Goal: Task Accomplishment & Management: Complete application form

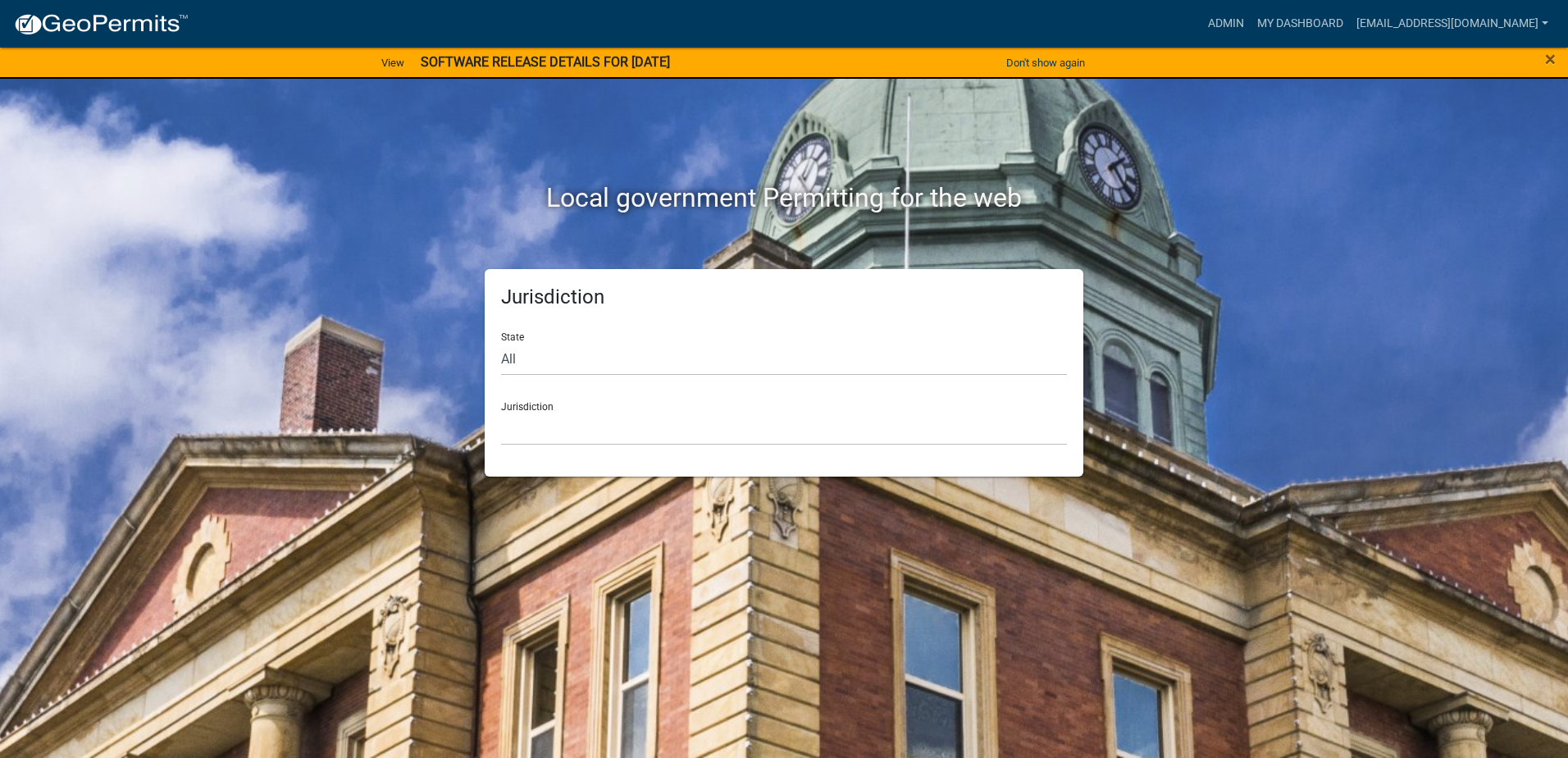
click at [526, 406] on div "Jurisdiction [GEOGRAPHIC_DATA], [US_STATE] [GEOGRAPHIC_DATA], [US_STATE][PERSON…" at bounding box center [783, 416] width 566 height 56
click at [525, 422] on select "[GEOGRAPHIC_DATA], [US_STATE] [GEOGRAPHIC_DATA], [US_STATE][PERSON_NAME][GEOGRA…" at bounding box center [783, 429] width 566 height 33
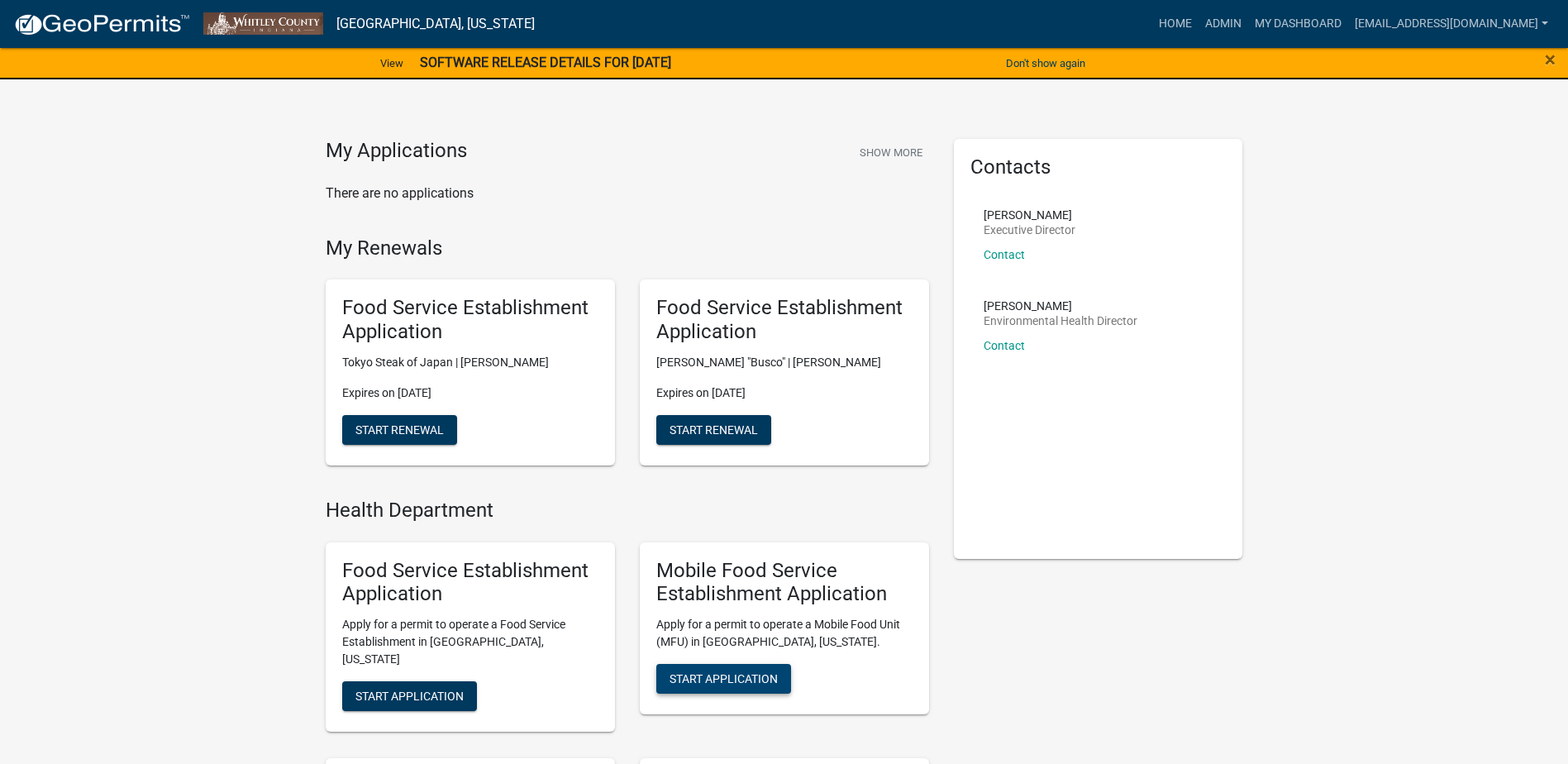
click at [739, 679] on span "Start Application" at bounding box center [724, 678] width 108 height 13
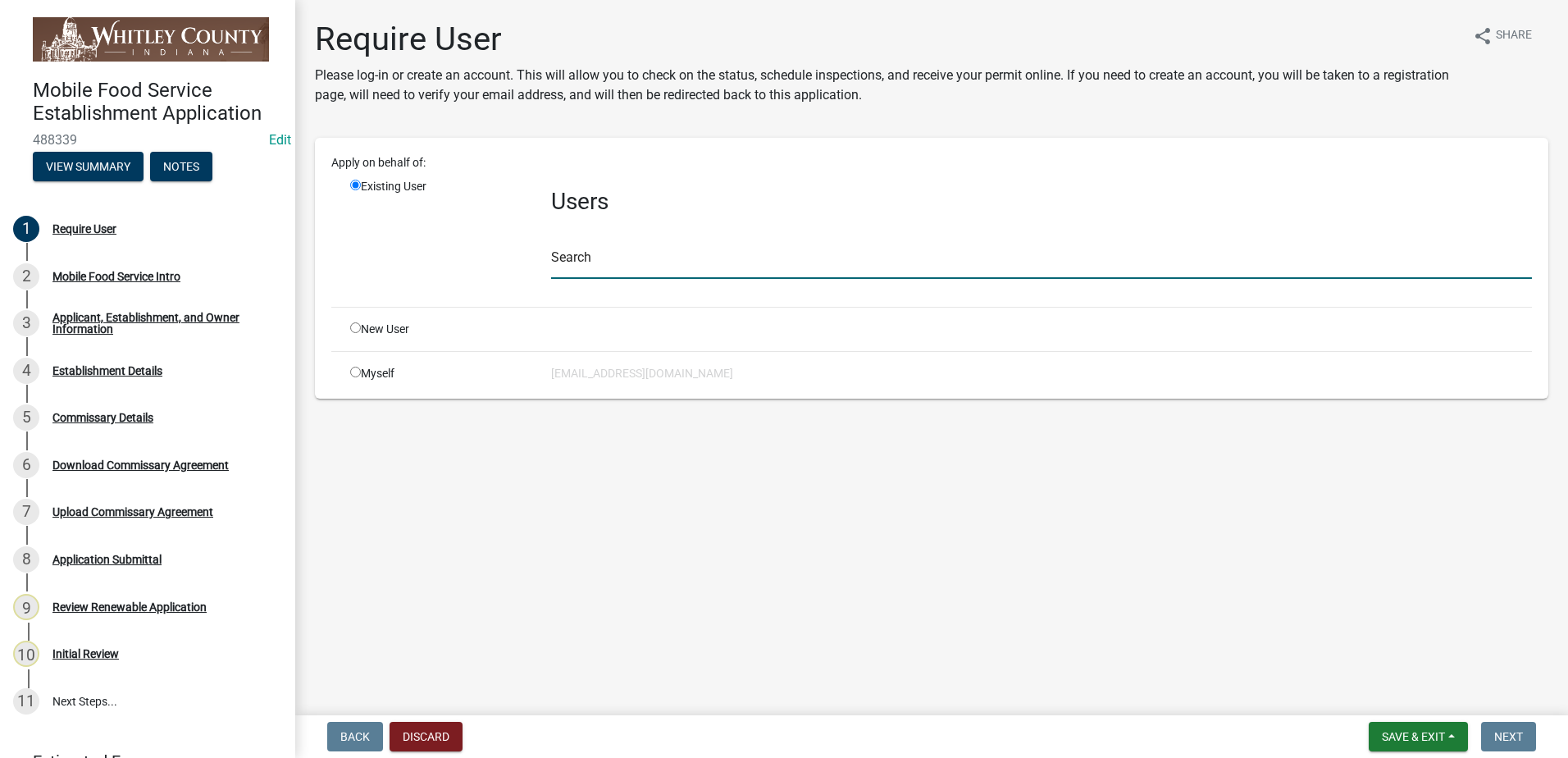
click at [582, 264] on input "text" at bounding box center [1041, 262] width 981 height 33
type input "whitleyh"
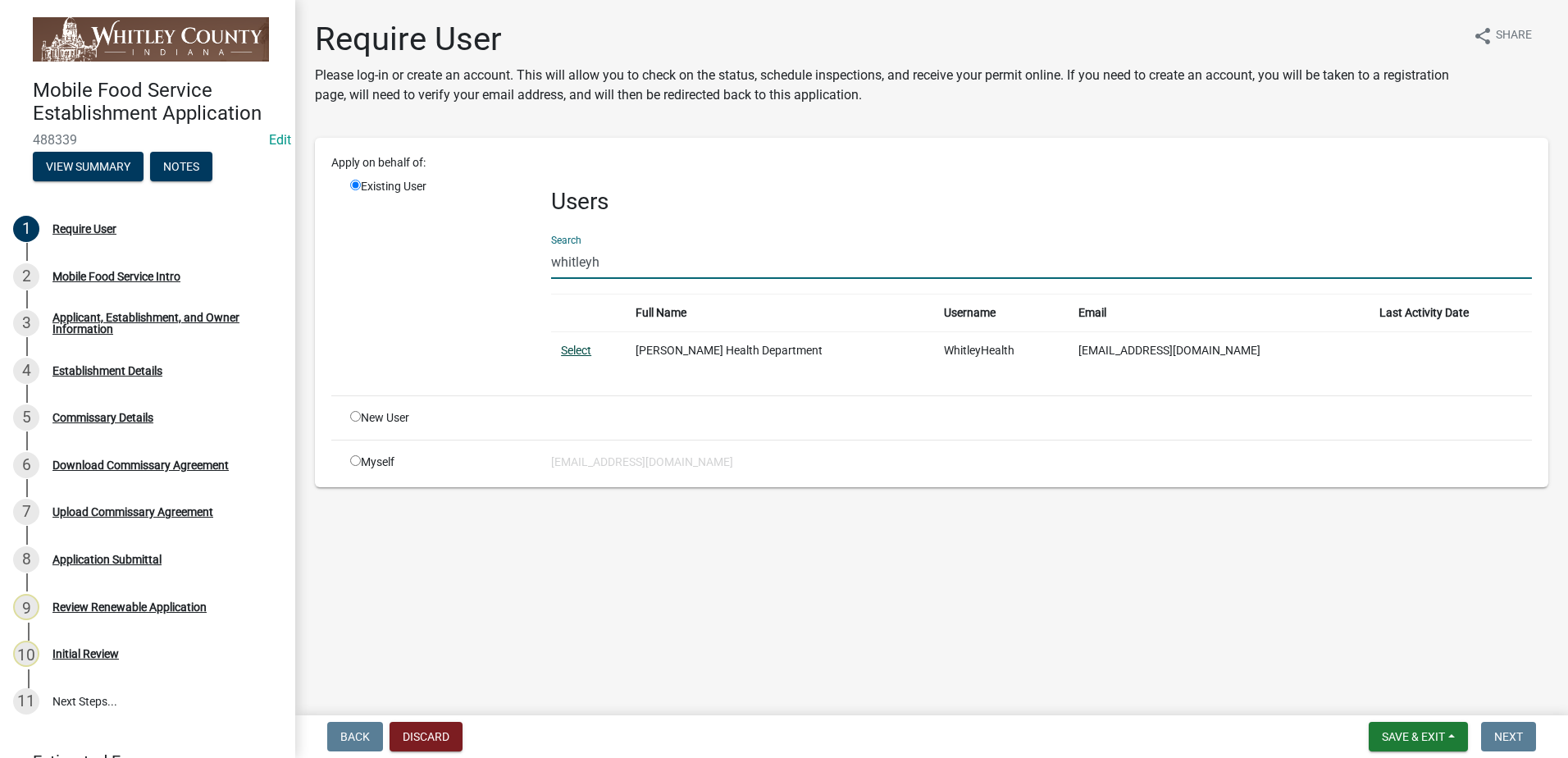
click at [575, 349] on link "Select" at bounding box center [576, 350] width 31 height 13
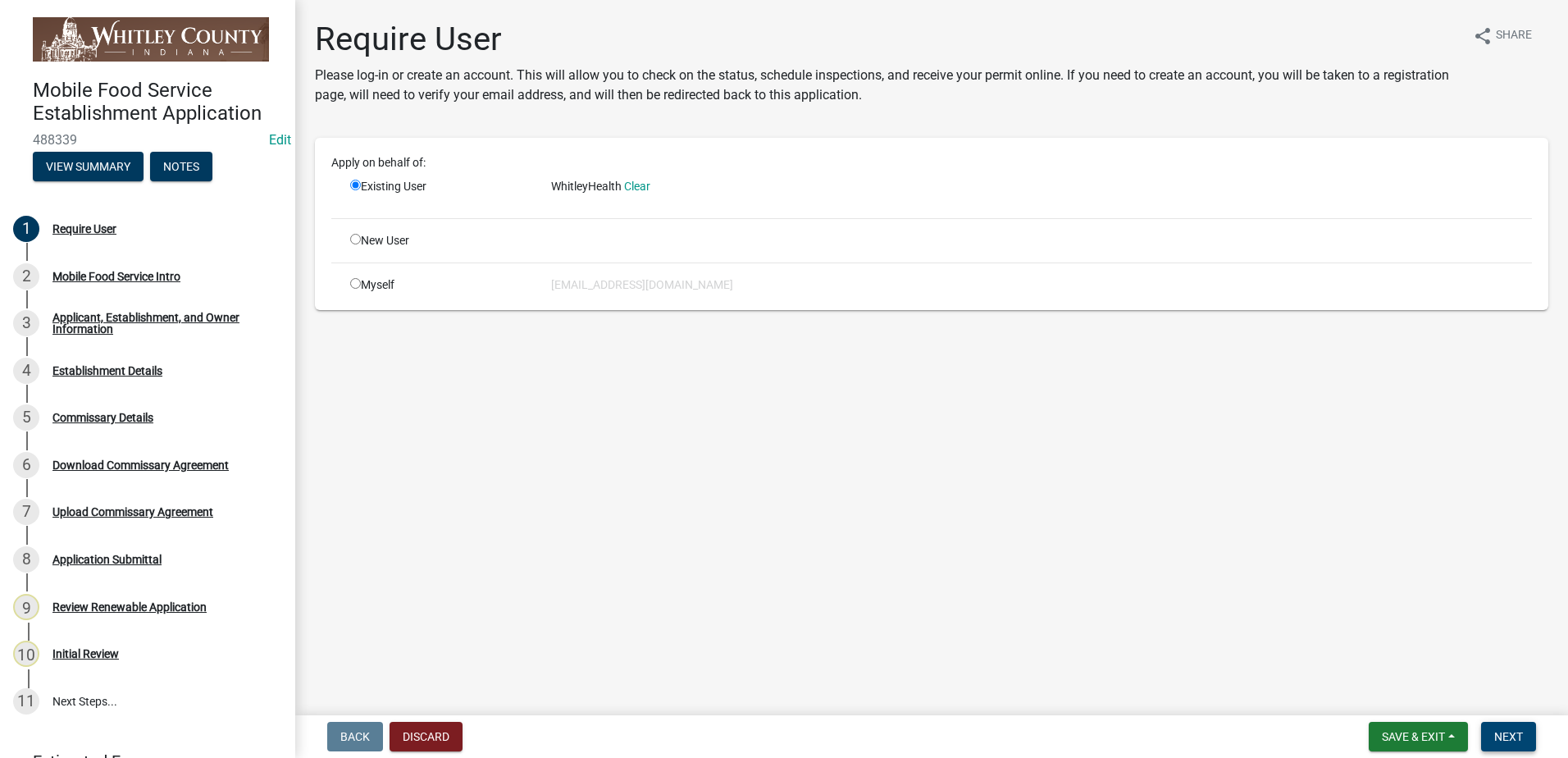
click at [1511, 732] on span "Next" at bounding box center [1508, 736] width 29 height 13
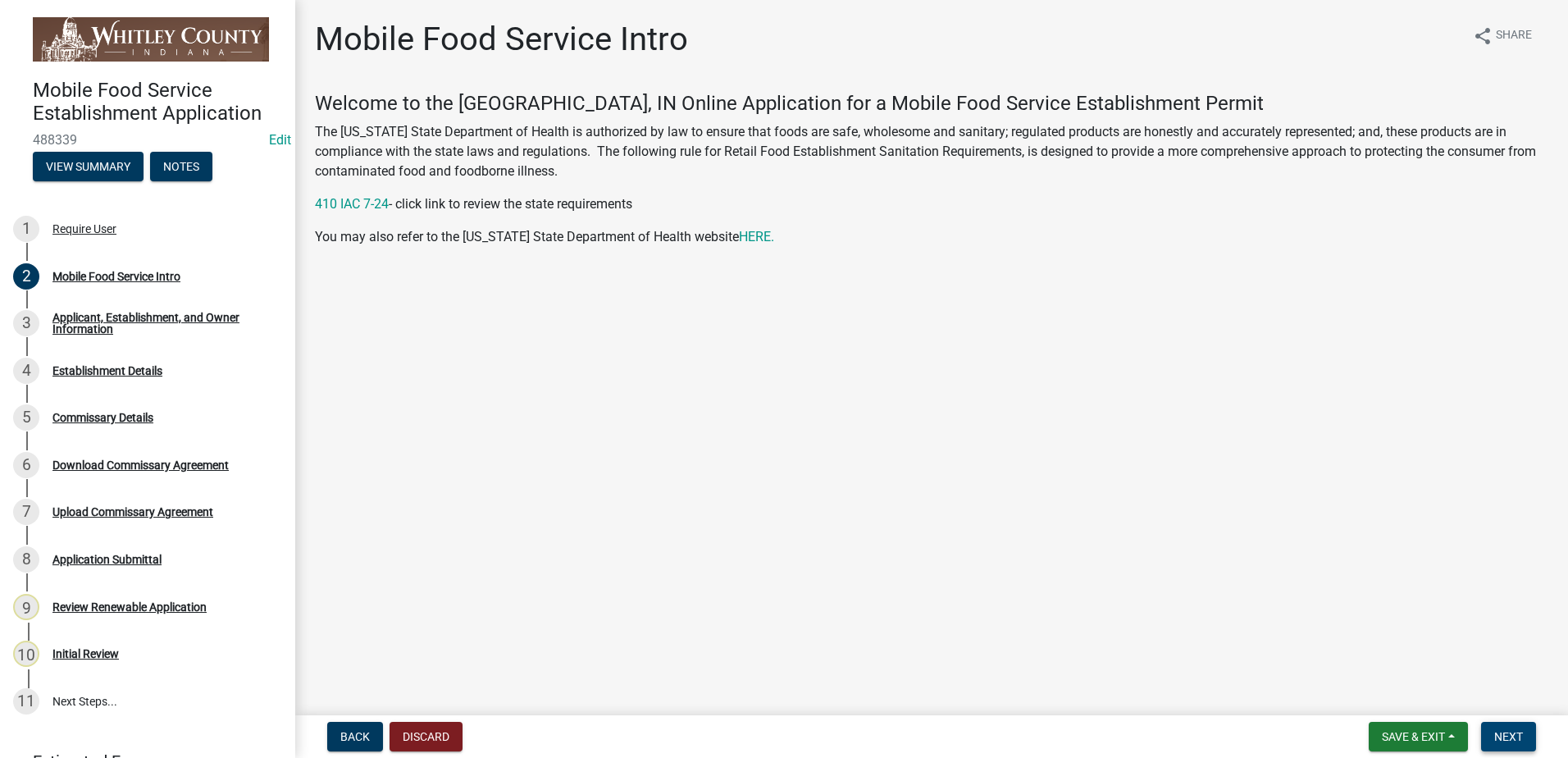
click at [1514, 741] on span "Next" at bounding box center [1508, 736] width 29 height 13
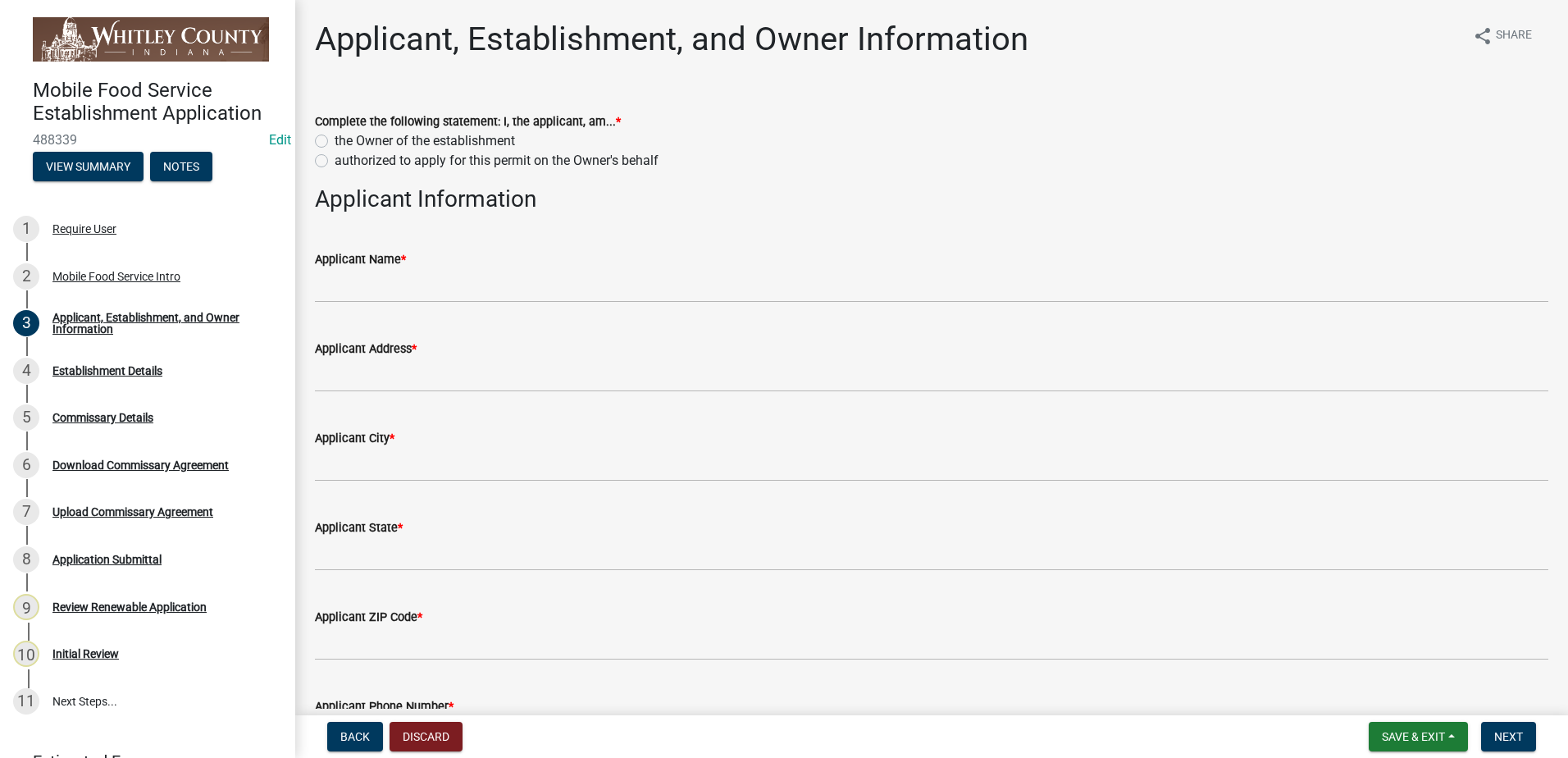
click at [334, 141] on label "the Owner of the establishment" at bounding box center [424, 141] width 180 height 19
click at [334, 141] on input "the Owner of the establishment" at bounding box center [340, 137] width 11 height 11
radio input "true"
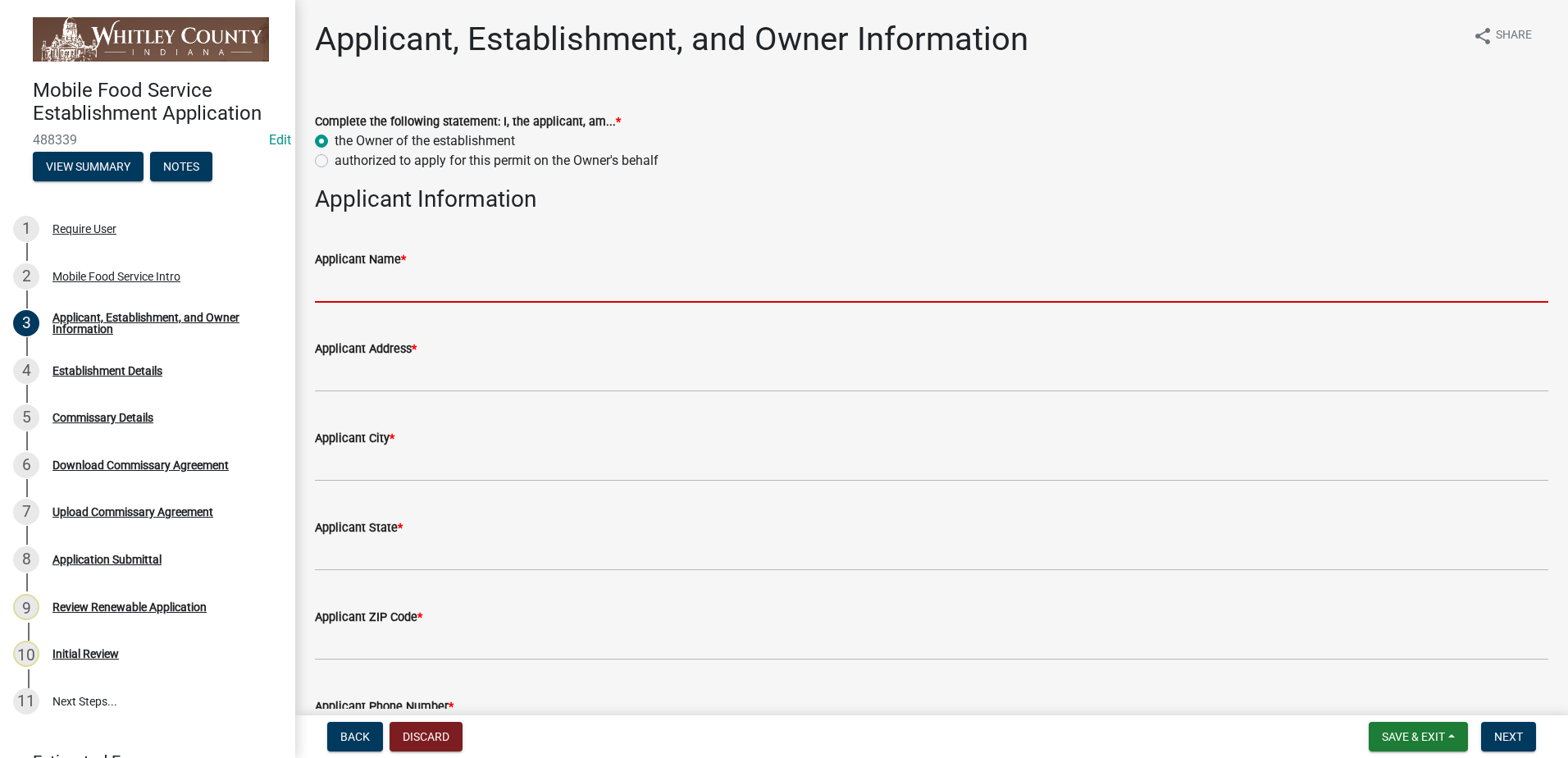
click at [387, 292] on input "Applicant Name *" at bounding box center [931, 286] width 1233 height 33
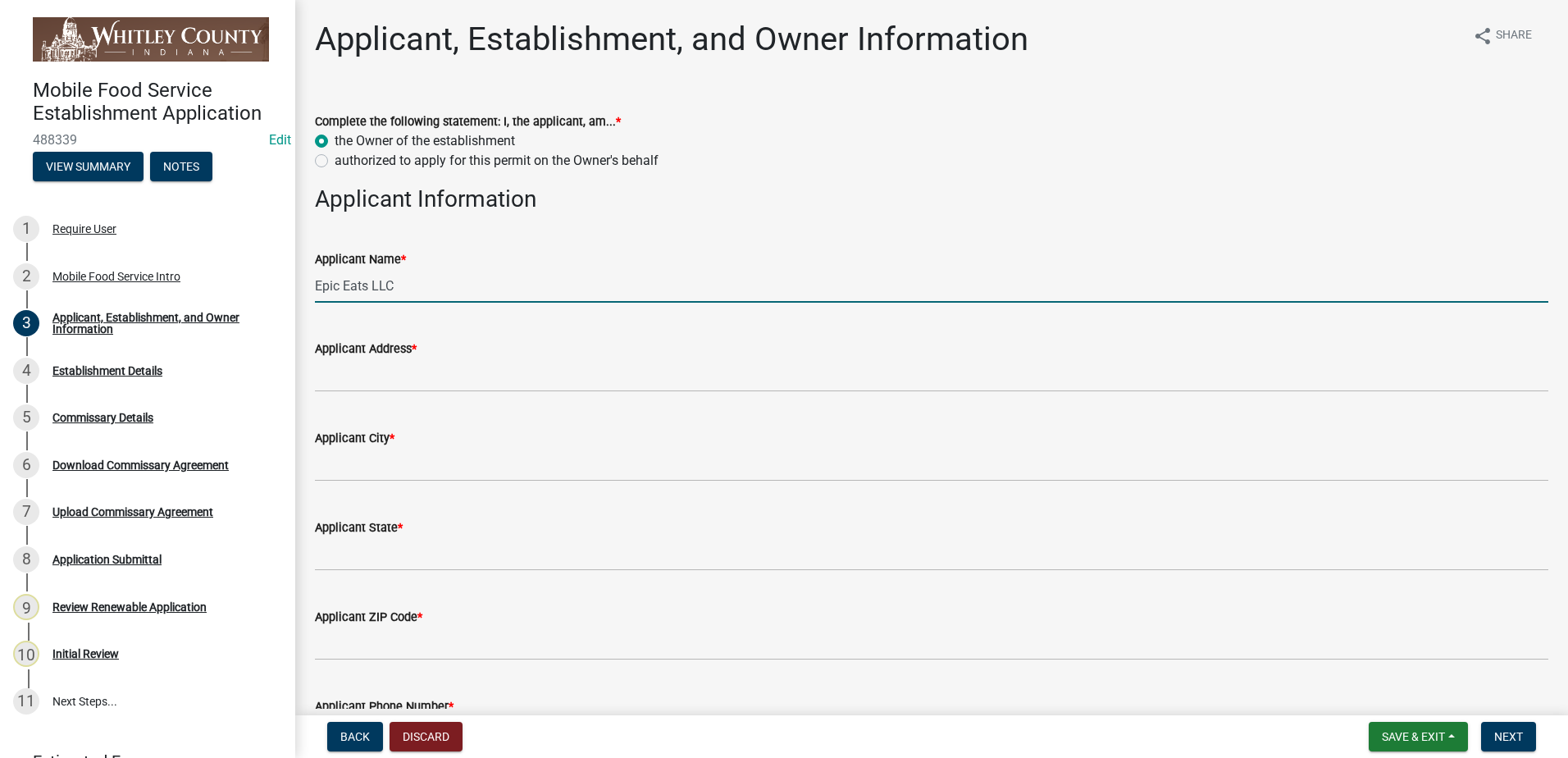
type input "Epic Eats LLC"
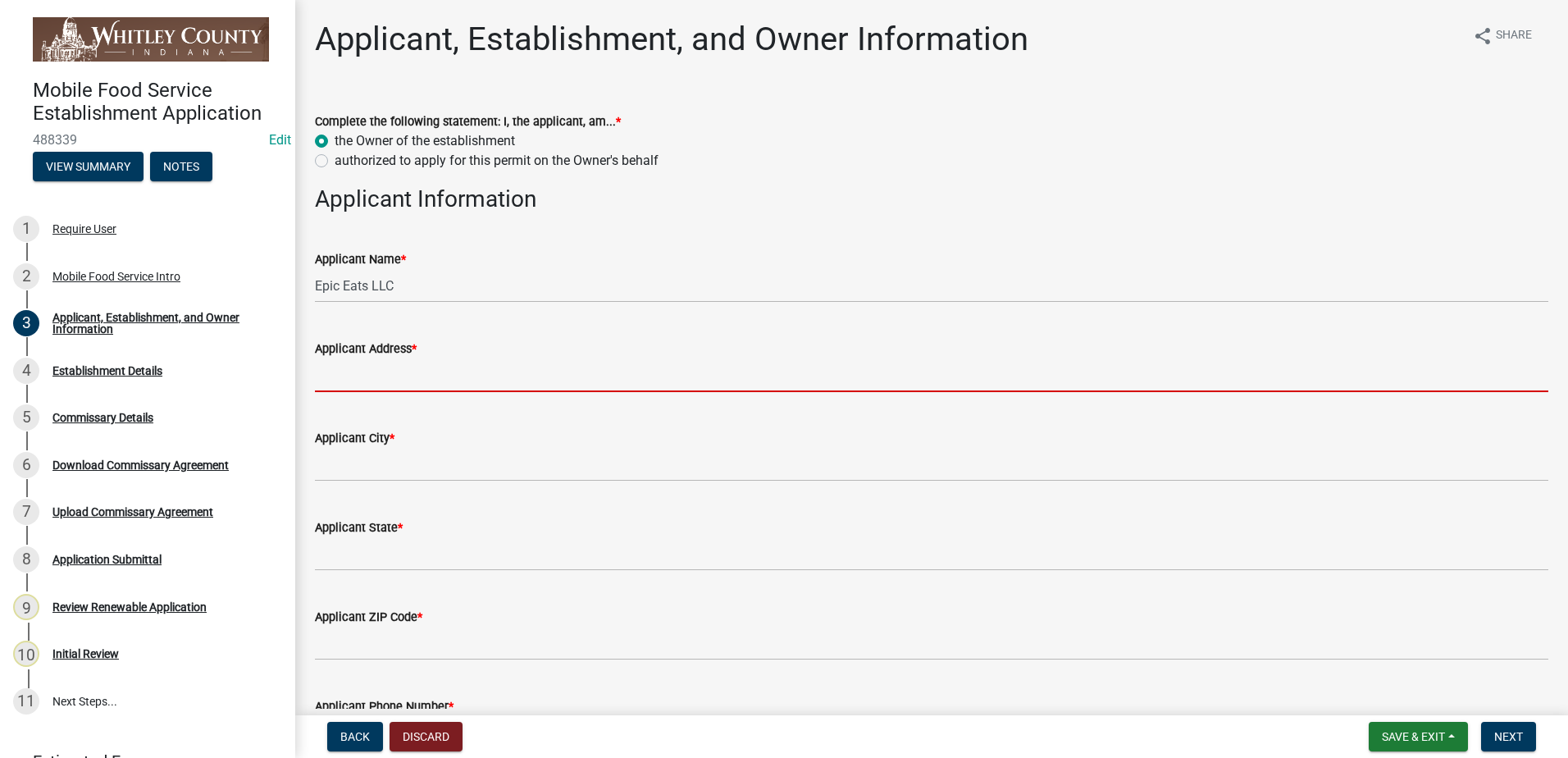
click at [405, 378] on input "Applicant Address *" at bounding box center [931, 375] width 1233 height 33
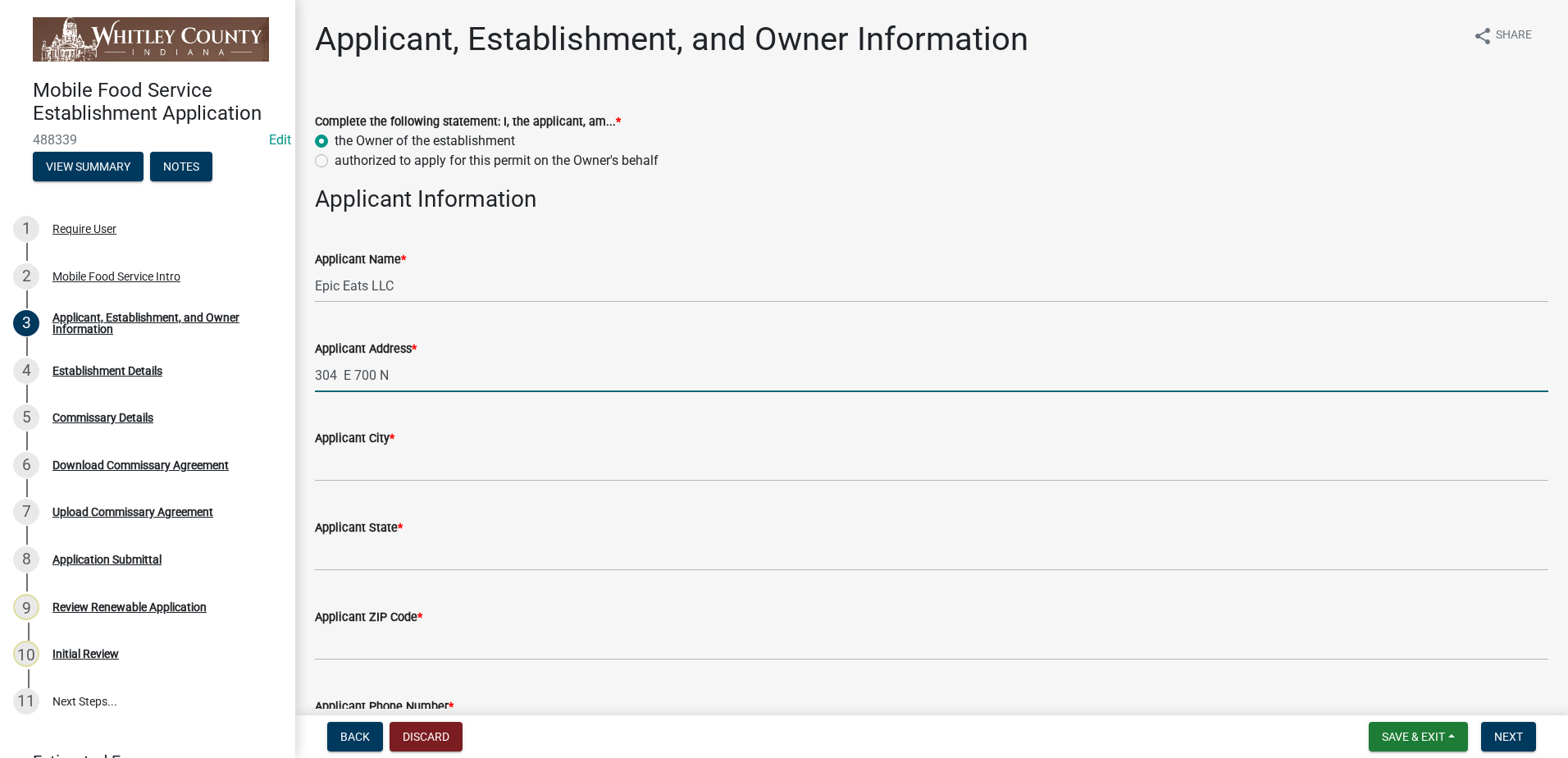
type input "304 E 700 N"
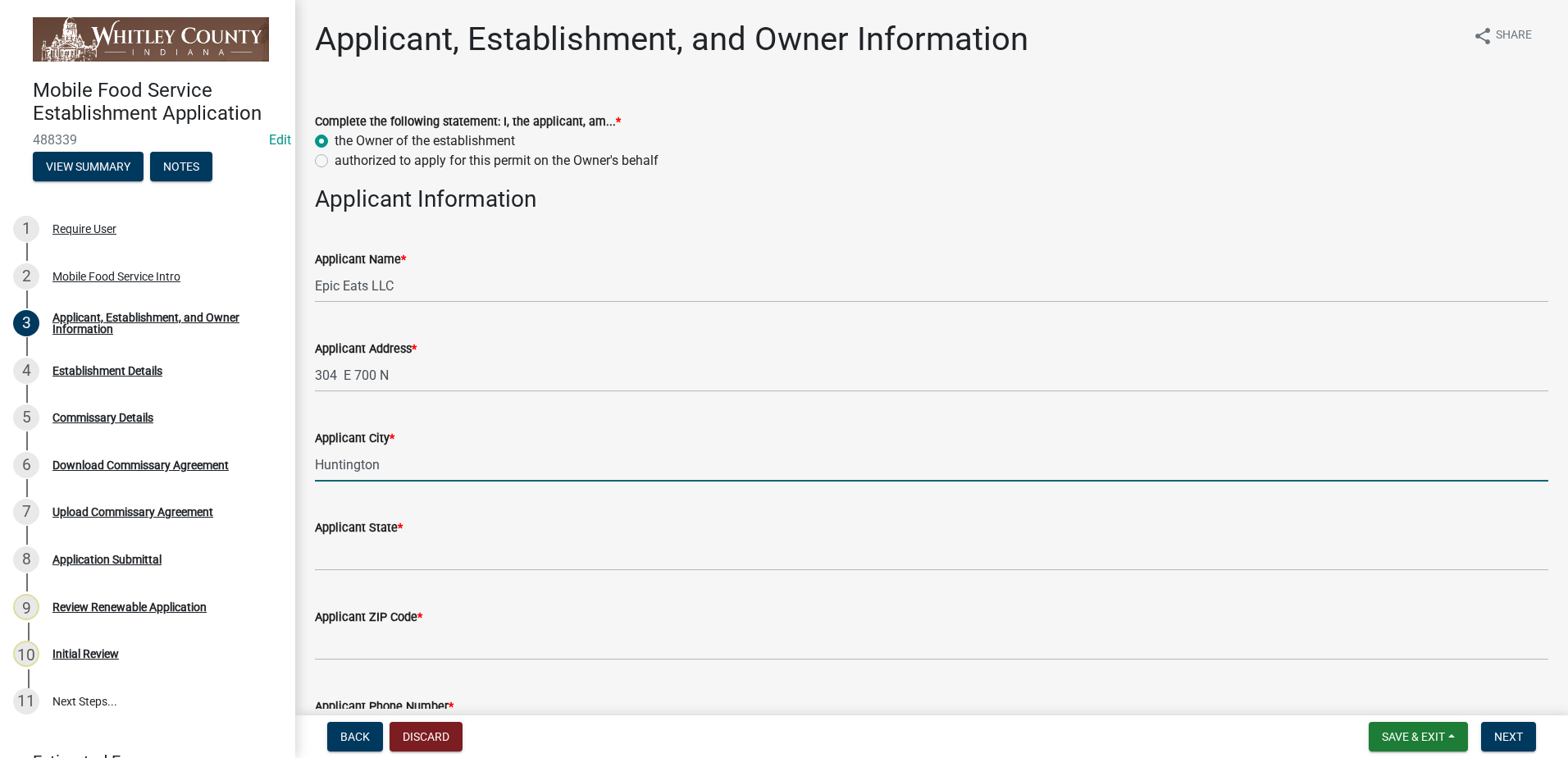
type input "Huntington"
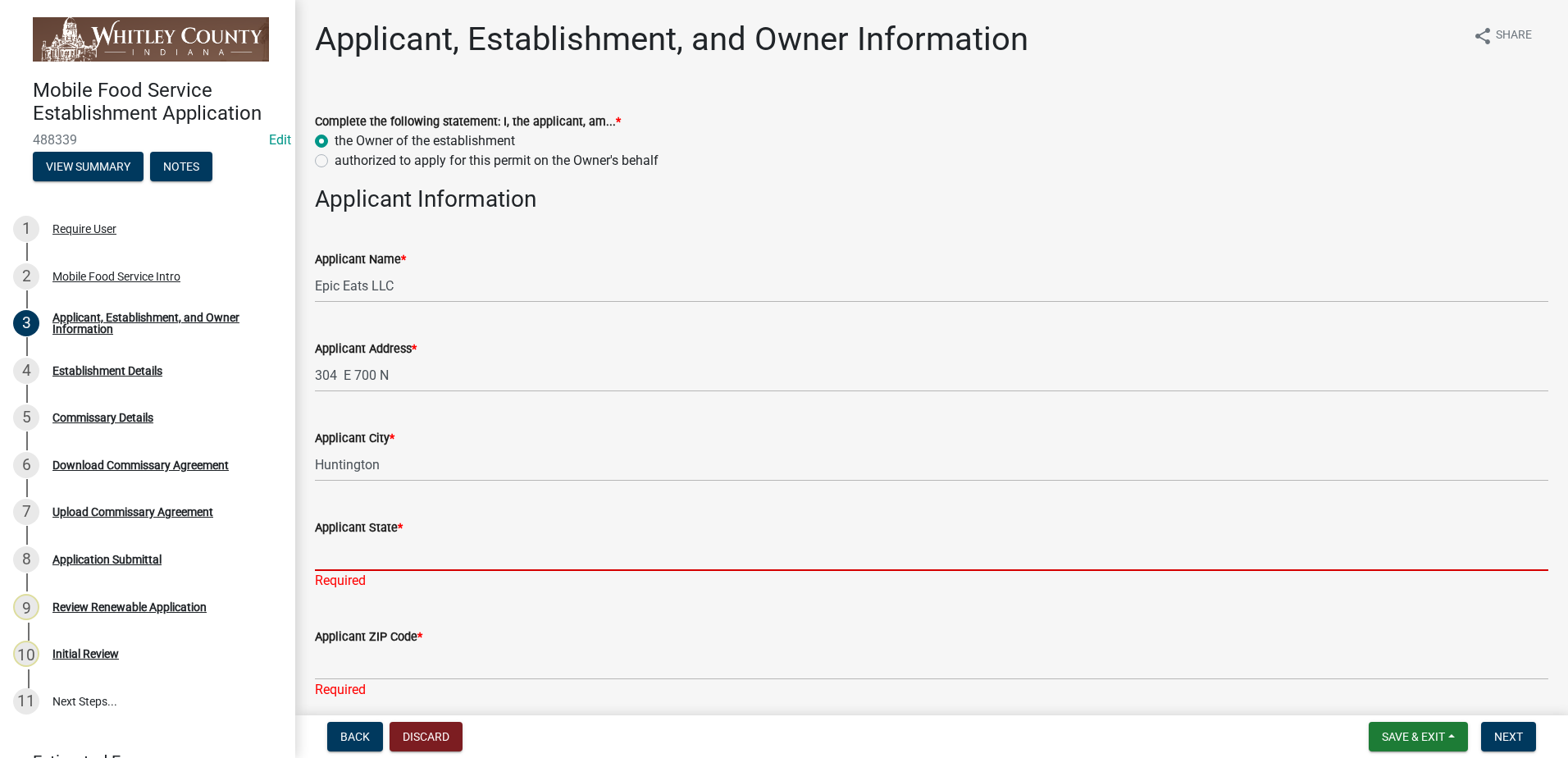
type input "i"
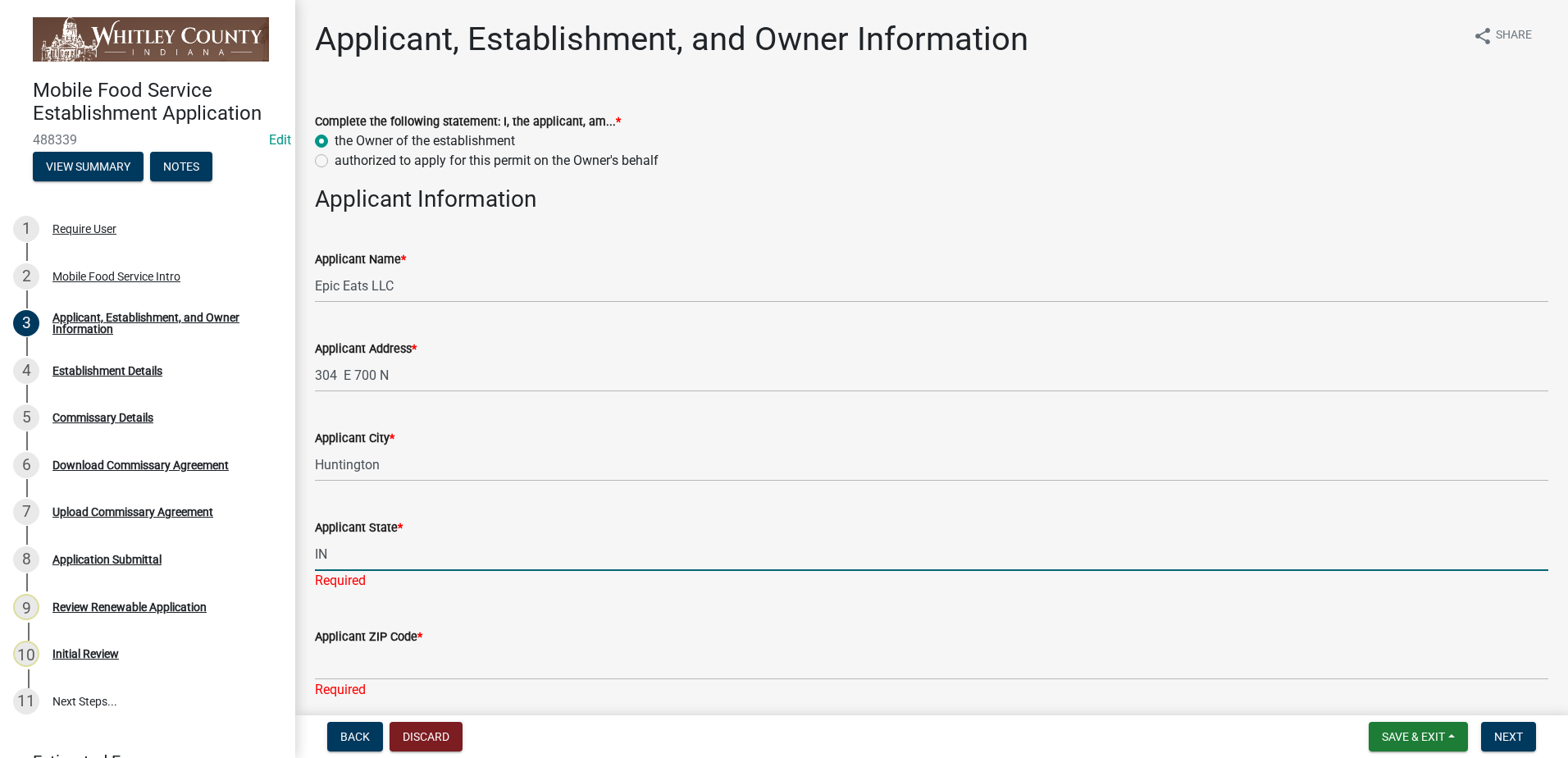
type input "IN"
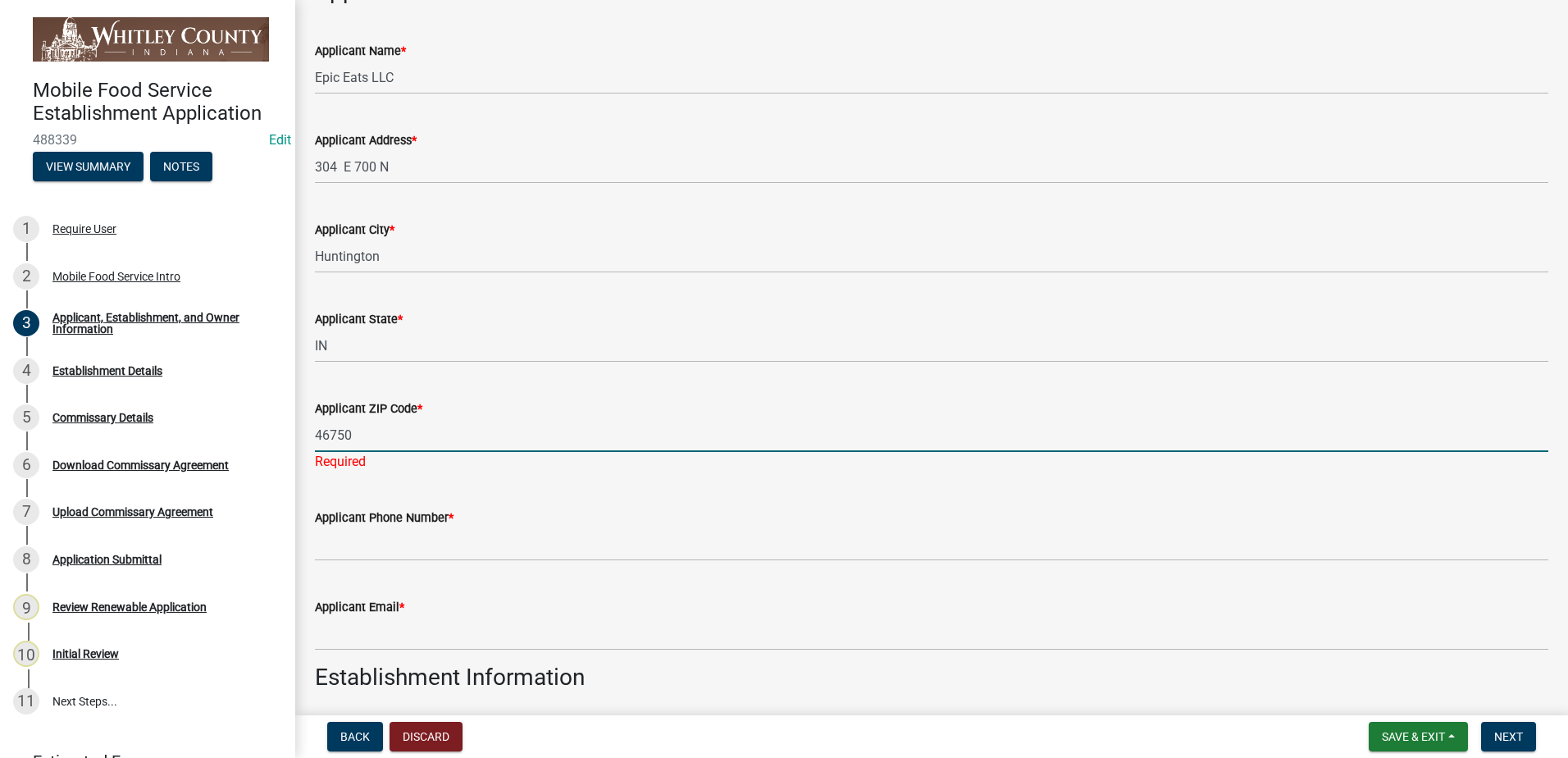
scroll to position [269, 0]
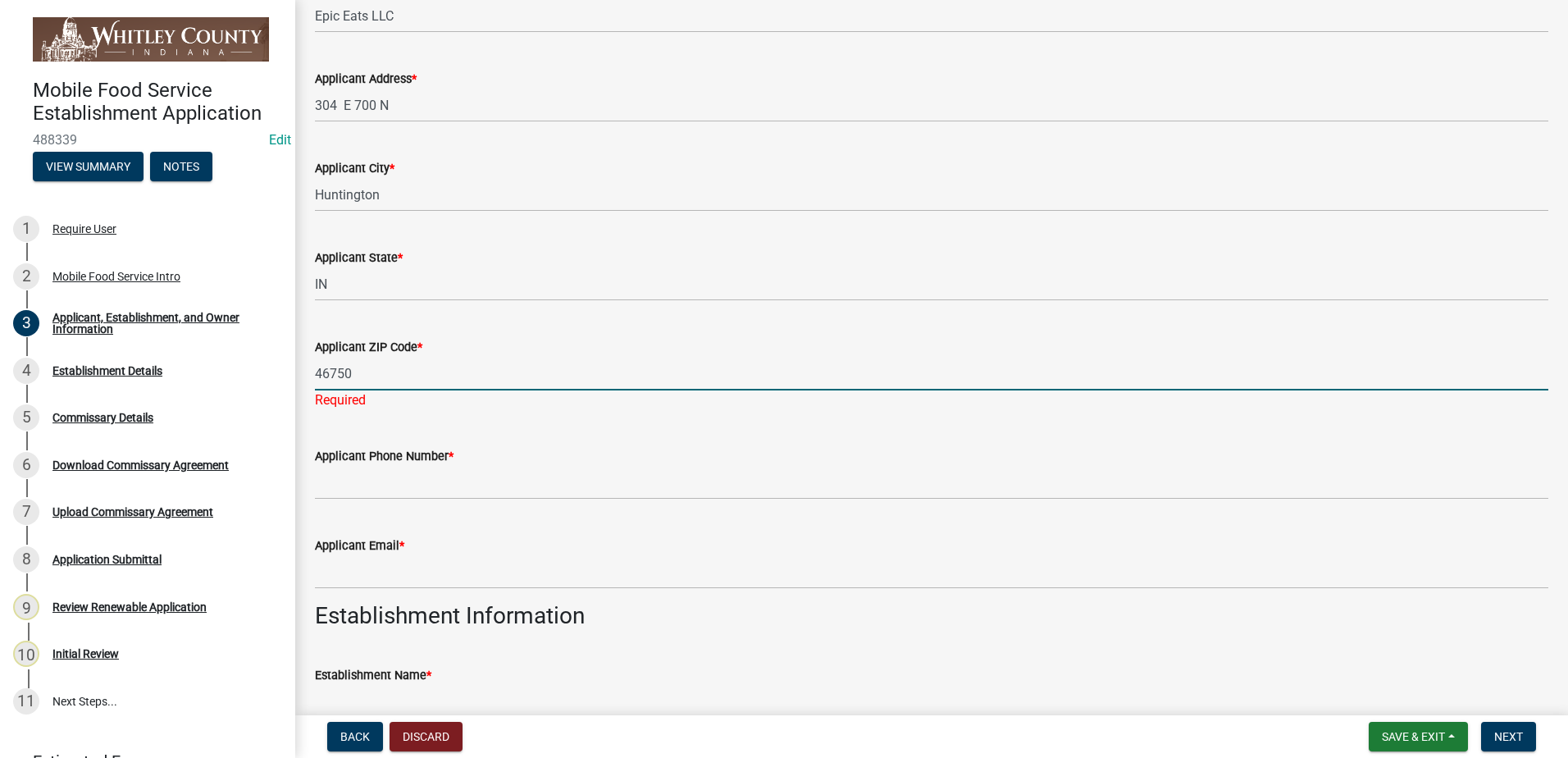
type input "46750"
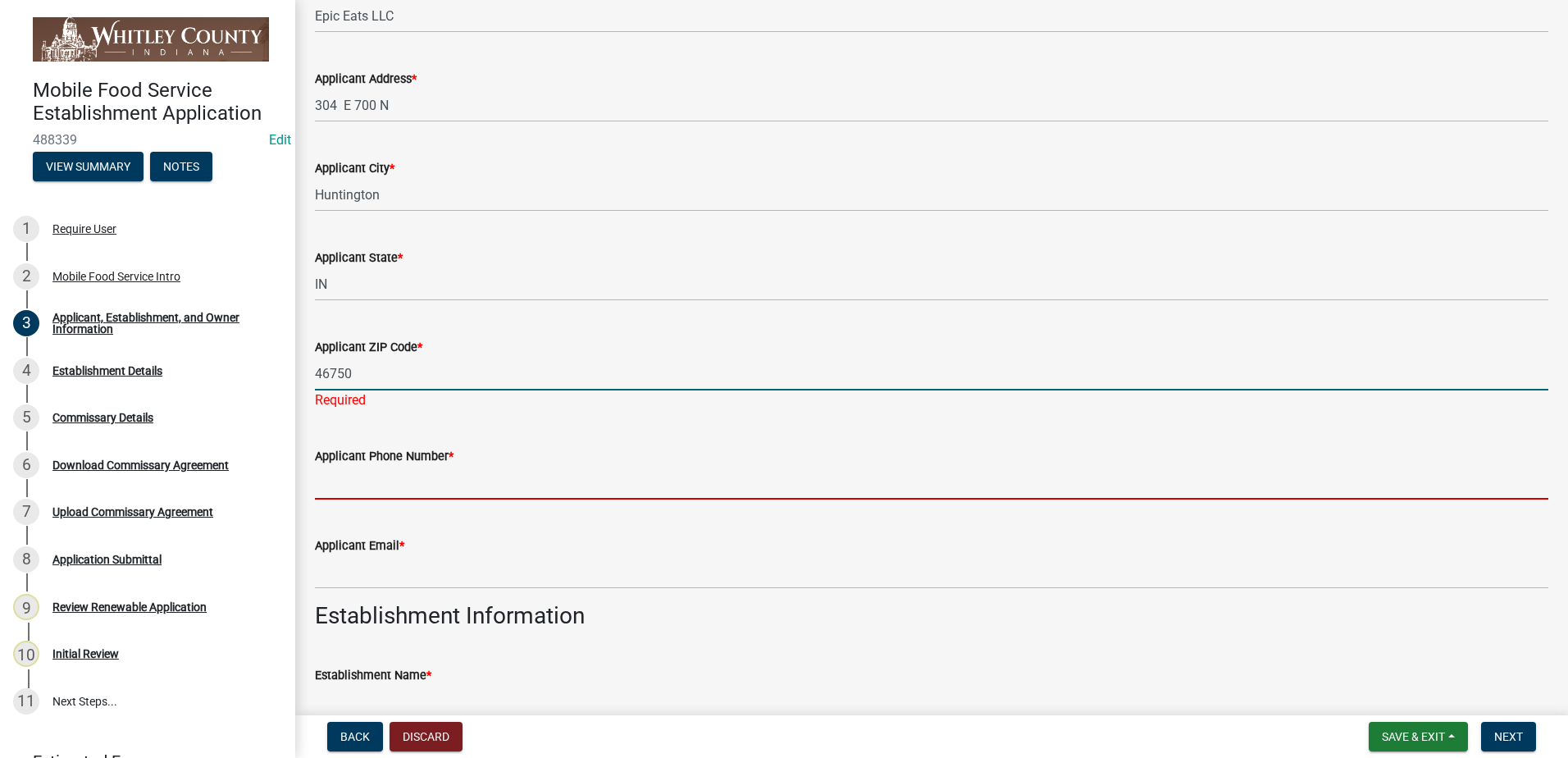
click at [388, 491] on wm-data-entity-input "Applicant Phone Number *" at bounding box center [931, 467] width 1233 height 90
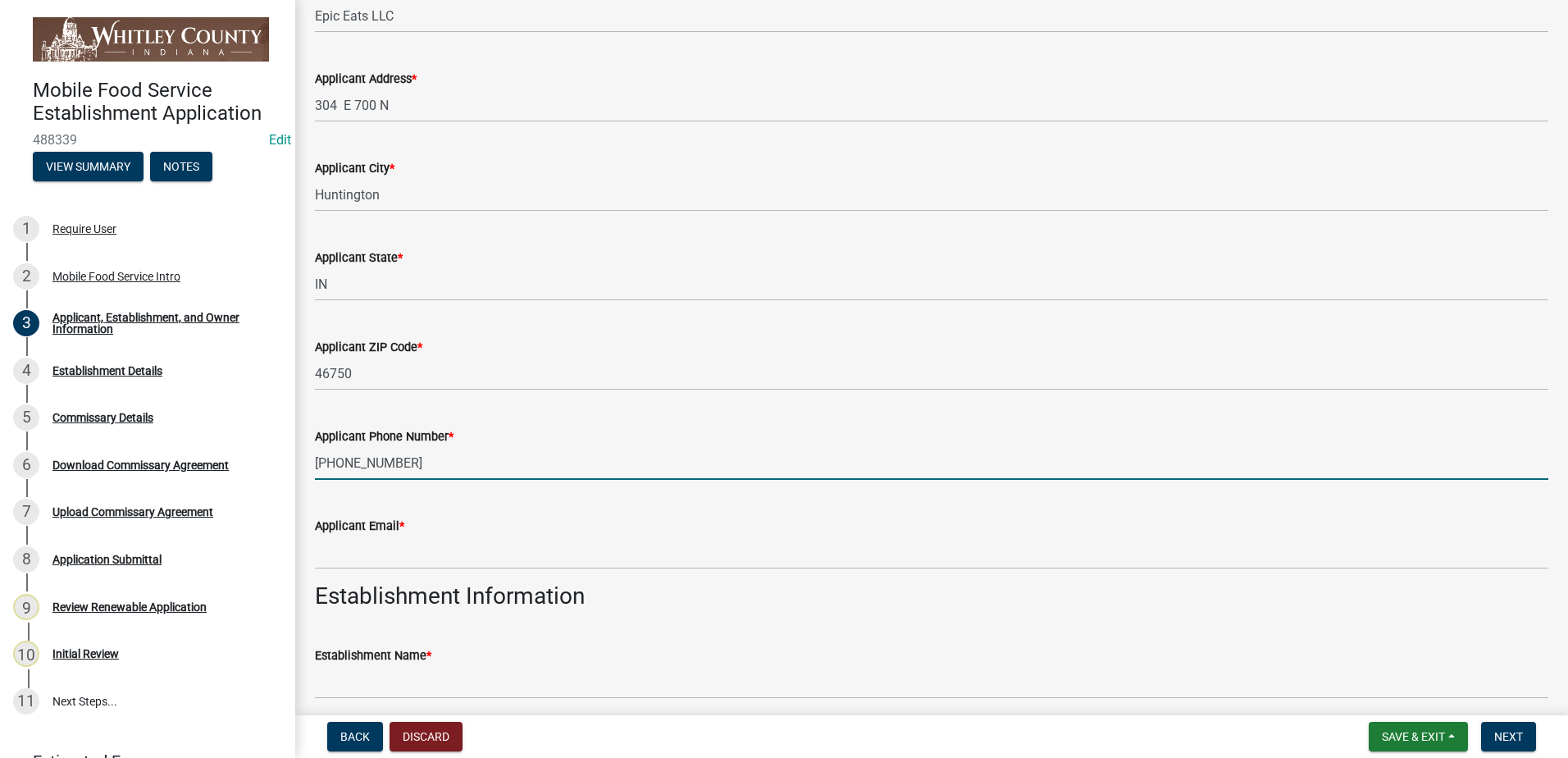
type input "[PHONE_NUMBER]"
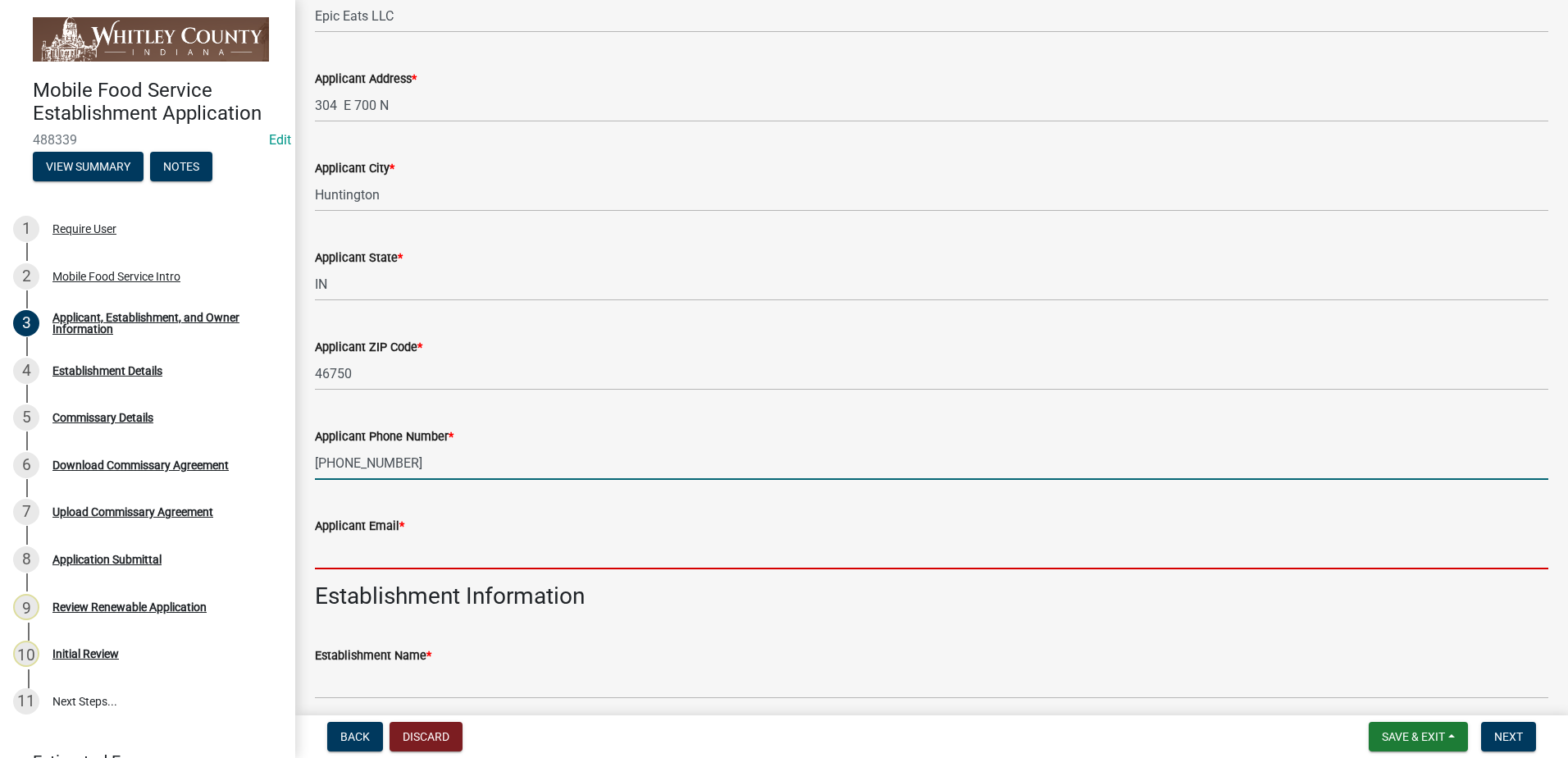
click at [386, 549] on input "Applicant Email *" at bounding box center [931, 553] width 1233 height 33
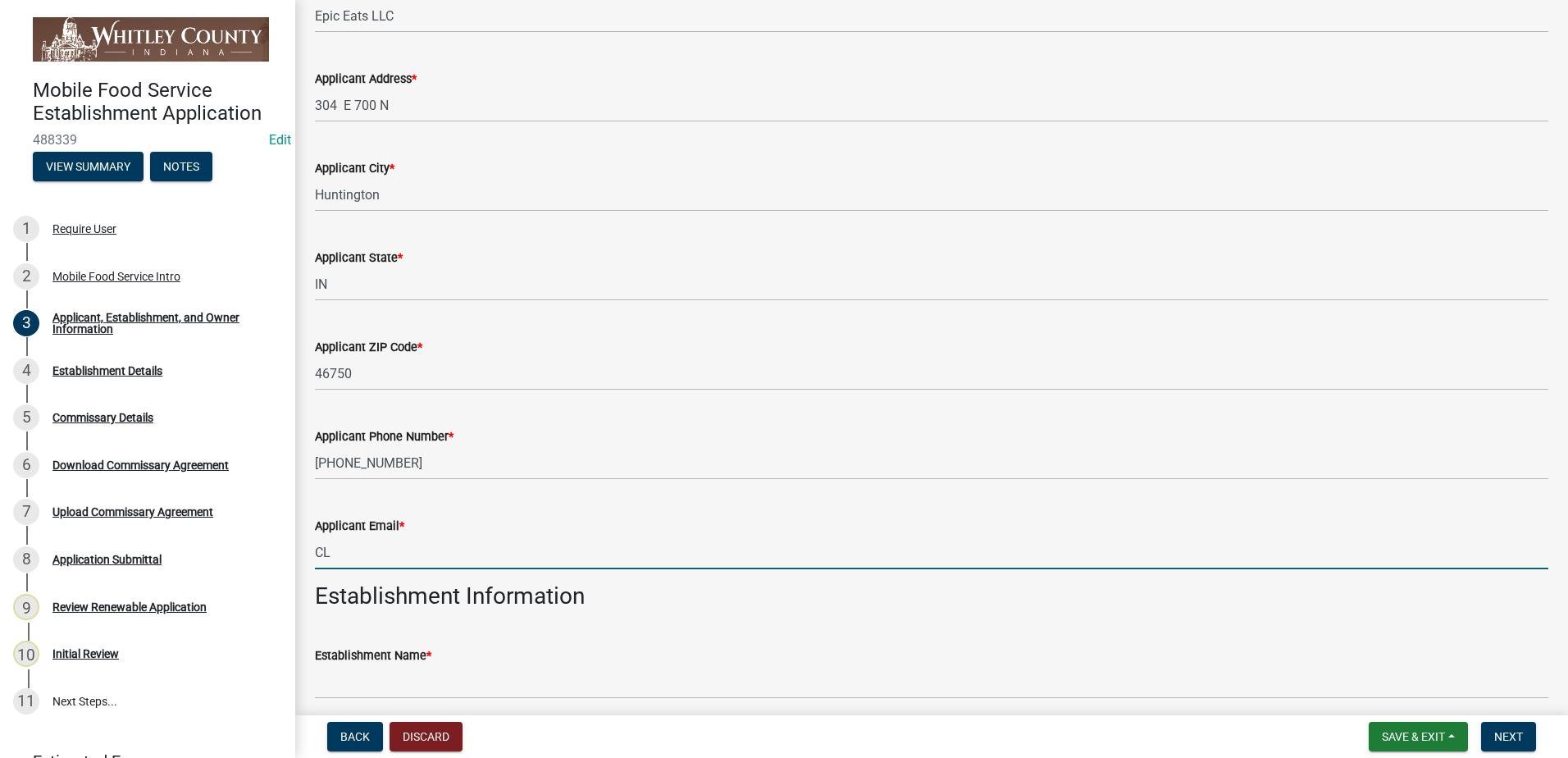
type input "C"
type input "[EMAIL_ADDRESS][DOMAIN_NAME]"
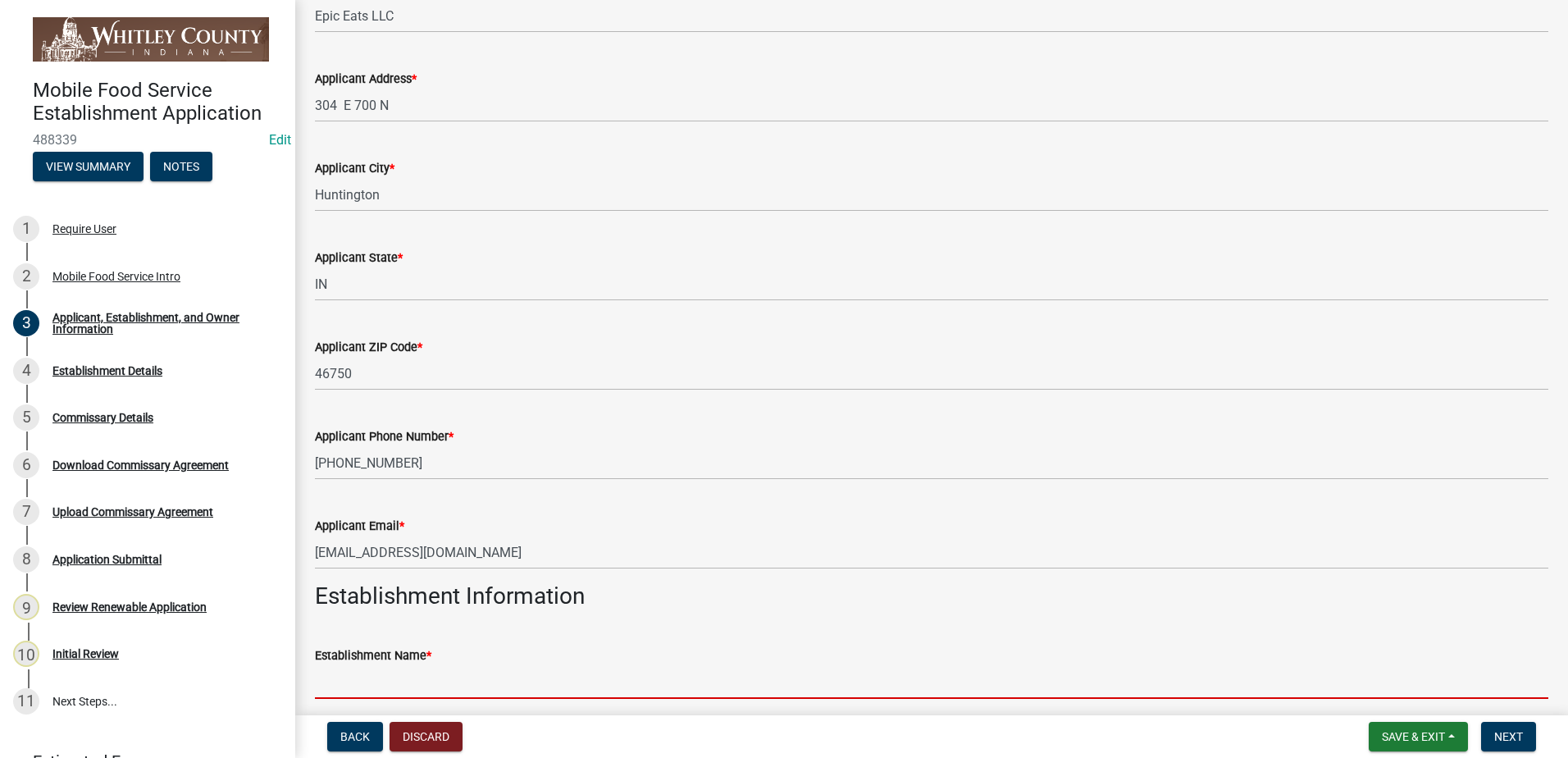
click at [413, 683] on input "Establishment Name *" at bounding box center [931, 681] width 1233 height 33
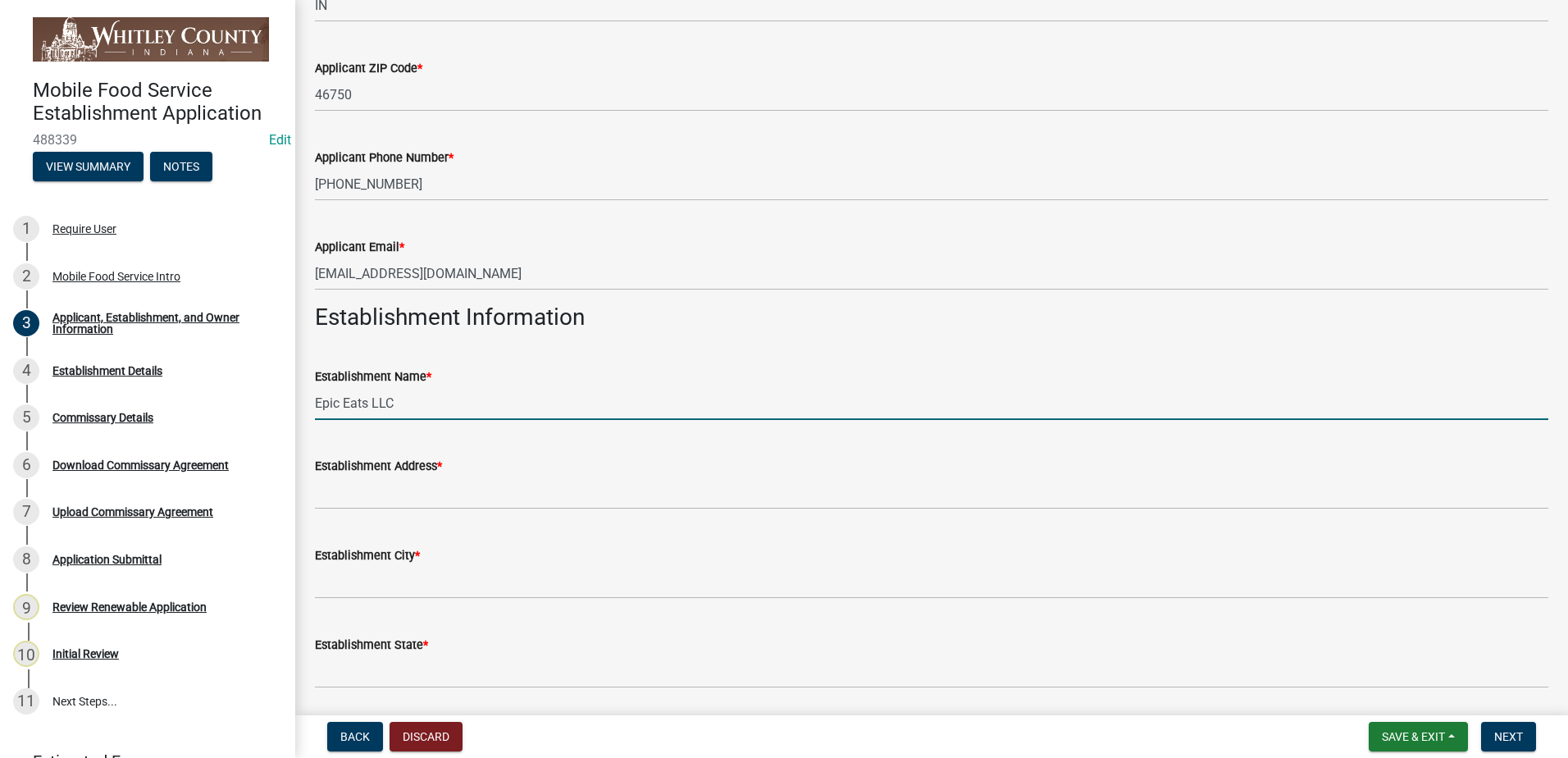
scroll to position [554, 0]
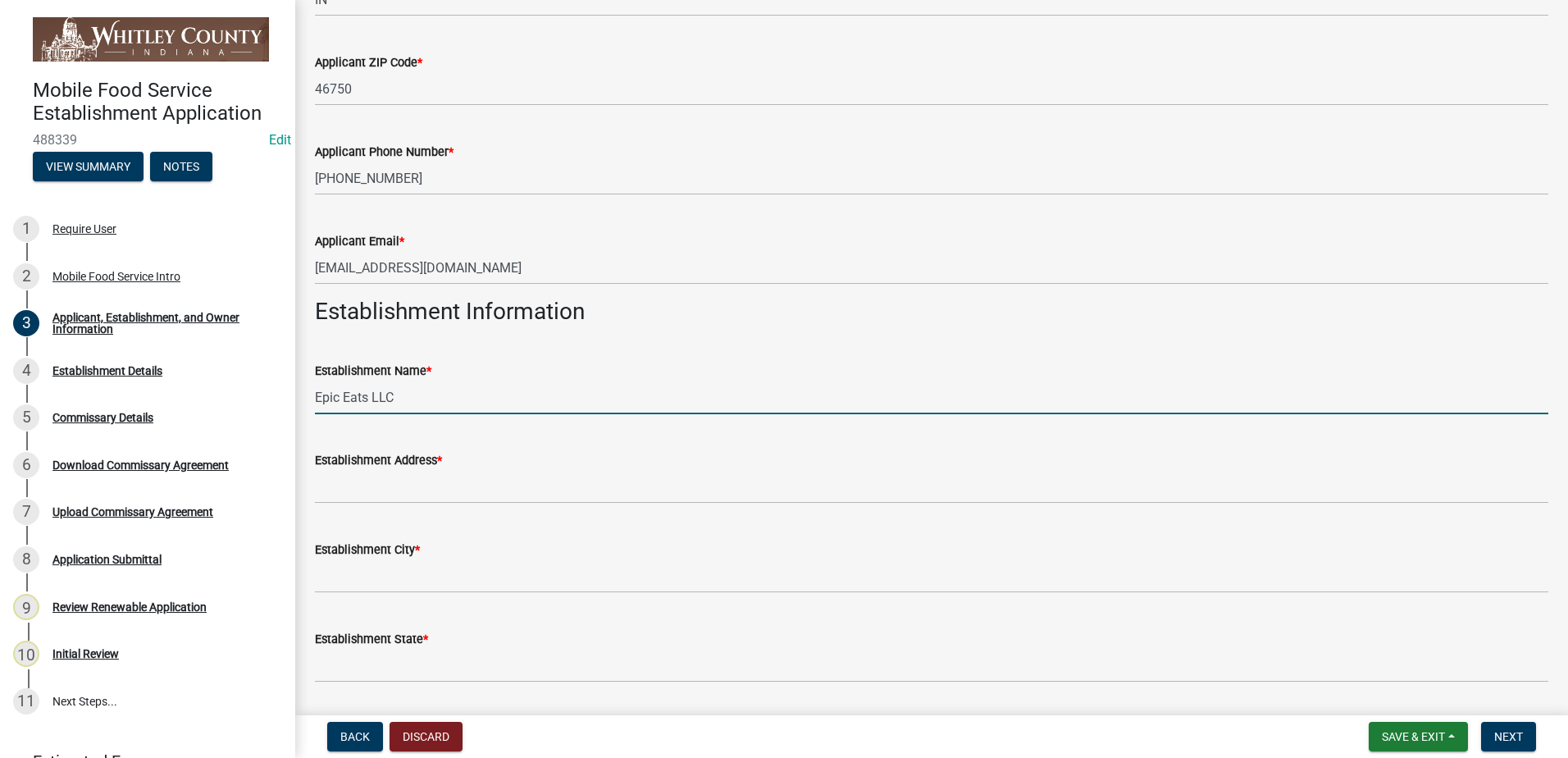
type input "Epic Eats LLC"
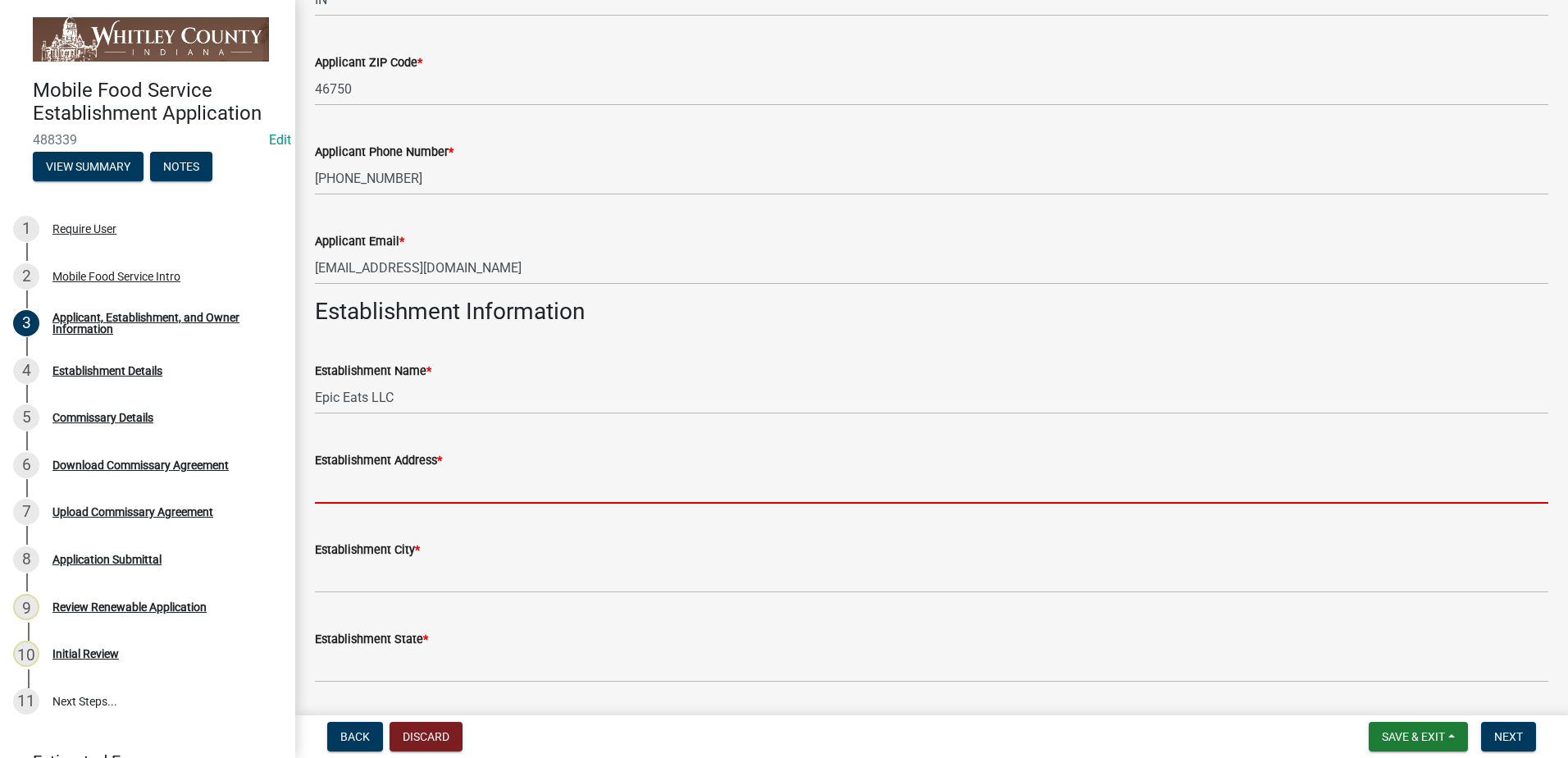
click at [440, 493] on input "Establishment Address *" at bounding box center [931, 487] width 1233 height 33
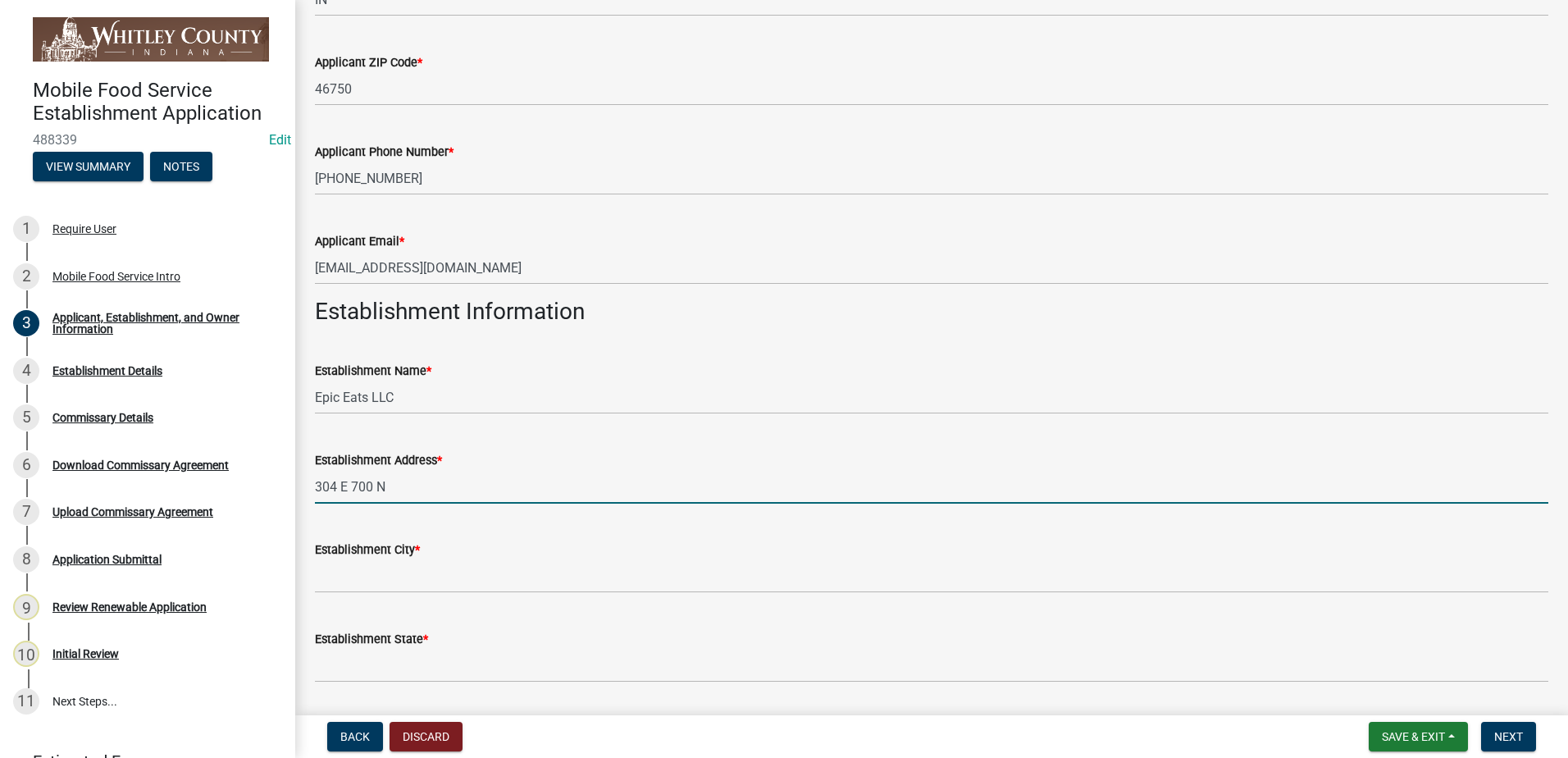
type input "304 E 700 N"
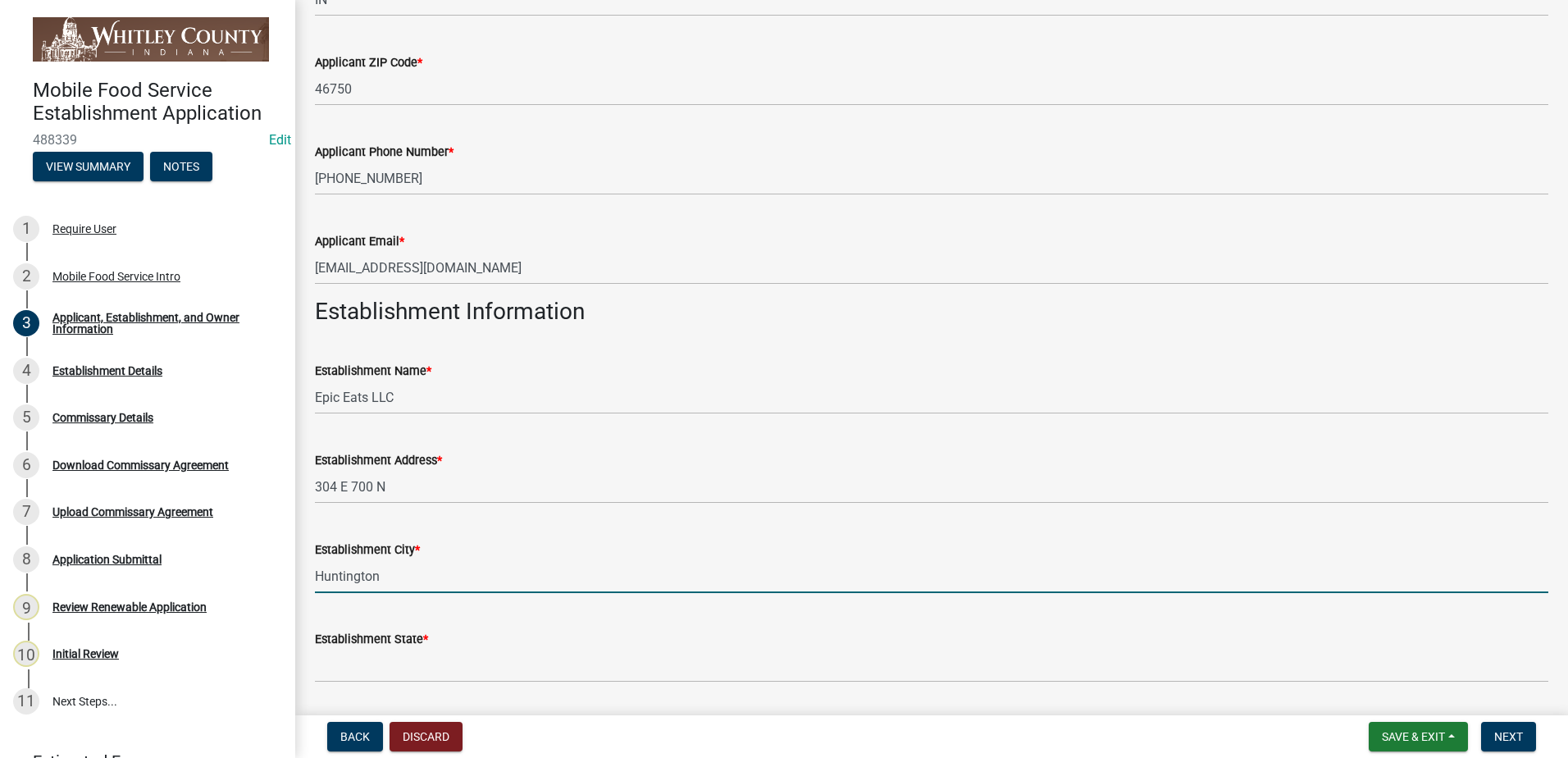
type input "Huntington"
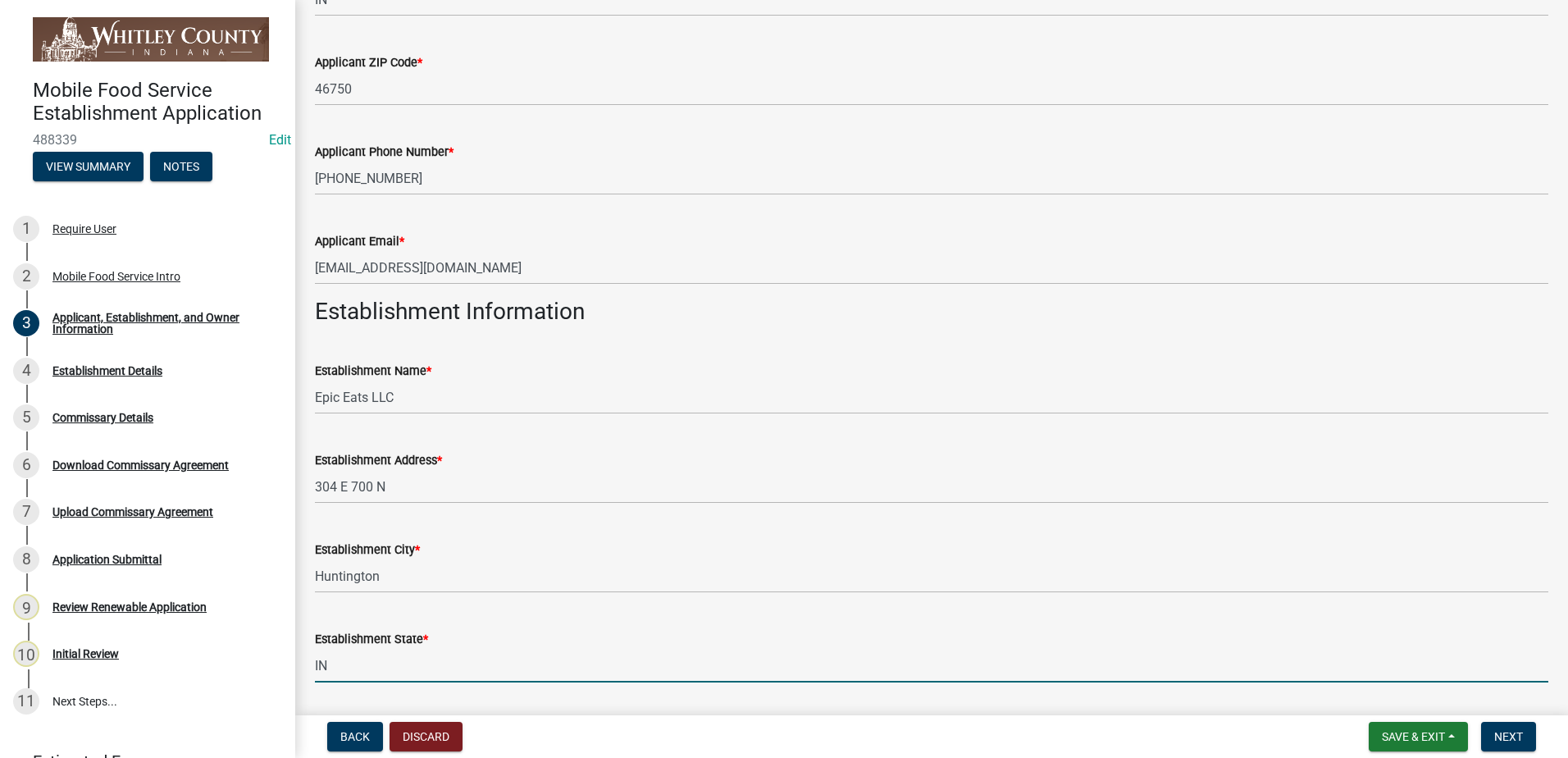
type input "IN"
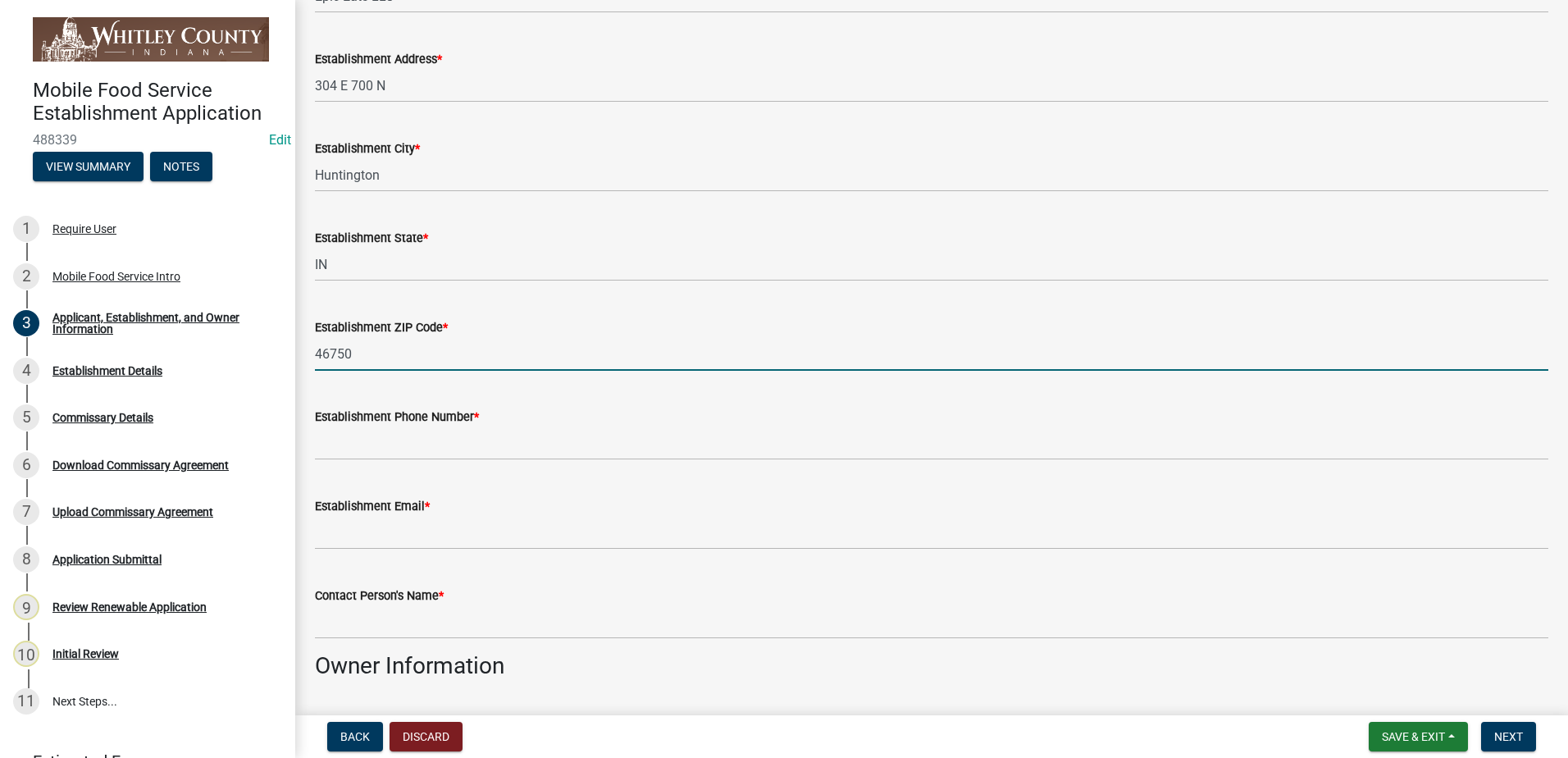
type input "46750"
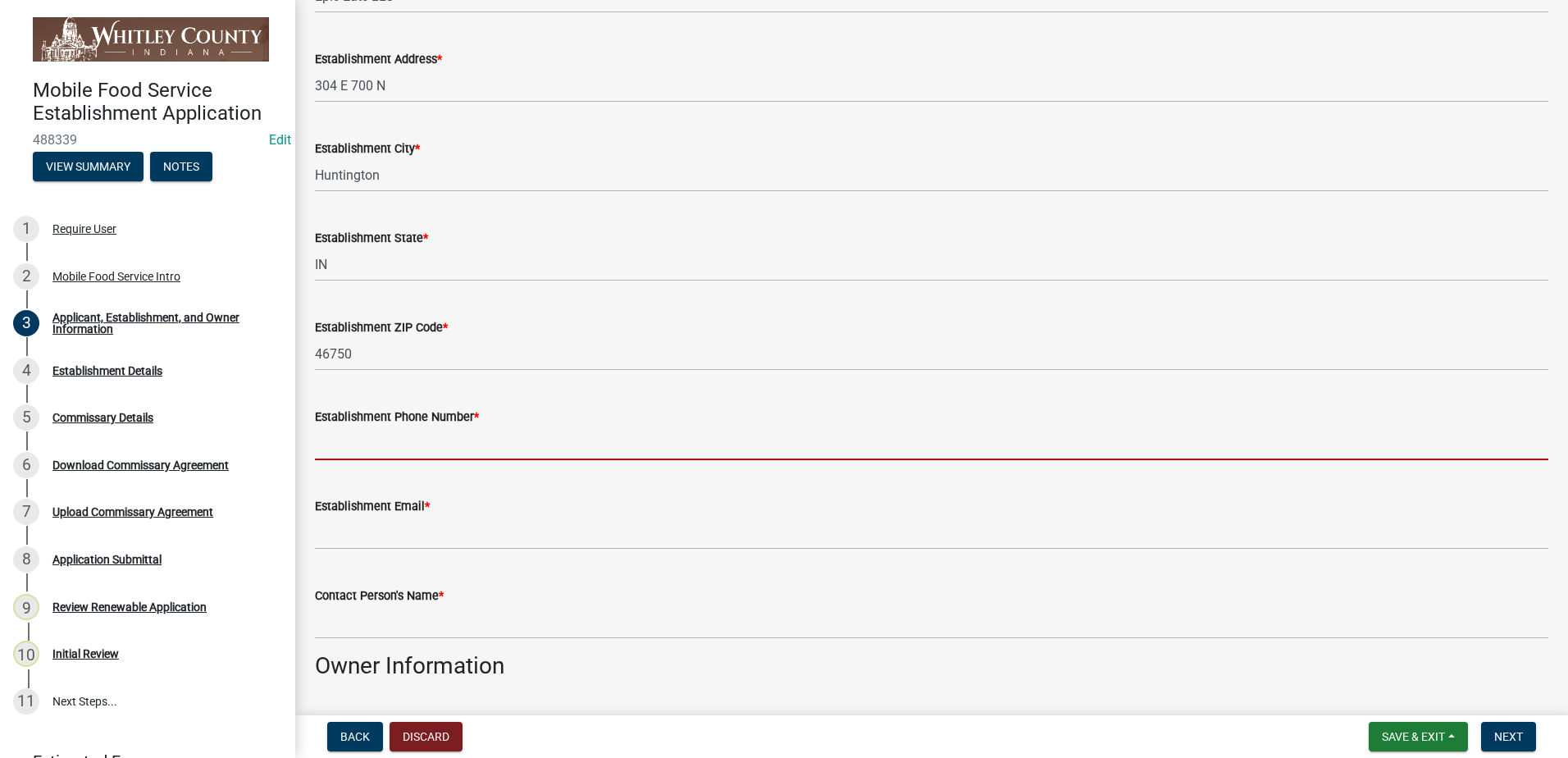
click at [330, 453] on input "Establishment Phone Number *" at bounding box center [931, 443] width 1233 height 33
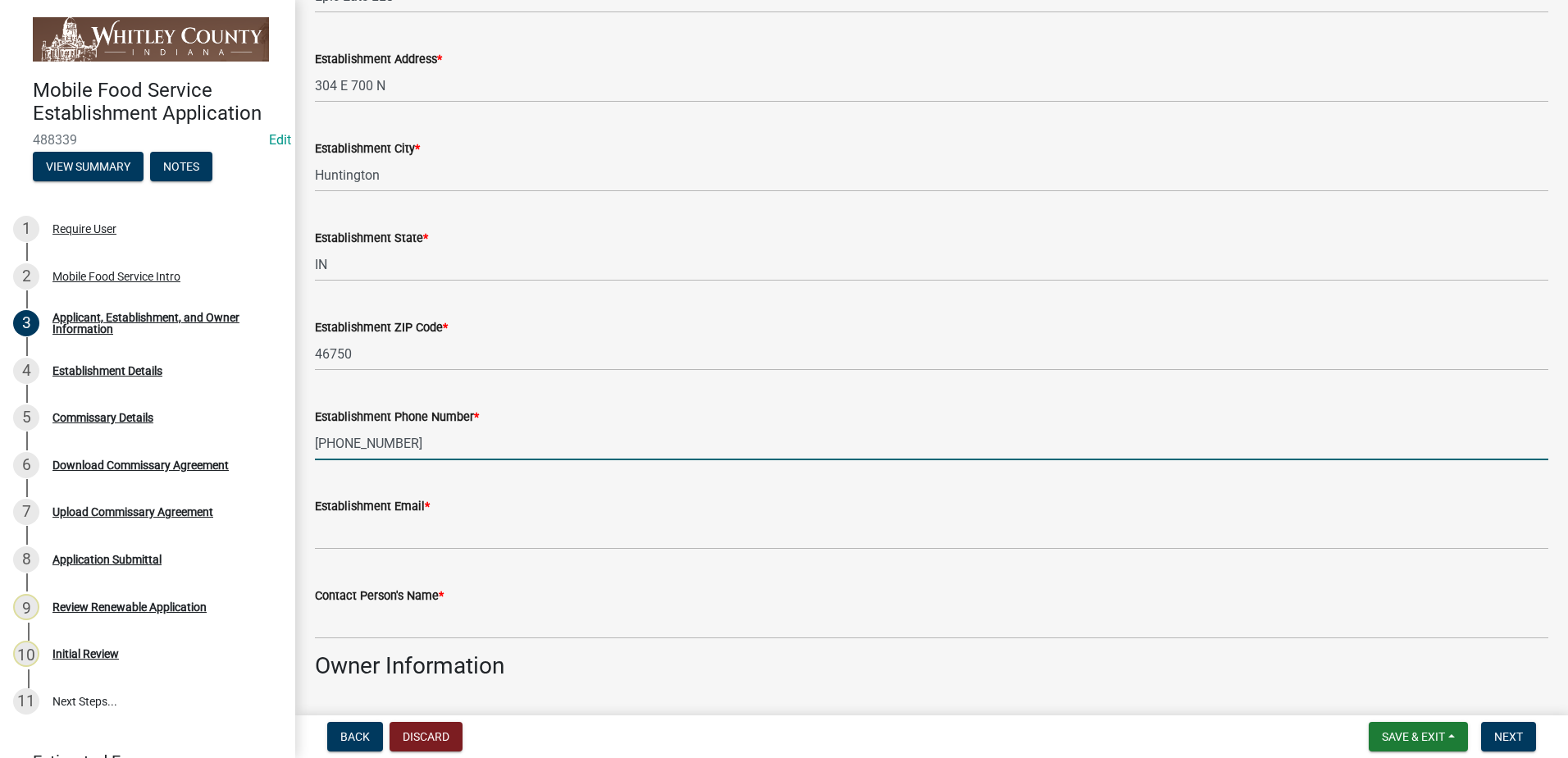
type input "[PHONE_NUMBER]"
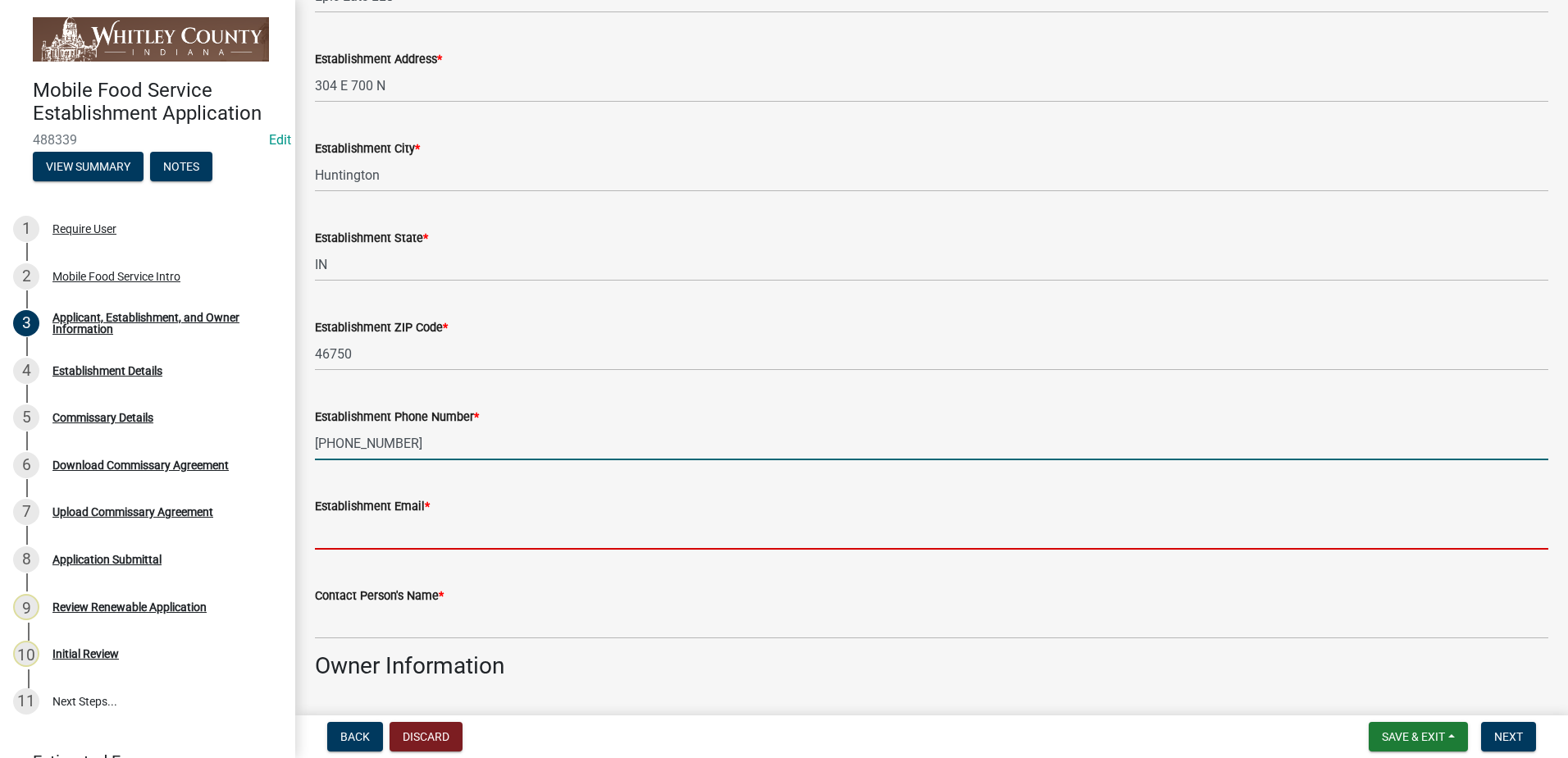
click at [355, 537] on input "Establishment Email *" at bounding box center [931, 532] width 1233 height 33
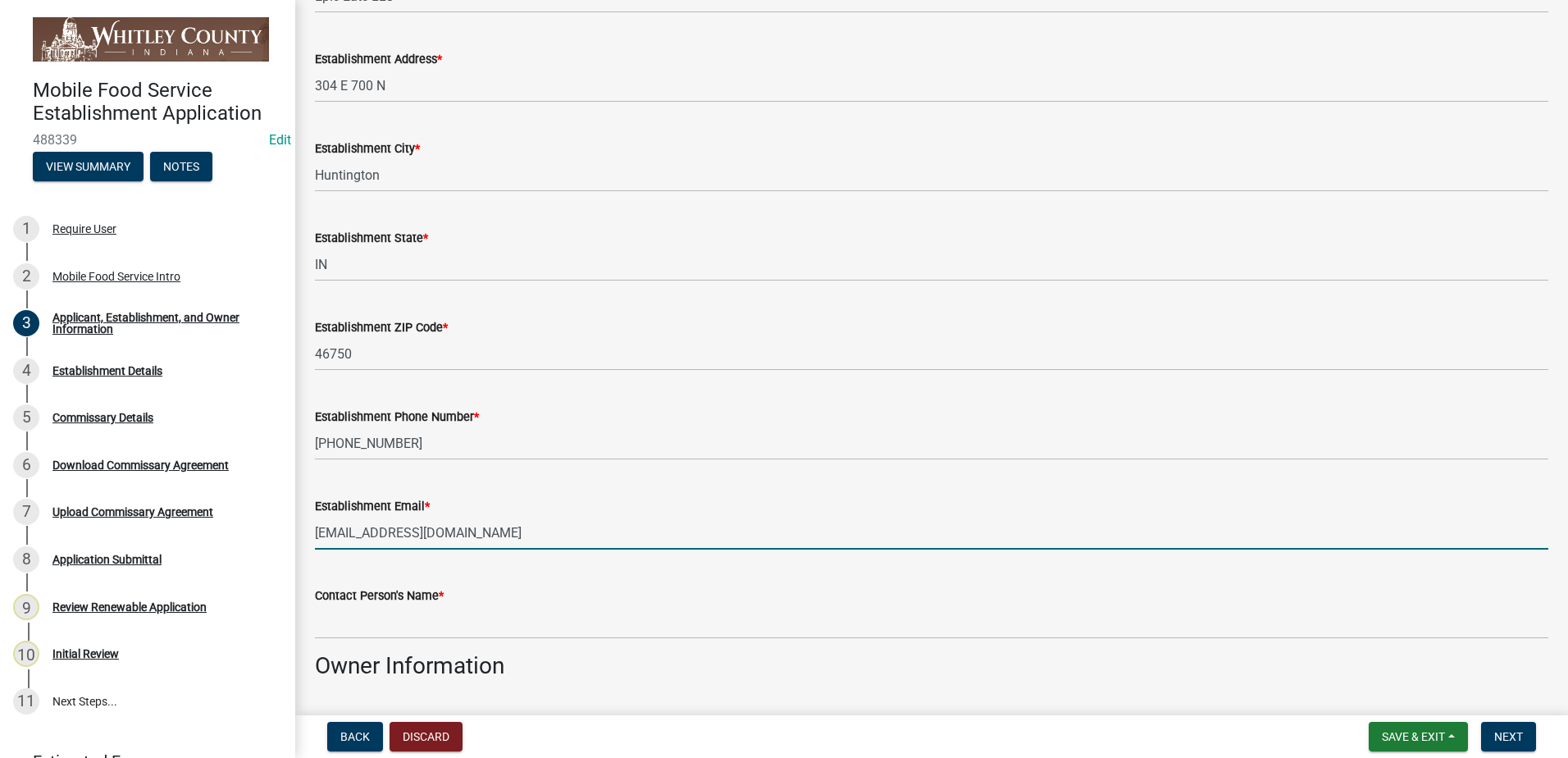
type input "[EMAIL_ADDRESS][DOMAIN_NAME]"
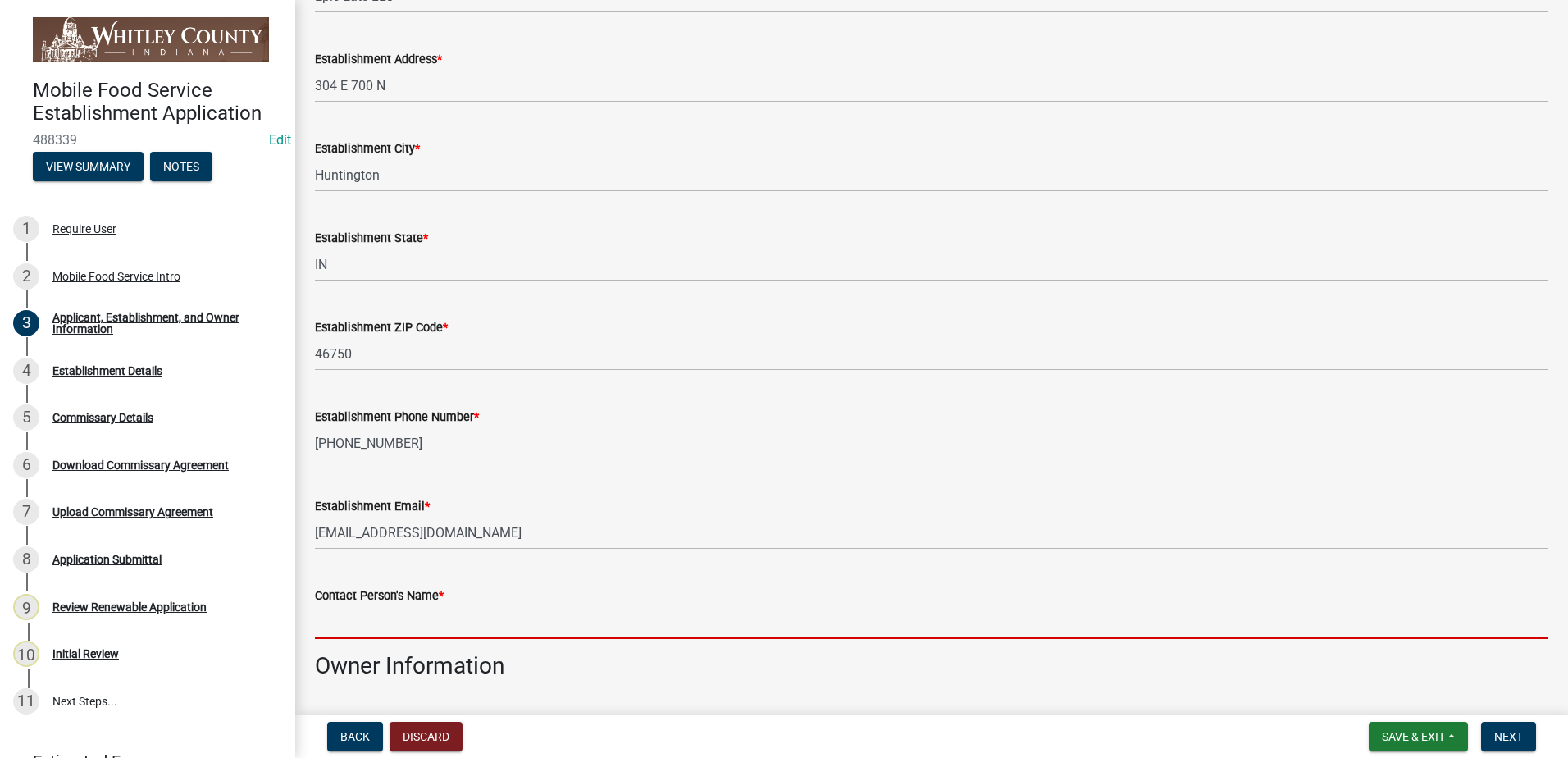
click at [408, 627] on input "Contact Person's Name *" at bounding box center [931, 622] width 1233 height 33
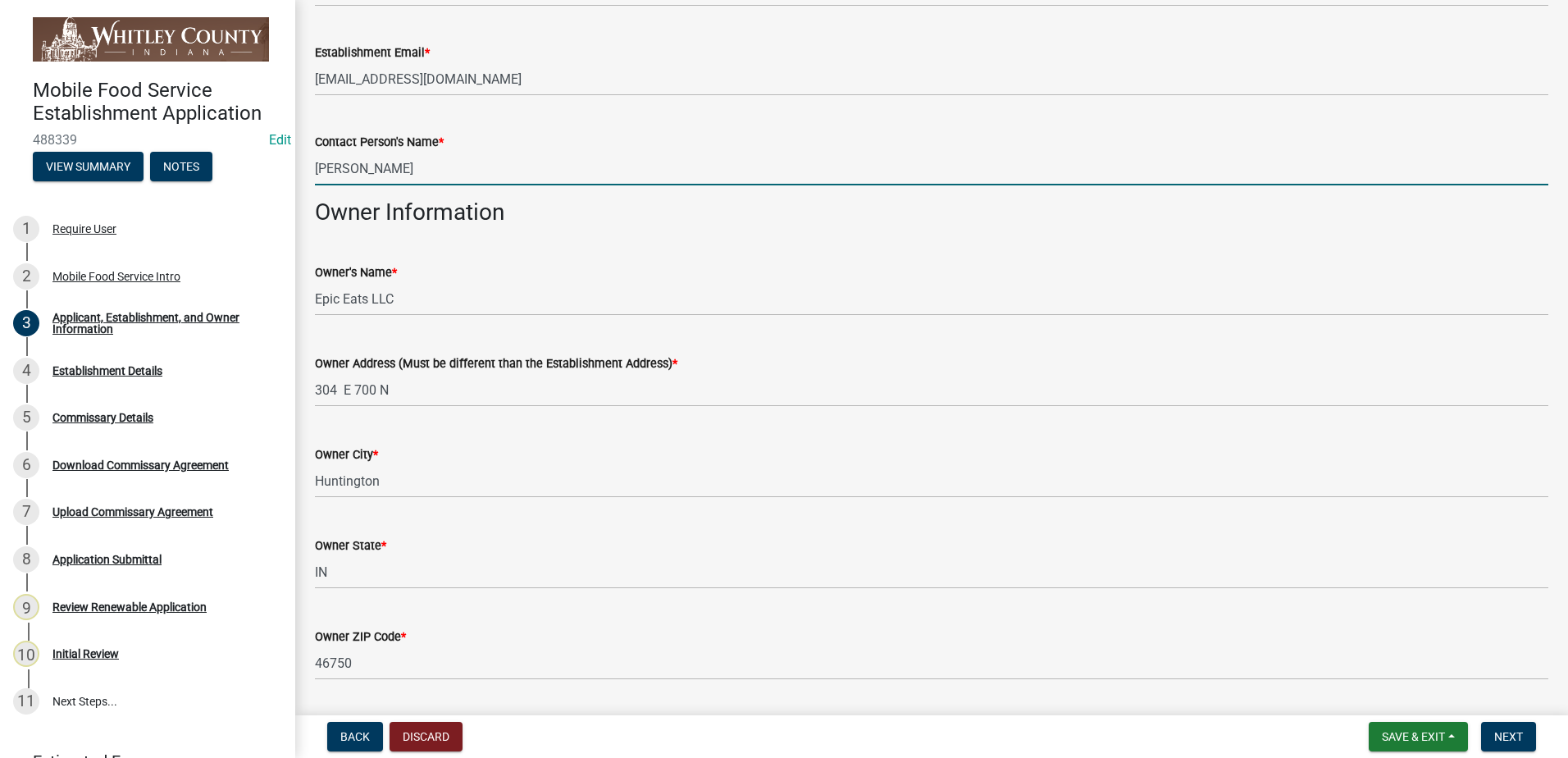
scroll to position [1641, 0]
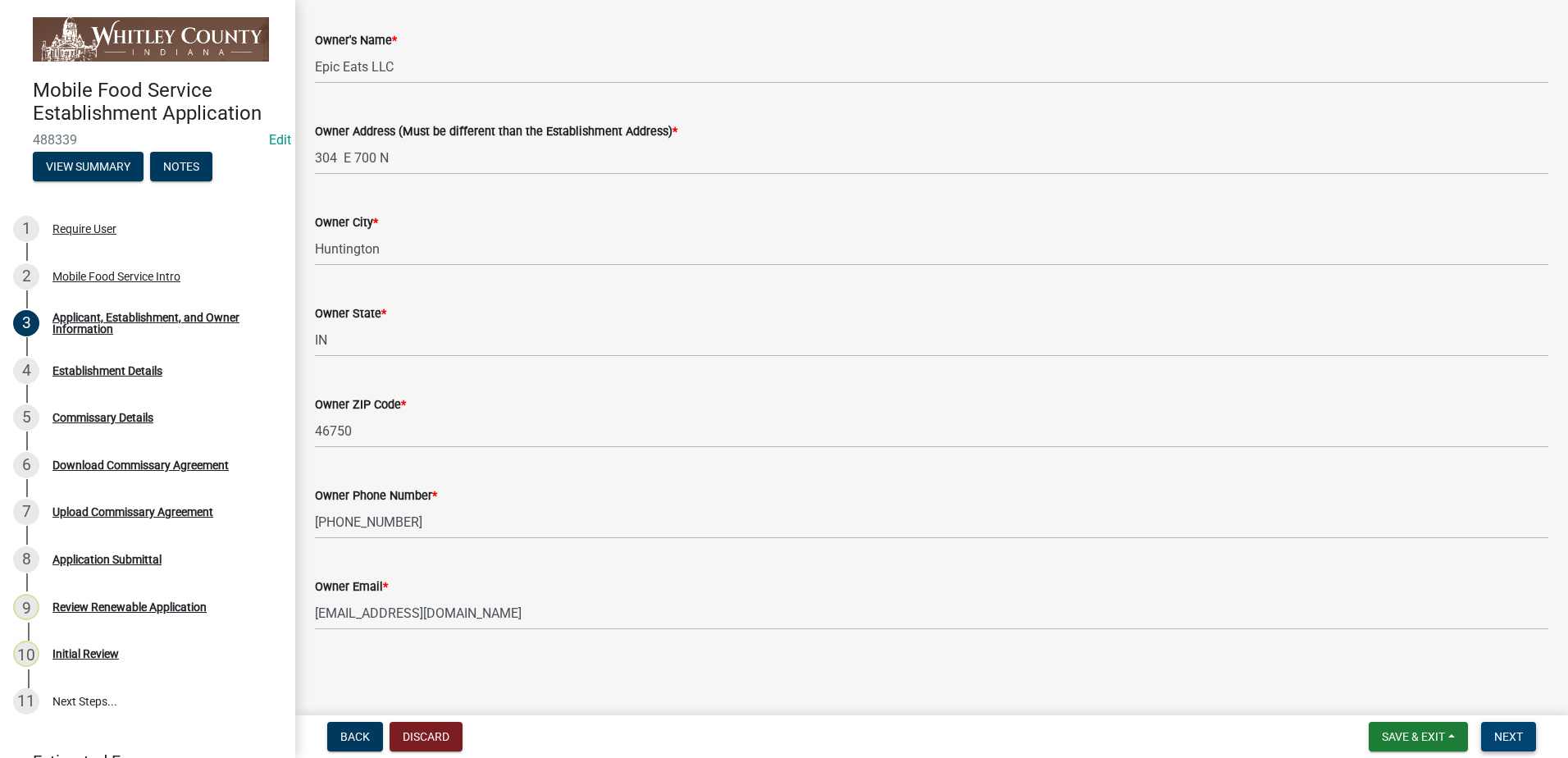
type input "[PERSON_NAME]"
click at [1513, 731] on span "Next" at bounding box center [1508, 736] width 29 height 13
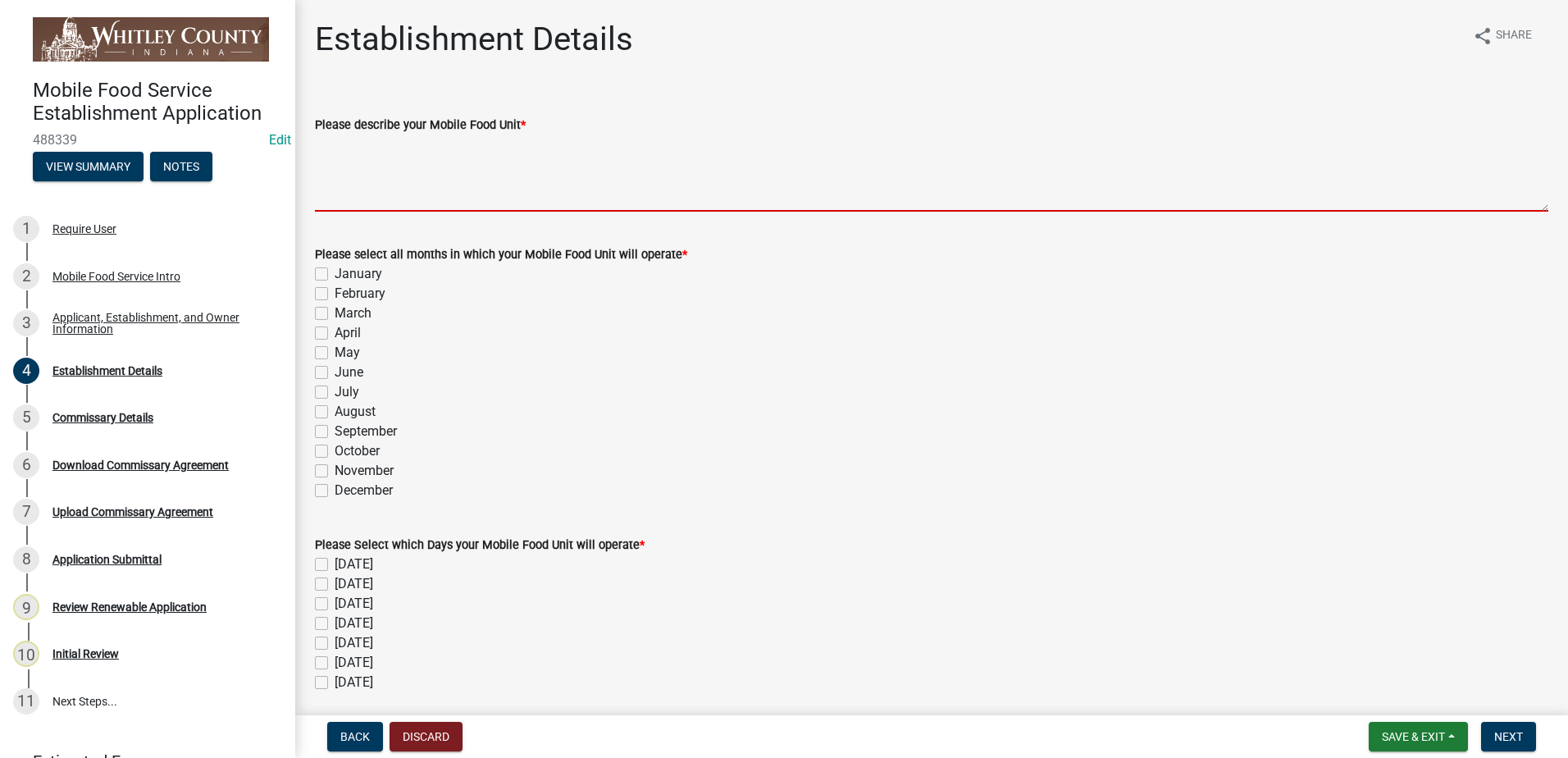
click at [374, 161] on textarea "Please describe your Mobile Food Unit *" at bounding box center [931, 172] width 1233 height 77
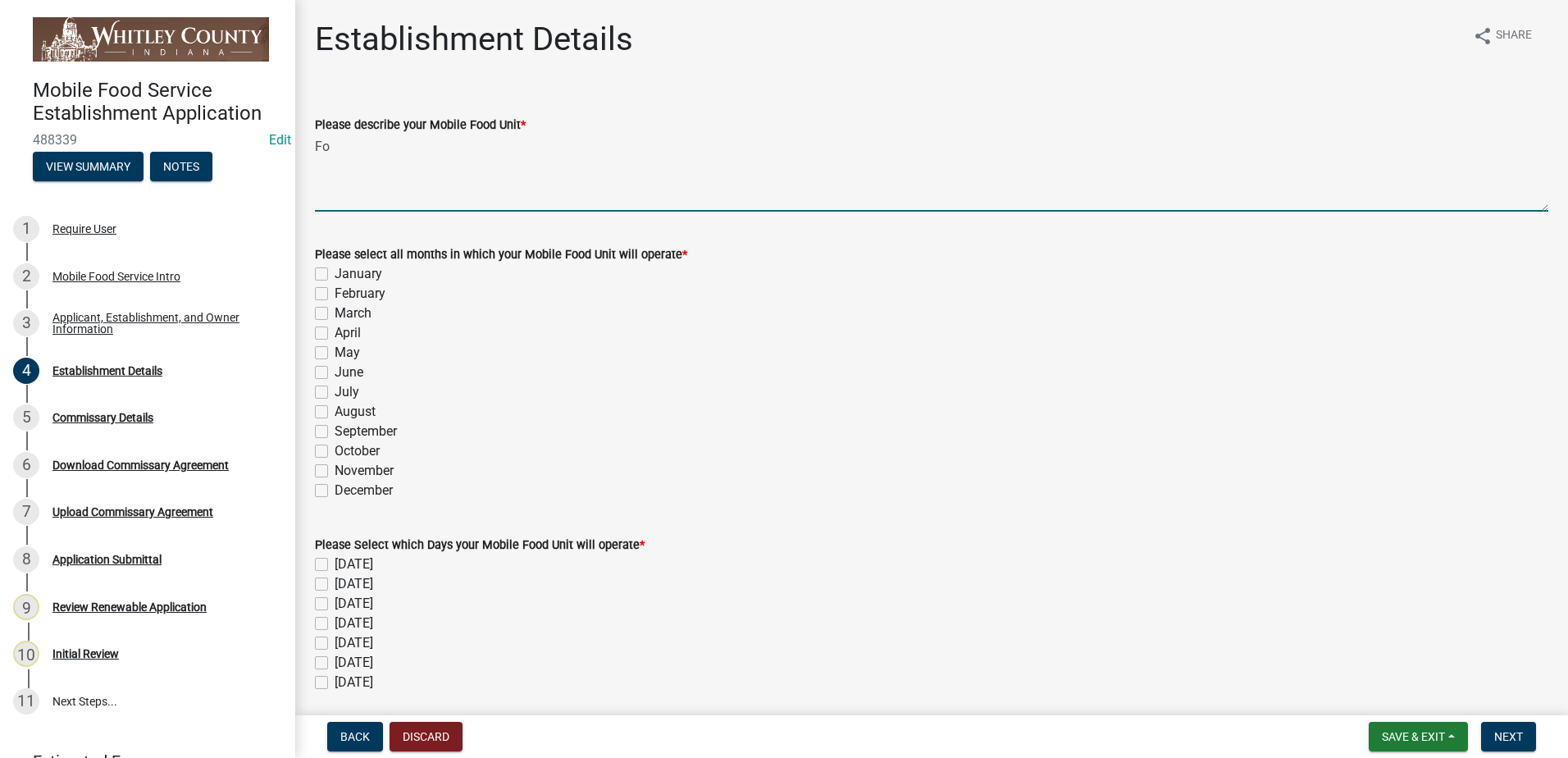
type textarea "F"
type textarea "S"
type textarea "Food Truck"
click at [334, 429] on label "September" at bounding box center [365, 430] width 62 height 19
click at [334, 429] on input "September" at bounding box center [340, 427] width 11 height 11
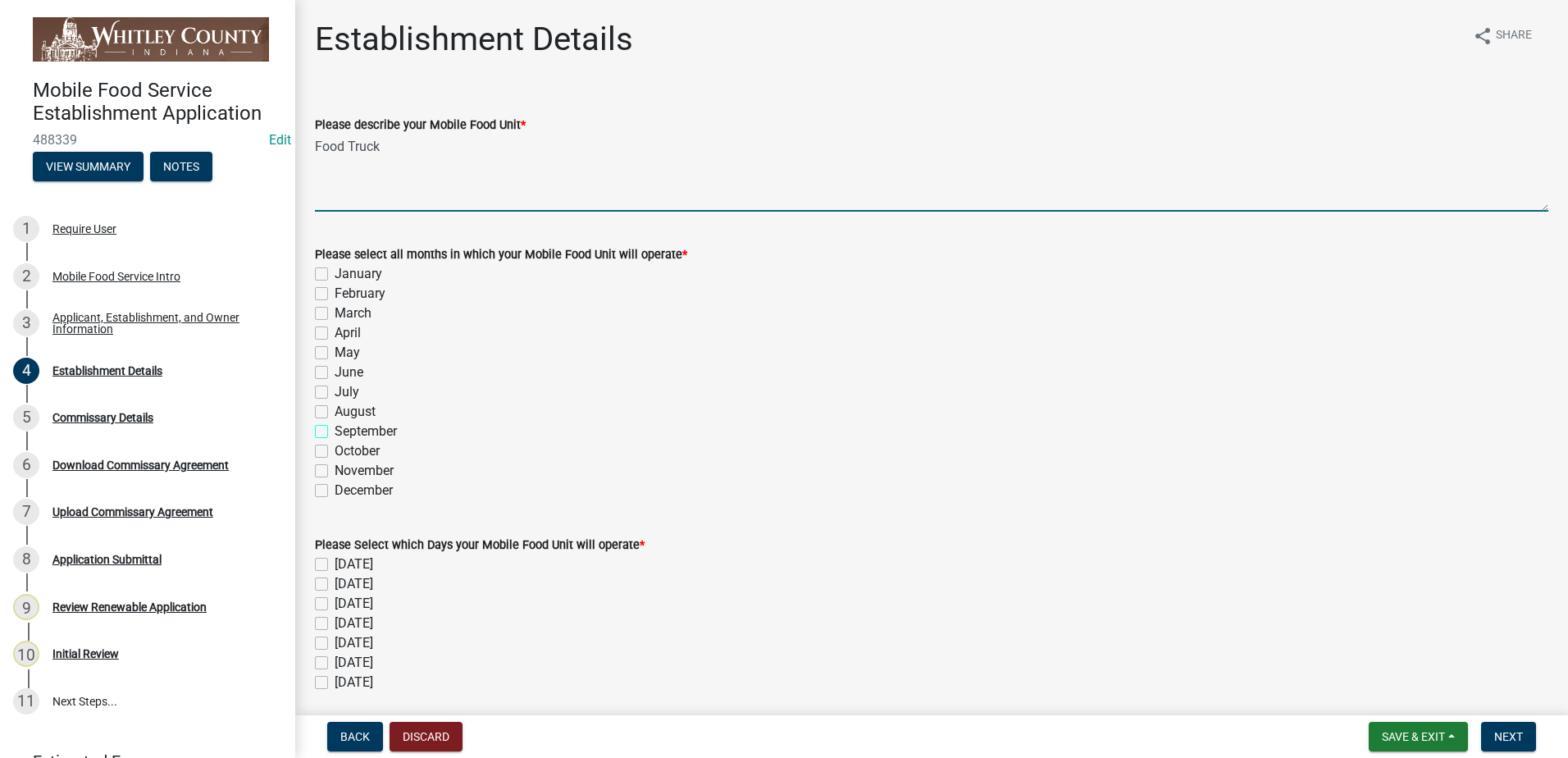
checkbox input "true"
checkbox input "false"
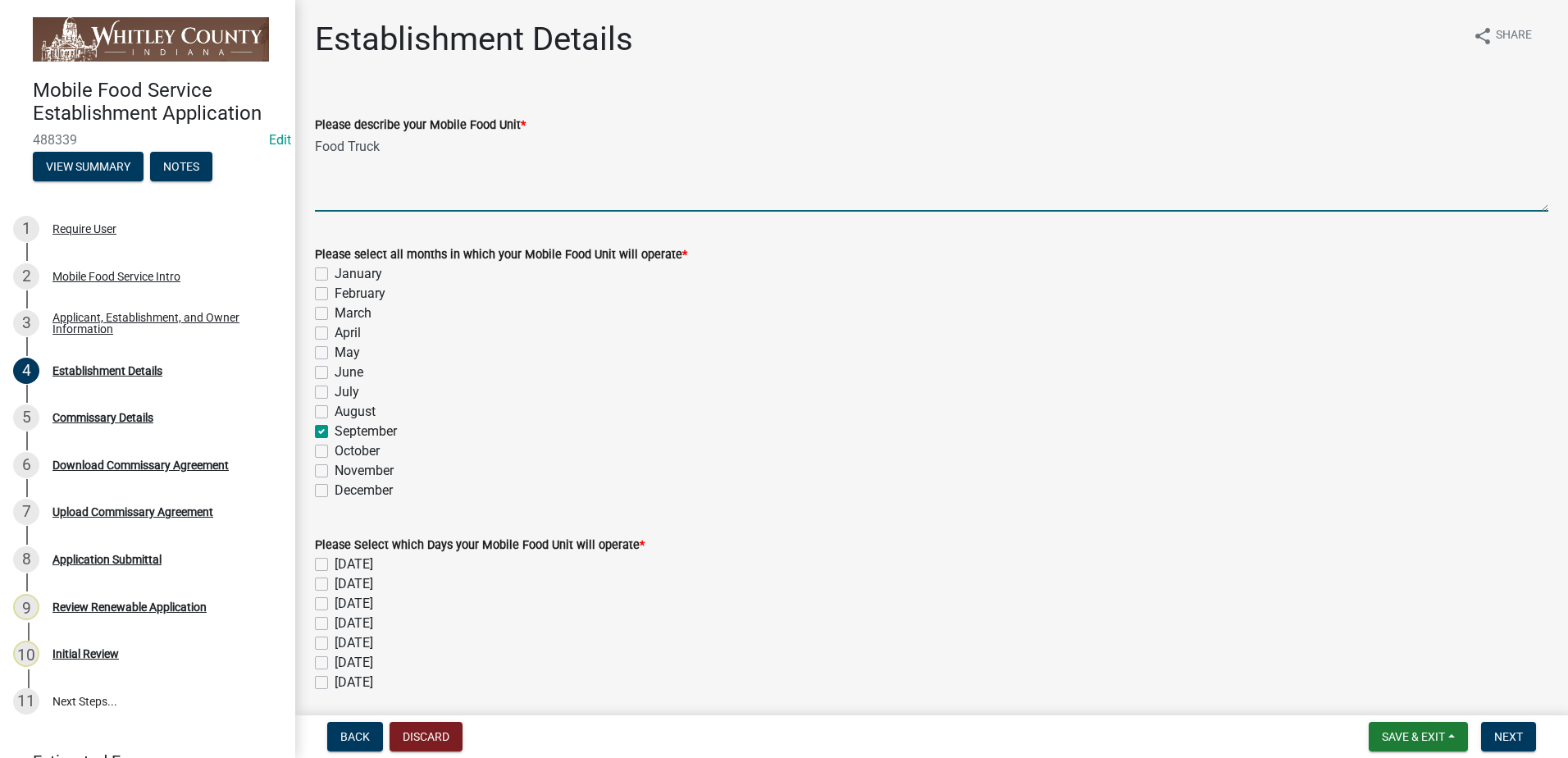
checkbox input "false"
checkbox input "true"
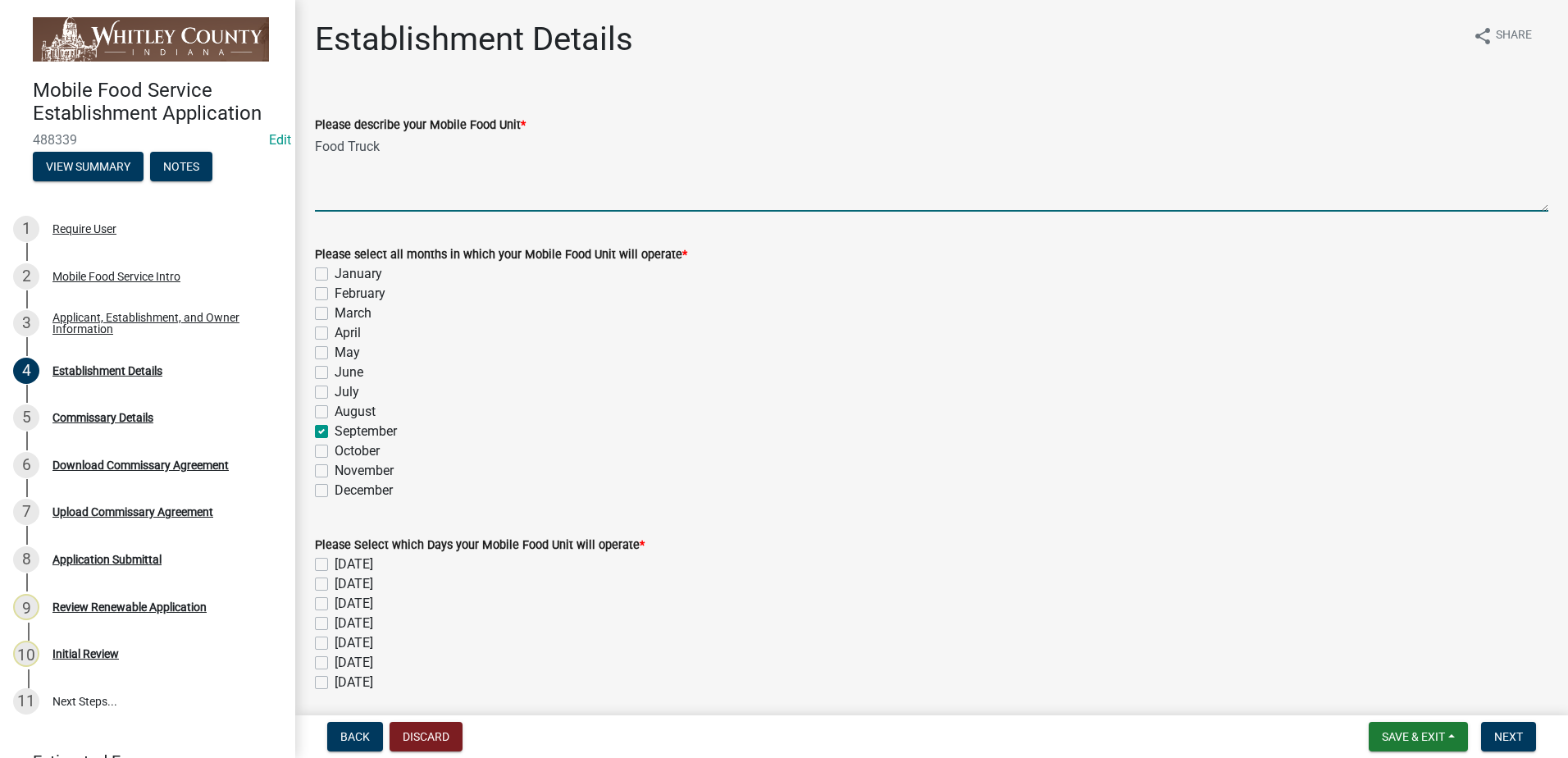
checkbox input "false"
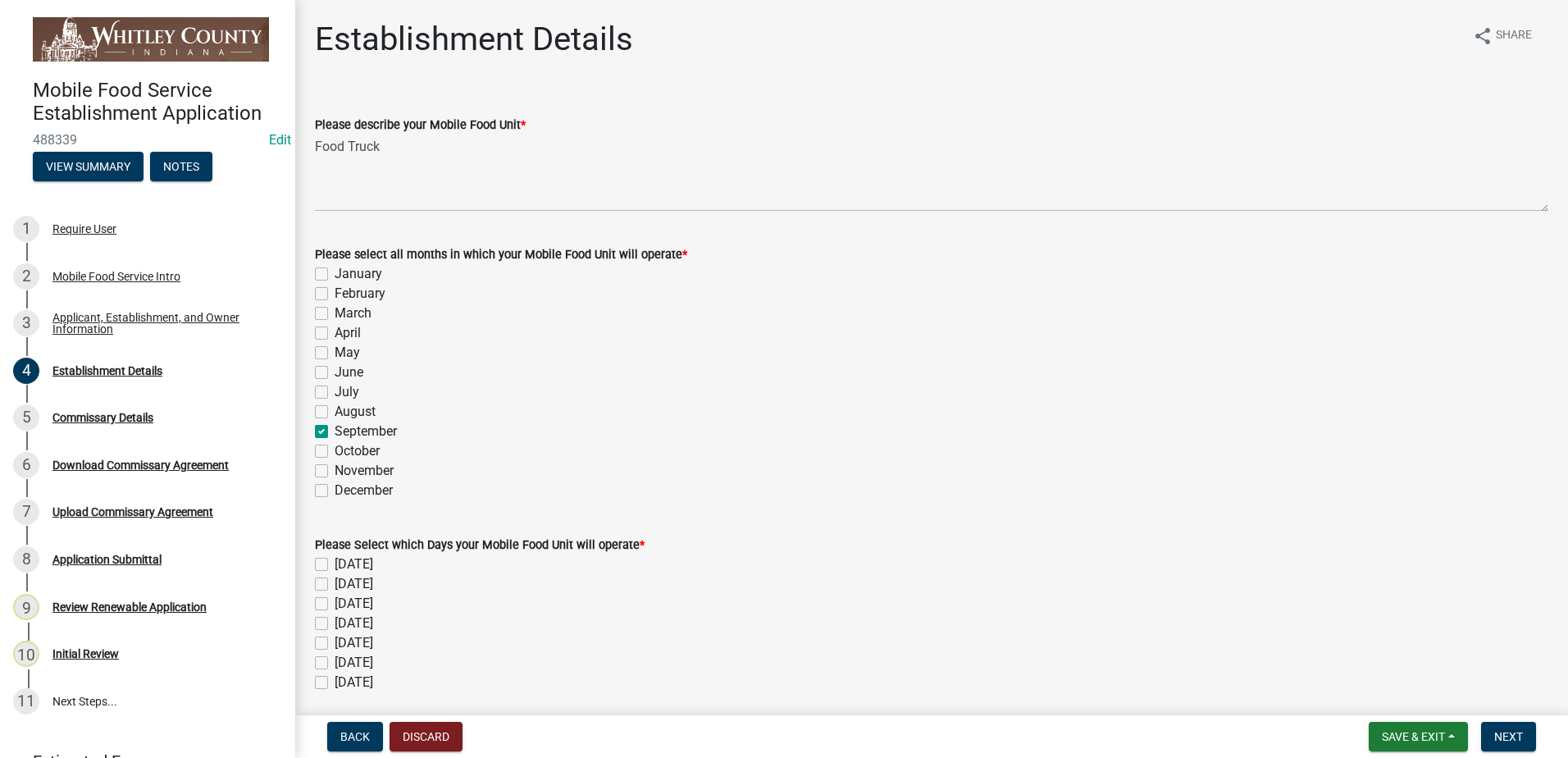
click at [334, 428] on label "September" at bounding box center [365, 430] width 62 height 19
click at [334, 428] on input "September" at bounding box center [340, 427] width 11 height 11
checkbox input "false"
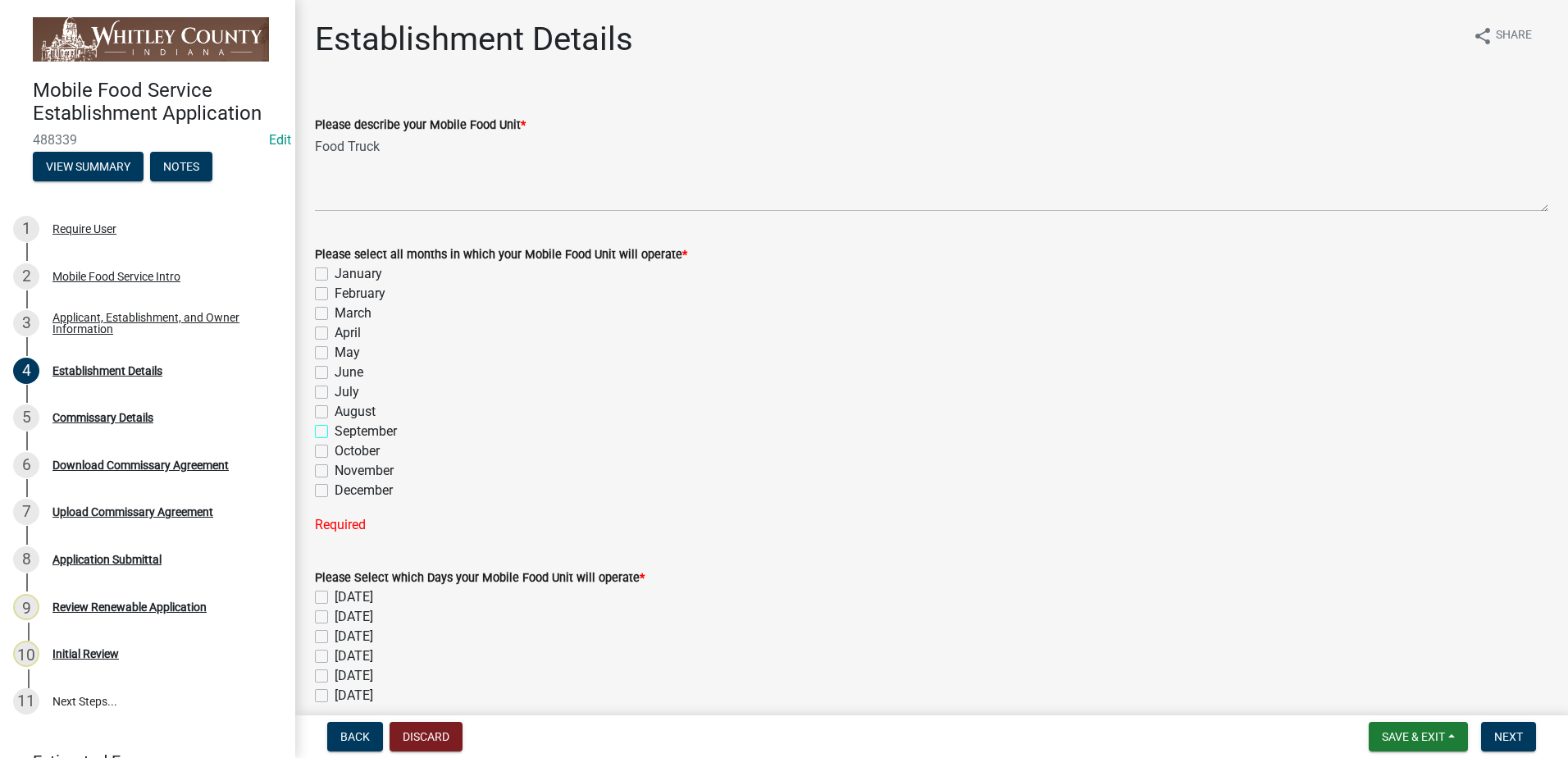
checkbox input "false"
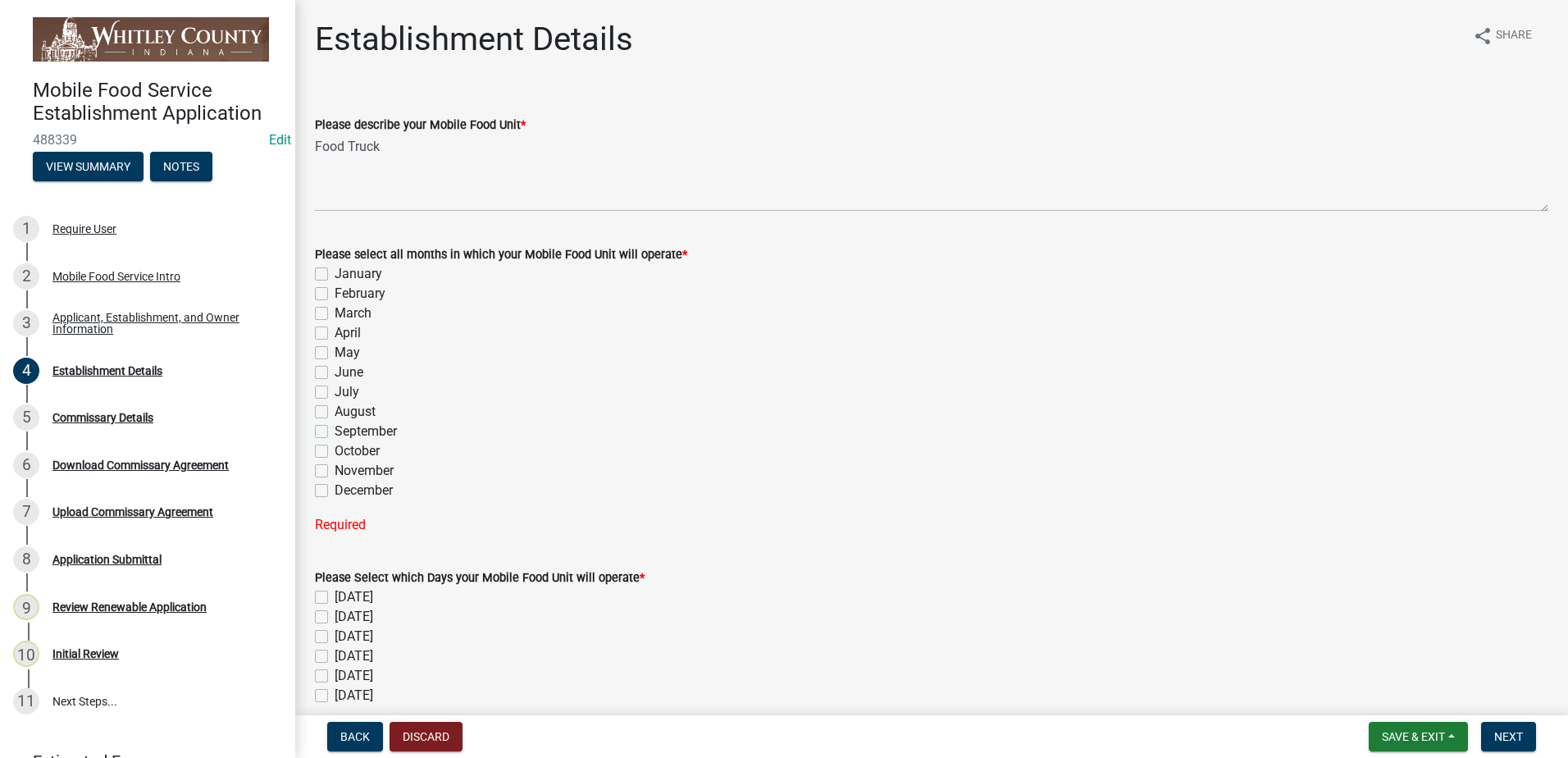
checkbox input "false"
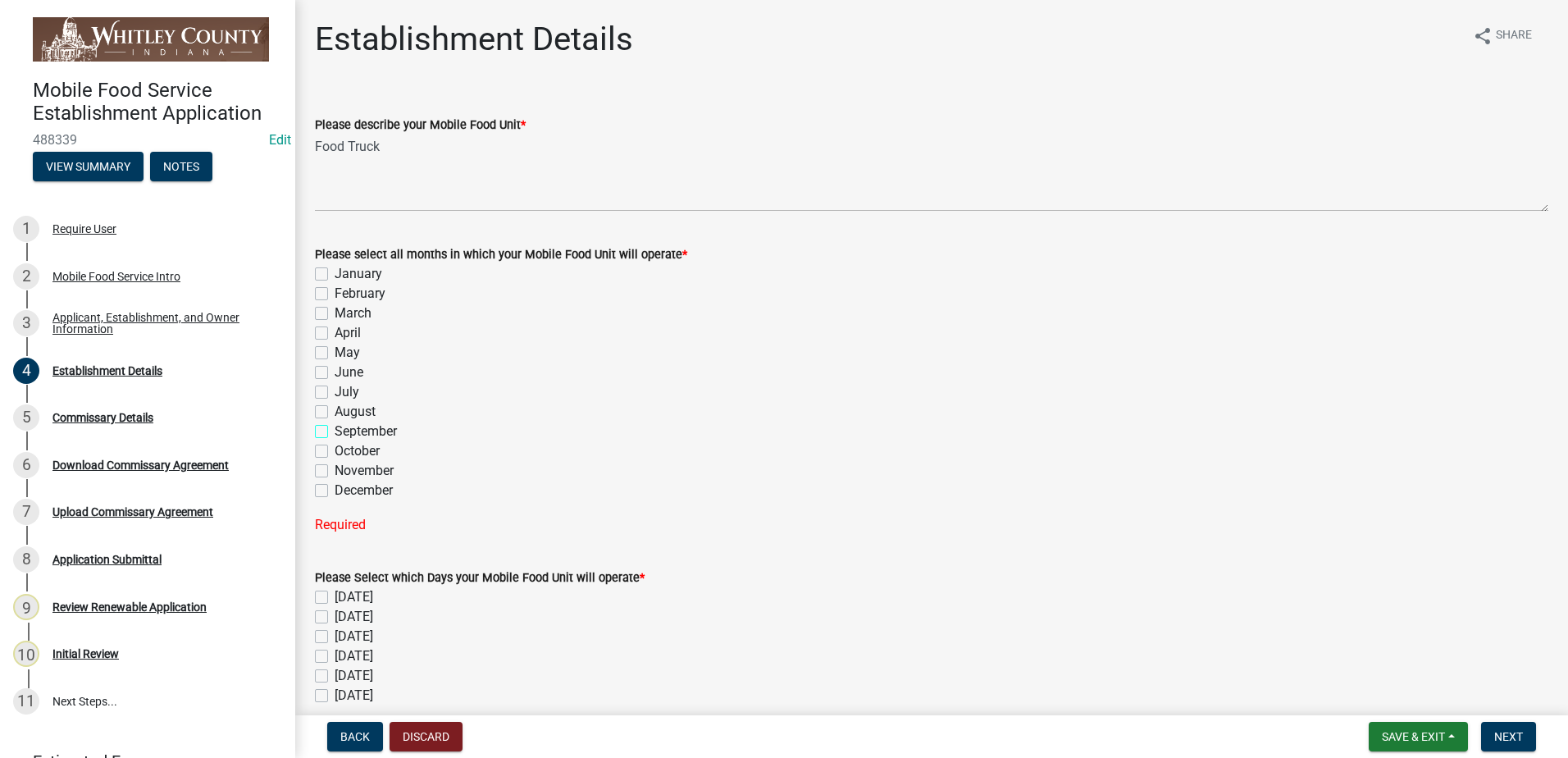
checkbox input "false"
click at [321, 443] on div "October" at bounding box center [931, 451] width 1233 height 19
click at [334, 449] on label "October" at bounding box center [356, 451] width 45 height 19
click at [334, 449] on input "October" at bounding box center [340, 447] width 11 height 11
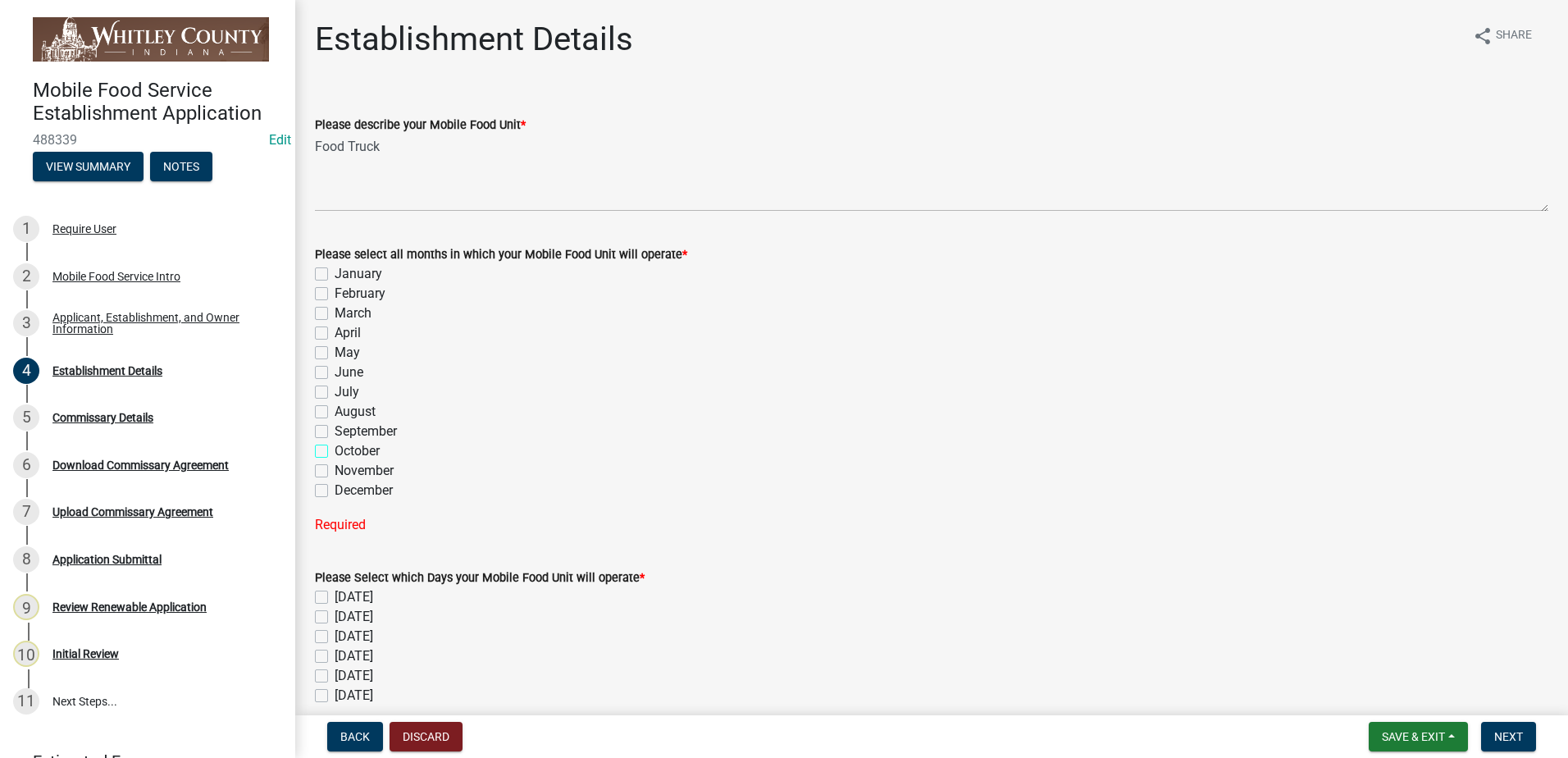
checkbox input "true"
checkbox input "false"
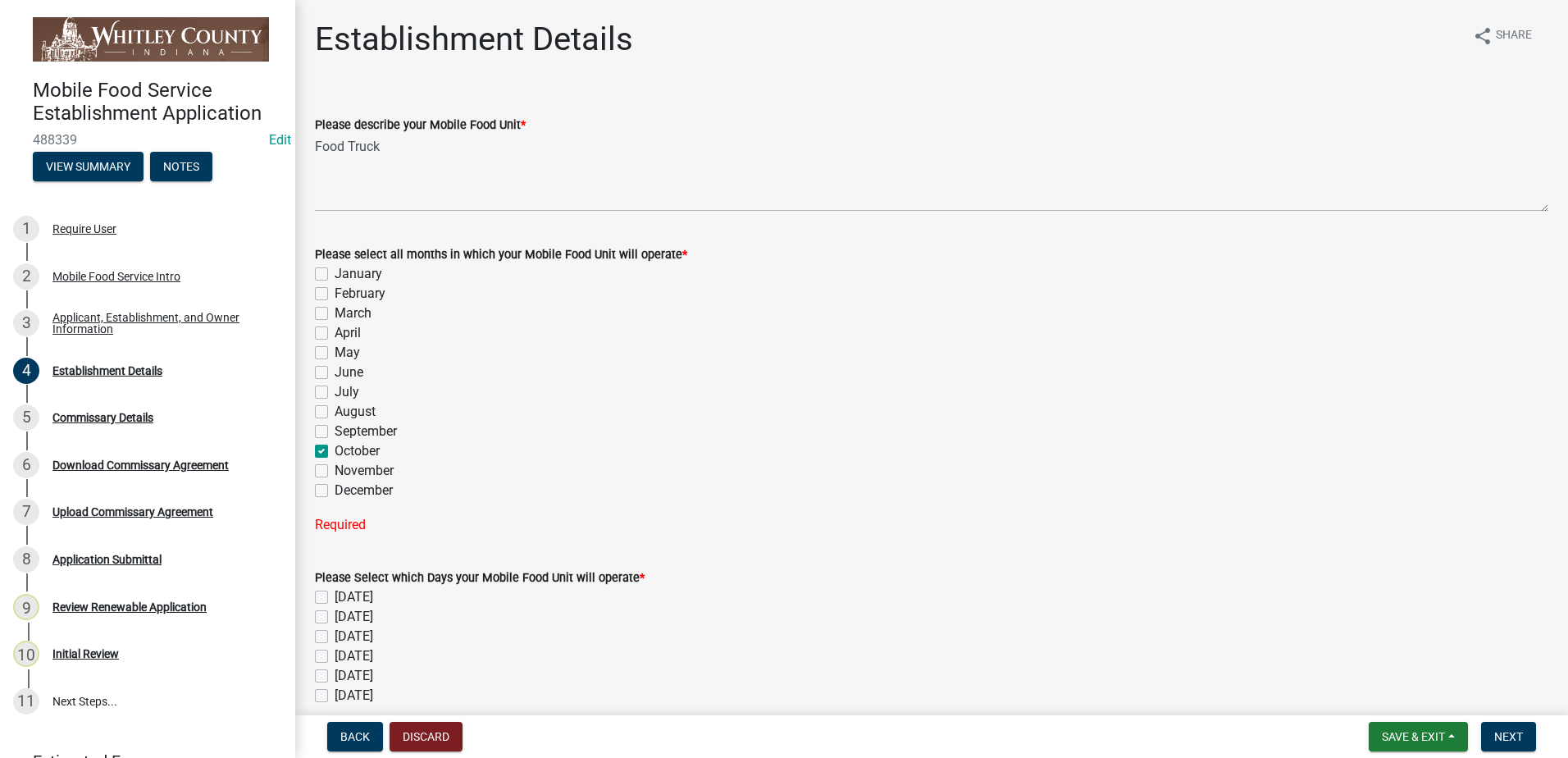
checkbox input "false"
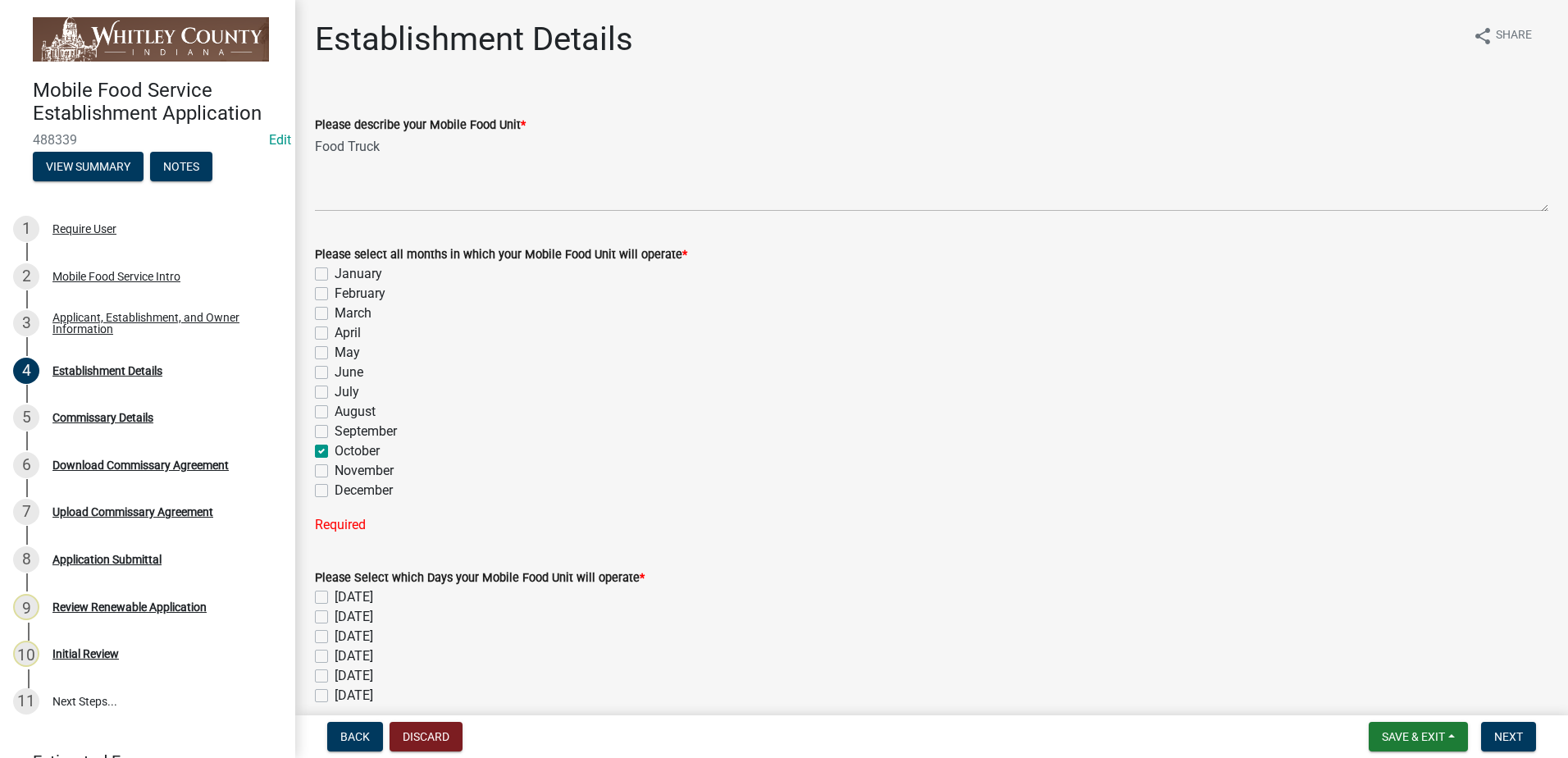
checkbox input "true"
checkbox input "false"
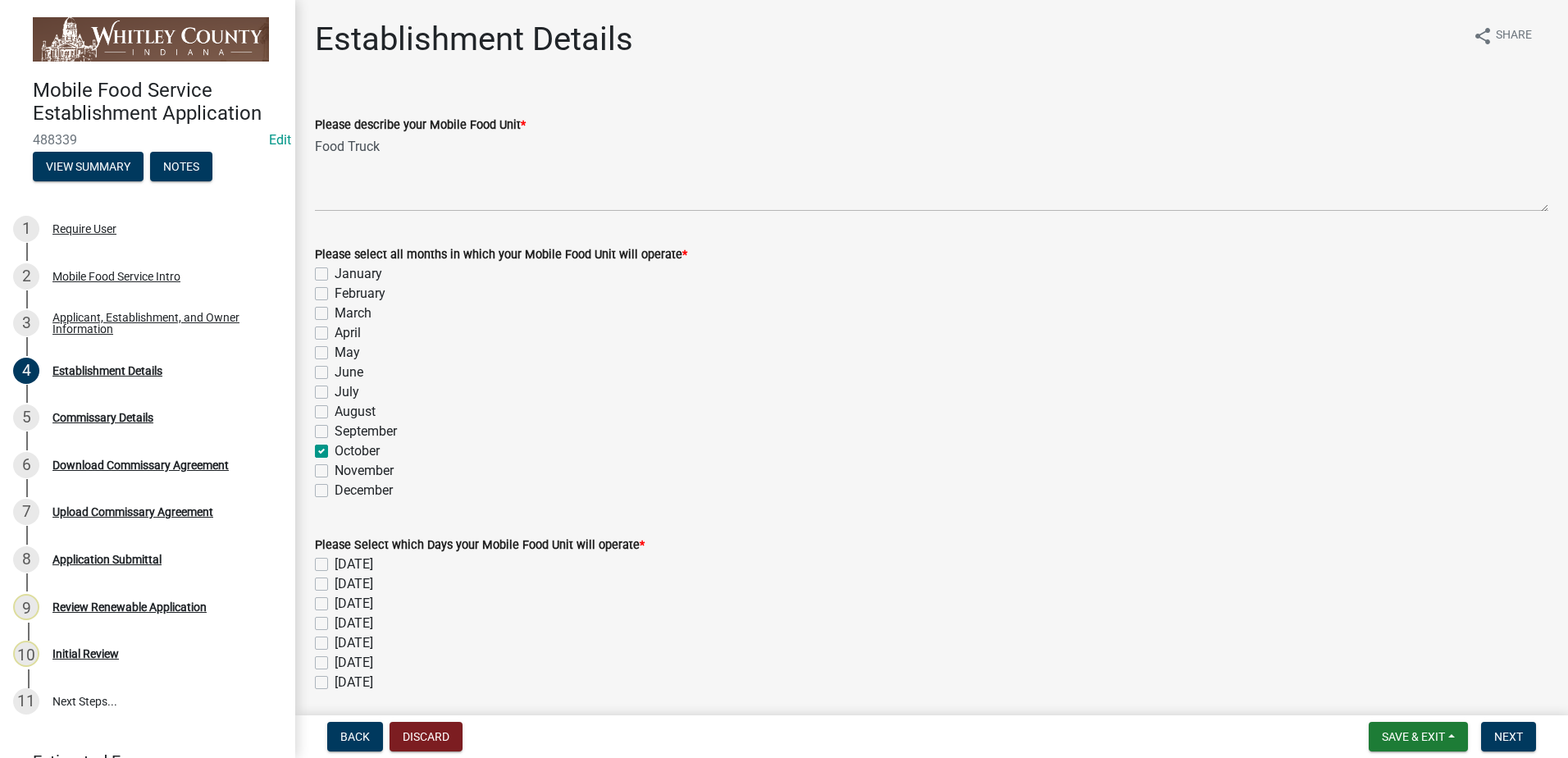
click at [334, 468] on label "November" at bounding box center [364, 470] width 59 height 19
click at [334, 468] on input "November" at bounding box center [340, 466] width 11 height 11
checkbox input "true"
checkbox input "false"
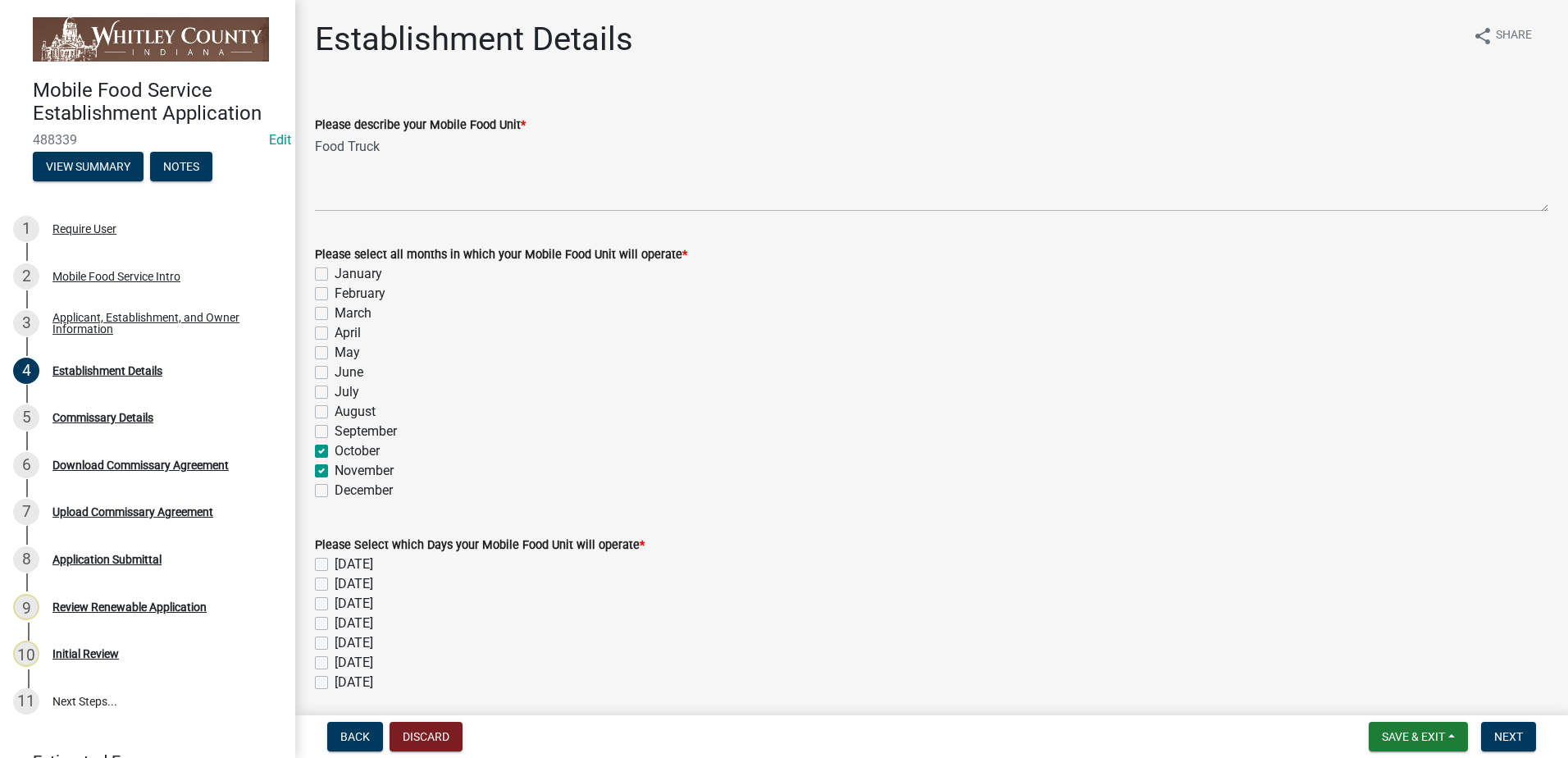
checkbox input "false"
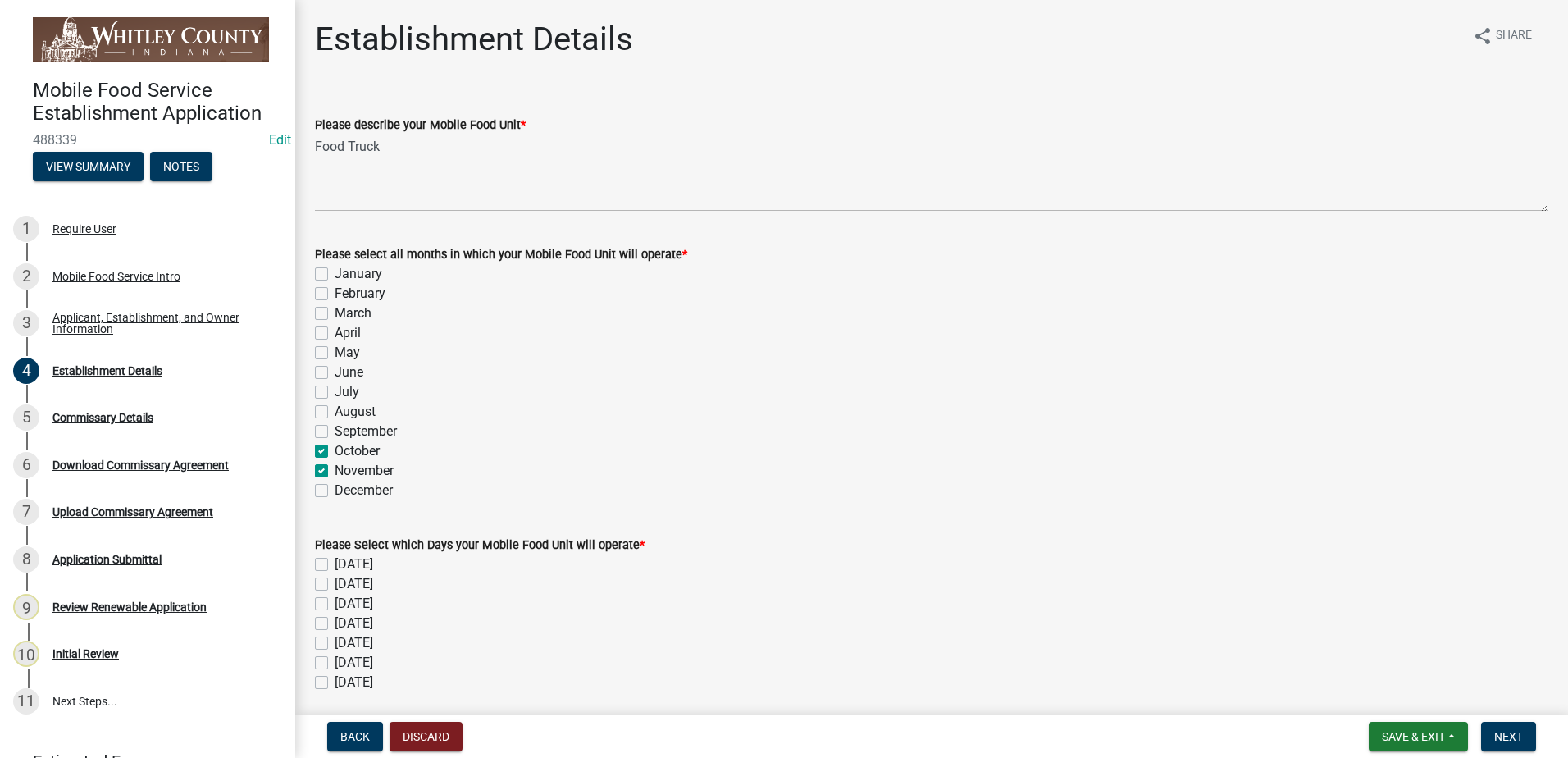
checkbox input "false"
checkbox input "true"
click at [334, 489] on label "December" at bounding box center [363, 490] width 58 height 19
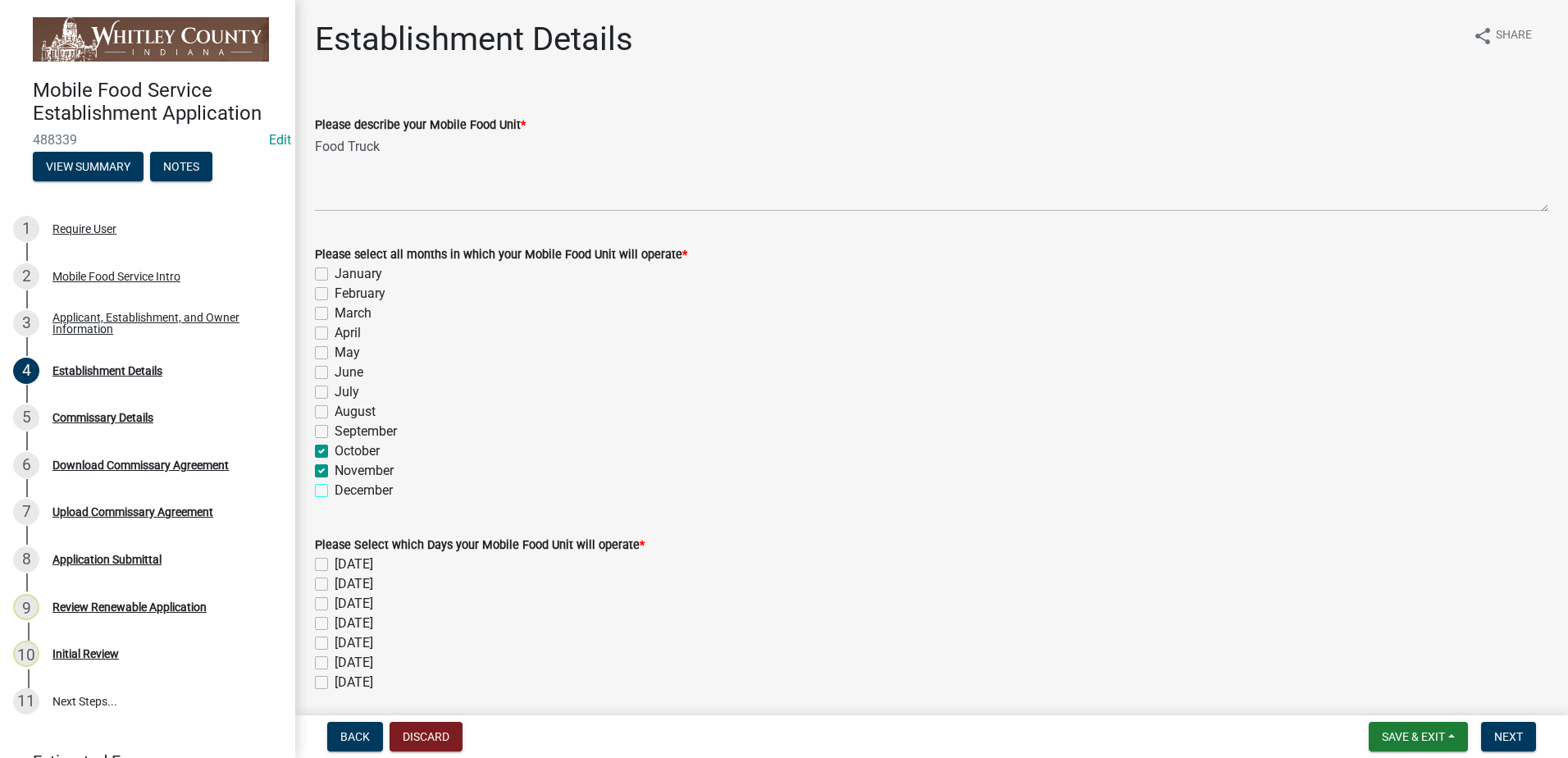
click at [334, 489] on input "December" at bounding box center [340, 486] width 11 height 11
checkbox input "true"
checkbox input "false"
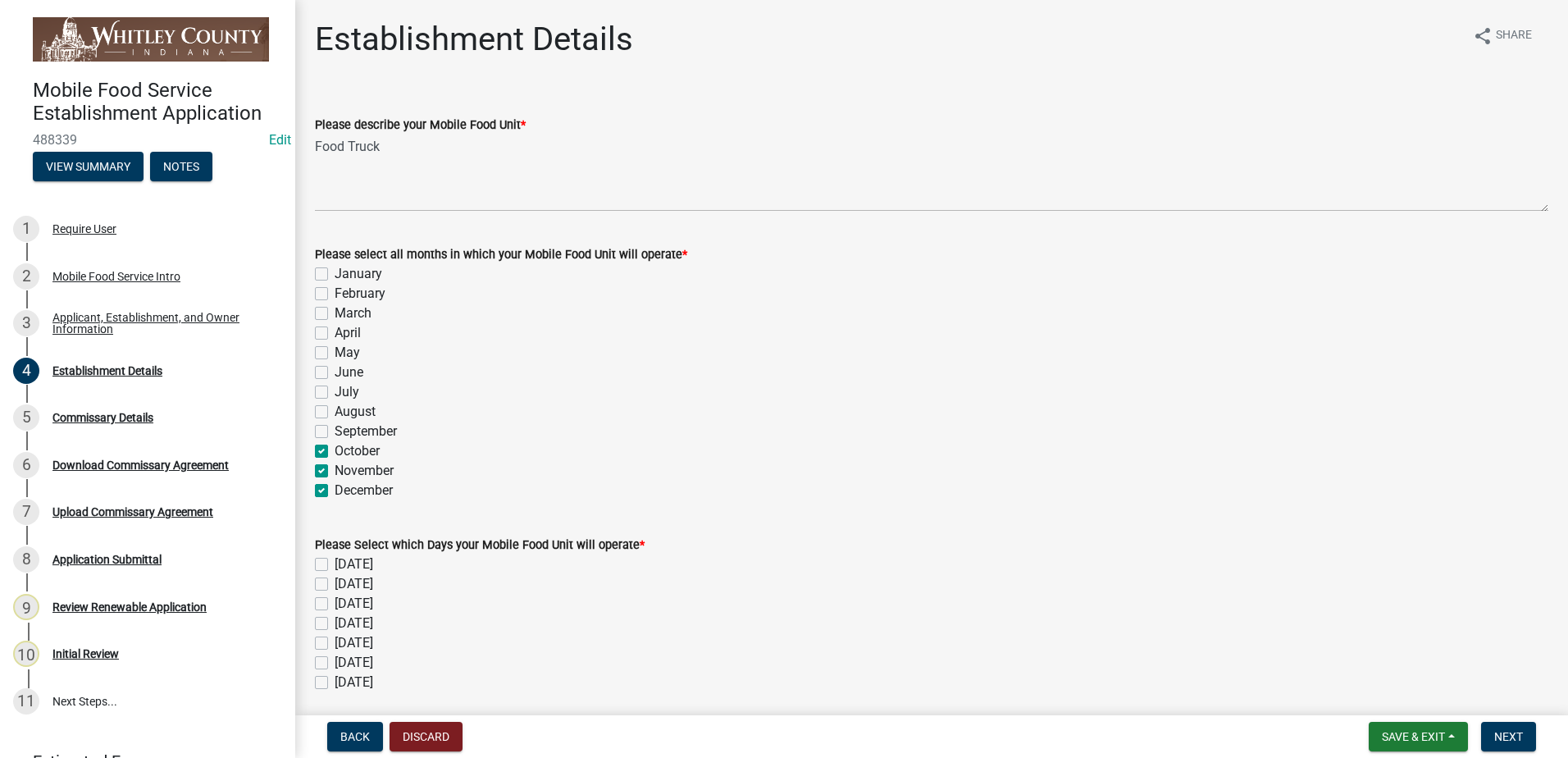
checkbox input "false"
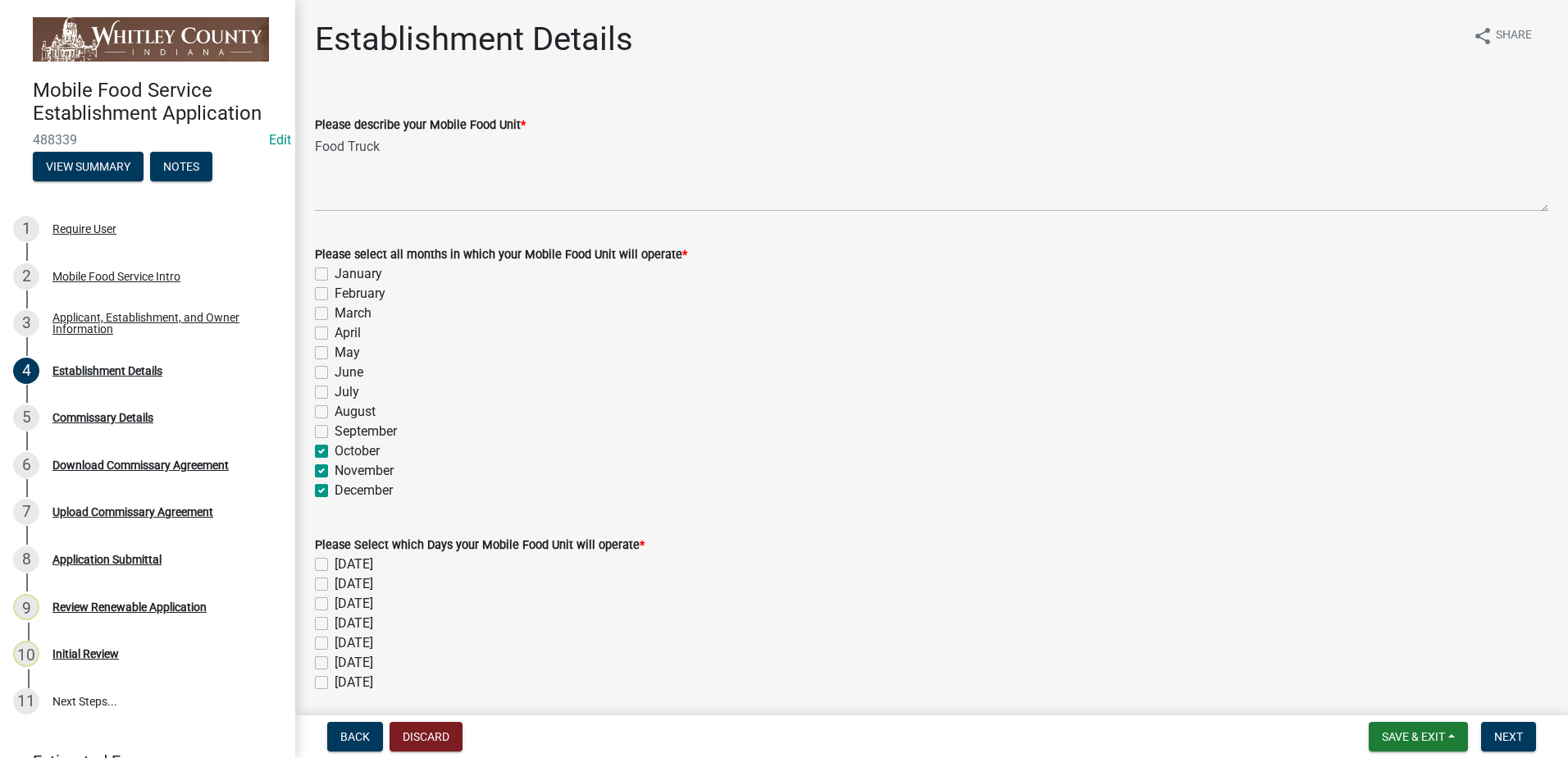
checkbox input "false"
checkbox input "true"
click at [334, 562] on label "[DATE]" at bounding box center [354, 564] width 39 height 19
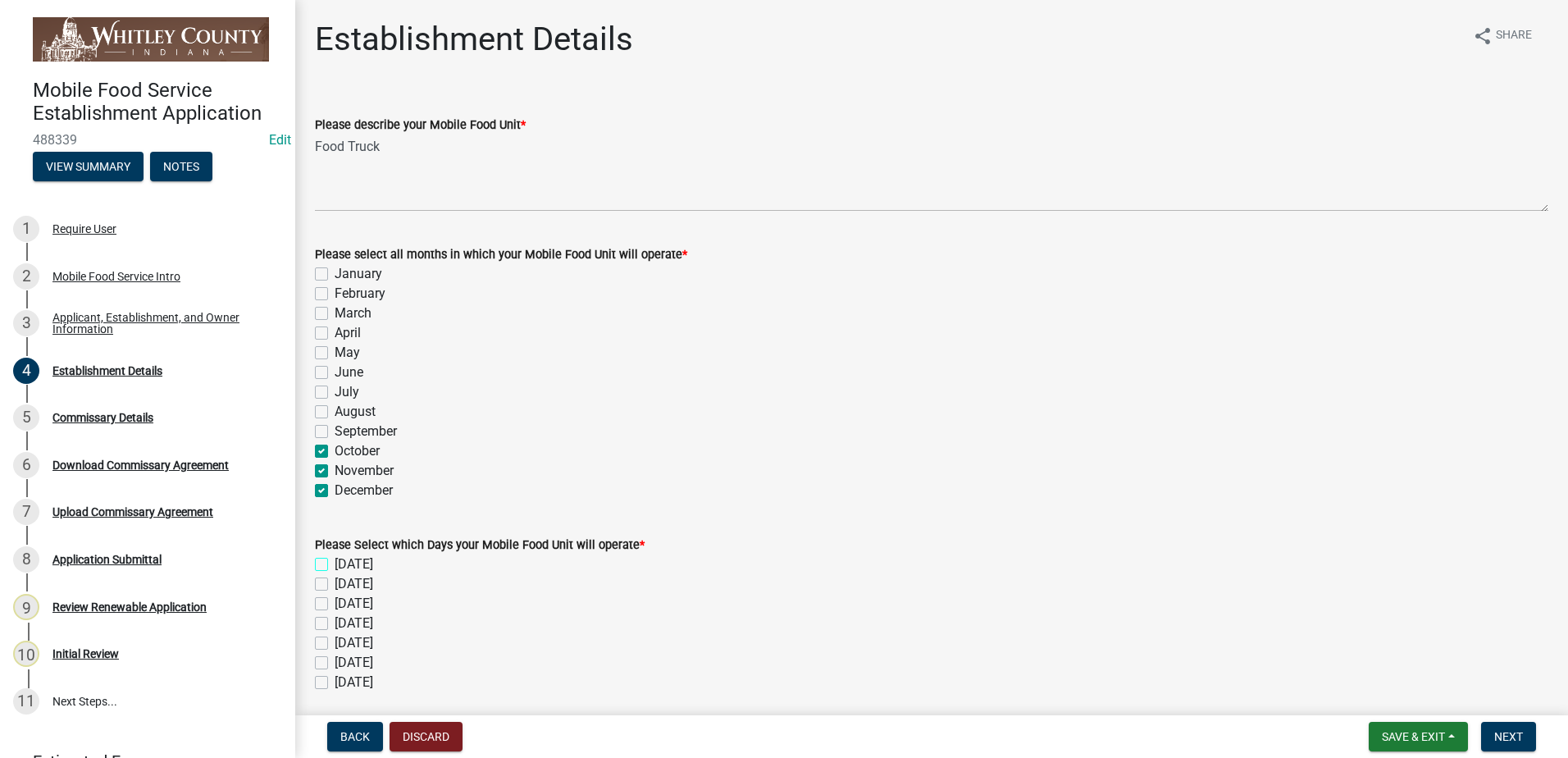
click at [334, 562] on input "[DATE]" at bounding box center [340, 560] width 11 height 11
checkbox input "true"
checkbox input "false"
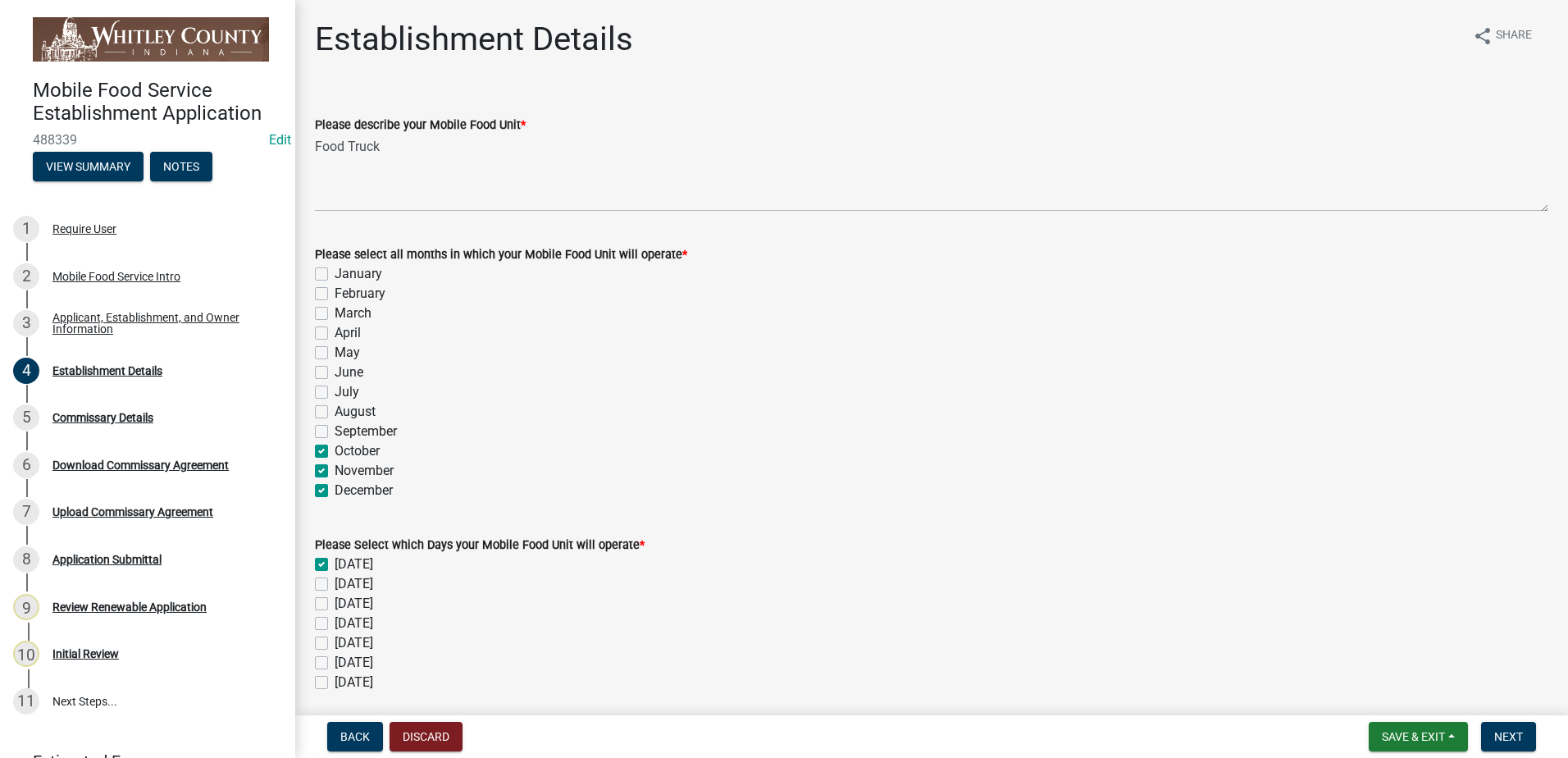
checkbox input "false"
click at [334, 583] on label "[DATE]" at bounding box center [354, 583] width 39 height 19
click at [334, 583] on input "[DATE]" at bounding box center [340, 579] width 11 height 11
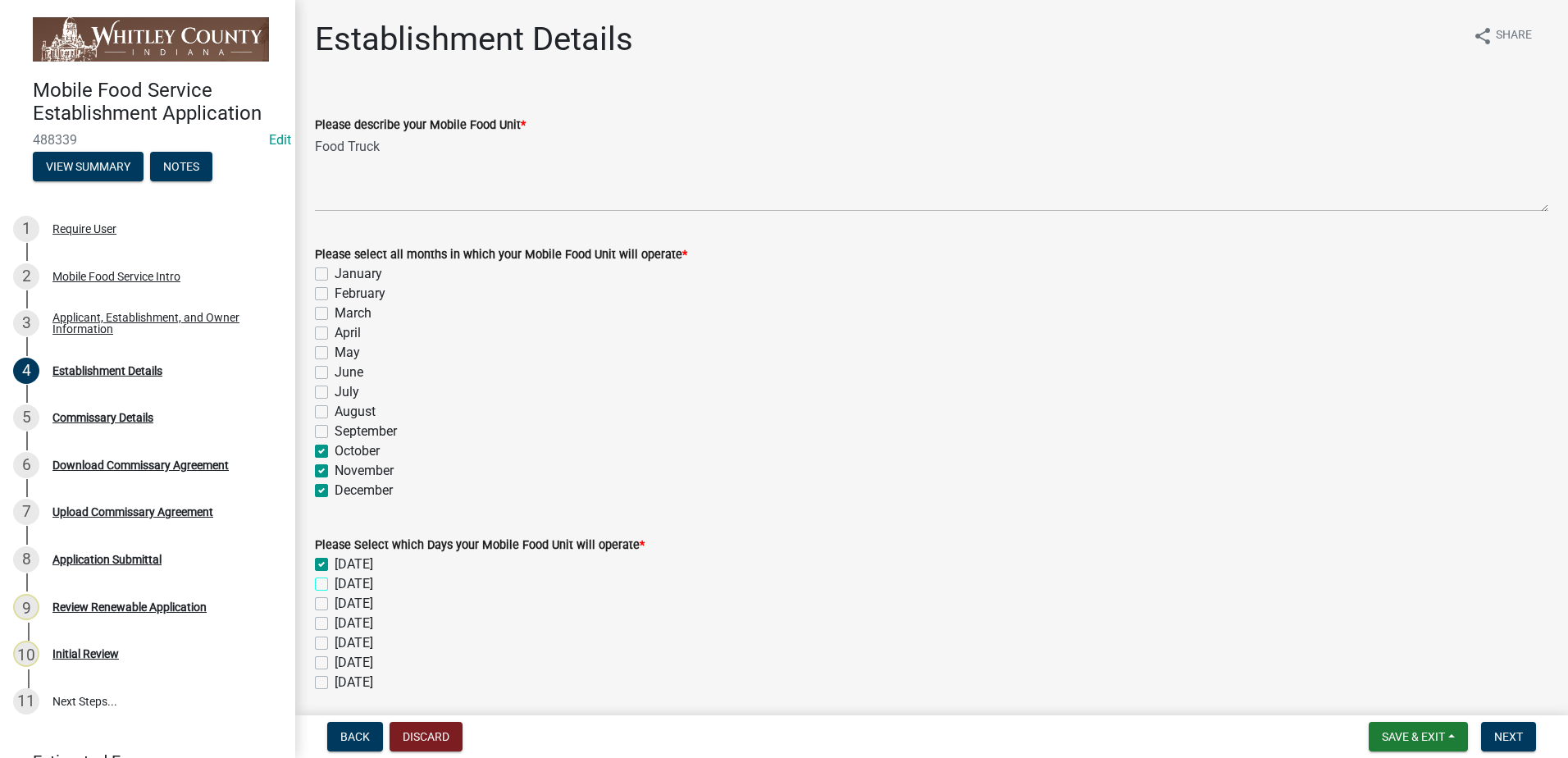
checkbox input "true"
checkbox input "false"
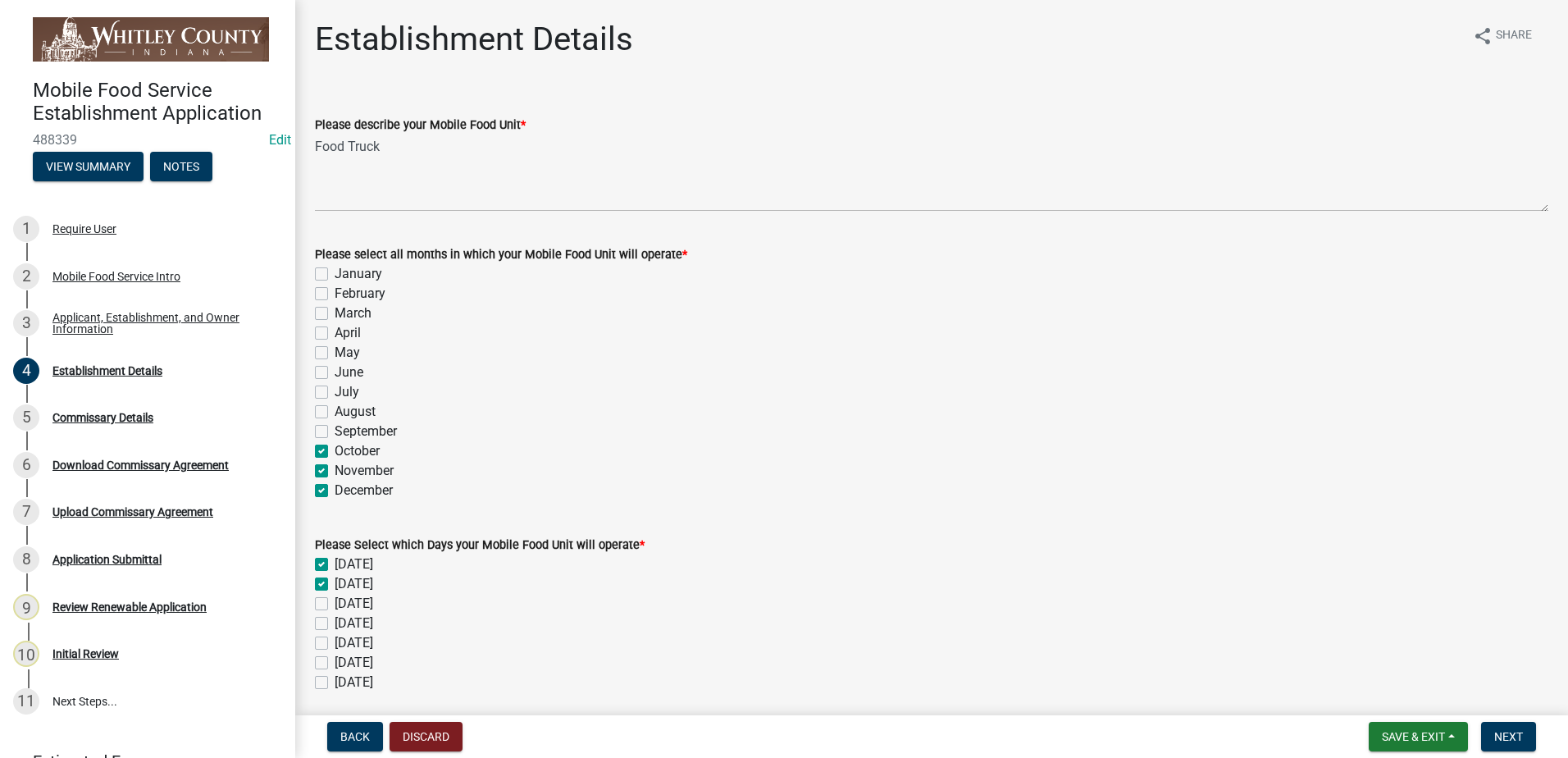
checkbox input "false"
click at [334, 603] on label "[DATE]" at bounding box center [354, 603] width 39 height 19
click at [334, 603] on input "[DATE]" at bounding box center [340, 599] width 11 height 11
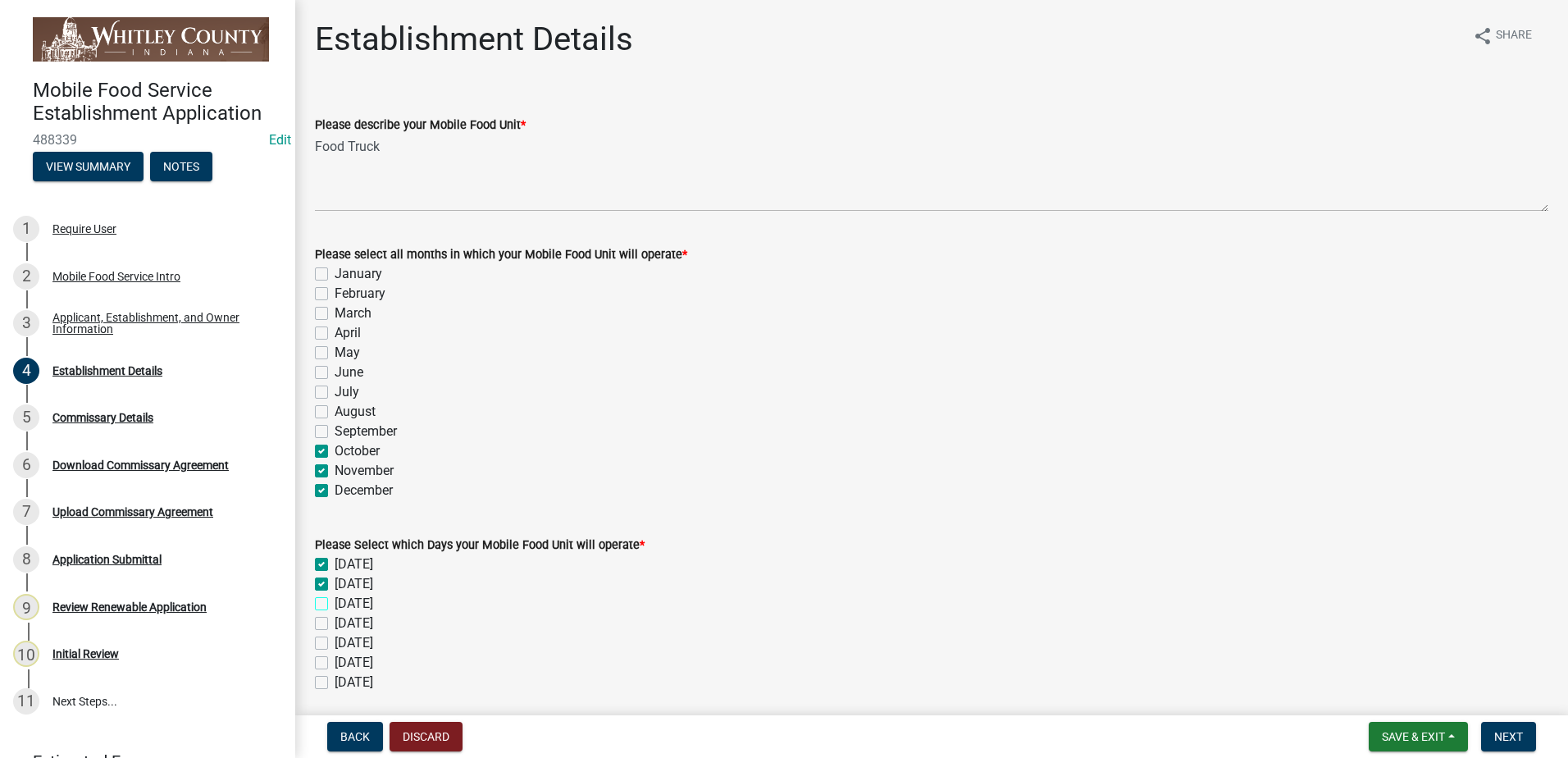
checkbox input "true"
checkbox input "false"
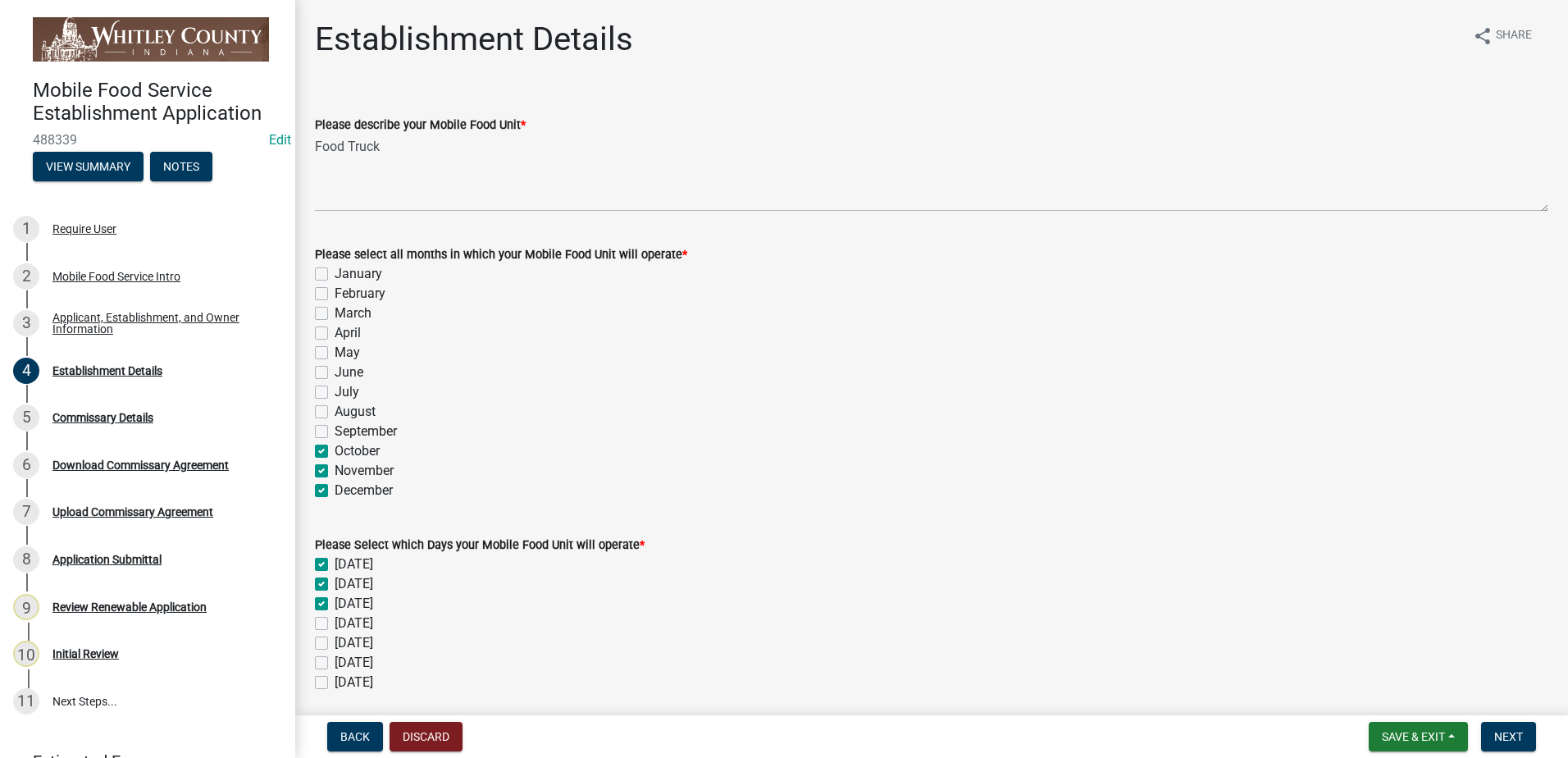
checkbox input "false"
click at [334, 625] on label "[DATE]" at bounding box center [354, 623] width 39 height 19
click at [334, 624] on input "[DATE]" at bounding box center [340, 619] width 11 height 11
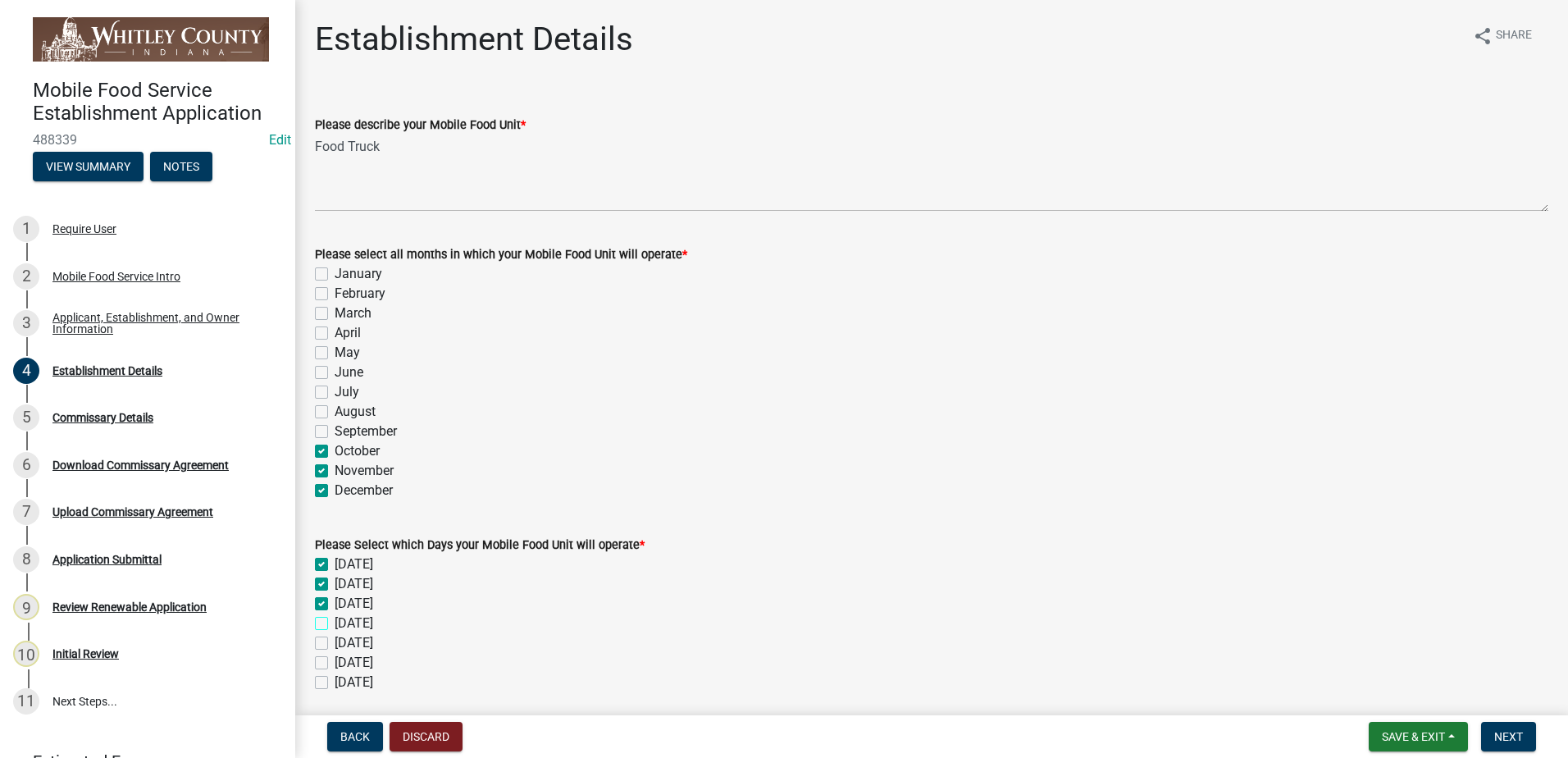
checkbox input "true"
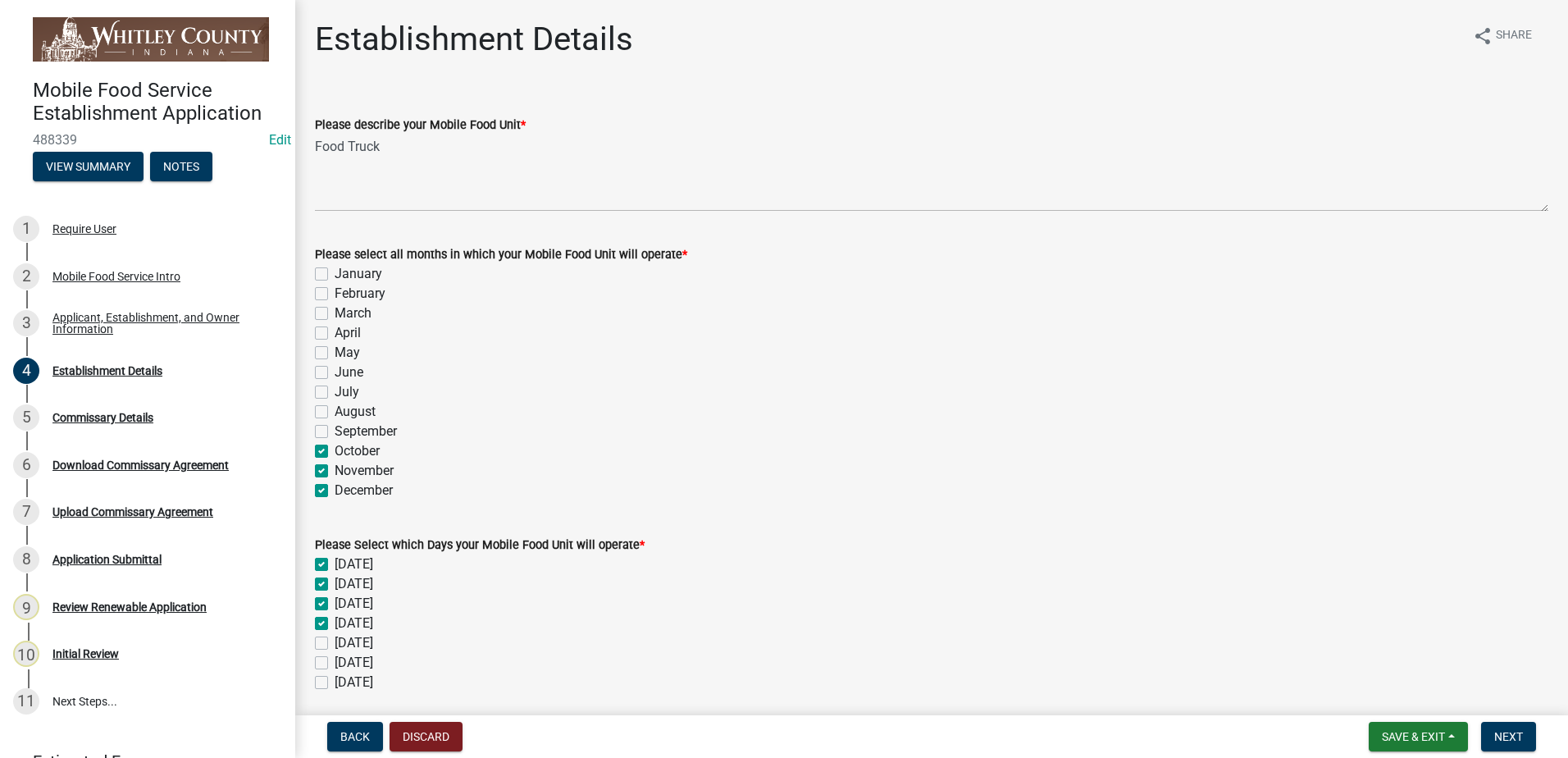
checkbox input "false"
click at [334, 644] on label "[DATE]" at bounding box center [354, 642] width 39 height 19
click at [334, 643] on input "[DATE]" at bounding box center [340, 639] width 11 height 11
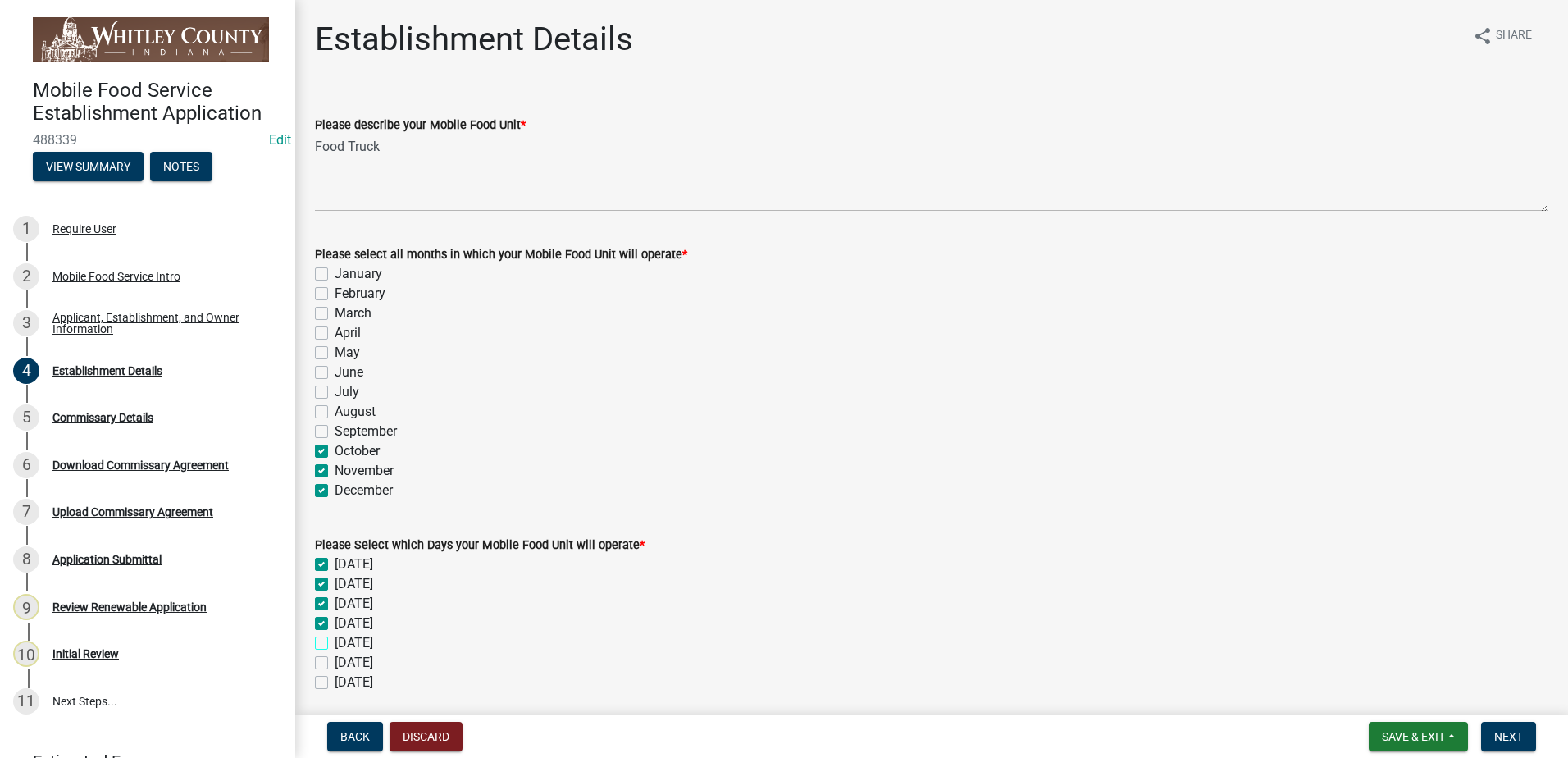
checkbox input "true"
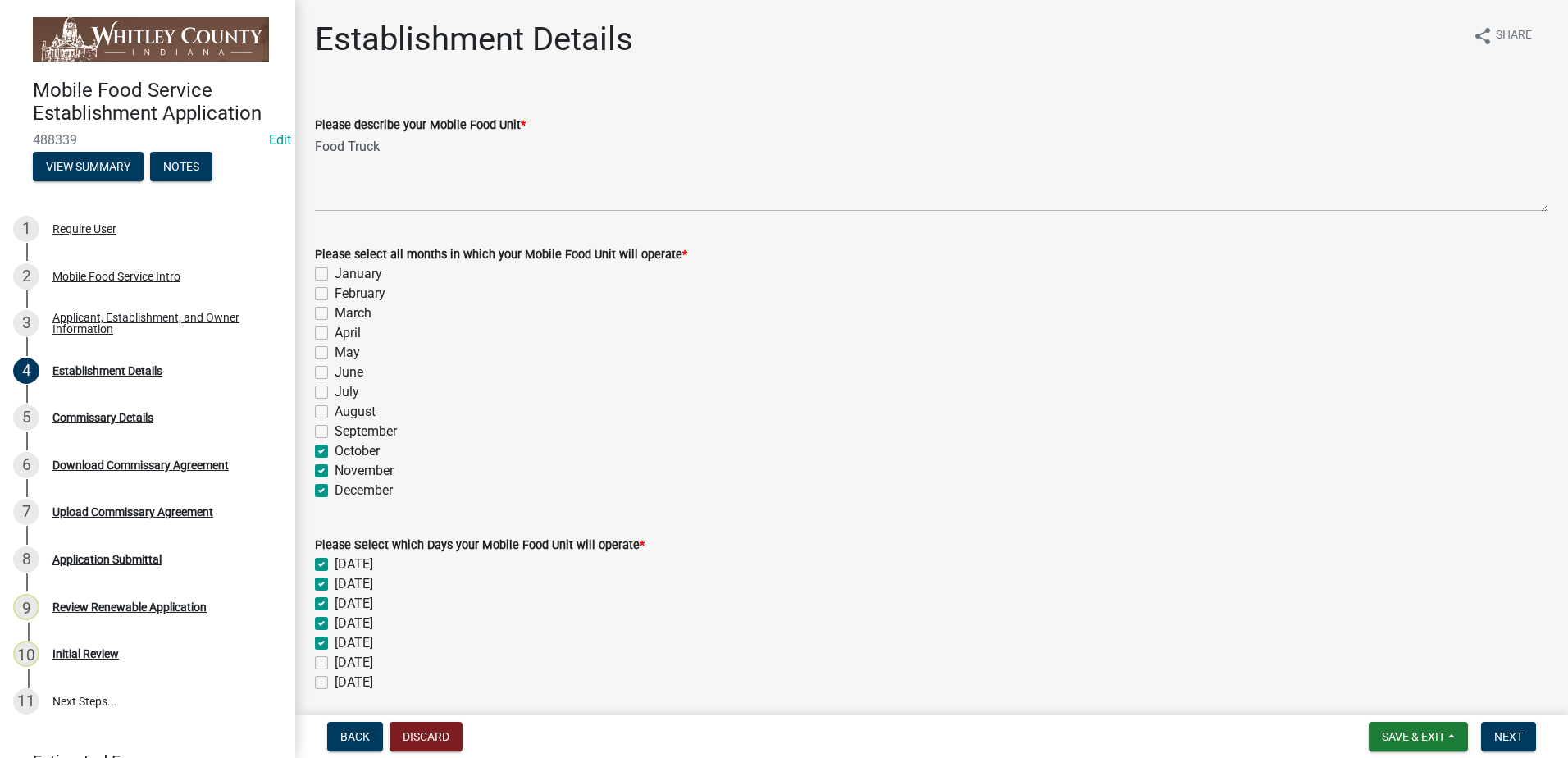
checkbox input "true"
checkbox input "false"
drag, startPoint x: 320, startPoint y: 656, endPoint x: 323, endPoint y: 678, distance: 22.2
click at [334, 657] on label "[DATE]" at bounding box center [354, 662] width 39 height 19
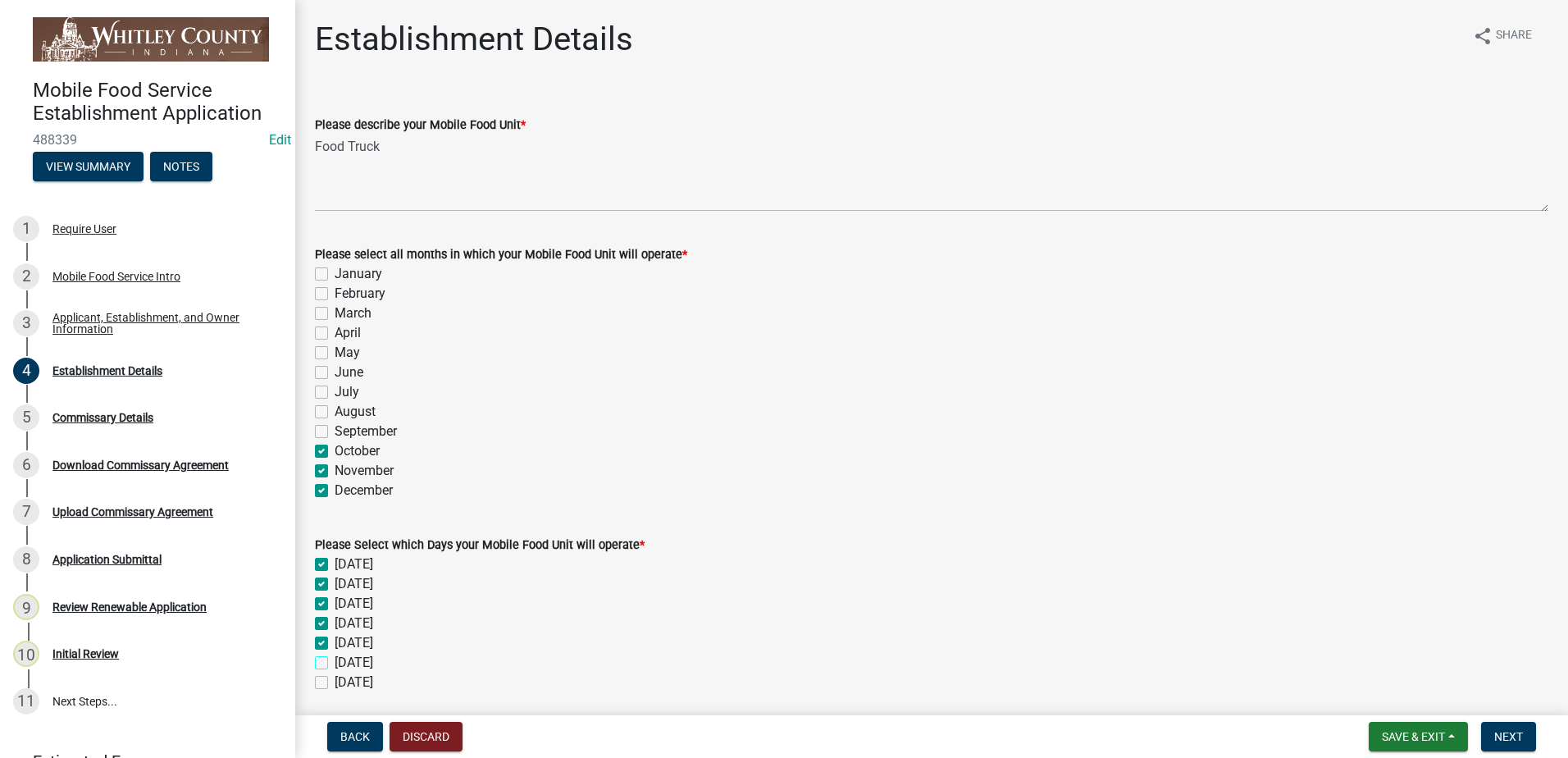
click at [334, 657] on input "[DATE]" at bounding box center [340, 658] width 11 height 11
checkbox input "true"
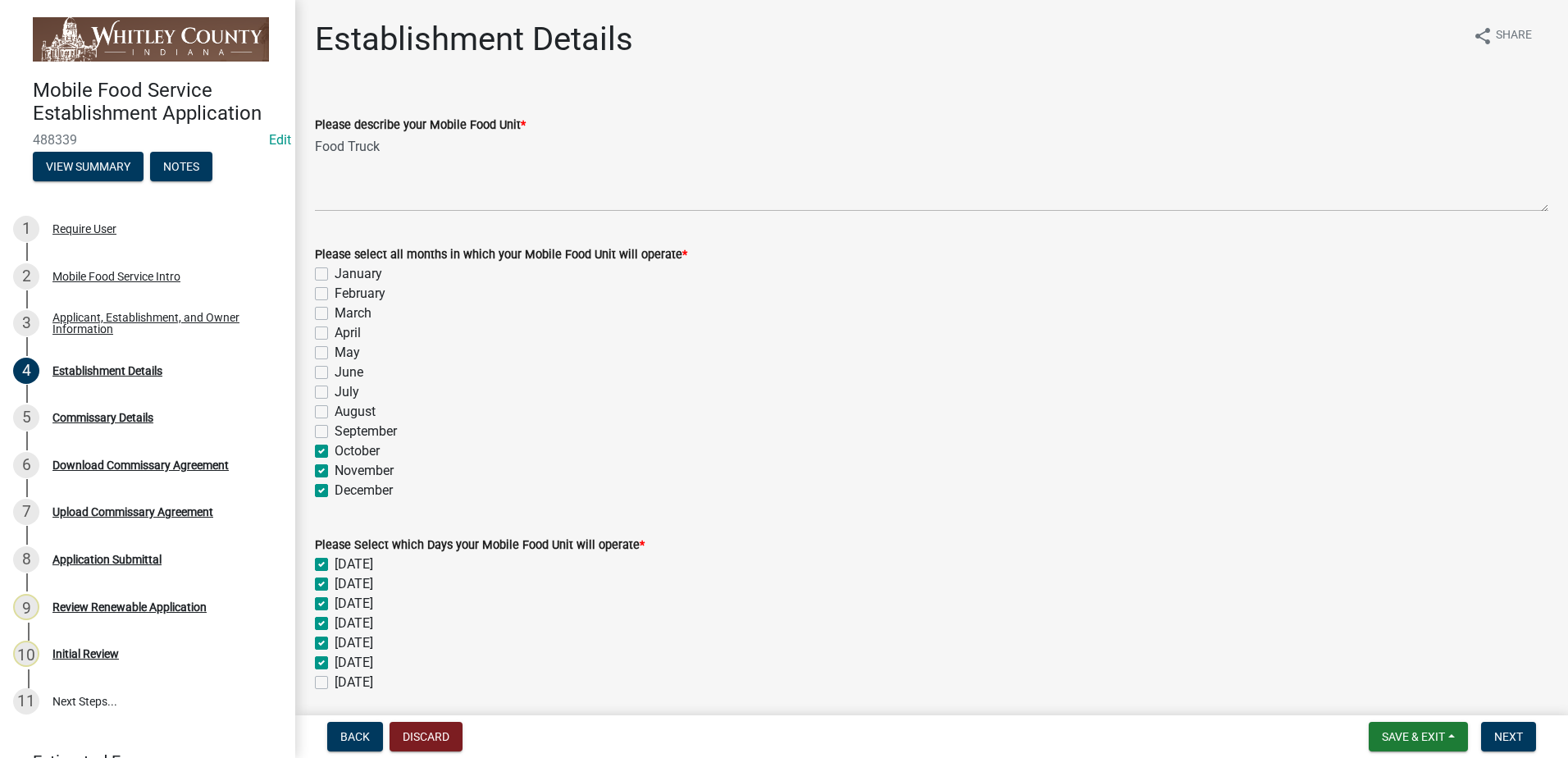
checkbox input "true"
click at [334, 678] on label "[DATE]" at bounding box center [354, 681] width 39 height 19
click at [334, 678] on input "[DATE]" at bounding box center [340, 677] width 11 height 11
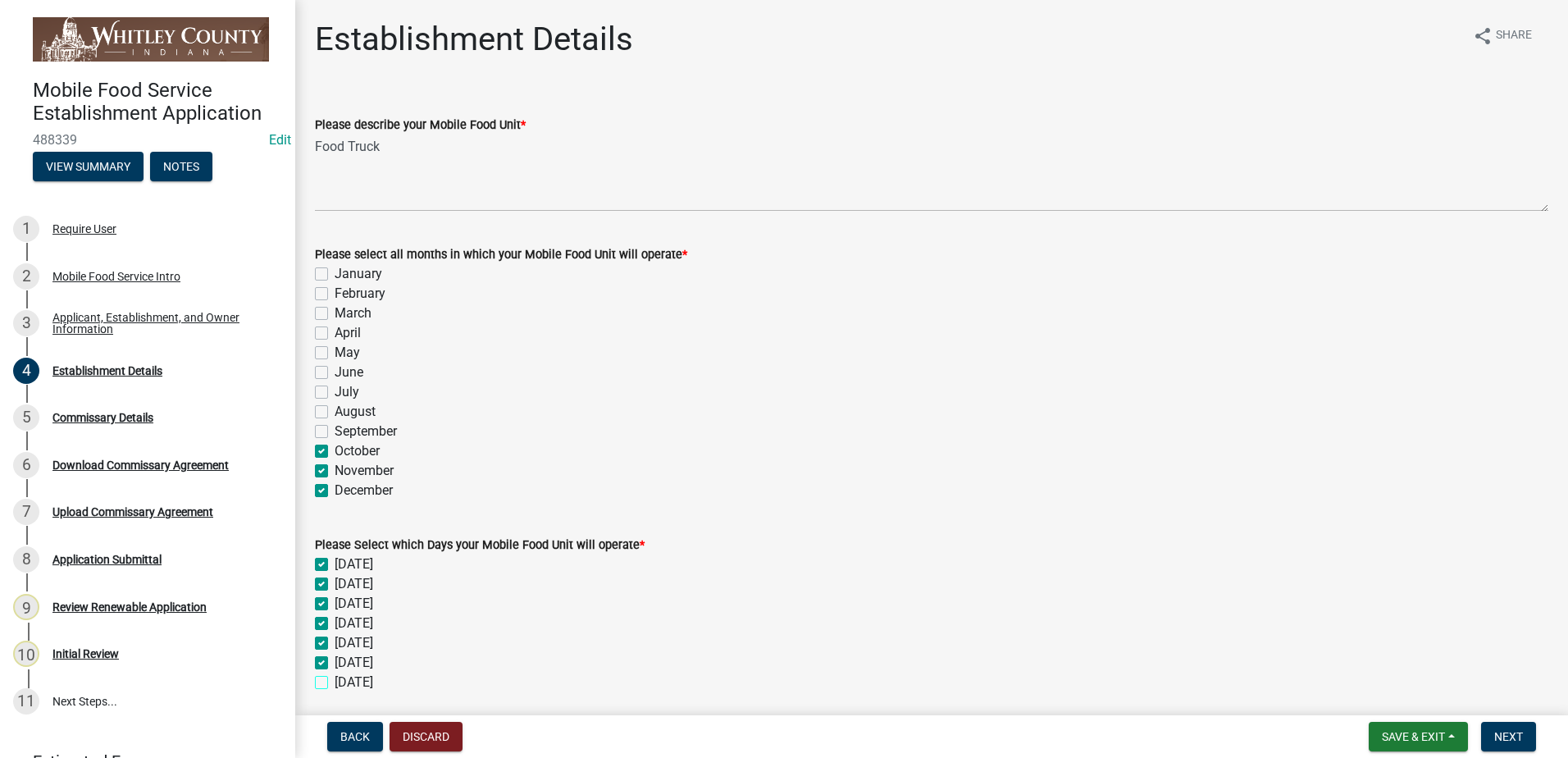
checkbox input "true"
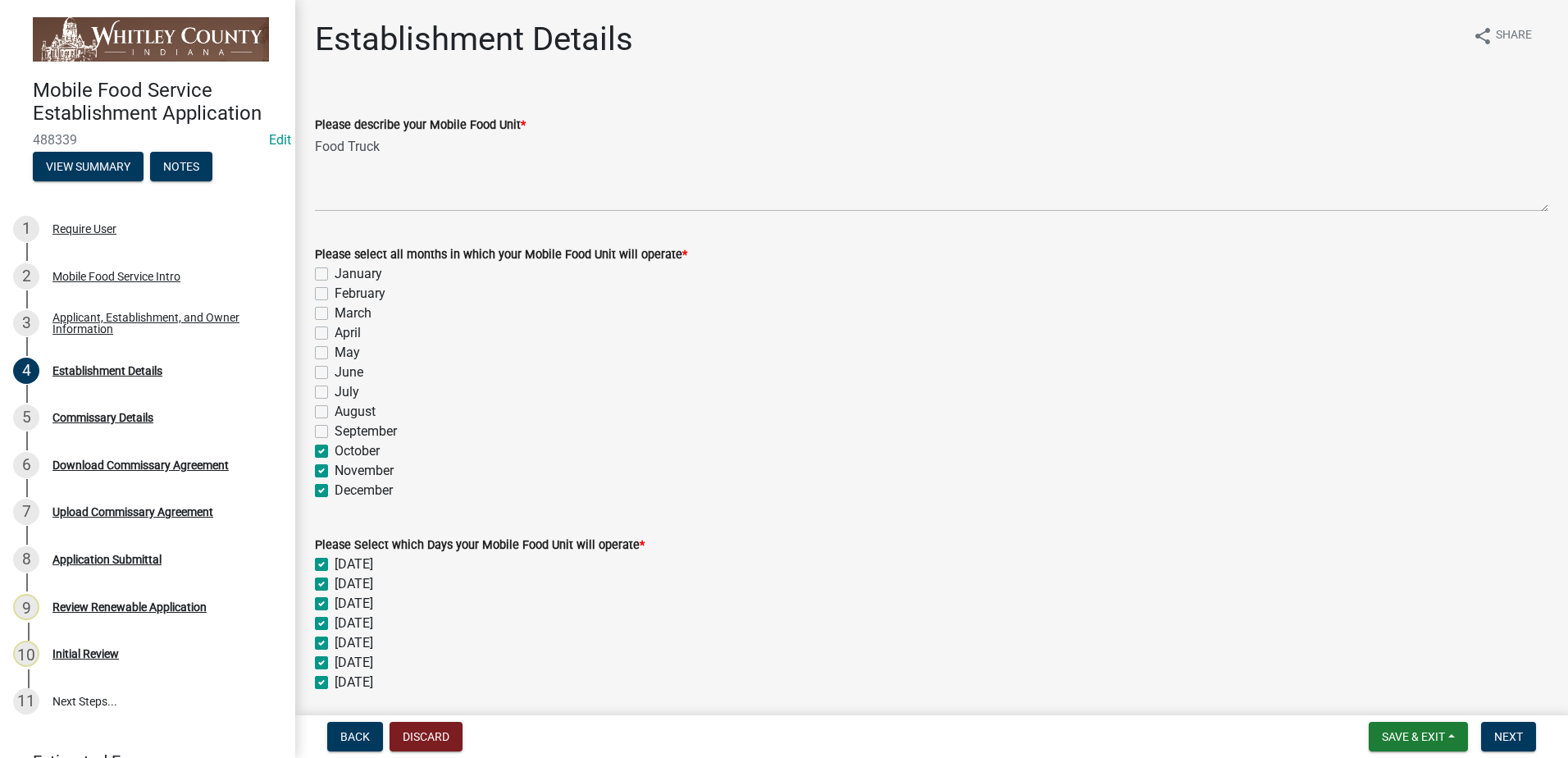
checkbox input "true"
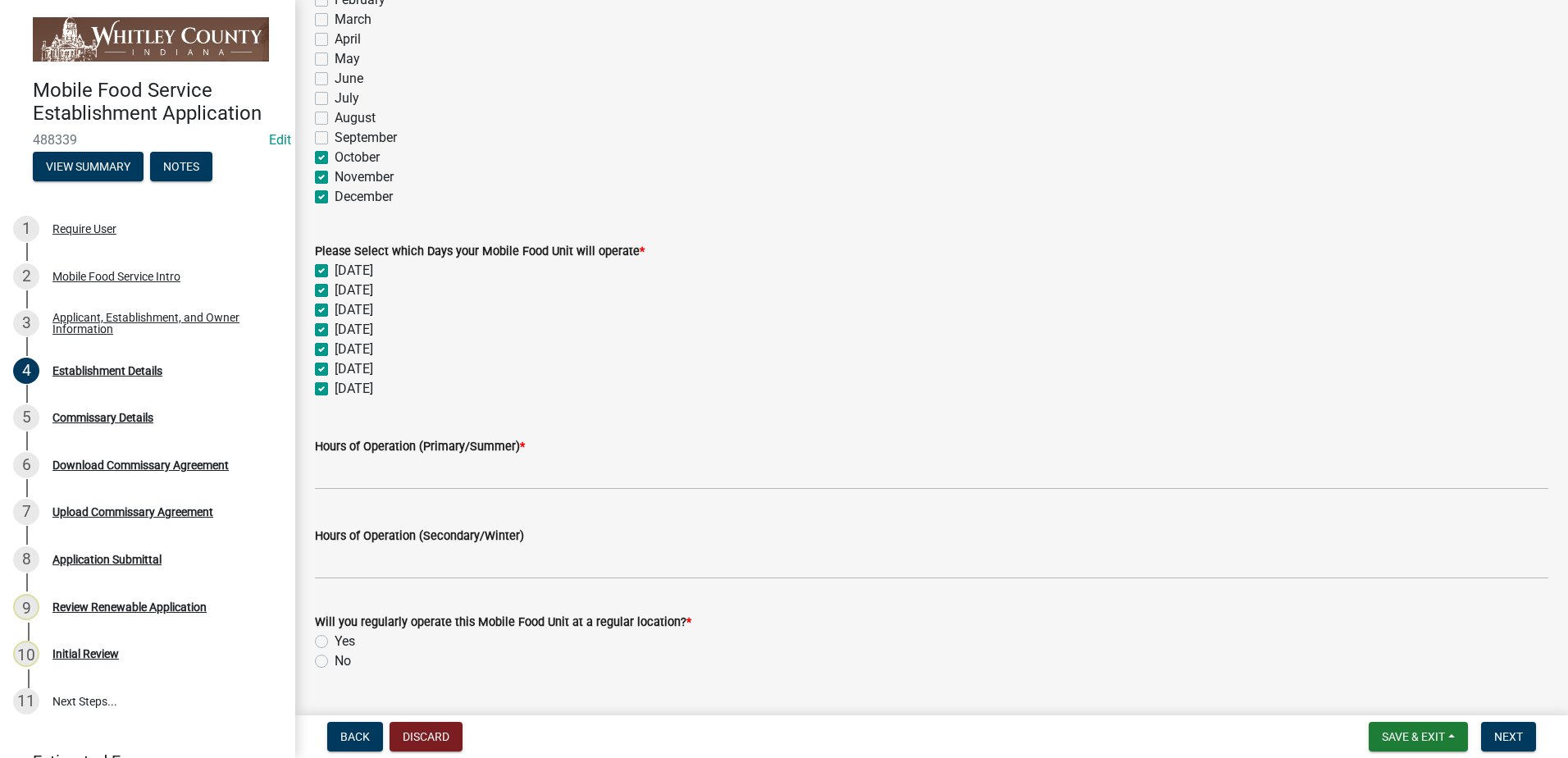
scroll to position [313, 0]
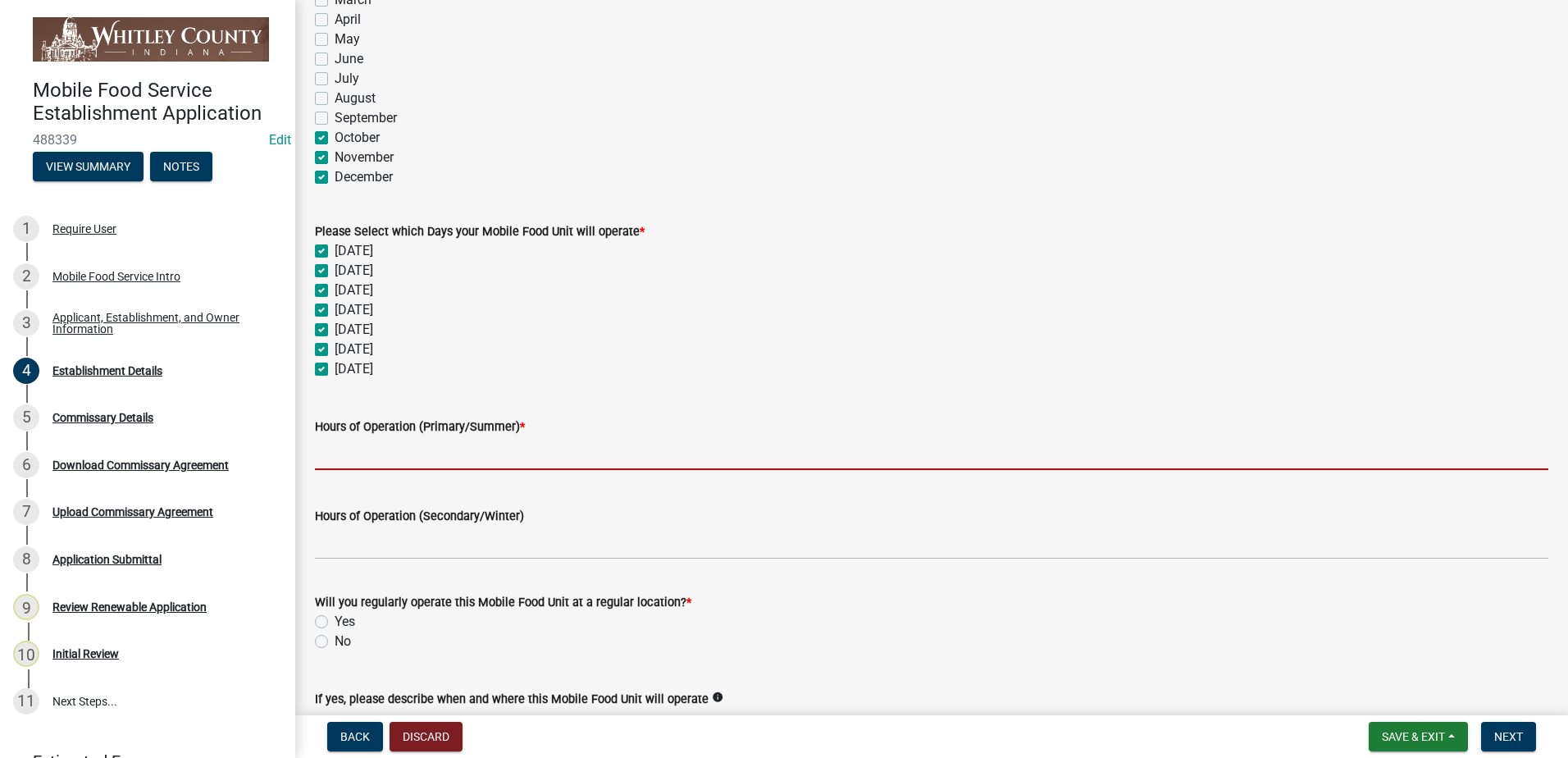
click at [365, 449] on input "Hours of Operation (Primary/Summer) *" at bounding box center [931, 453] width 1233 height 33
type input "Varies"
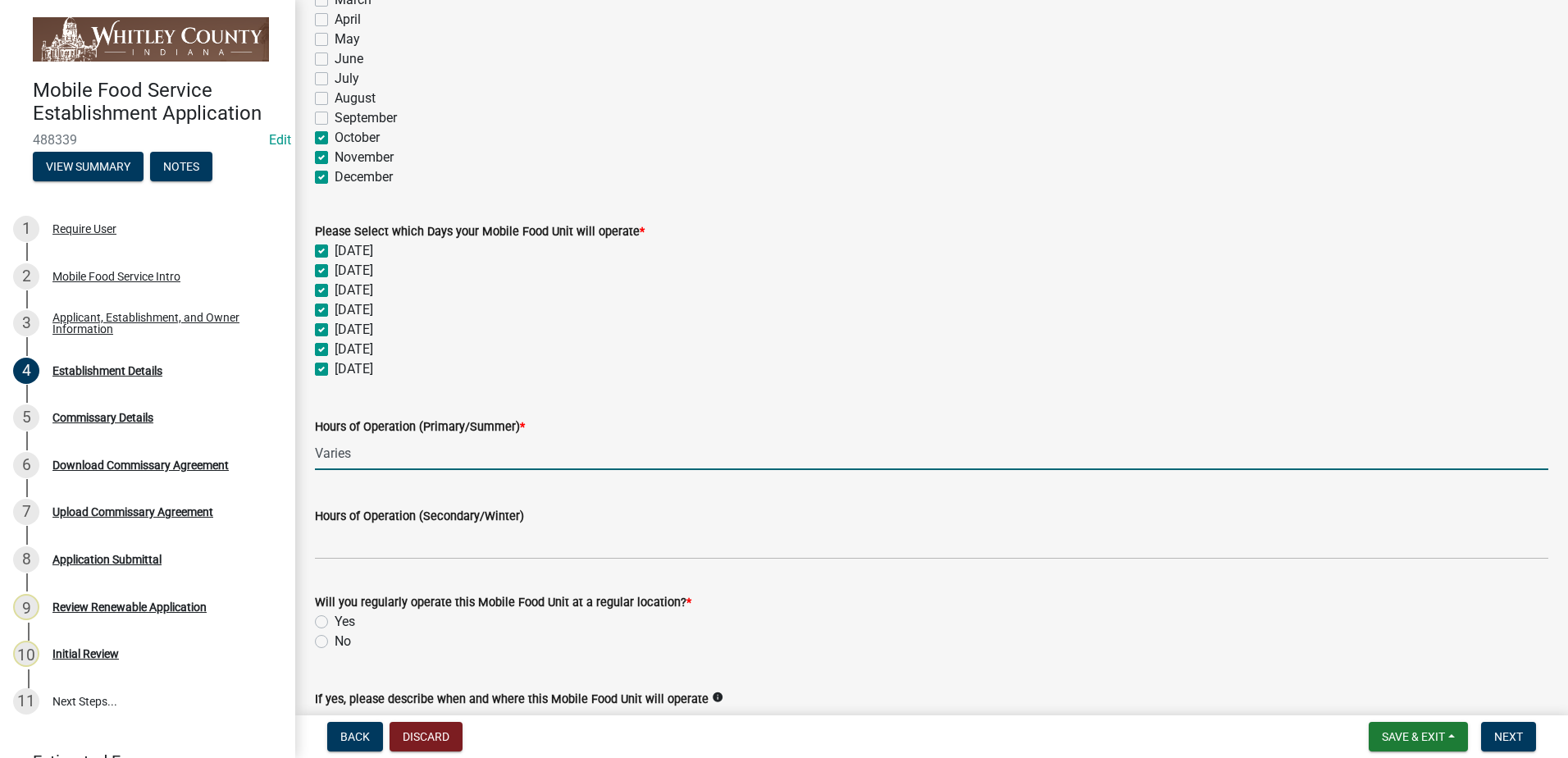
click at [334, 640] on label "No" at bounding box center [342, 640] width 17 height 19
click at [334, 640] on input "No" at bounding box center [340, 637] width 11 height 11
radio input "true"
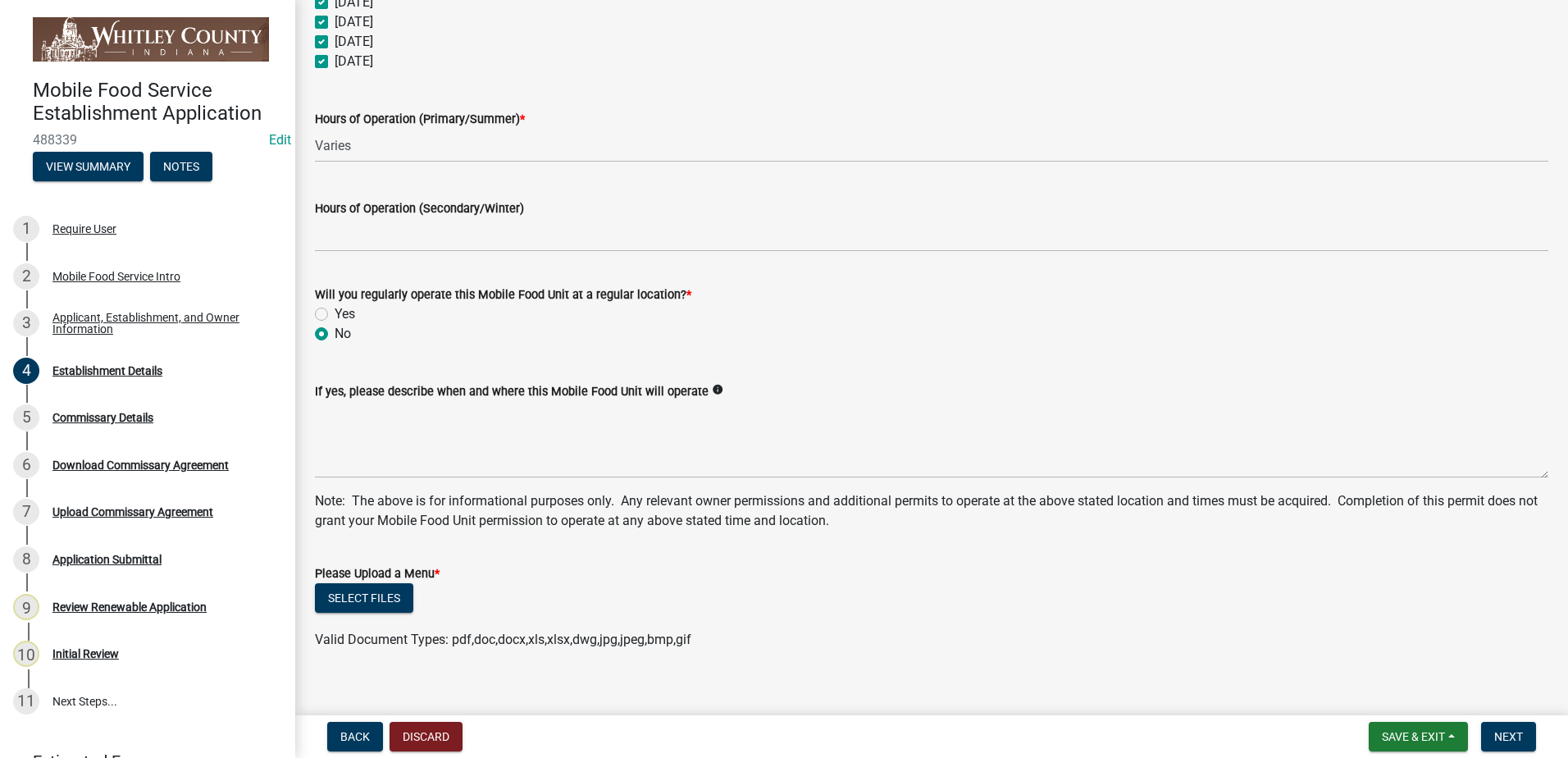
scroll to position [640, 0]
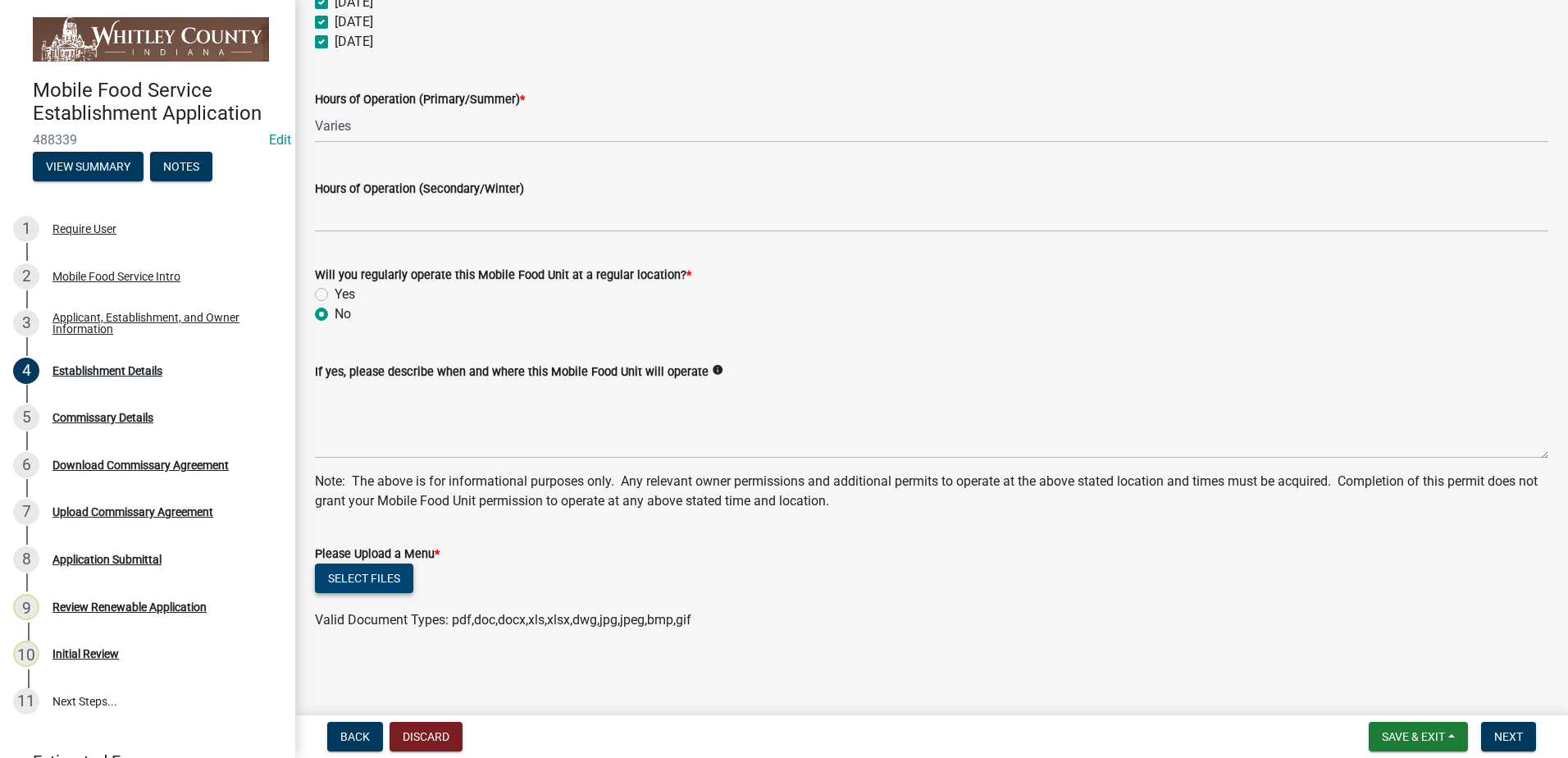
click at [367, 571] on button "Select files" at bounding box center [364, 578] width 98 height 30
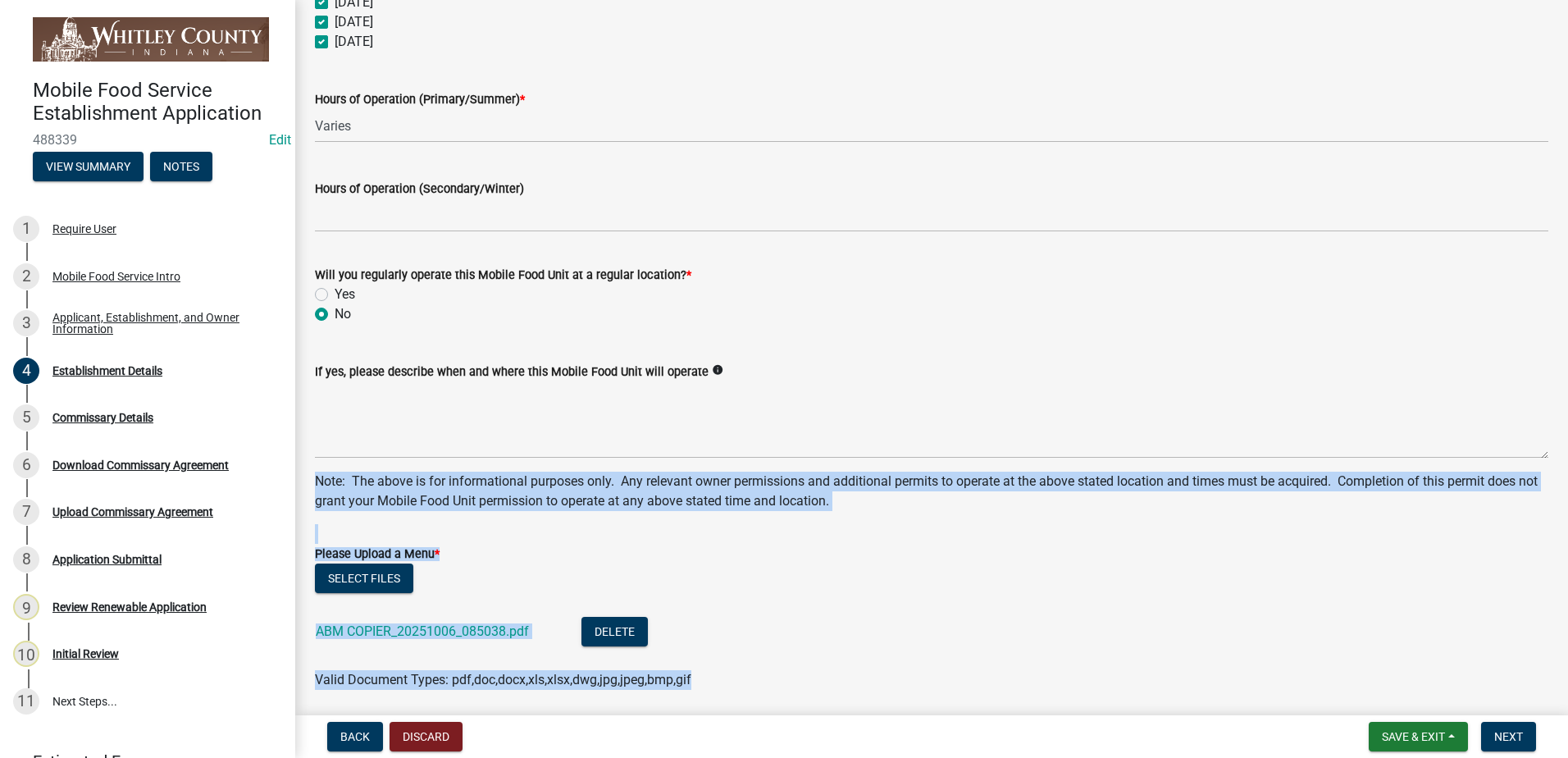
drag, startPoint x: 1555, startPoint y: 417, endPoint x: 1571, endPoint y: 548, distance: 132.0
click at [1567, 548] on html "Internet Explorer does NOT work with GeoPermits. Get a new browser for more sec…" at bounding box center [784, 379] width 1568 height 758
click at [1517, 728] on button "Next" at bounding box center [1508, 737] width 55 height 30
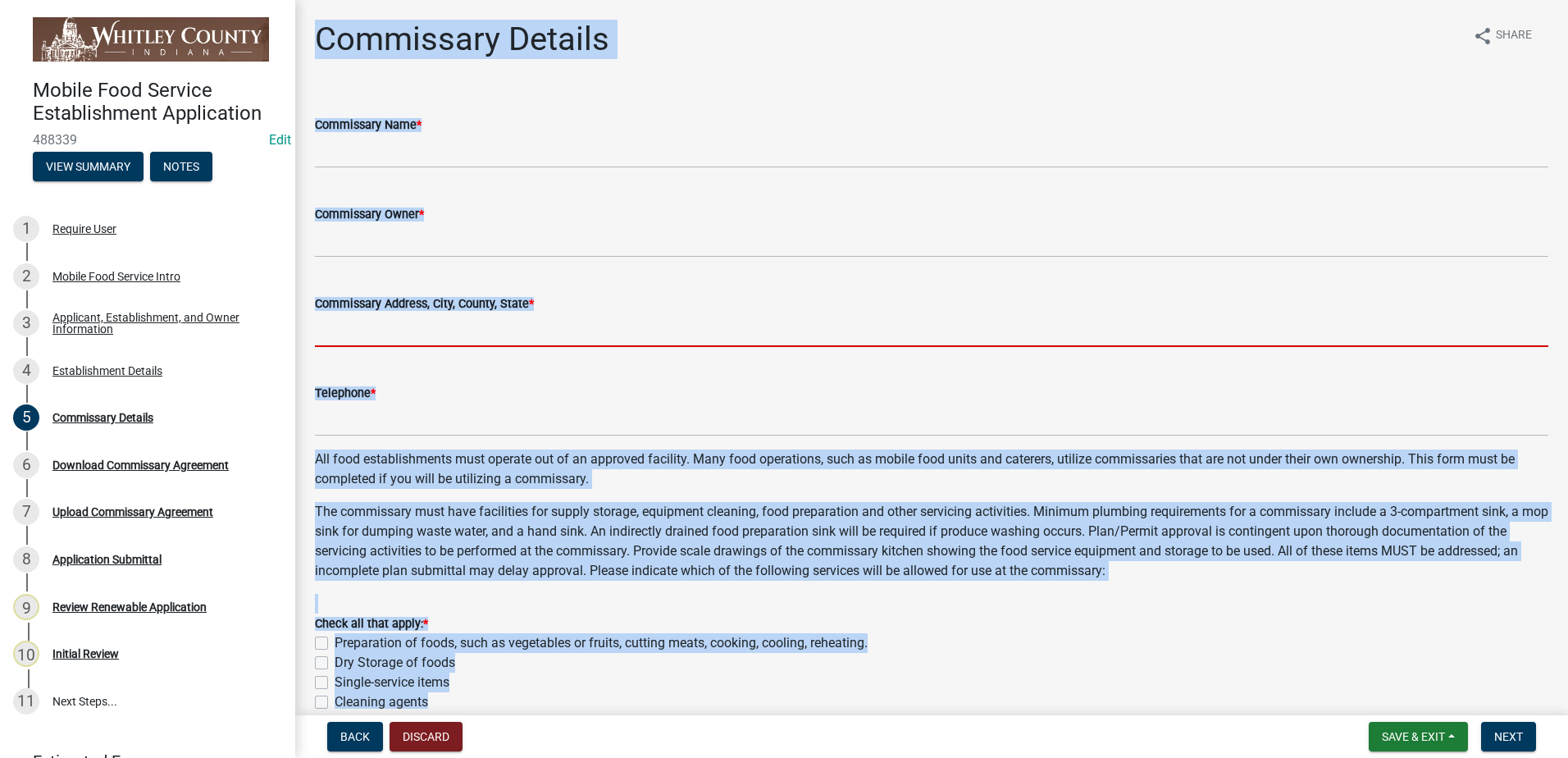
click at [1195, 320] on input "Commissary Address, City, County, State *" at bounding box center [931, 329] width 1233 height 33
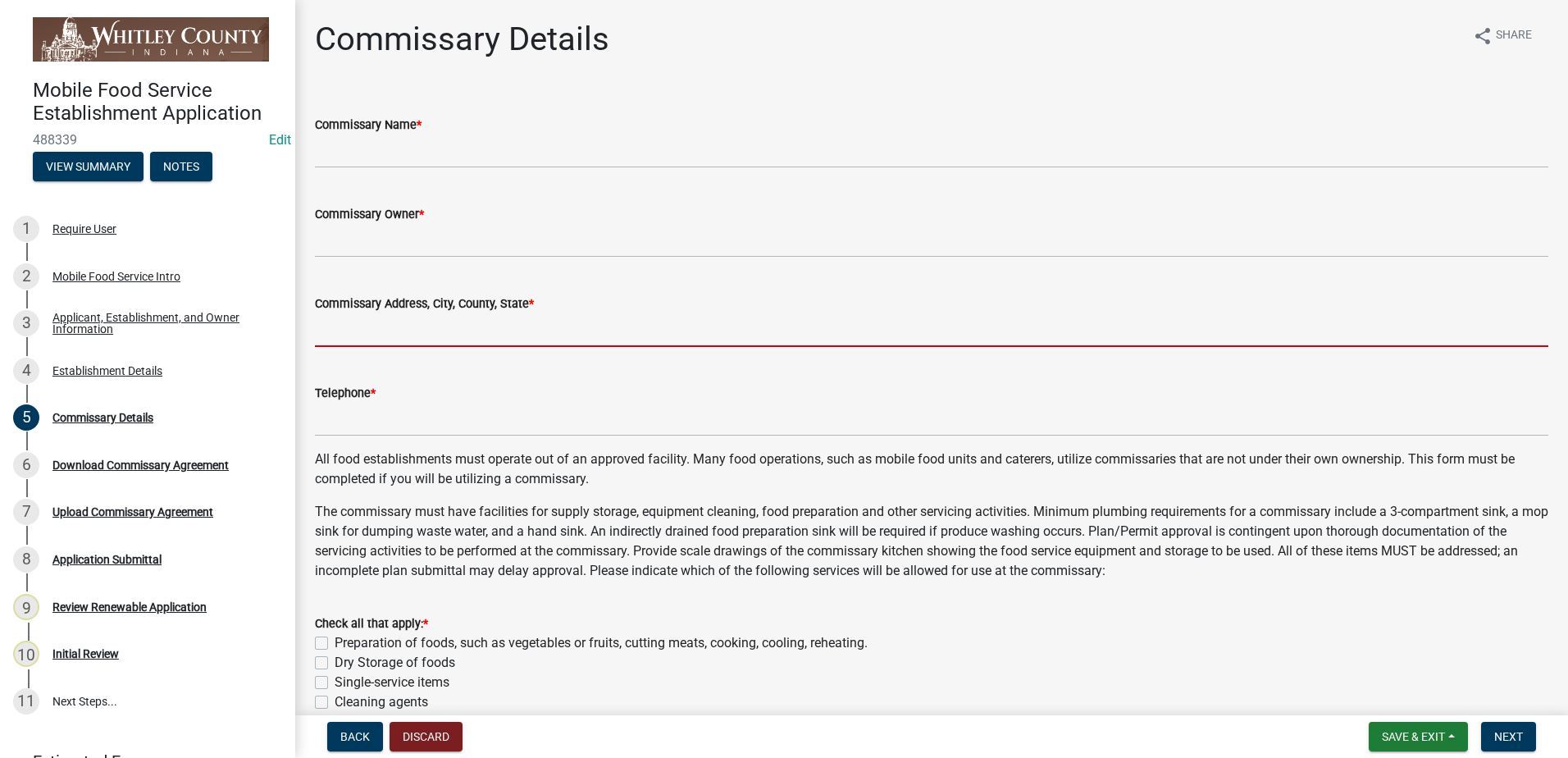
click at [1092, 182] on div "Commissary Owner *" at bounding box center [931, 219] width 1233 height 76
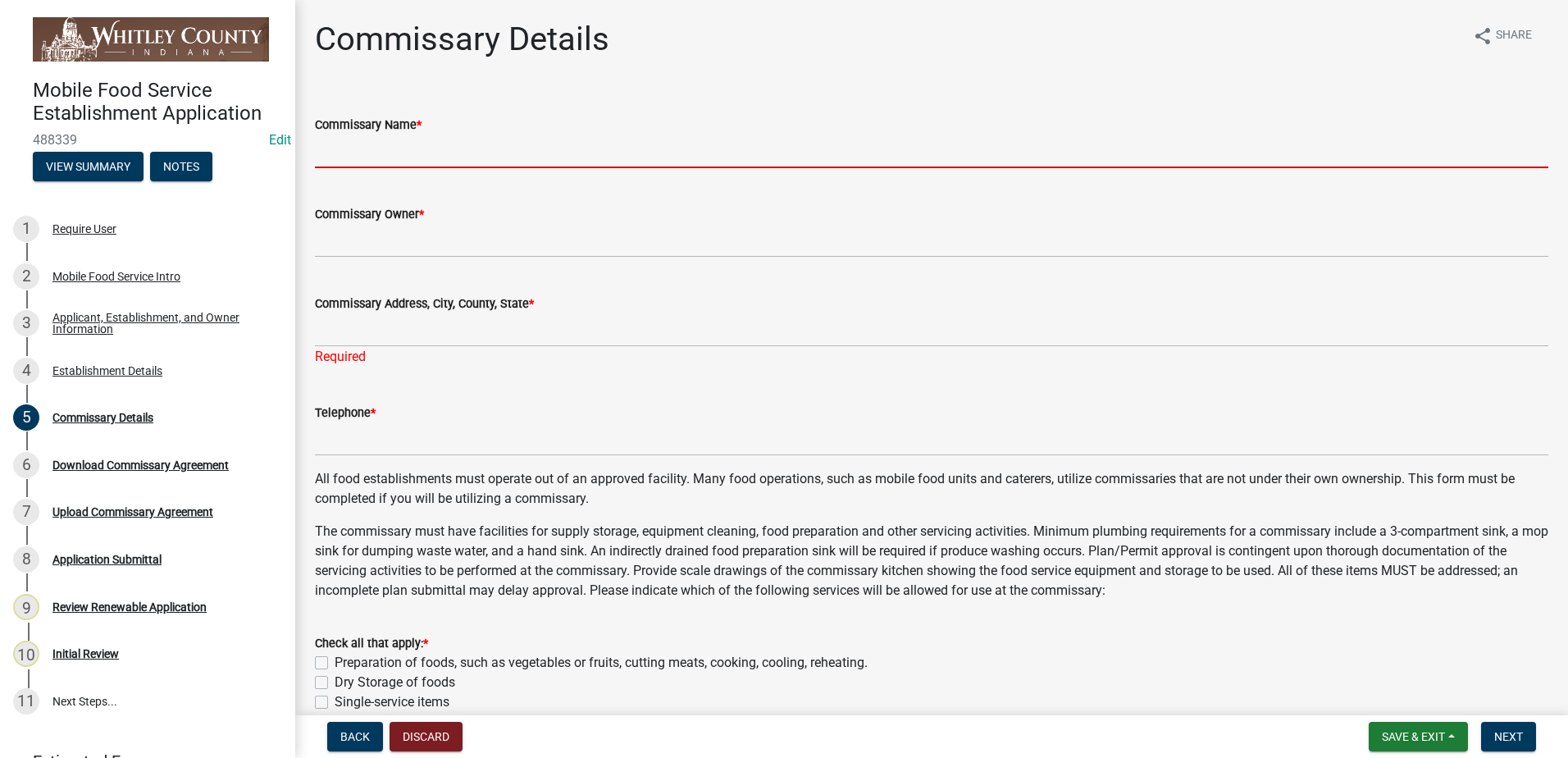
click at [421, 157] on input "Commissary Name *" at bounding box center [931, 151] width 1233 height 33
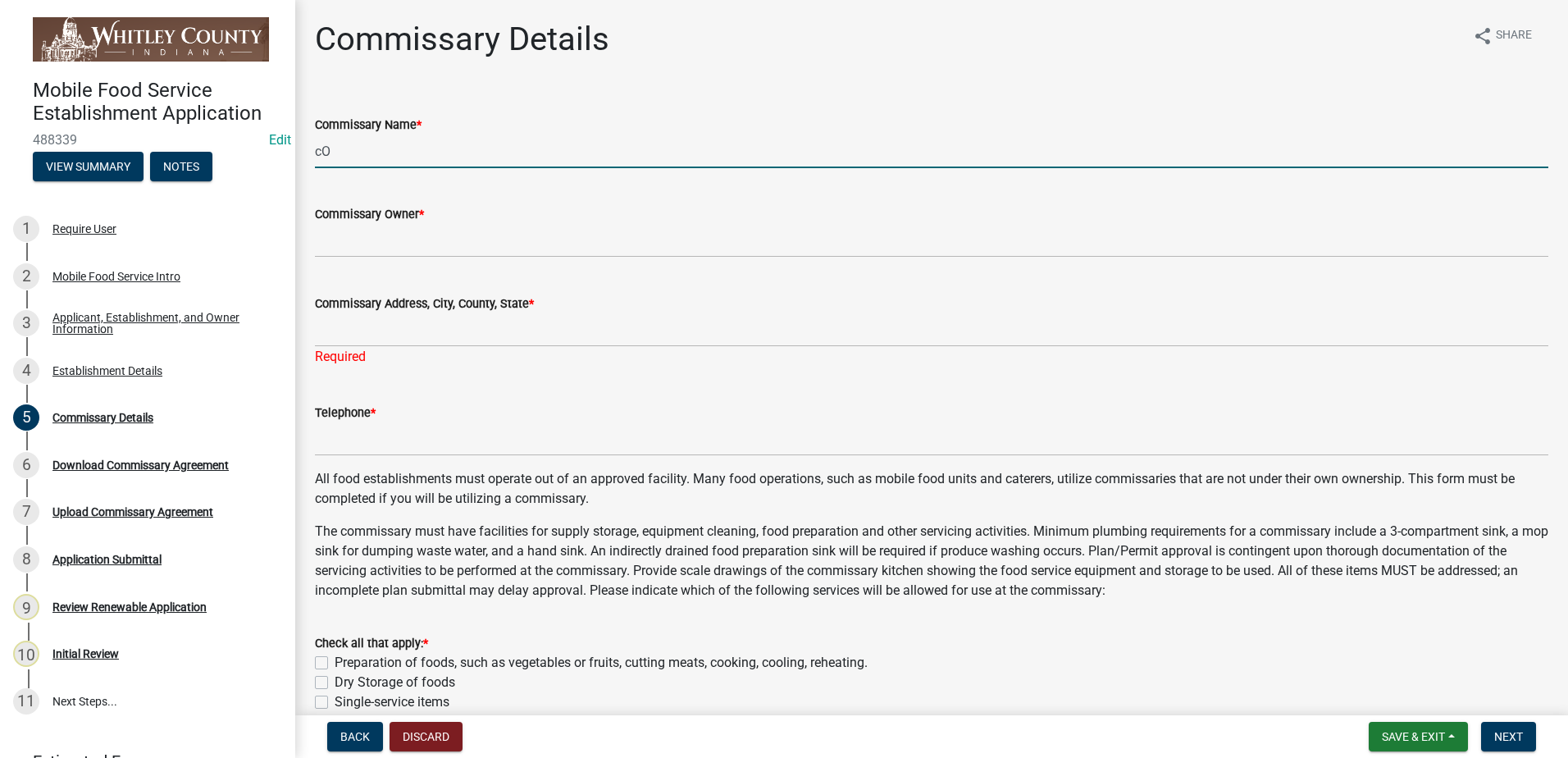
type input "c"
type input "Cook Spring Commissary"
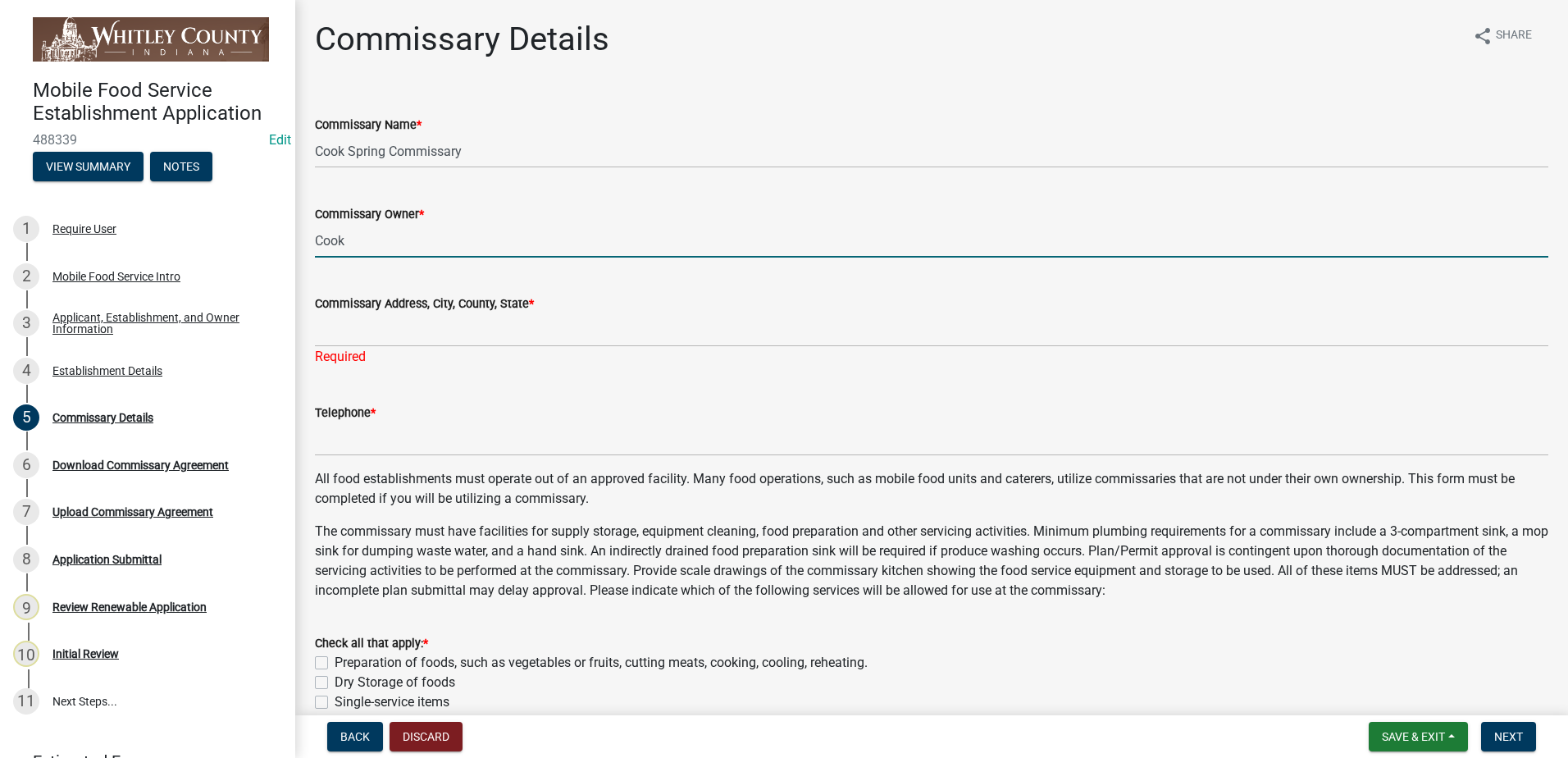
type input "Cook Spring Commissary"
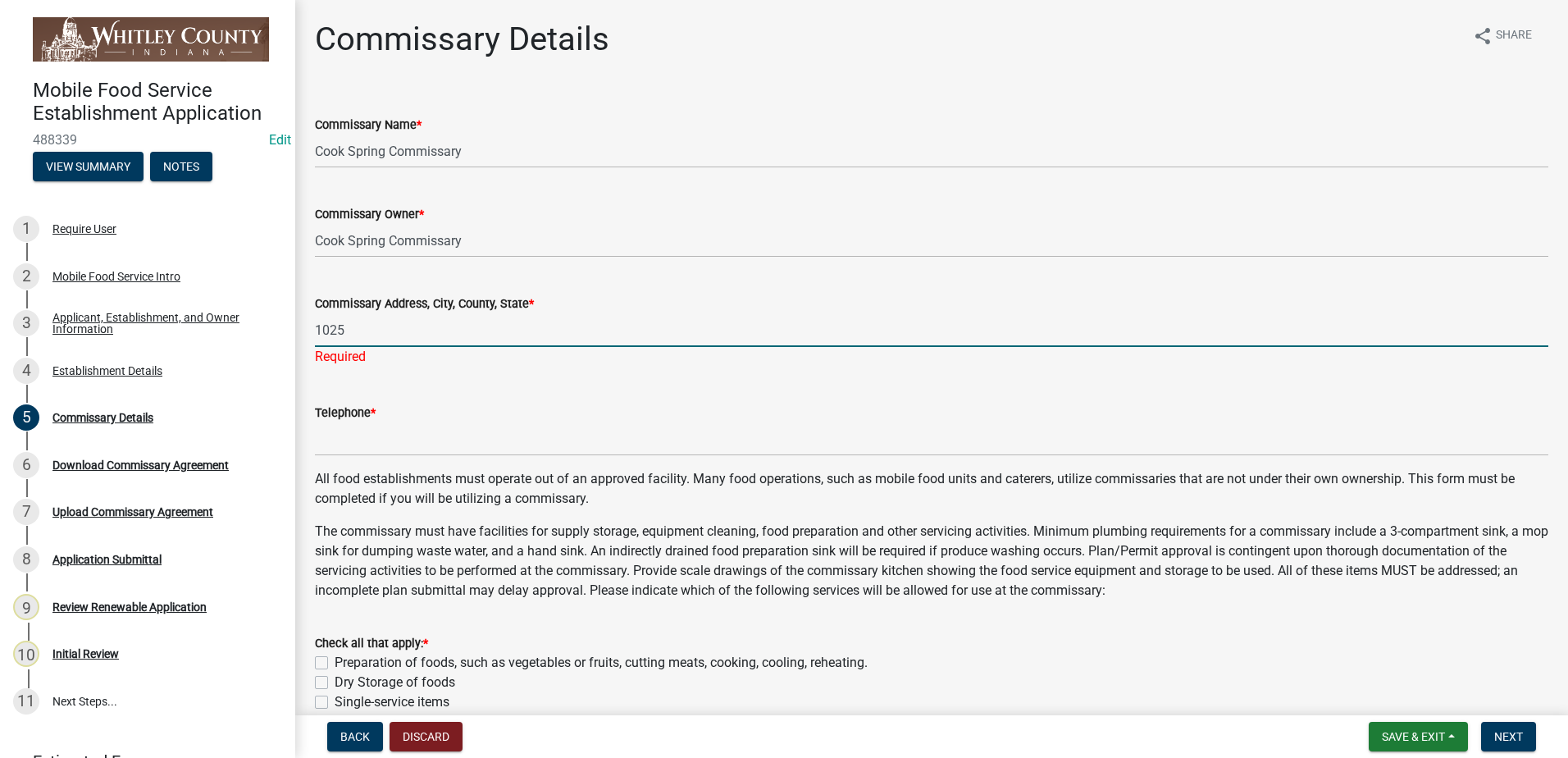
type input "[STREET_ADDRESS][PERSON_NAME][PERSON_NAME]"
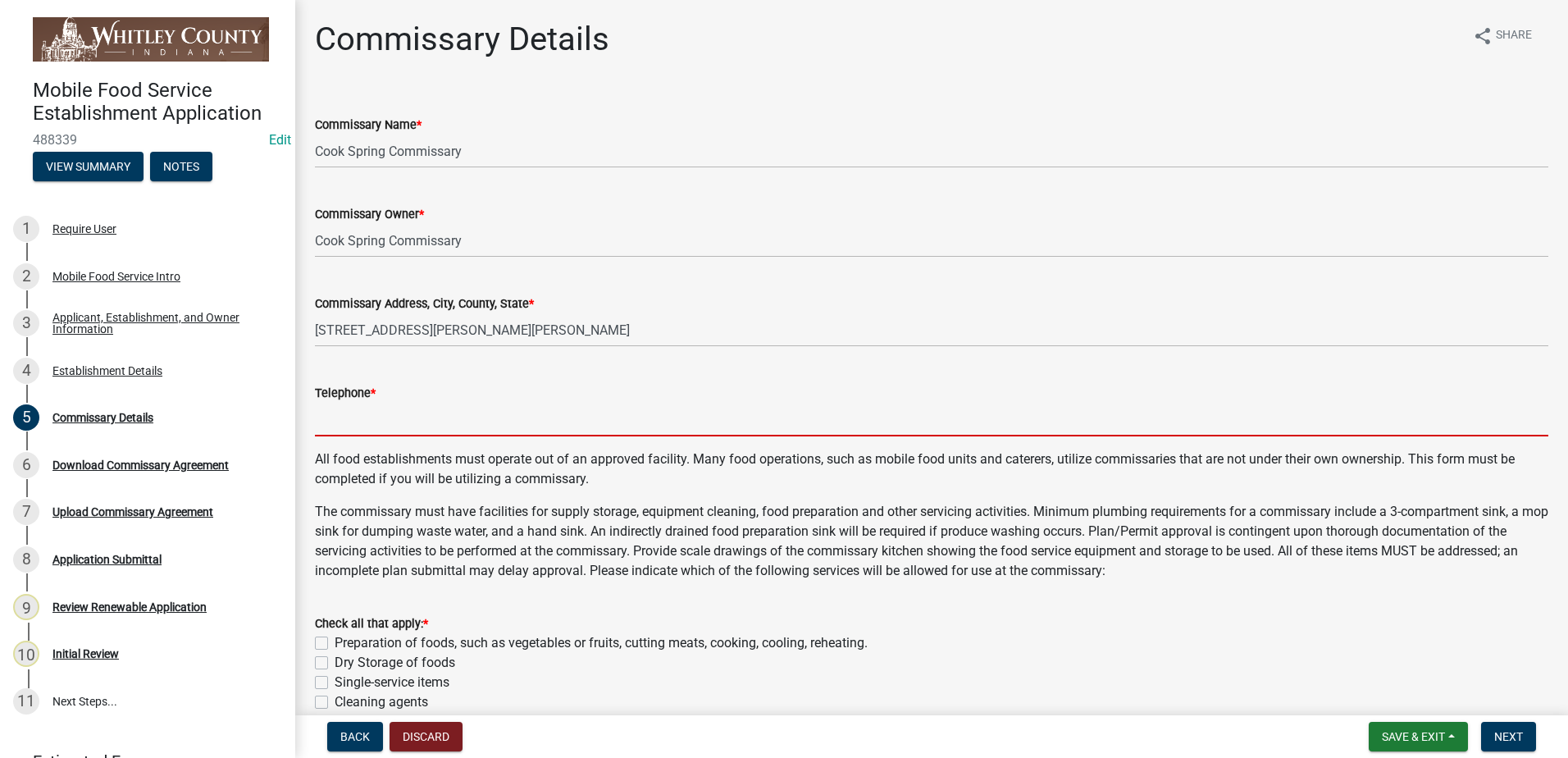
click at [420, 445] on wm-data-entity-input "Telephone *" at bounding box center [931, 404] width 1233 height 90
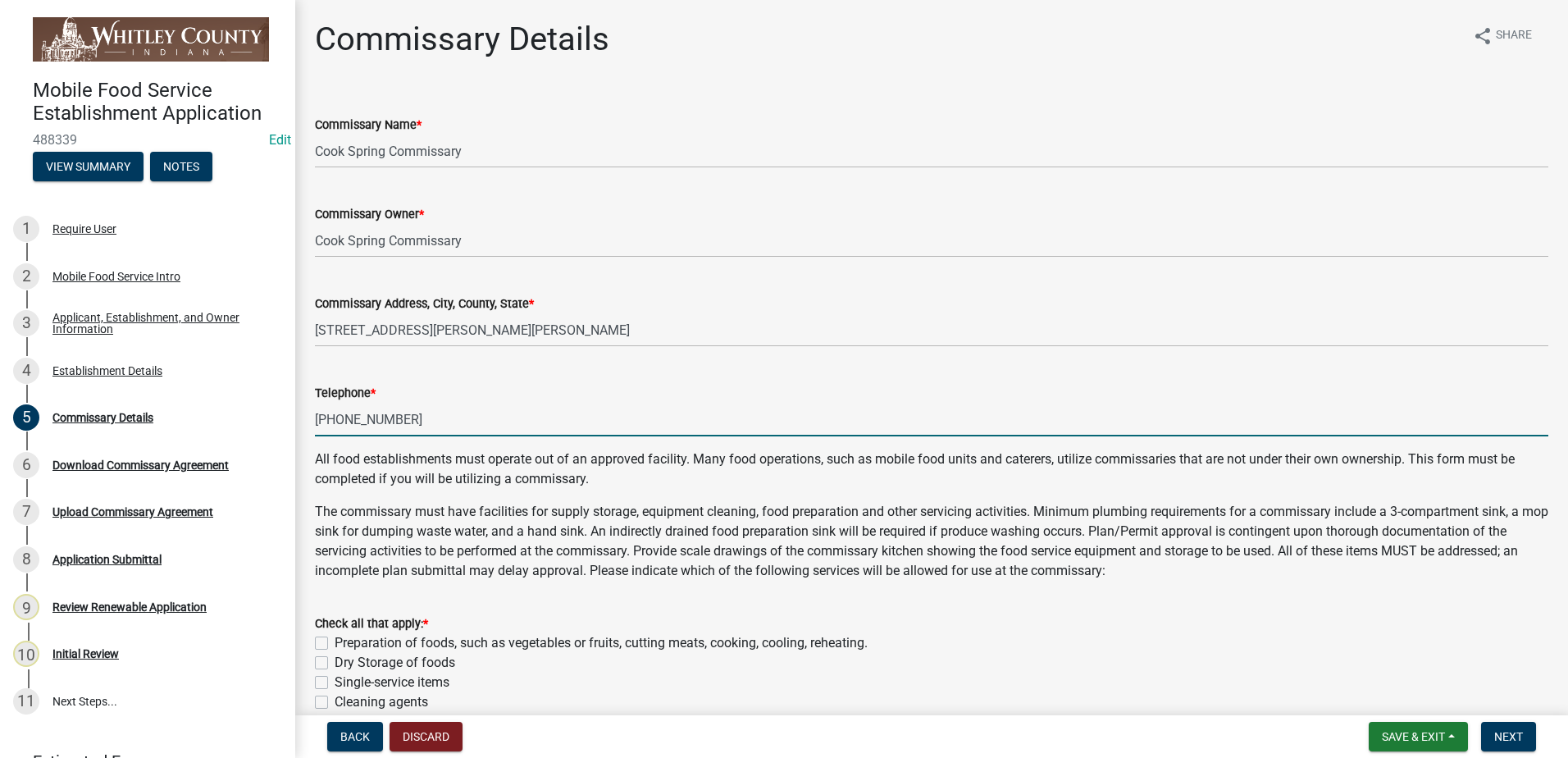
type input "[PHONE_NUMBER]"
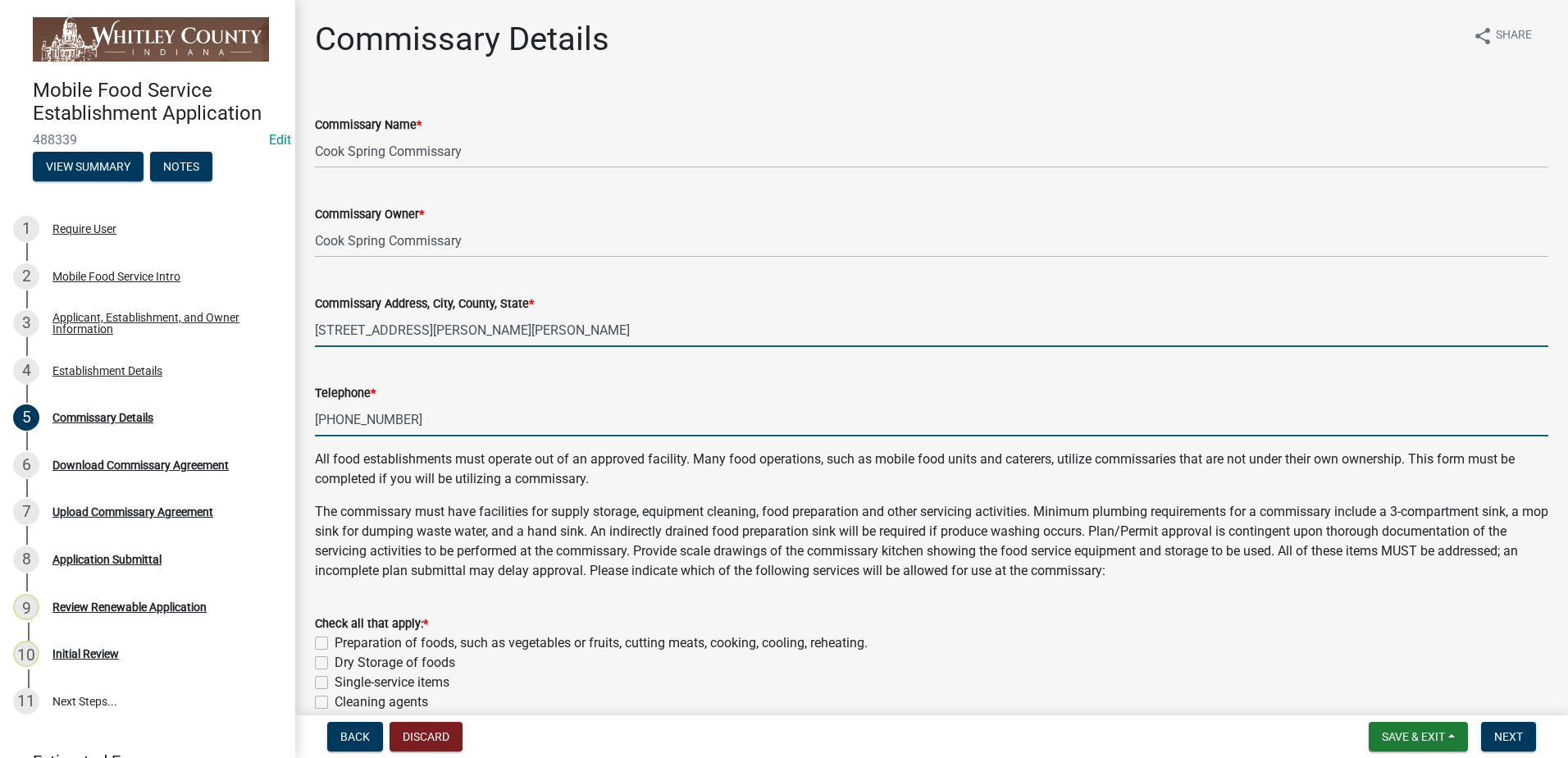
click at [436, 322] on input "[STREET_ADDRESS][PERSON_NAME][PERSON_NAME]" at bounding box center [931, 329] width 1233 height 33
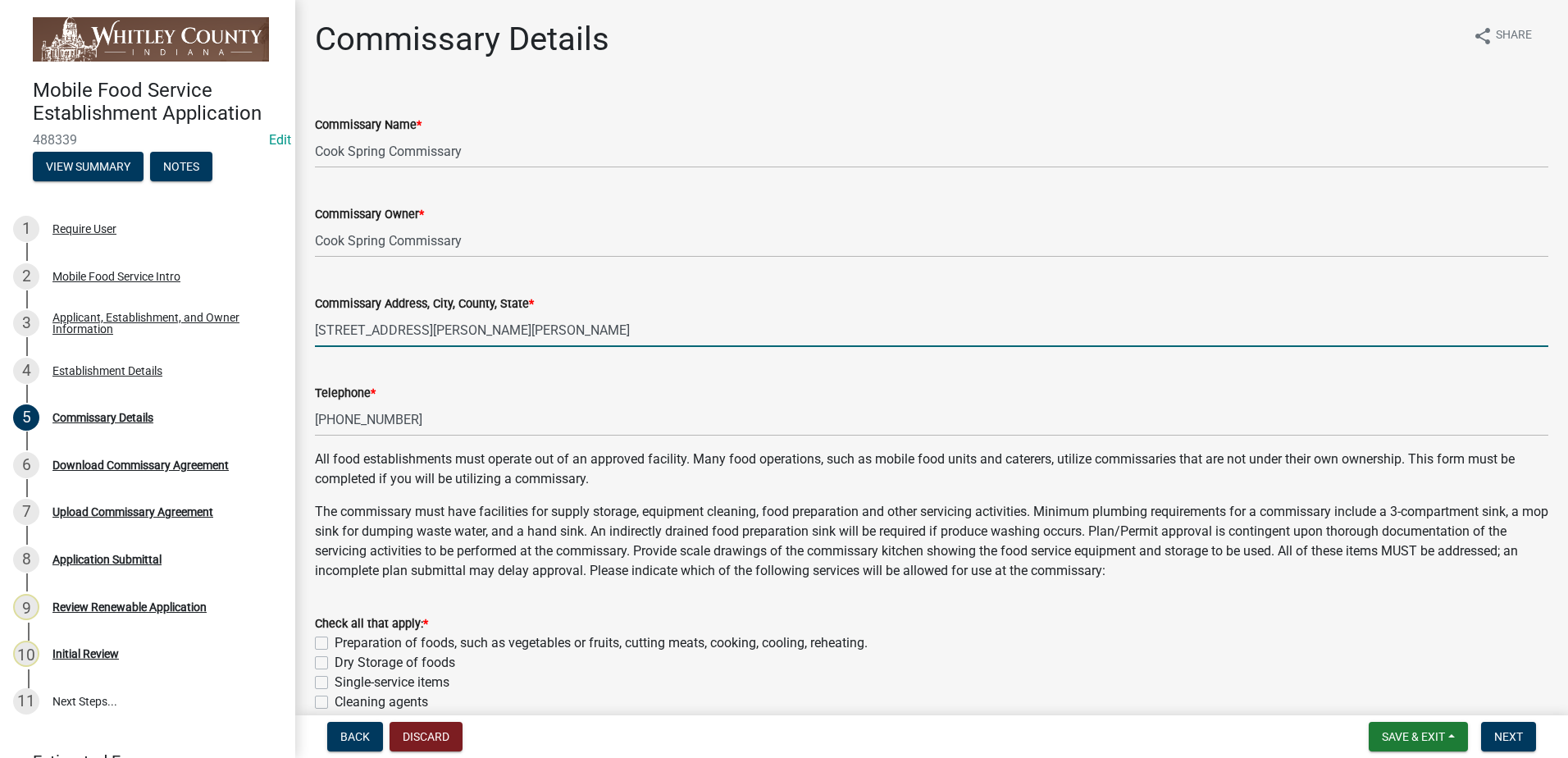
type input "[STREET_ADDRESS][PERSON_NAME][PERSON_NAME]"
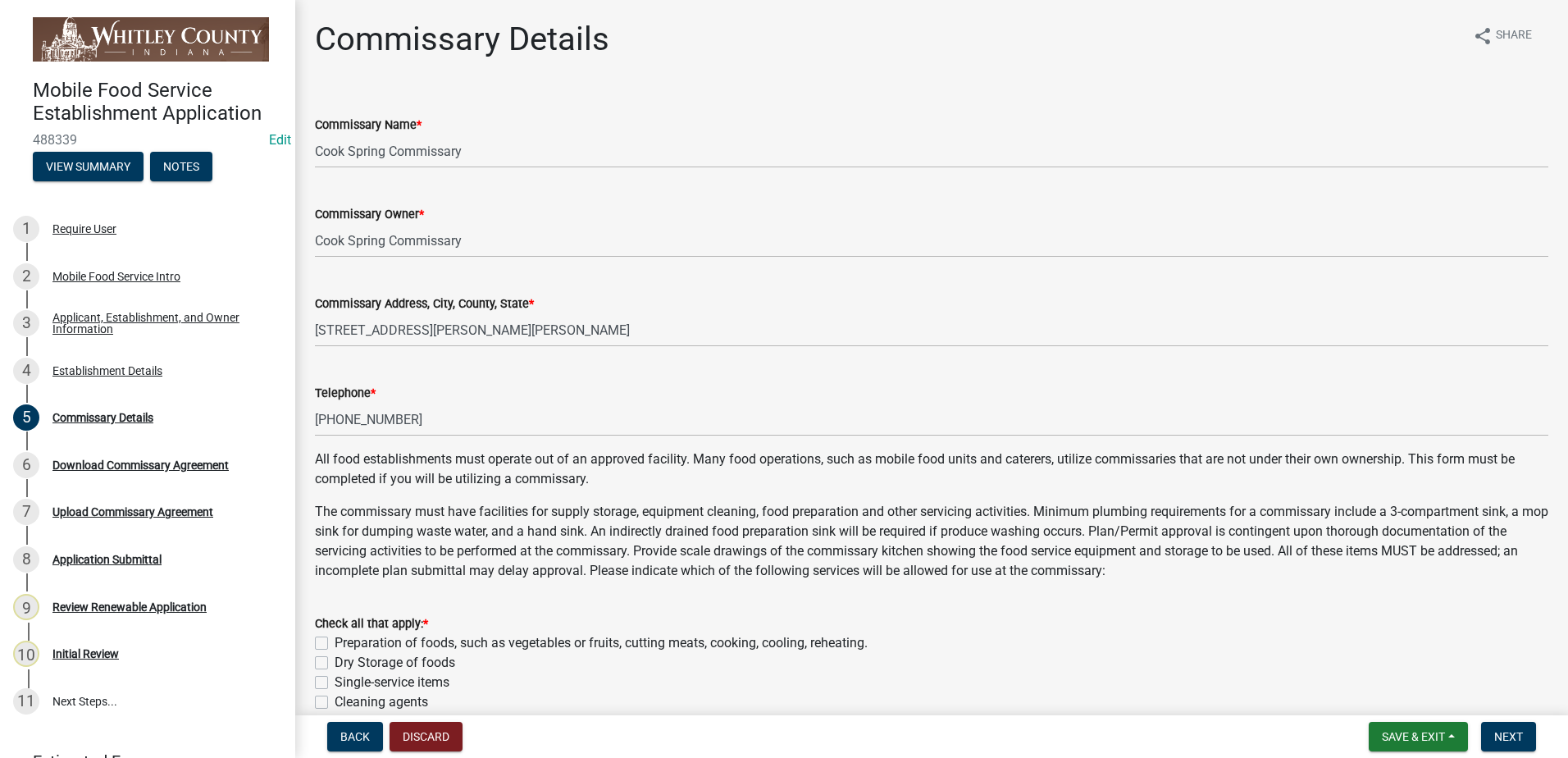
click at [535, 388] on div "Telephone *" at bounding box center [931, 392] width 1233 height 19
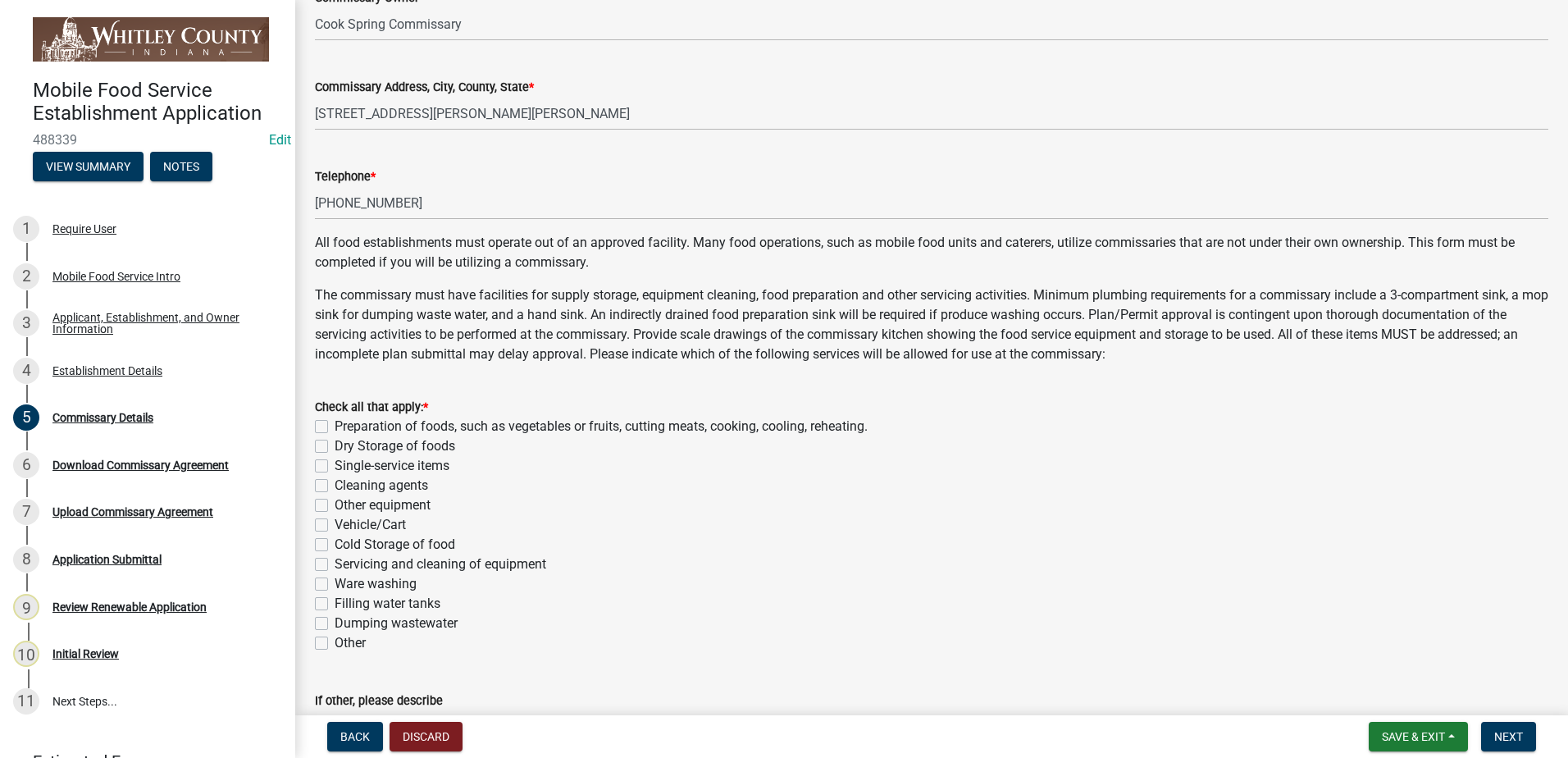
scroll to position [227, 0]
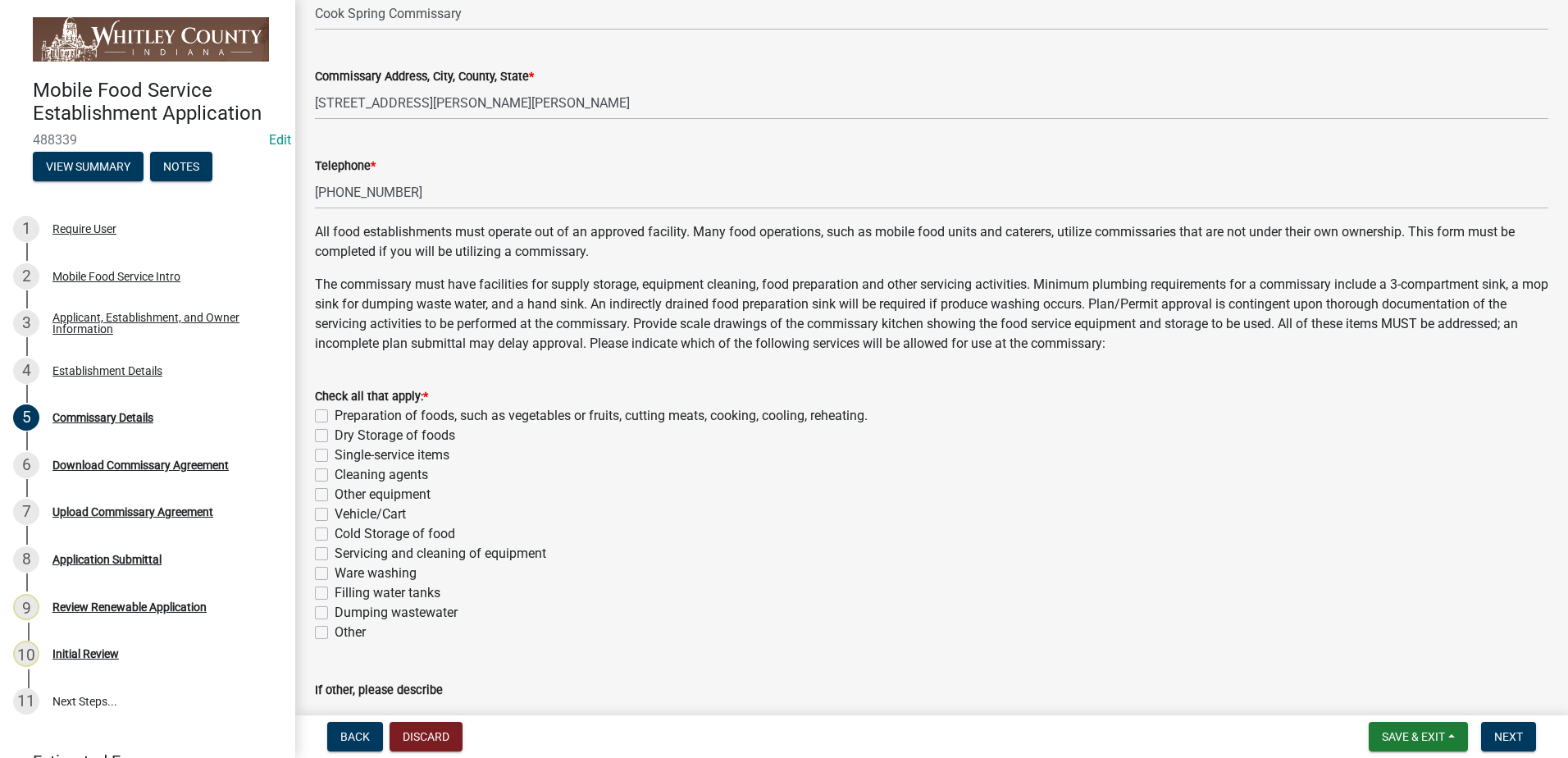
drag, startPoint x: 325, startPoint y: 415, endPoint x: 330, endPoint y: 442, distance: 27.5
click at [334, 416] on label "Preparation of foods, such as vegetables or fruits, cutting meats, cooking, coo…" at bounding box center [601, 416] width 533 height 19
click at [334, 416] on input "Preparation of foods, such as vegetables or fruits, cutting meats, cooking, coo…" at bounding box center [340, 412] width 11 height 11
checkbox input "true"
checkbox input "false"
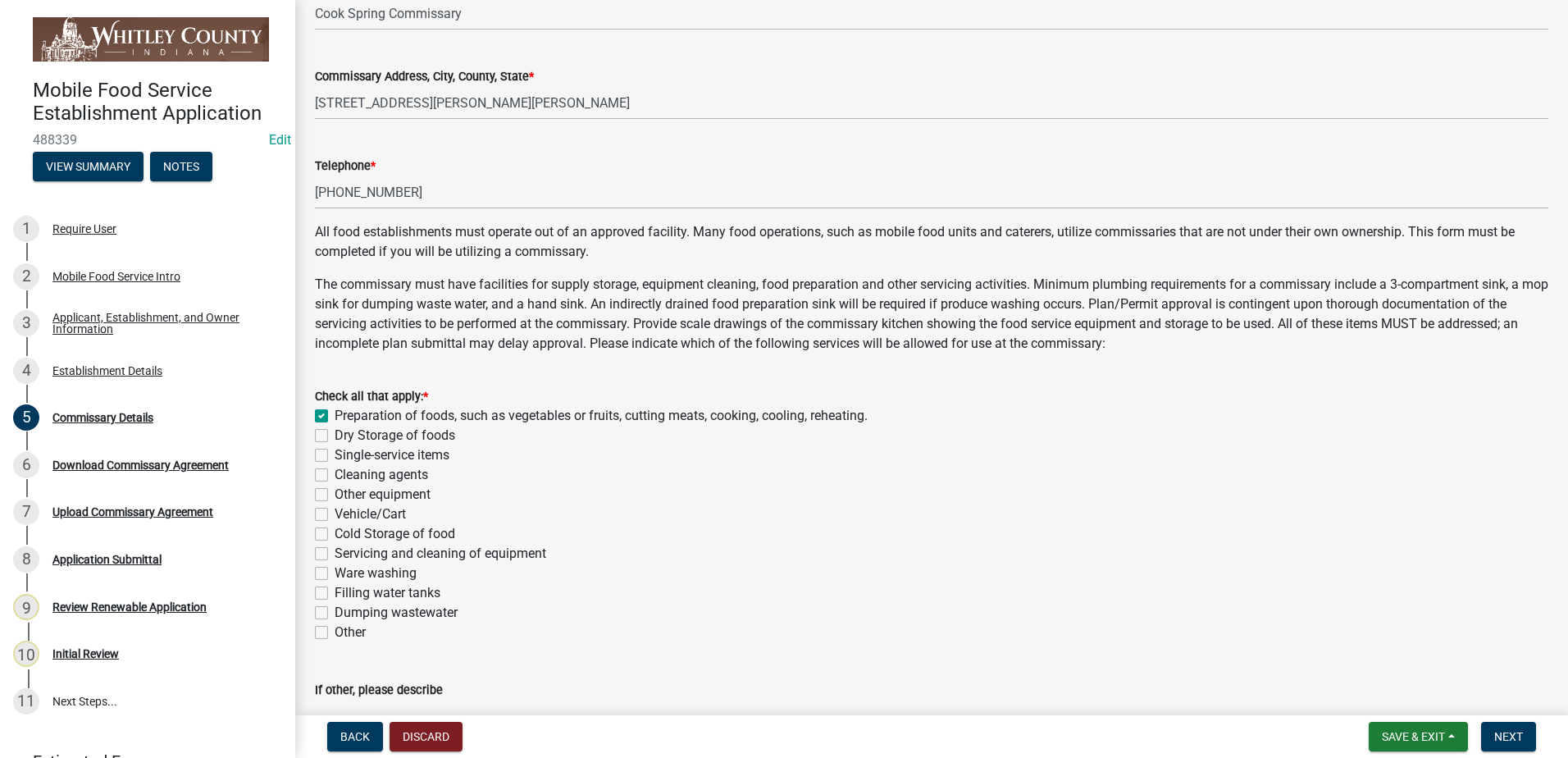
checkbox input "false"
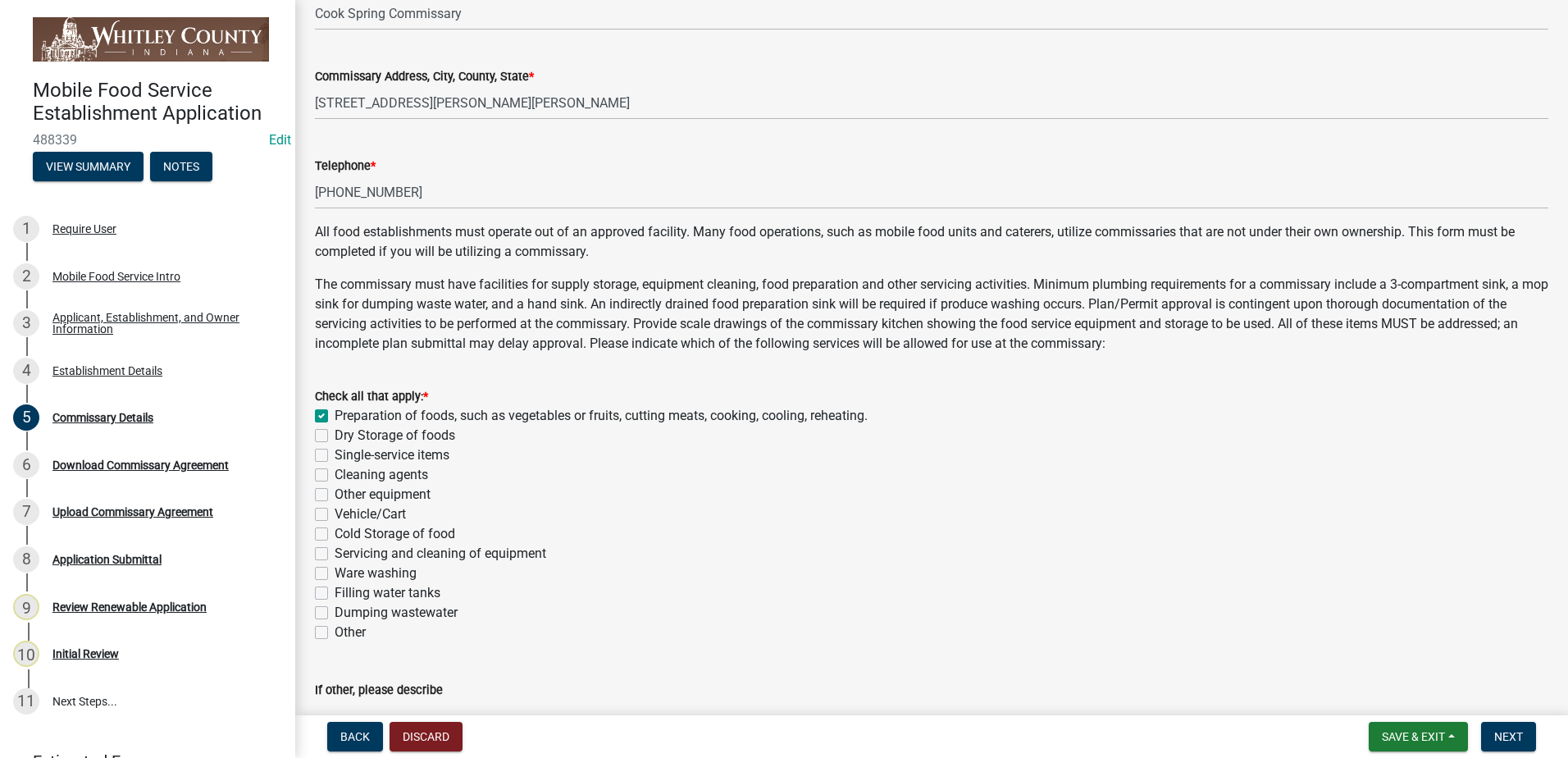
checkbox input "false"
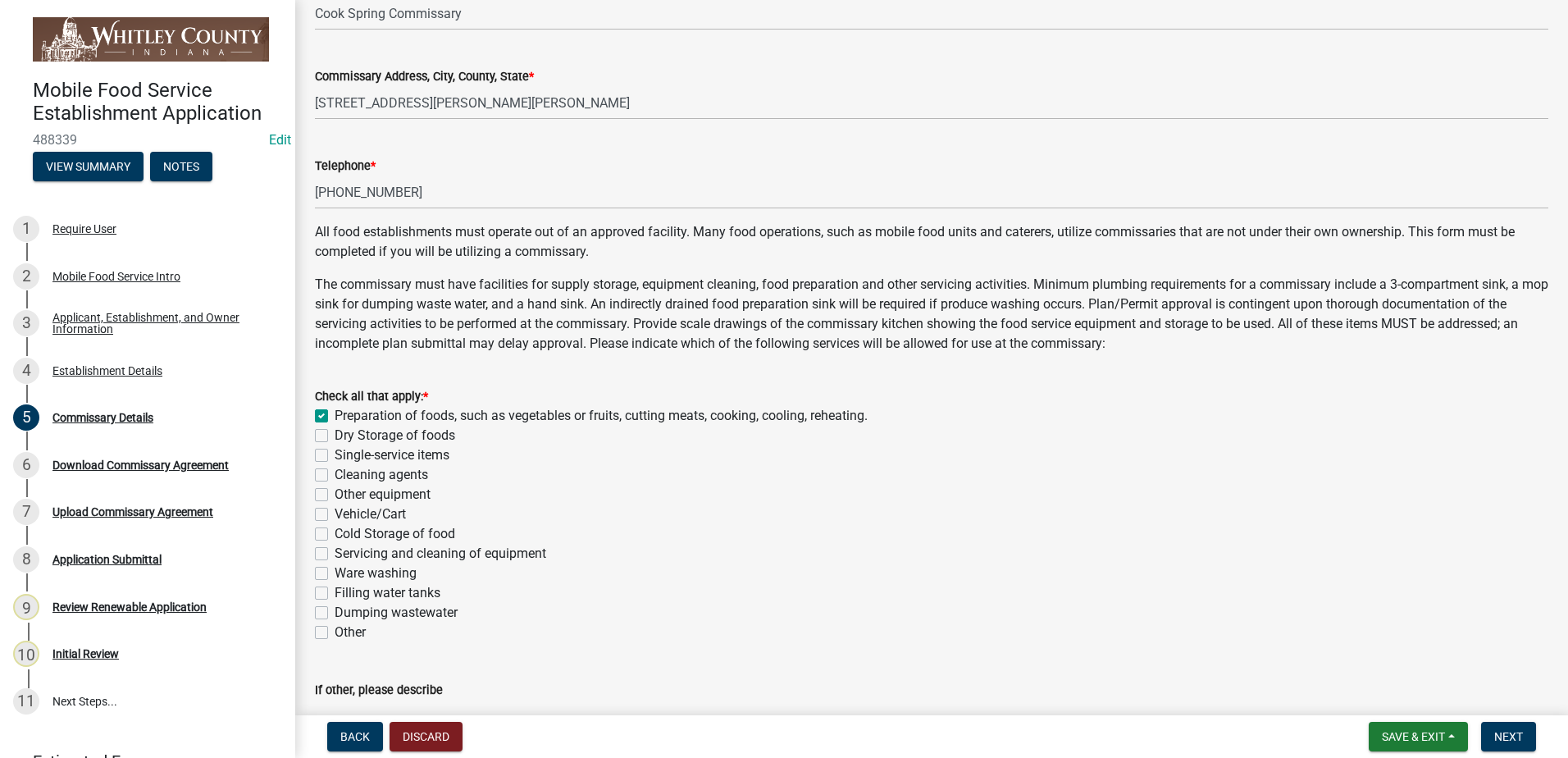
click at [334, 433] on label "Dry Storage of foods" at bounding box center [394, 435] width 120 height 19
click at [334, 433] on input "Dry Storage of foods" at bounding box center [340, 431] width 11 height 11
checkbox input "true"
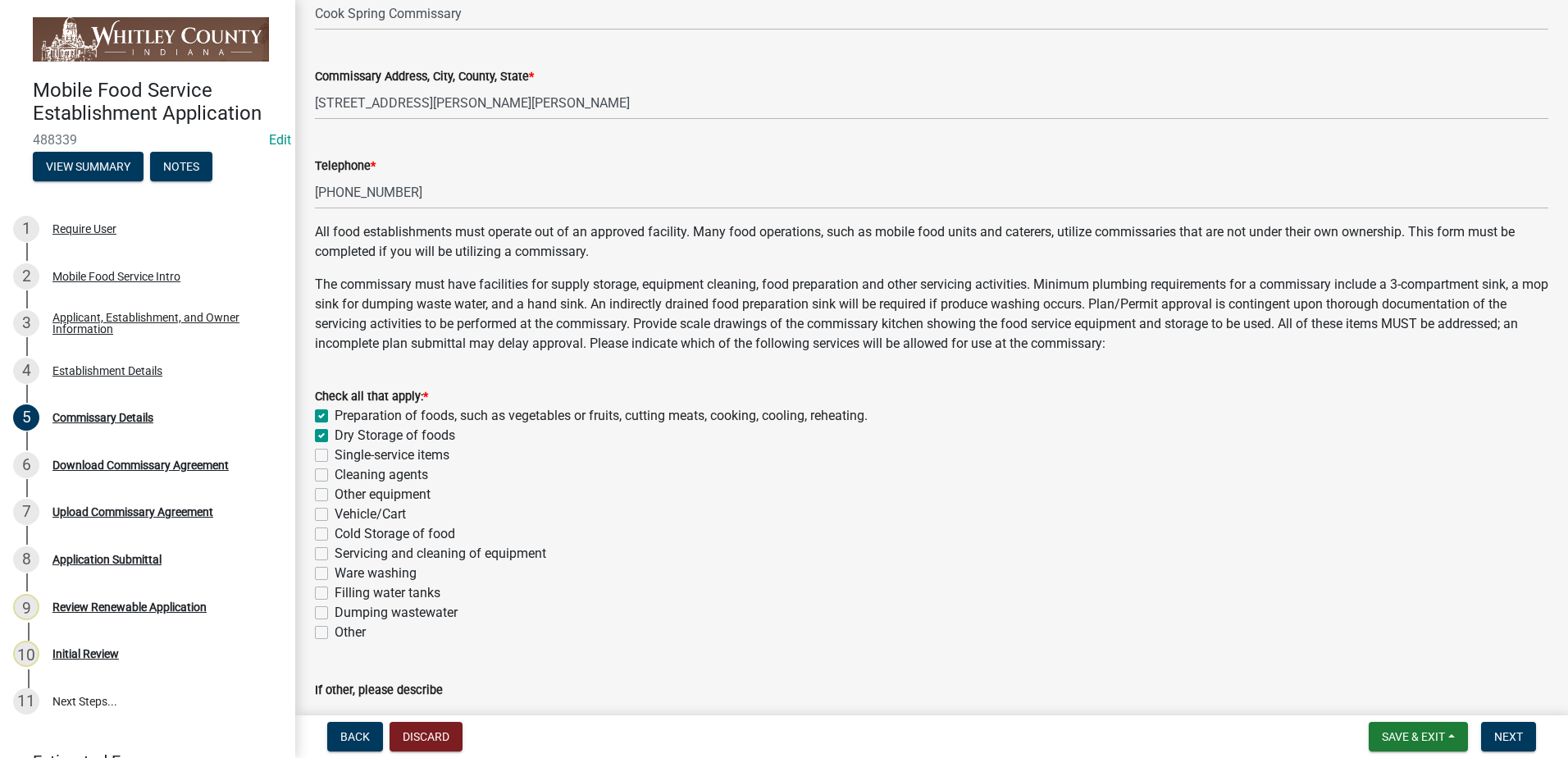
checkbox input "false"
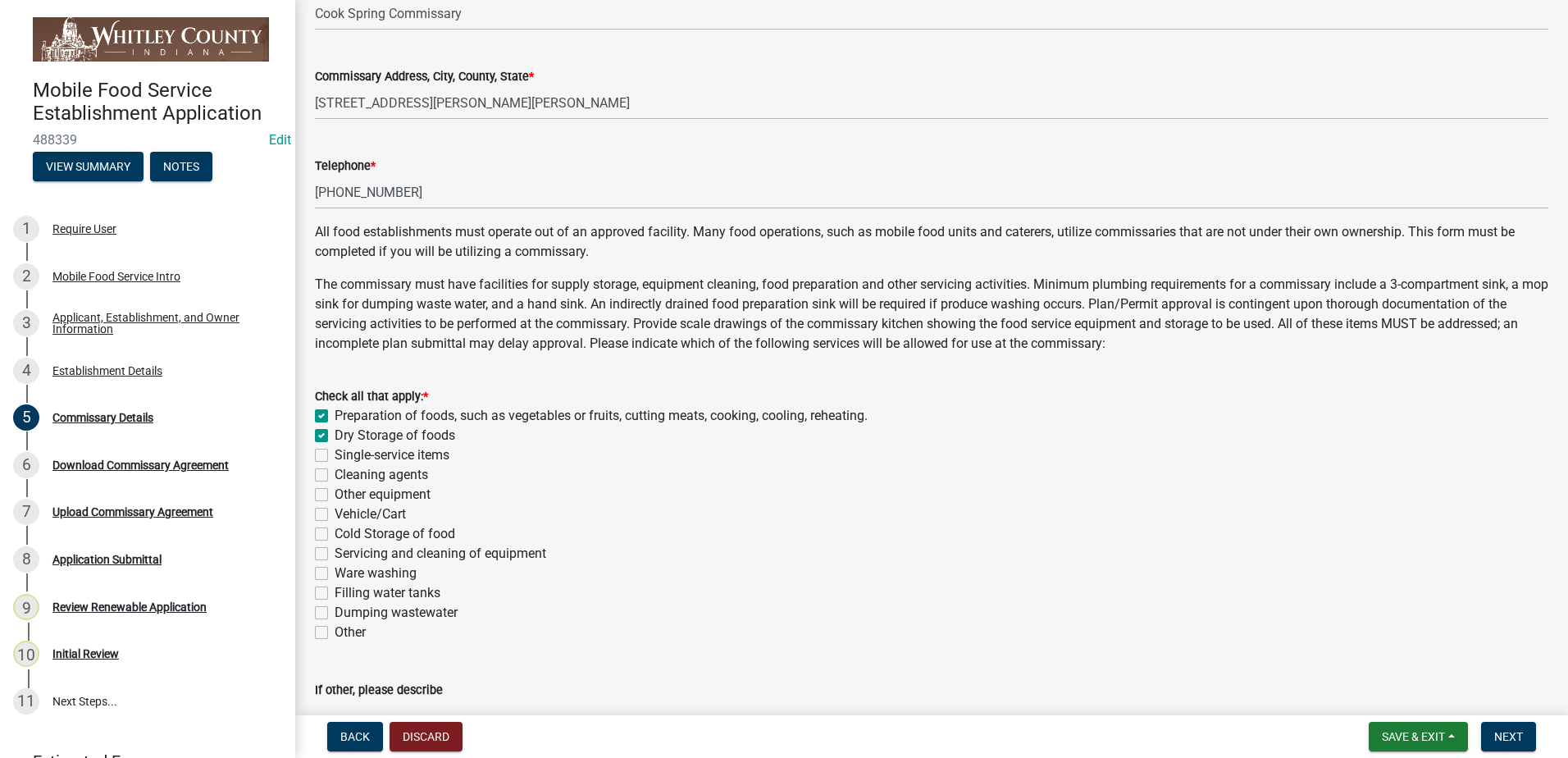
checkbox input "false"
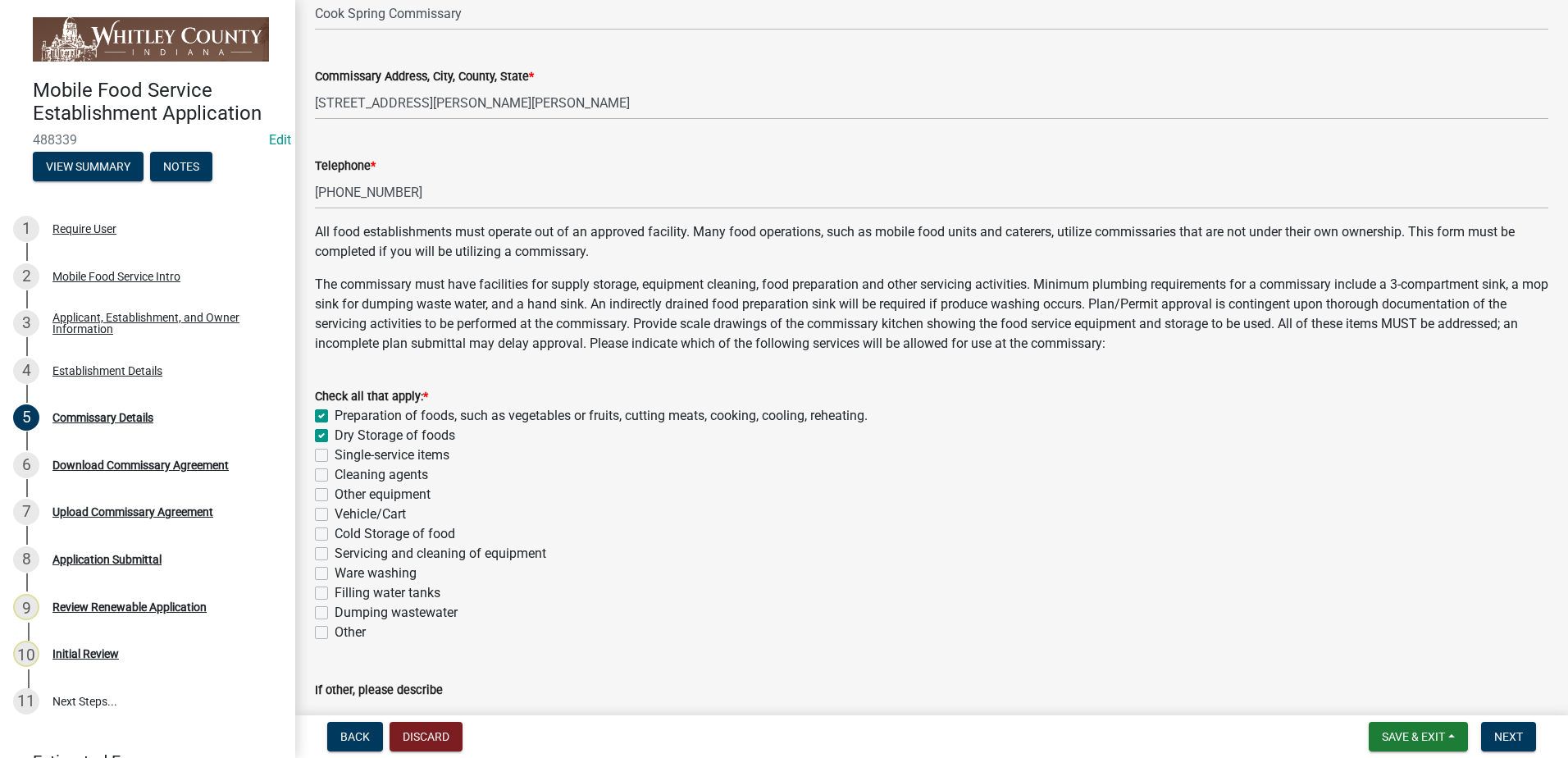
click at [334, 457] on label "Single-service items" at bounding box center [392, 454] width 115 height 19
click at [334, 456] on input "Single-service items" at bounding box center [340, 451] width 11 height 11
checkbox input "true"
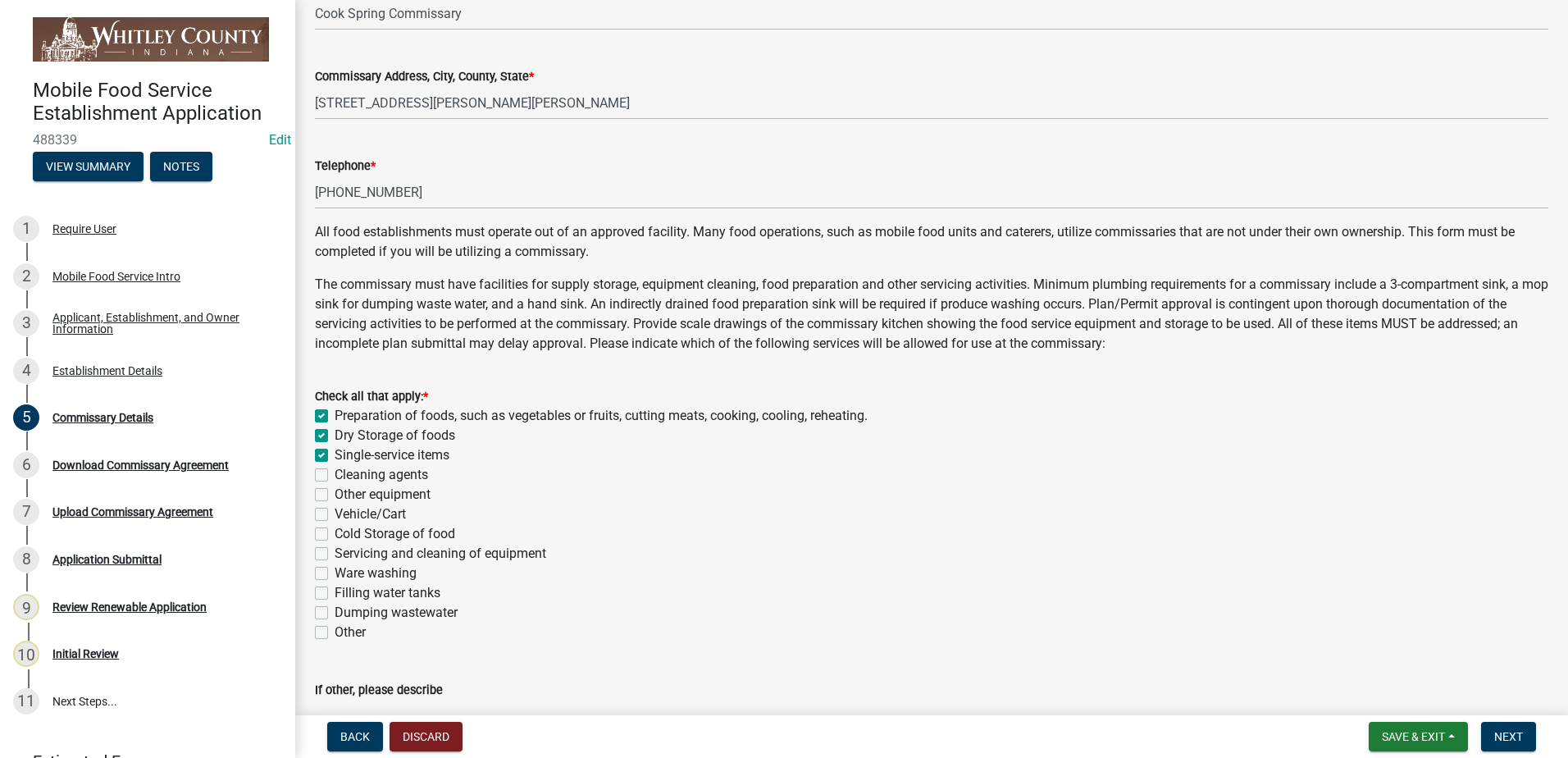
checkbox input "true"
checkbox input "false"
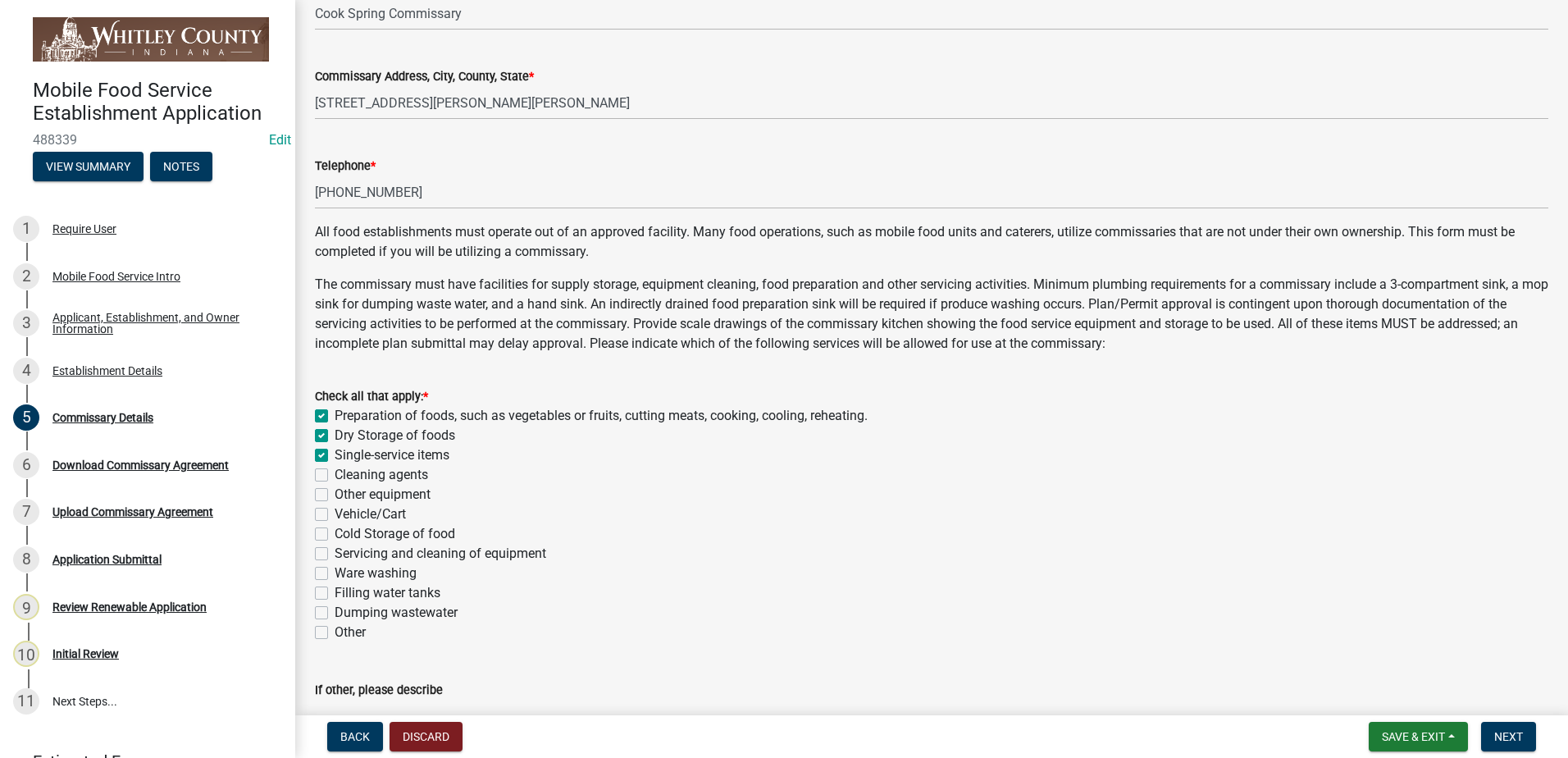
checkbox input "false"
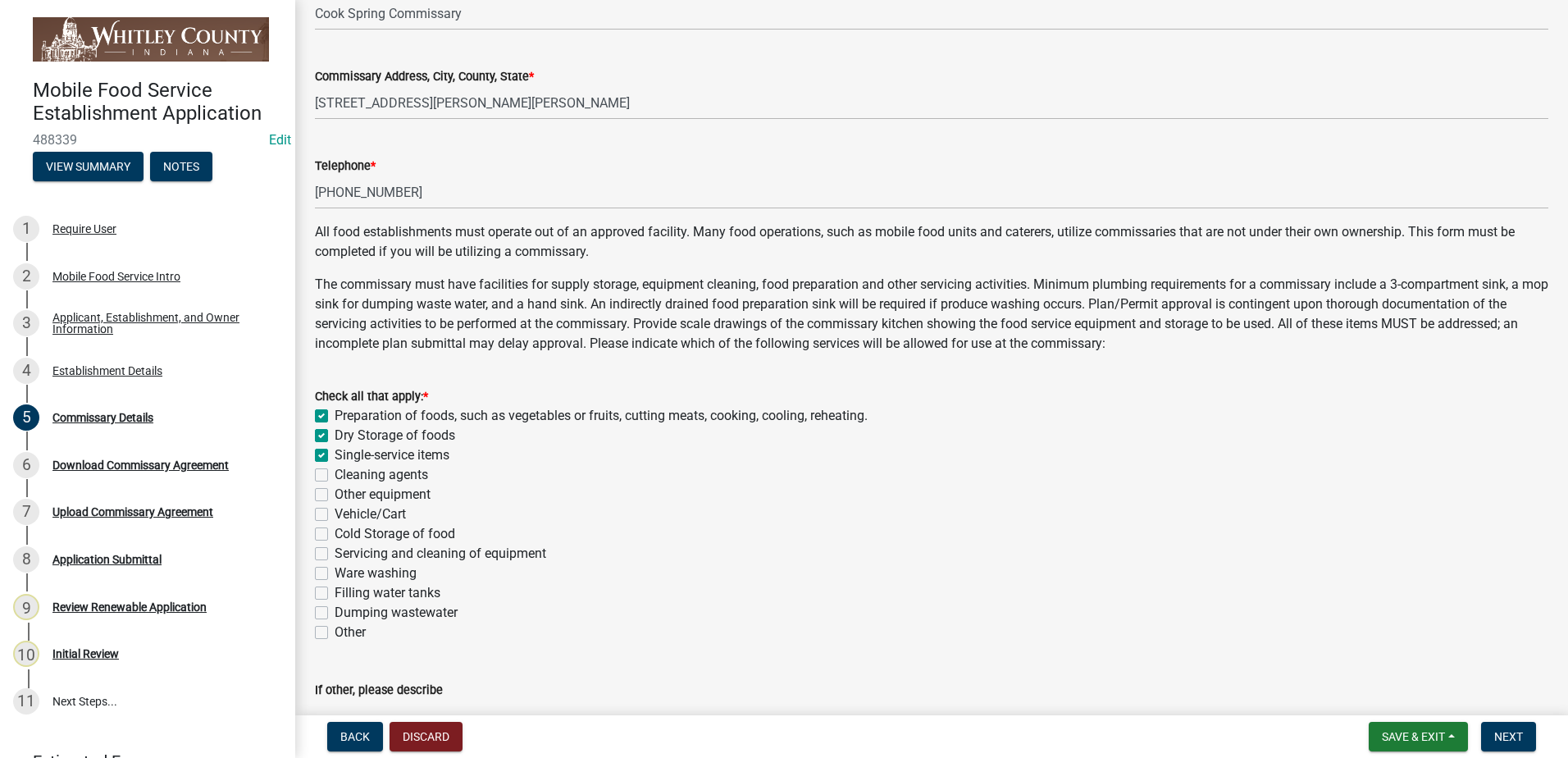
click at [334, 469] on label "Cleaning agents" at bounding box center [380, 474] width 93 height 19
click at [334, 469] on input "Cleaning agents" at bounding box center [340, 470] width 11 height 11
checkbox input "true"
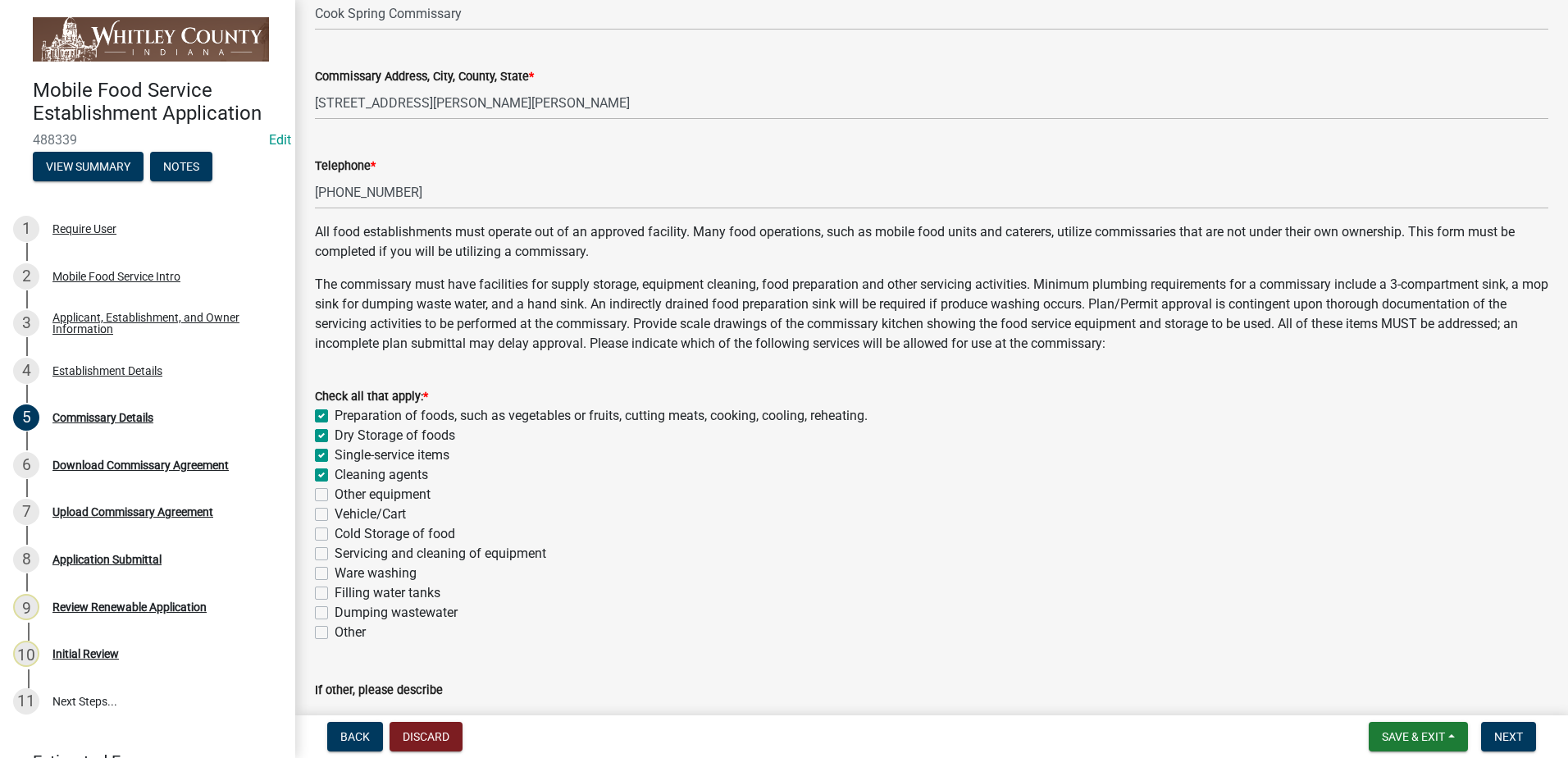
checkbox input "true"
checkbox input "false"
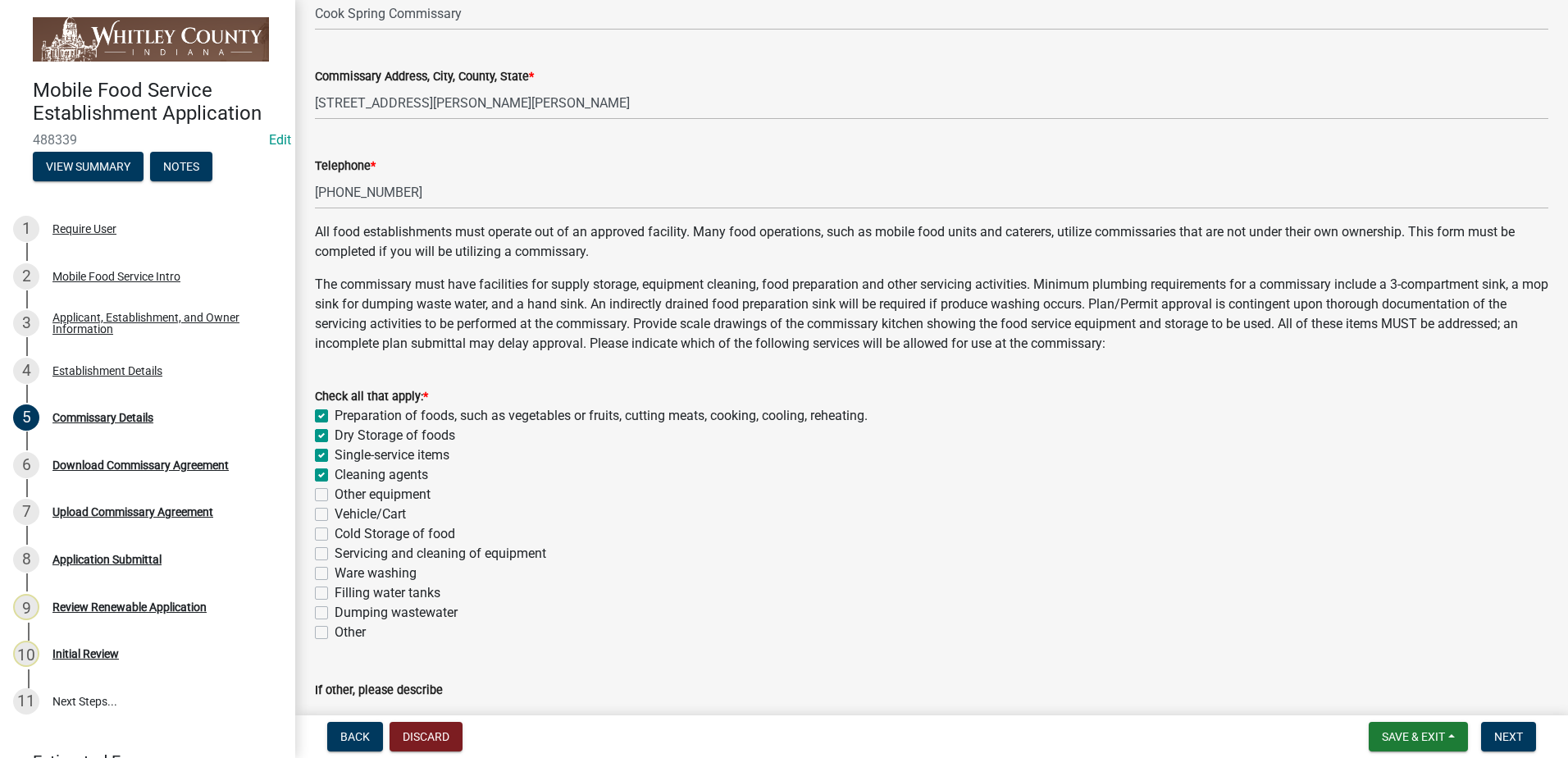
checkbox input "false"
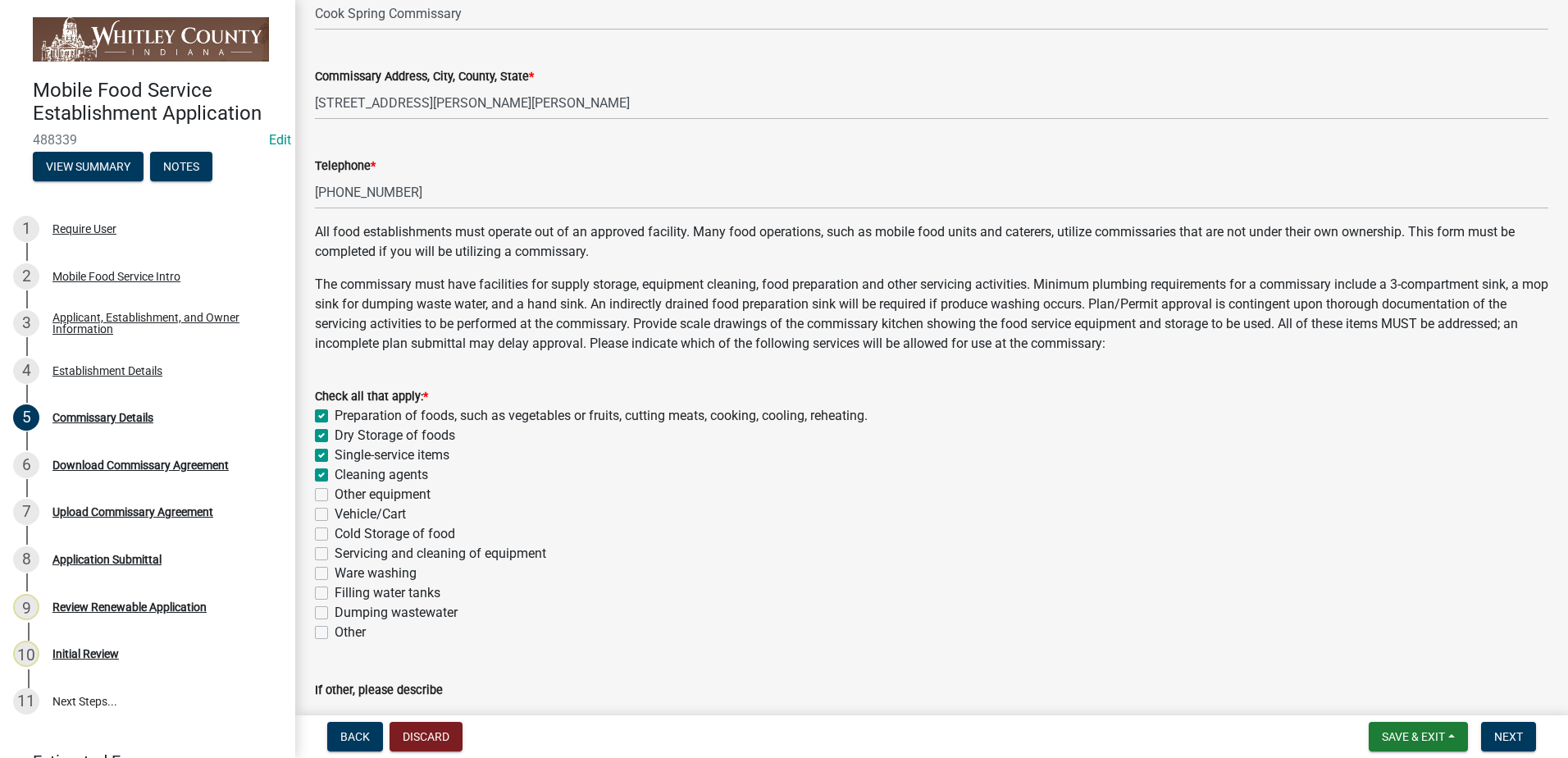
click at [334, 491] on label "Other equipment" at bounding box center [382, 494] width 96 height 19
click at [334, 491] on input "Other equipment" at bounding box center [340, 491] width 11 height 11
click at [334, 516] on label "Vehicle/Cart" at bounding box center [369, 514] width 71 height 19
click at [334, 515] on input "Vehicle/Cart" at bounding box center [340, 510] width 11 height 11
drag, startPoint x: 322, startPoint y: 528, endPoint x: 322, endPoint y: 544, distance: 16.0
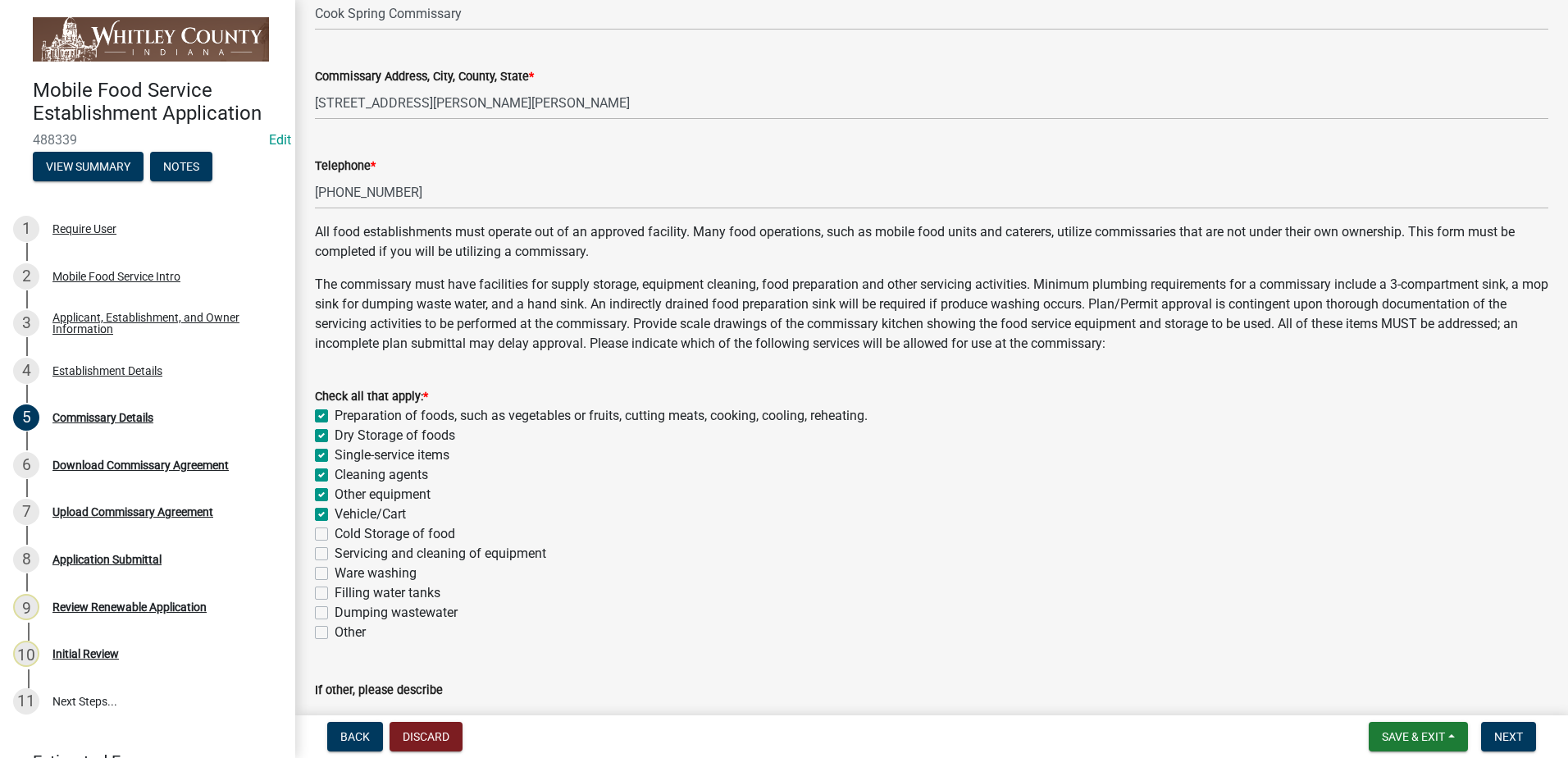
click at [334, 528] on label "Cold Storage of food" at bounding box center [394, 533] width 120 height 19
click at [334, 528] on input "Cold Storage of food" at bounding box center [340, 529] width 11 height 11
click at [322, 544] on div "Servicing and cleaning of equipment" at bounding box center [931, 553] width 1233 height 19
click at [334, 554] on label "Servicing and cleaning of equipment" at bounding box center [440, 553] width 212 height 19
click at [334, 554] on input "Servicing and cleaning of equipment" at bounding box center [340, 549] width 11 height 11
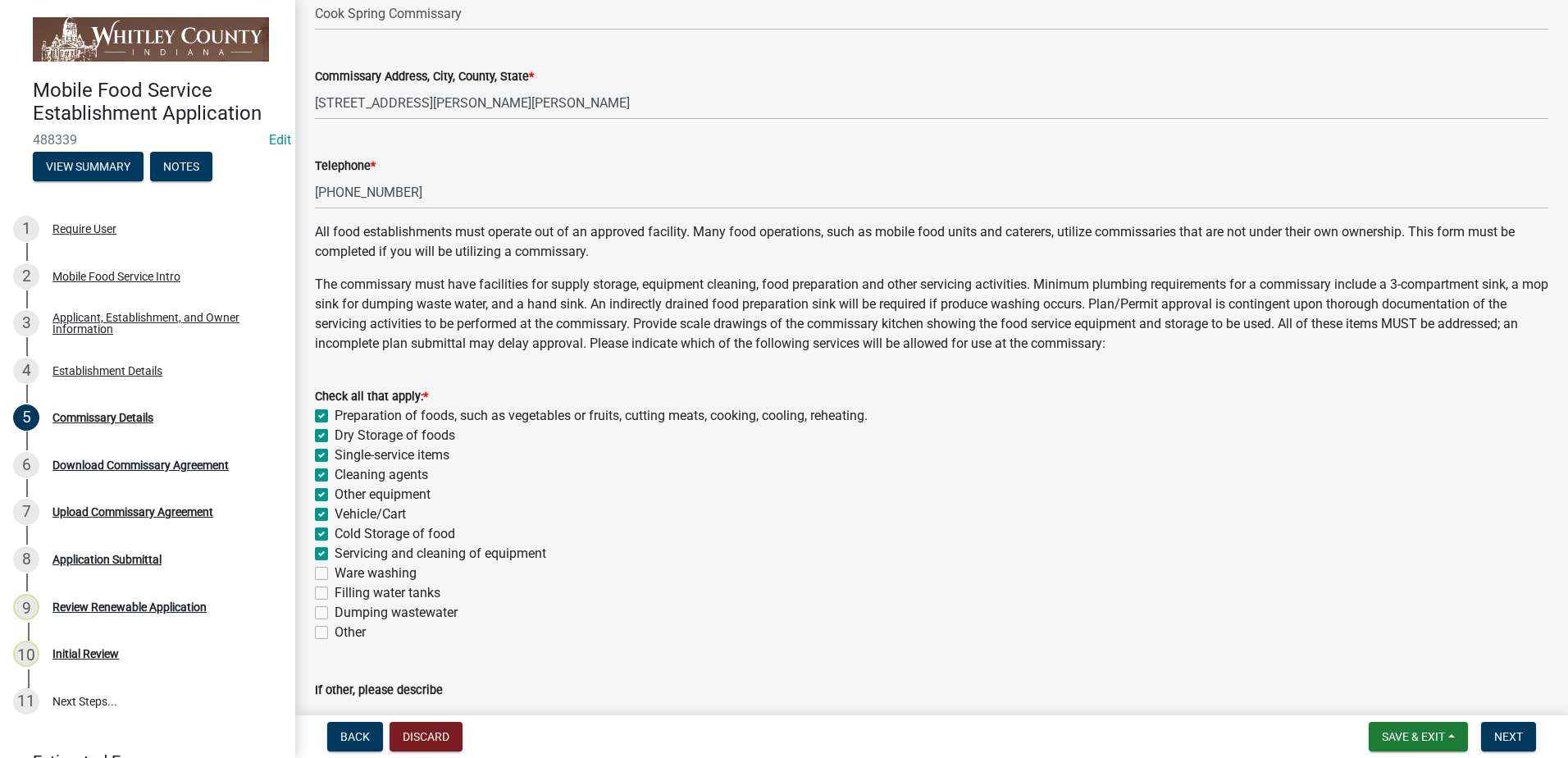
click at [334, 574] on label "Ware washing" at bounding box center [375, 573] width 82 height 19
click at [334, 574] on input "Ware washing" at bounding box center [340, 569] width 11 height 11
drag, startPoint x: 318, startPoint y: 589, endPoint x: 337, endPoint y: 605, distance: 24.8
click at [334, 592] on label "Filling water tanks" at bounding box center [387, 592] width 106 height 19
click at [334, 592] on input "Filling water tanks" at bounding box center [340, 589] width 11 height 11
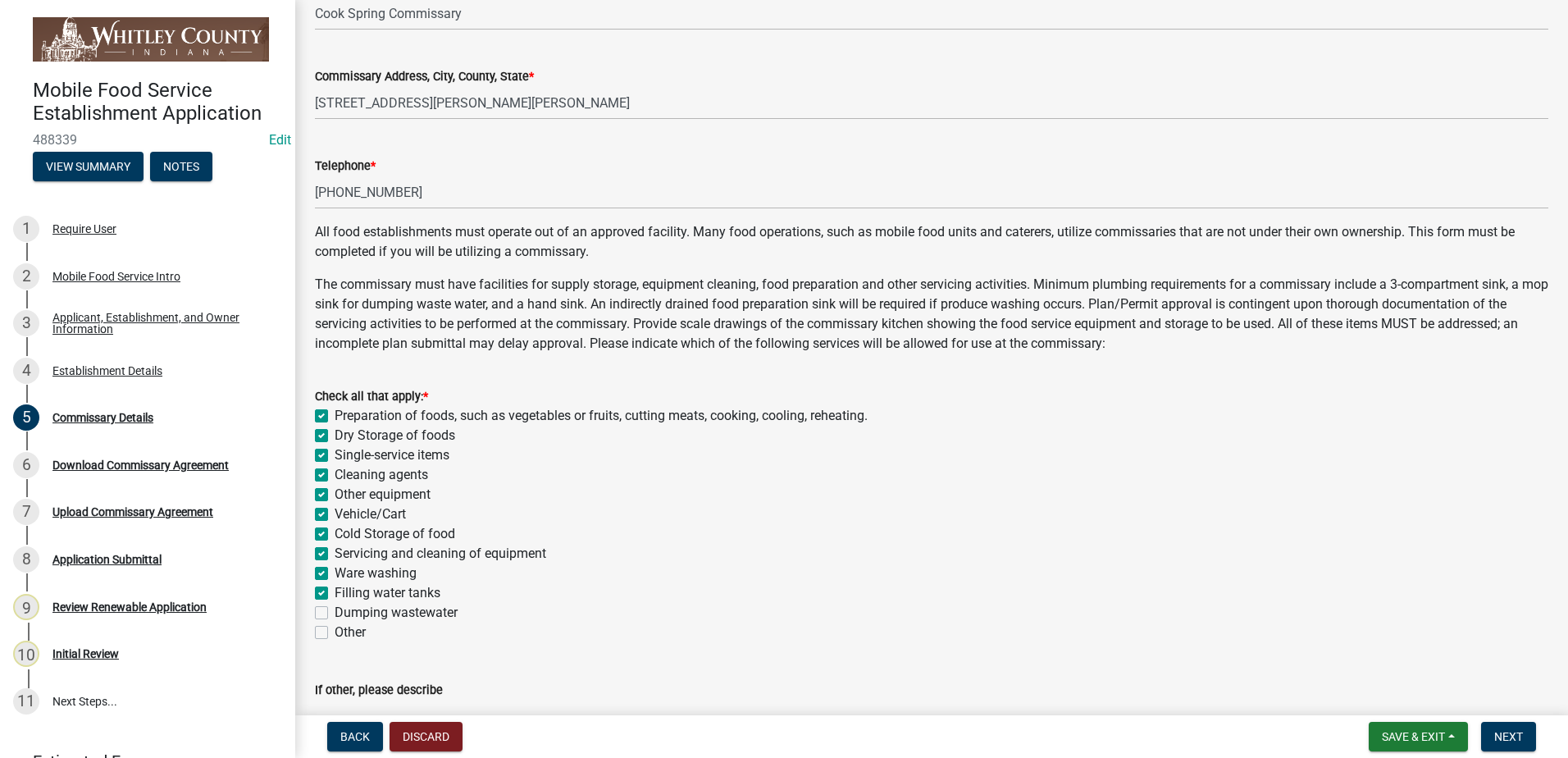
click at [334, 612] on label "Dumping wastewater" at bounding box center [395, 612] width 123 height 19
click at [334, 612] on input "Dumping wastewater" at bounding box center [340, 608] width 11 height 11
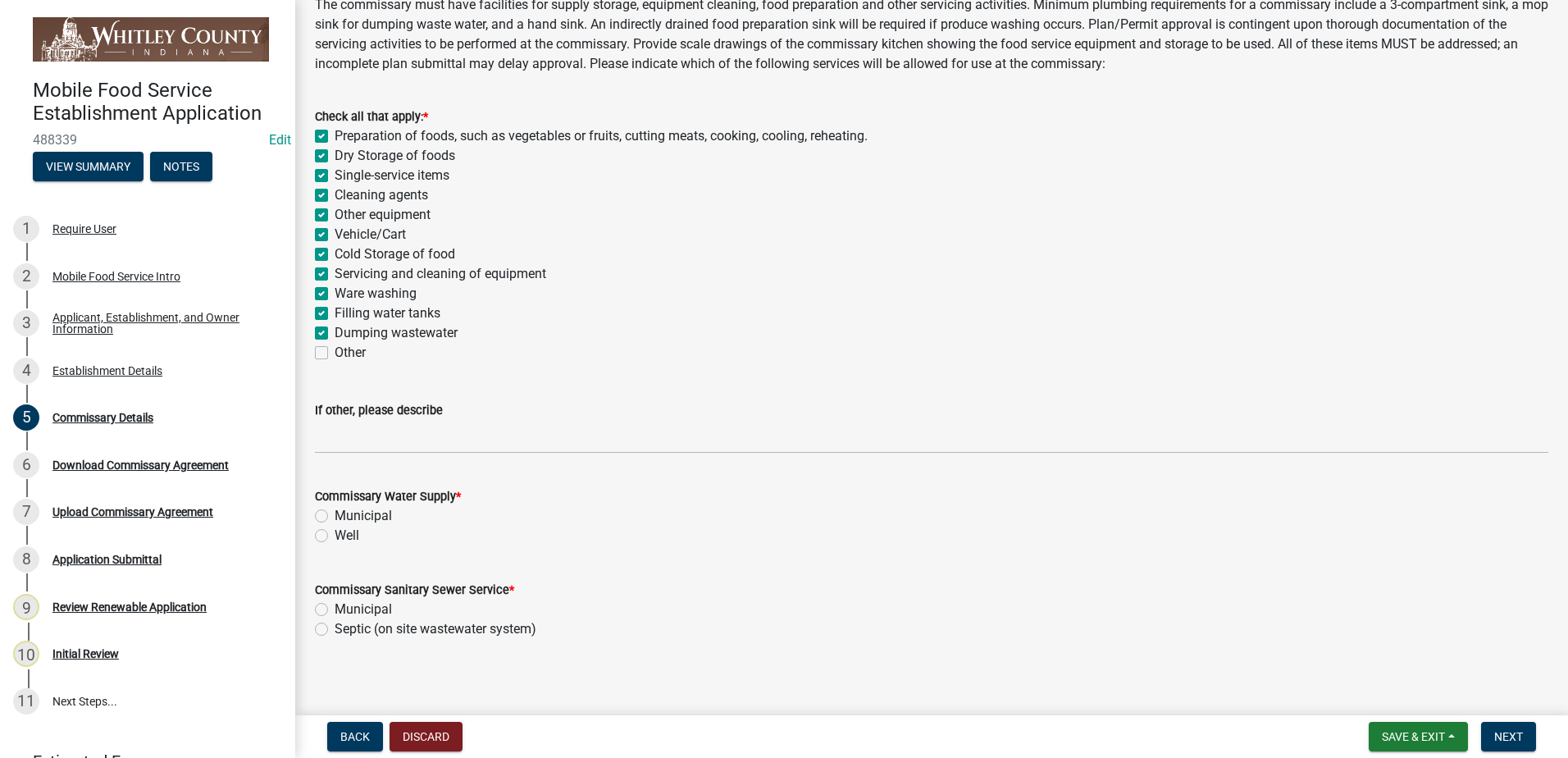
scroll to position [516, 0]
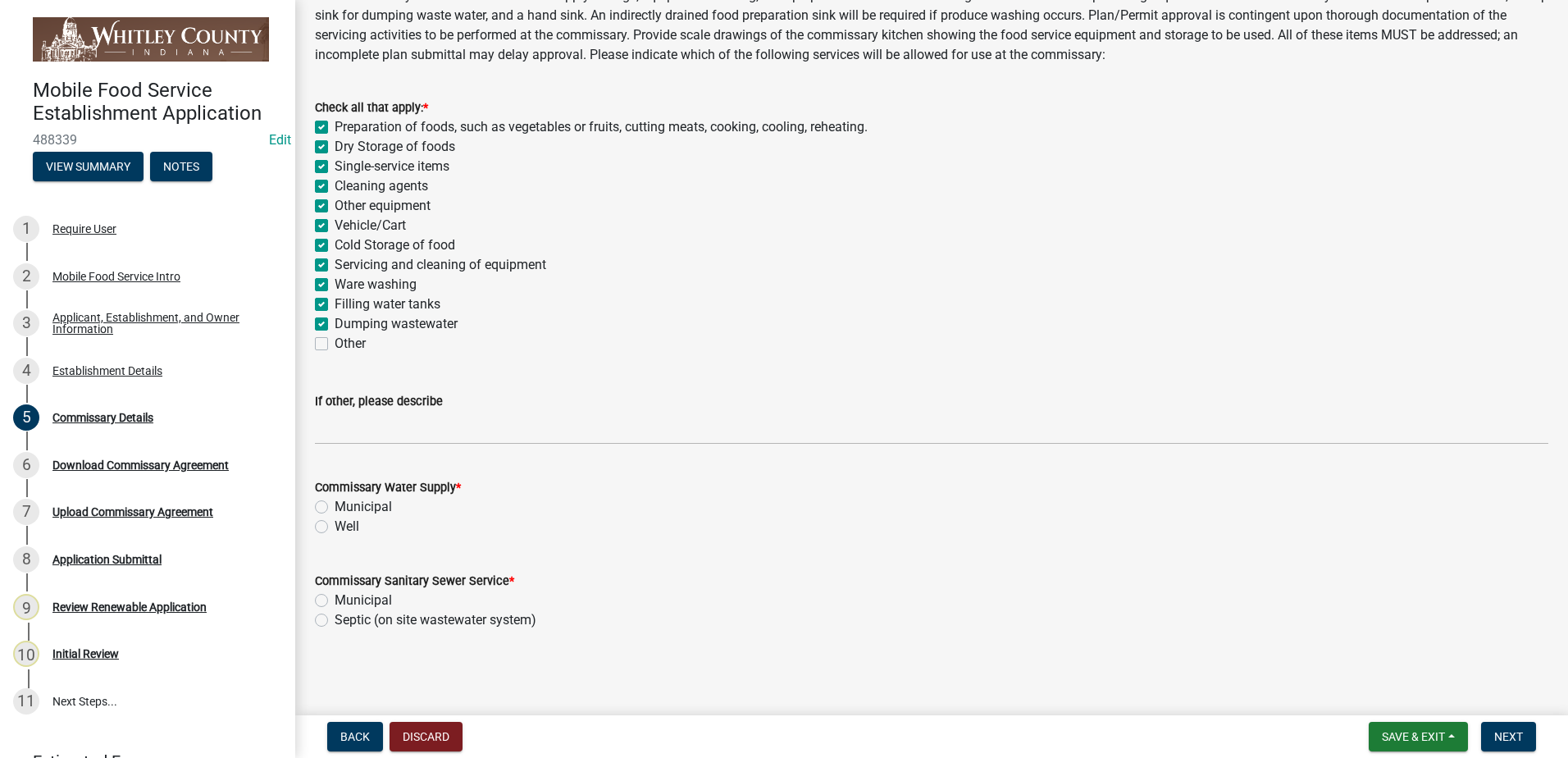
click at [334, 505] on label "Municipal" at bounding box center [363, 506] width 57 height 19
click at [334, 505] on input "Municipal" at bounding box center [340, 503] width 11 height 11
click at [334, 602] on label "Municipal" at bounding box center [363, 600] width 57 height 19
click at [334, 601] on input "Municipal" at bounding box center [340, 596] width 11 height 11
click at [1513, 730] on span "Next" at bounding box center [1508, 736] width 29 height 13
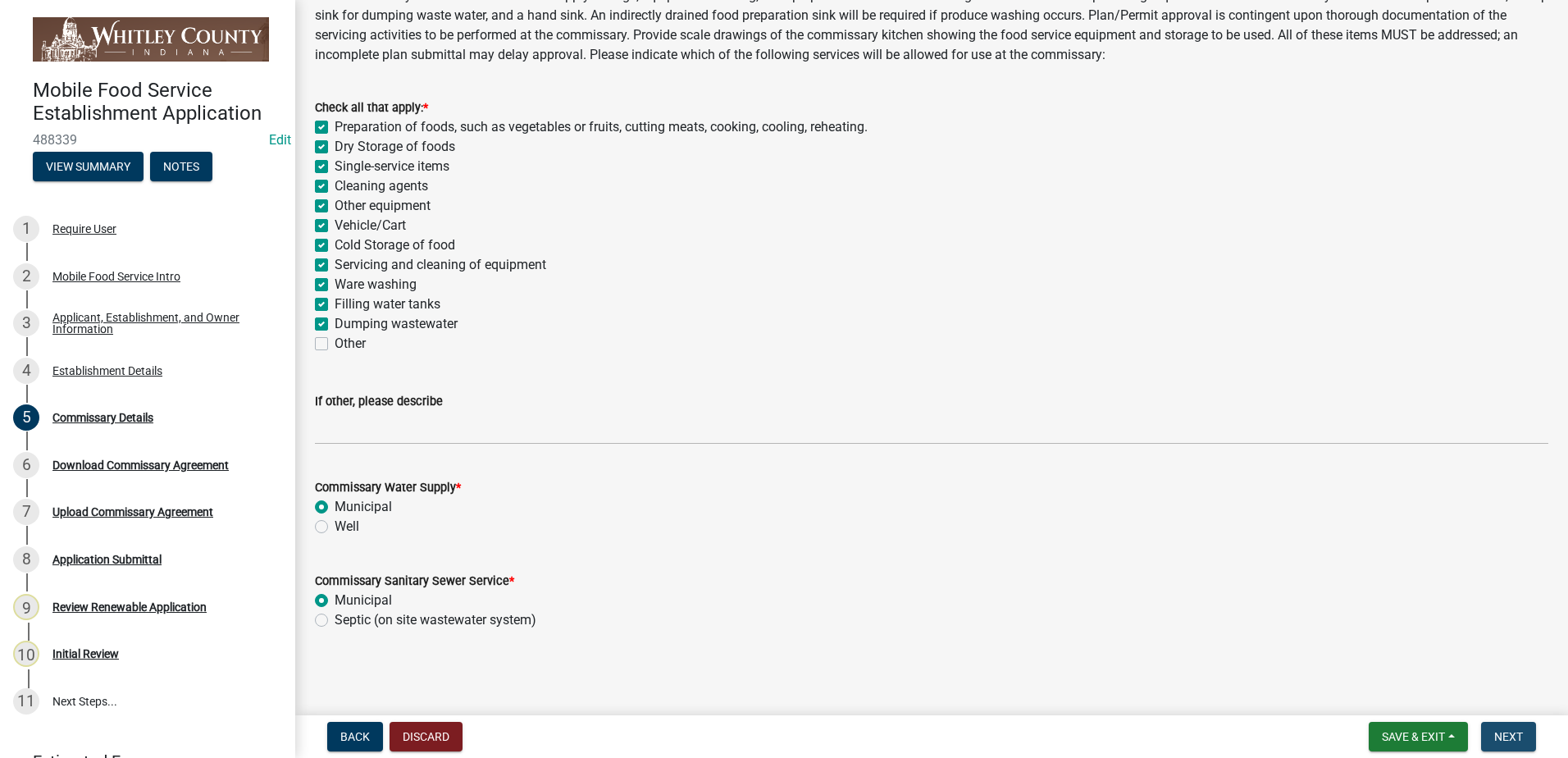
scroll to position [0, 0]
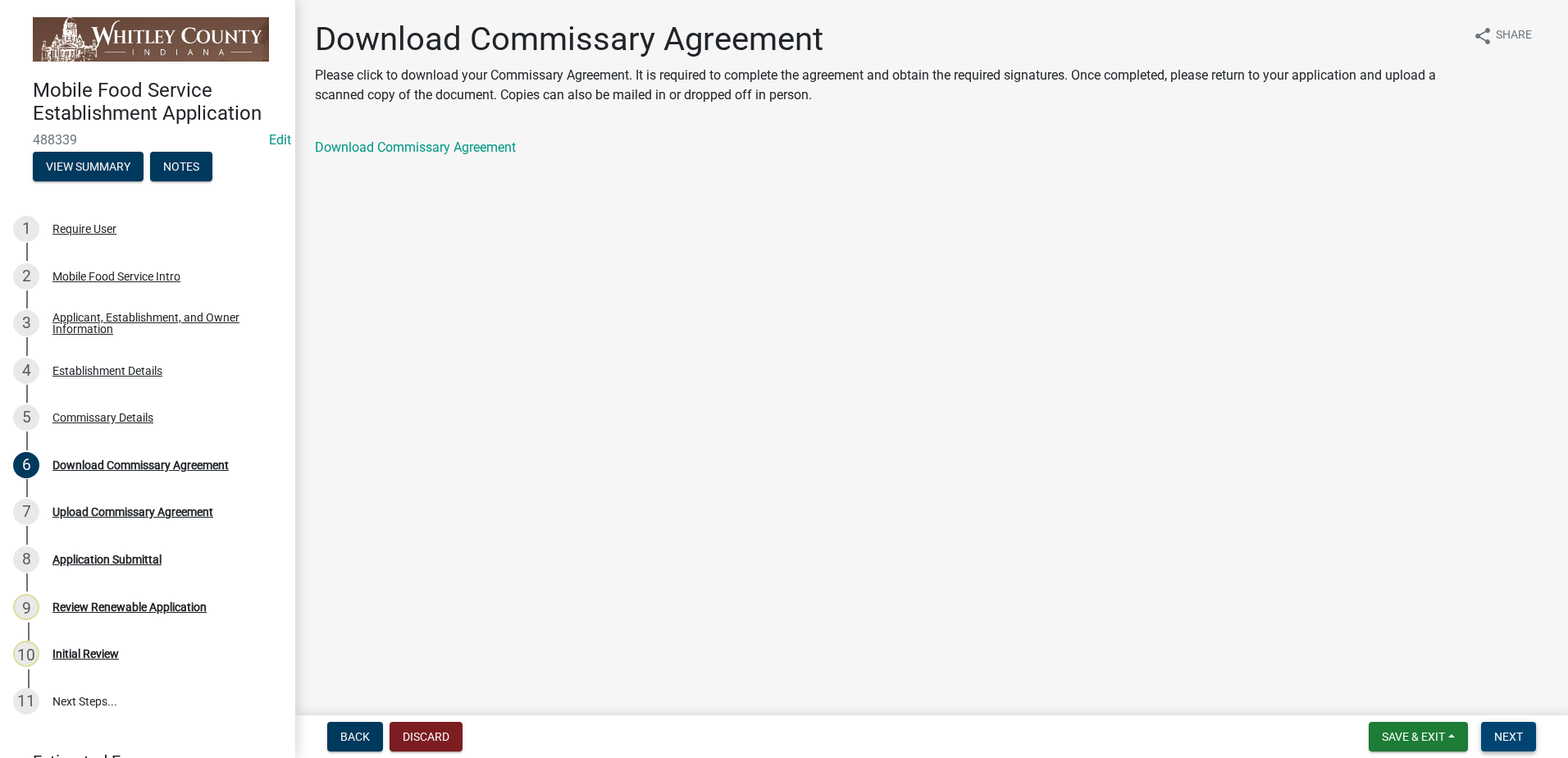
click at [1524, 739] on button "Next" at bounding box center [1508, 737] width 55 height 30
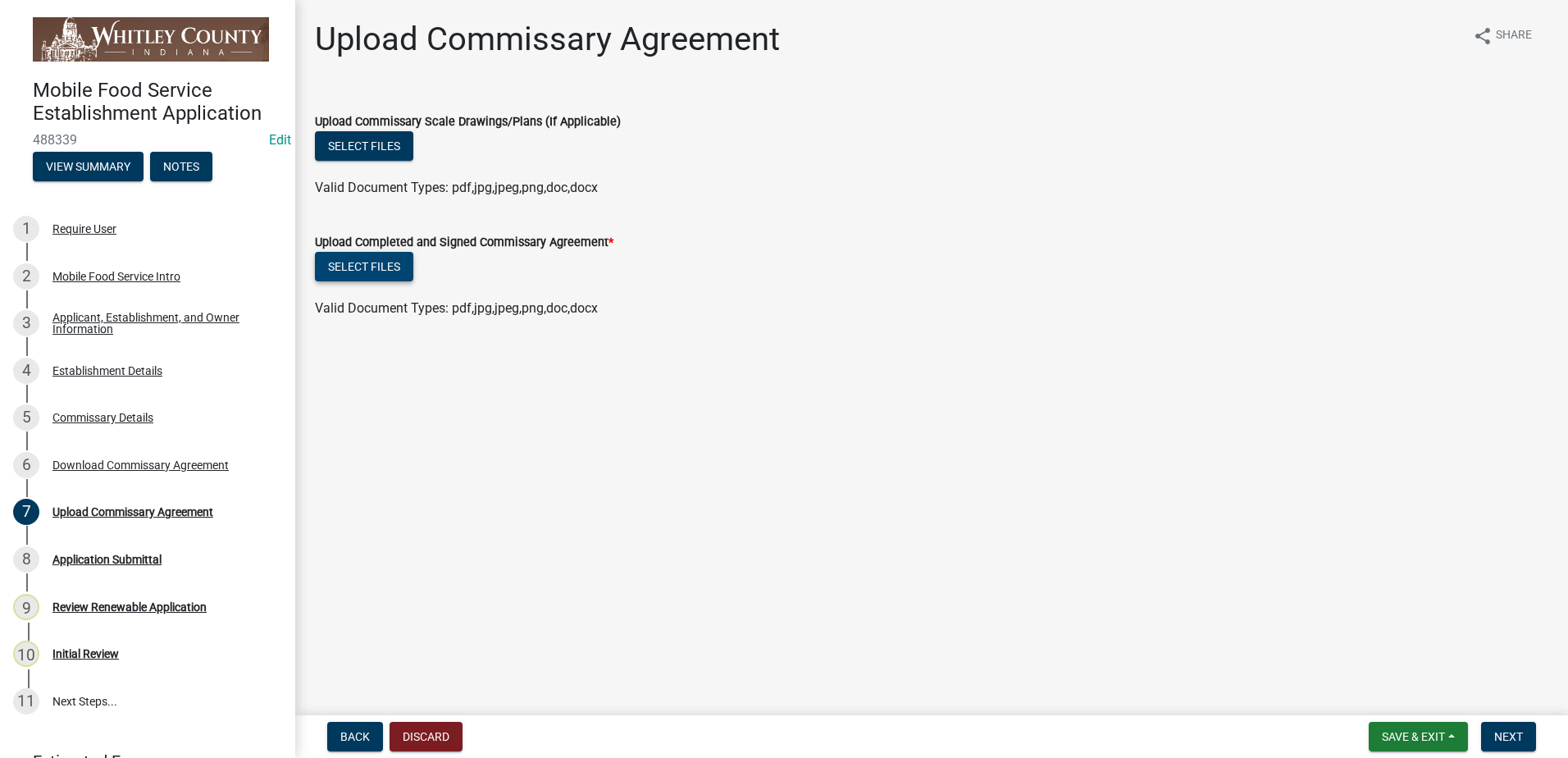
click at [389, 265] on button "Select files" at bounding box center [364, 267] width 98 height 30
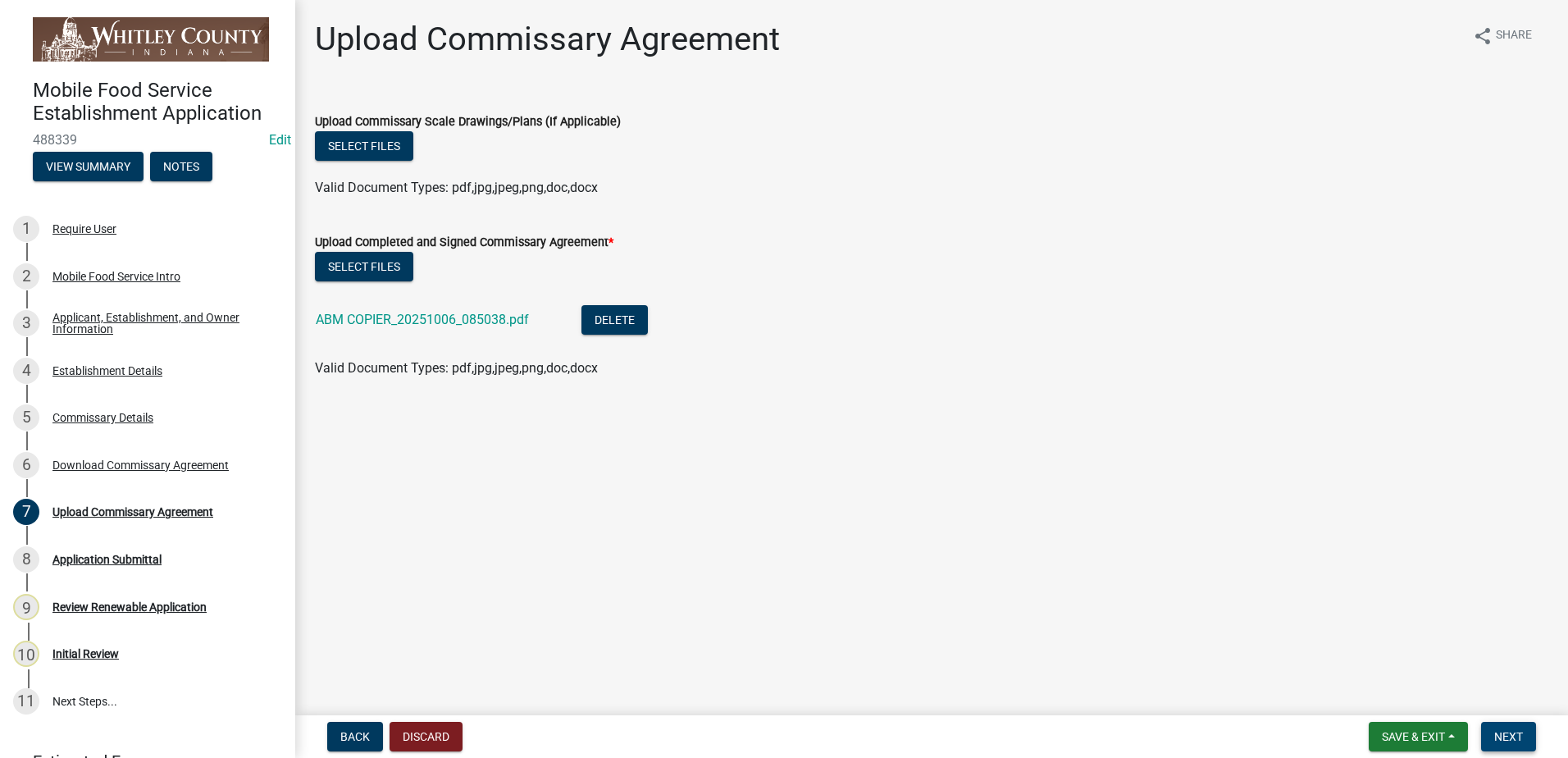
click at [1509, 737] on span "Next" at bounding box center [1508, 736] width 29 height 13
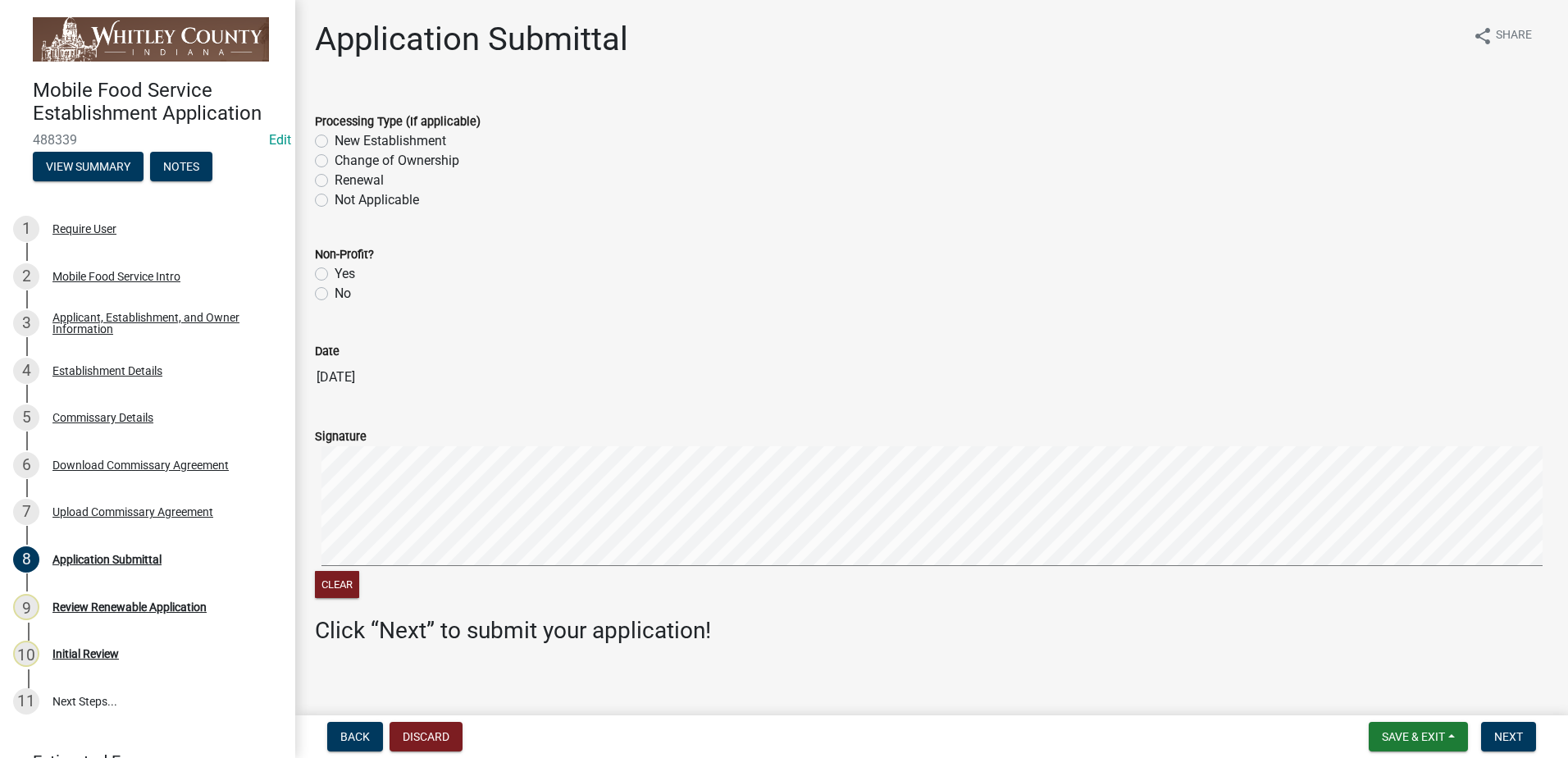
click at [334, 139] on label "New Establishment" at bounding box center [390, 141] width 111 height 19
click at [334, 139] on input "New Establishment" at bounding box center [340, 137] width 11 height 11
click at [334, 294] on label "No" at bounding box center [342, 293] width 17 height 19
click at [334, 294] on input "No" at bounding box center [340, 290] width 11 height 11
drag, startPoint x: 1512, startPoint y: 727, endPoint x: 1512, endPoint y: 706, distance: 21.0
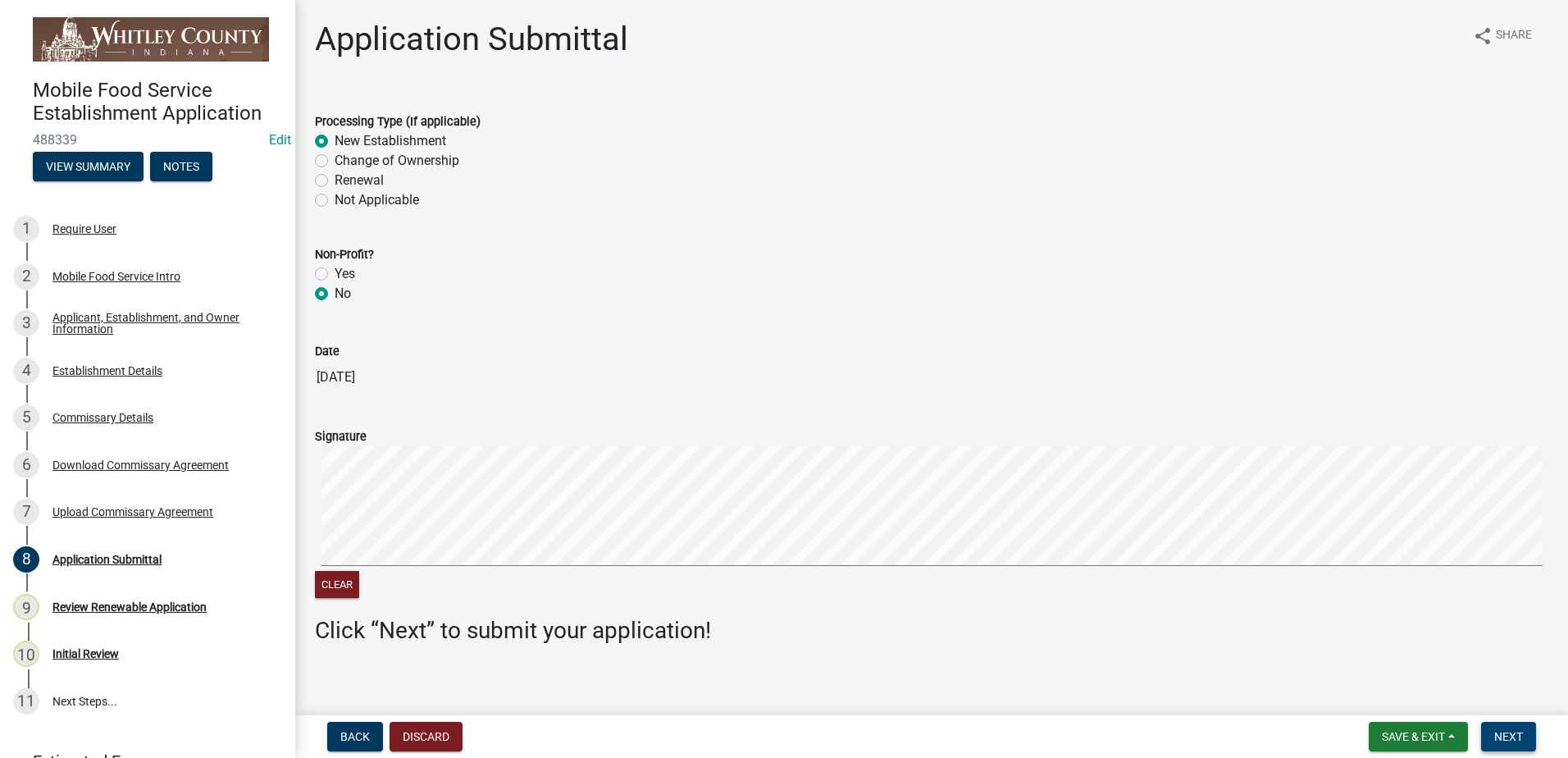
click at [1512, 727] on button "Next" at bounding box center [1508, 737] width 55 height 30
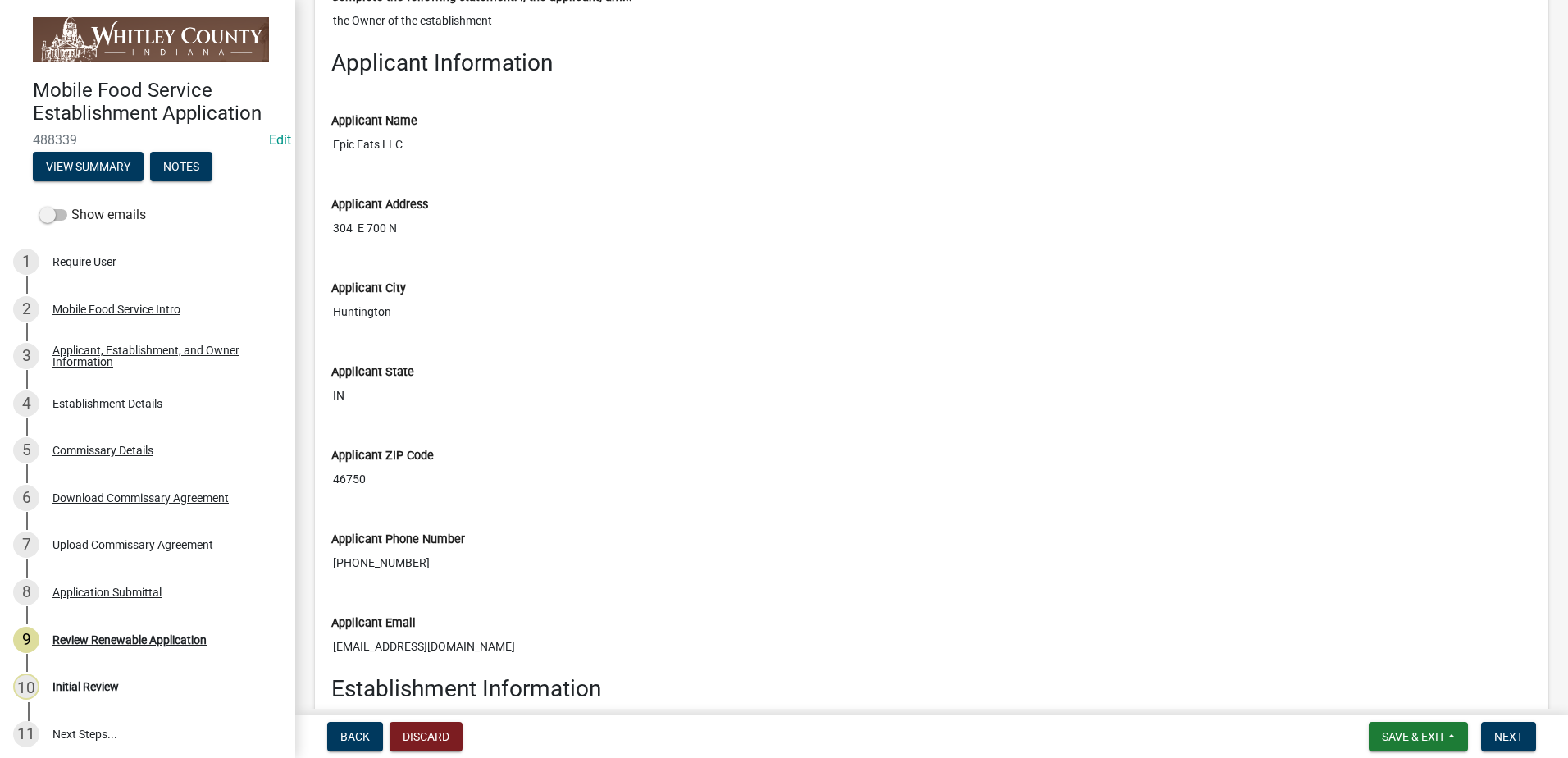
scroll to position [562, 0]
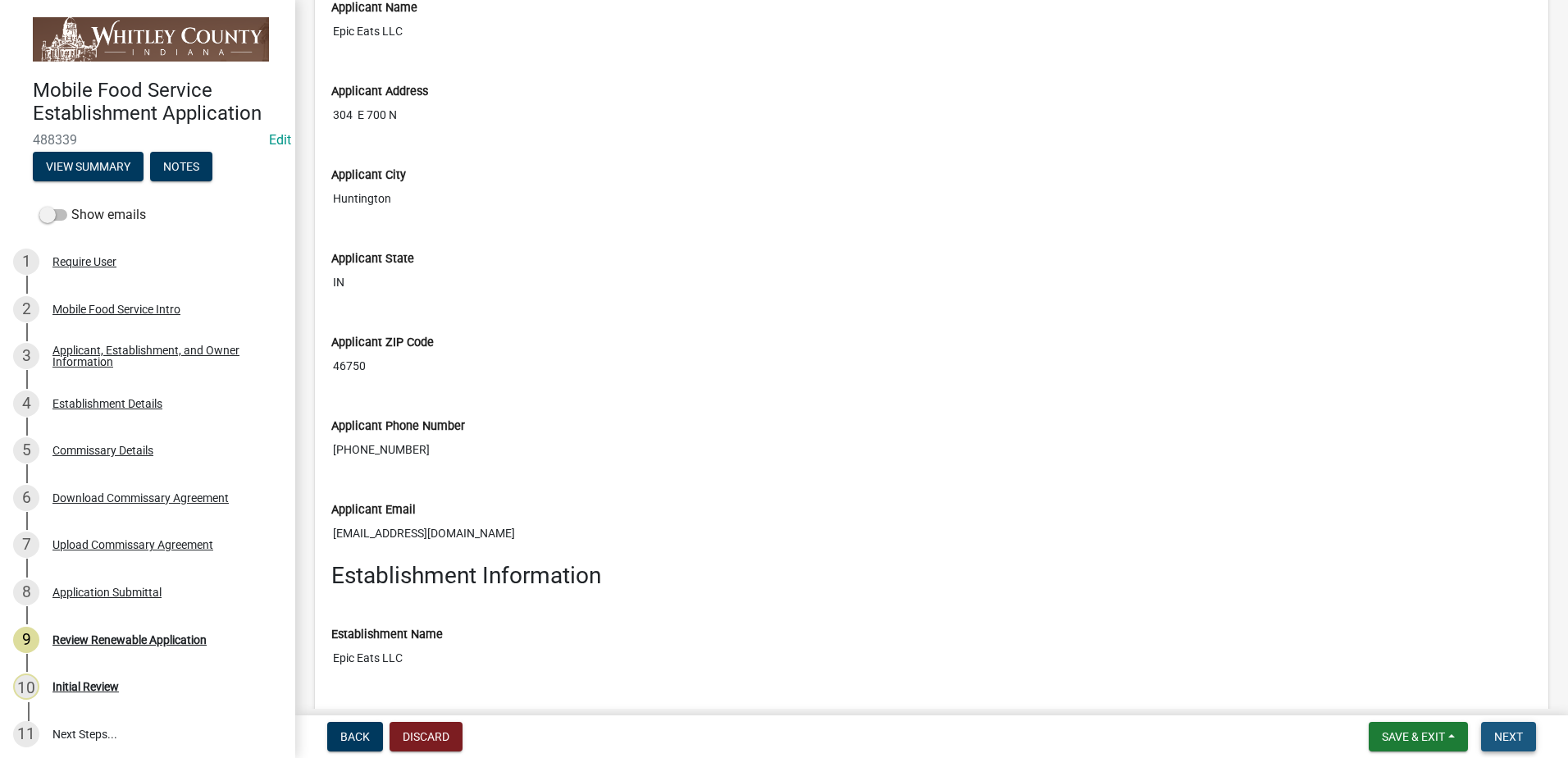
click at [1525, 735] on button "Next" at bounding box center [1508, 737] width 55 height 30
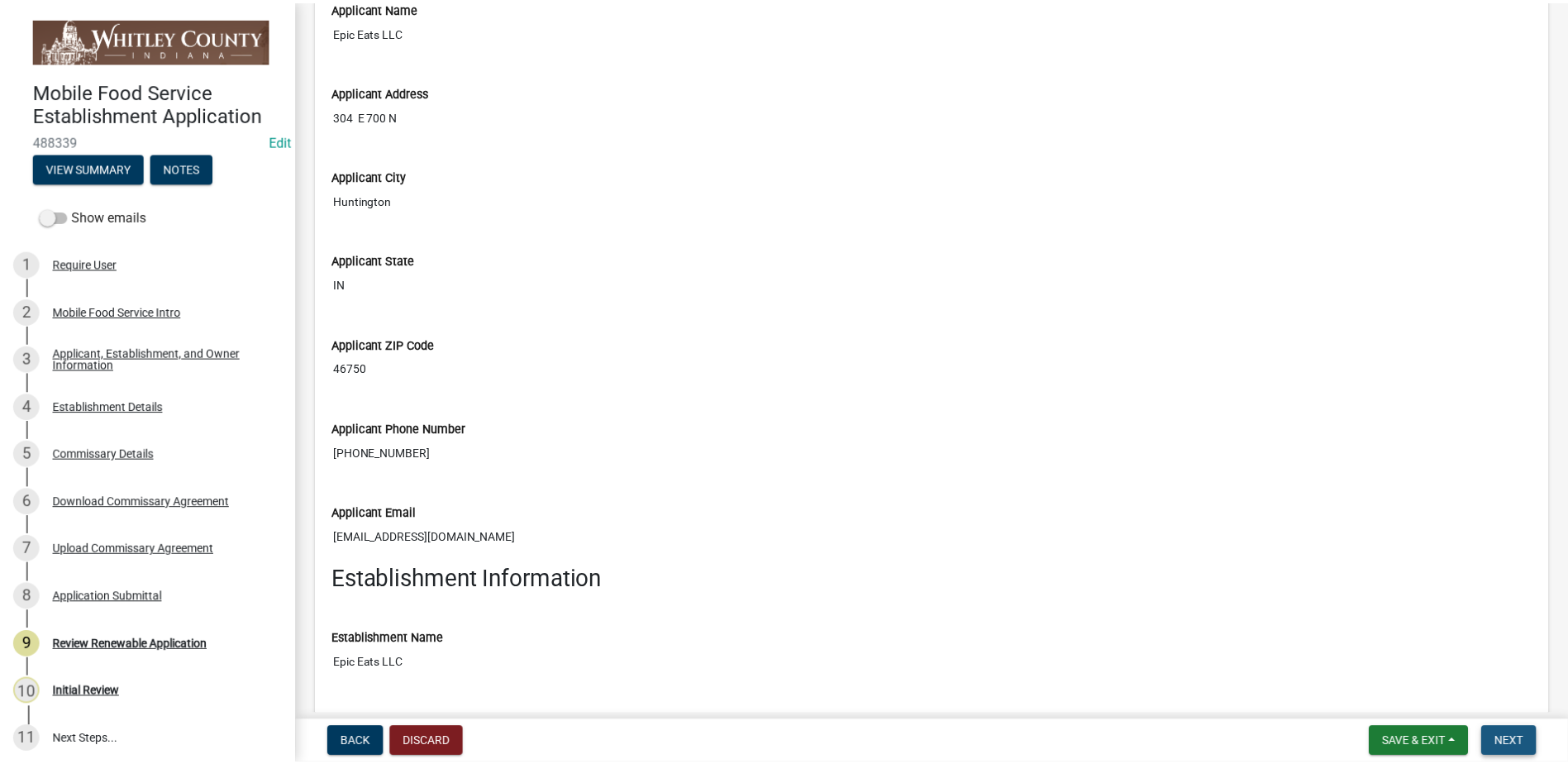
scroll to position [0, 0]
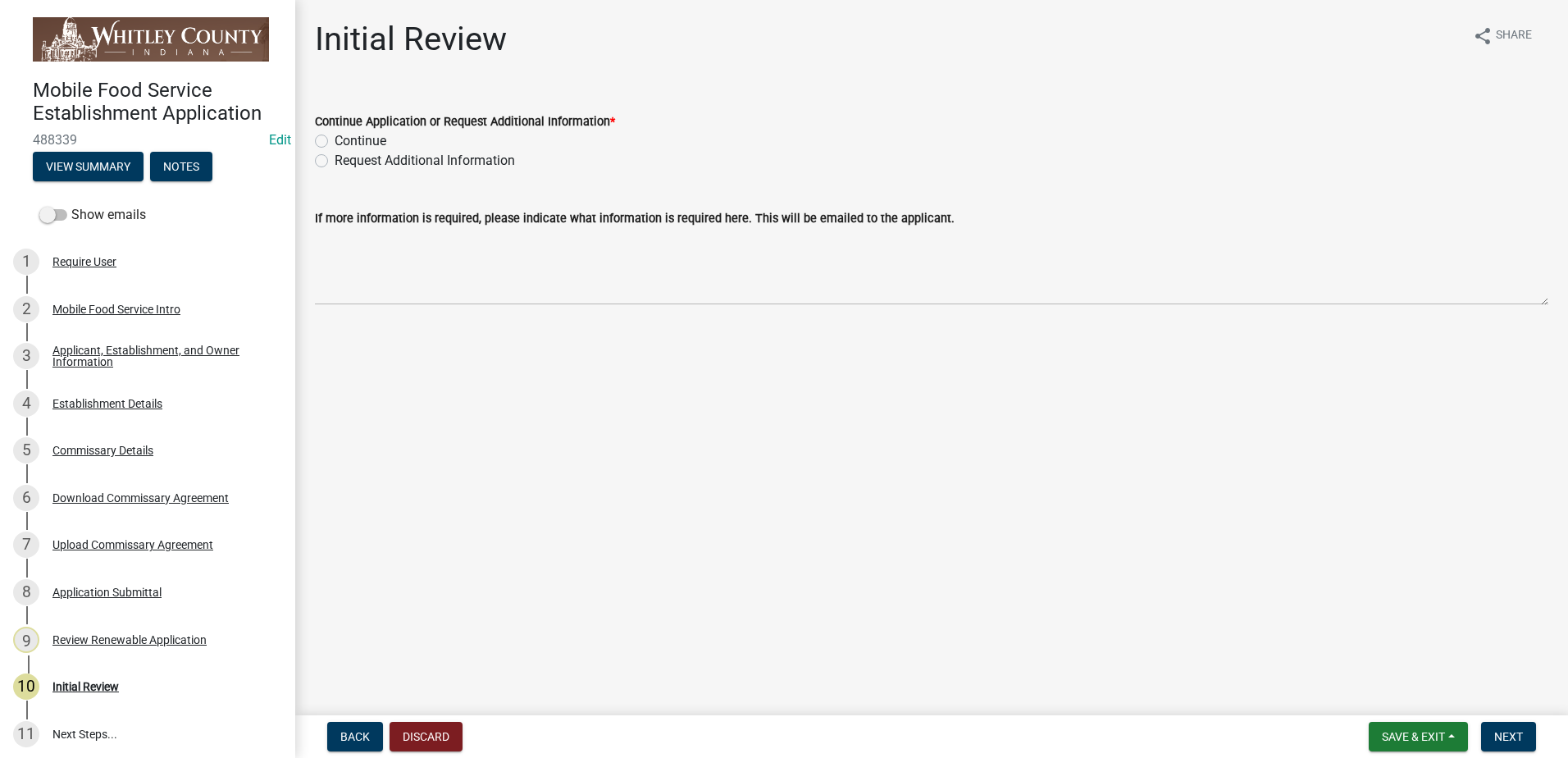
click at [334, 142] on label "Continue" at bounding box center [360, 141] width 52 height 19
click at [334, 142] on input "Continue" at bounding box center [340, 137] width 11 height 11
click at [1518, 739] on span "Next" at bounding box center [1508, 736] width 29 height 13
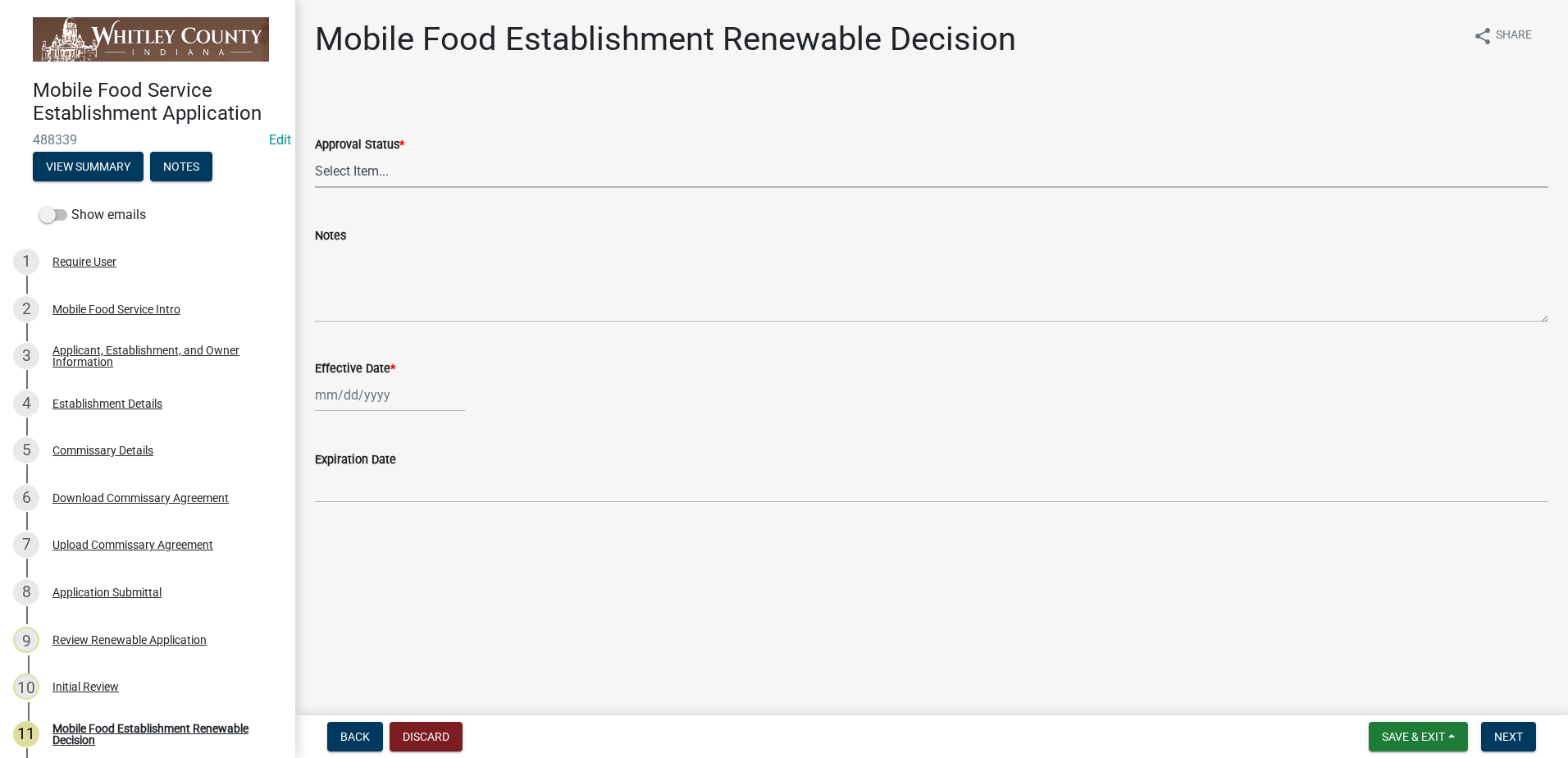
drag, startPoint x: 349, startPoint y: 168, endPoint x: 357, endPoint y: 183, distance: 17.0
click at [349, 168] on select "Select Item... Approved Denied" at bounding box center [931, 171] width 1233 height 33
click at [315, 155] on select "Select Item... Approved Denied" at bounding box center [931, 171] width 1233 height 33
click at [350, 378] on div "Effective Date *" at bounding box center [931, 367] width 1233 height 19
click at [349, 395] on div at bounding box center [390, 394] width 150 height 33
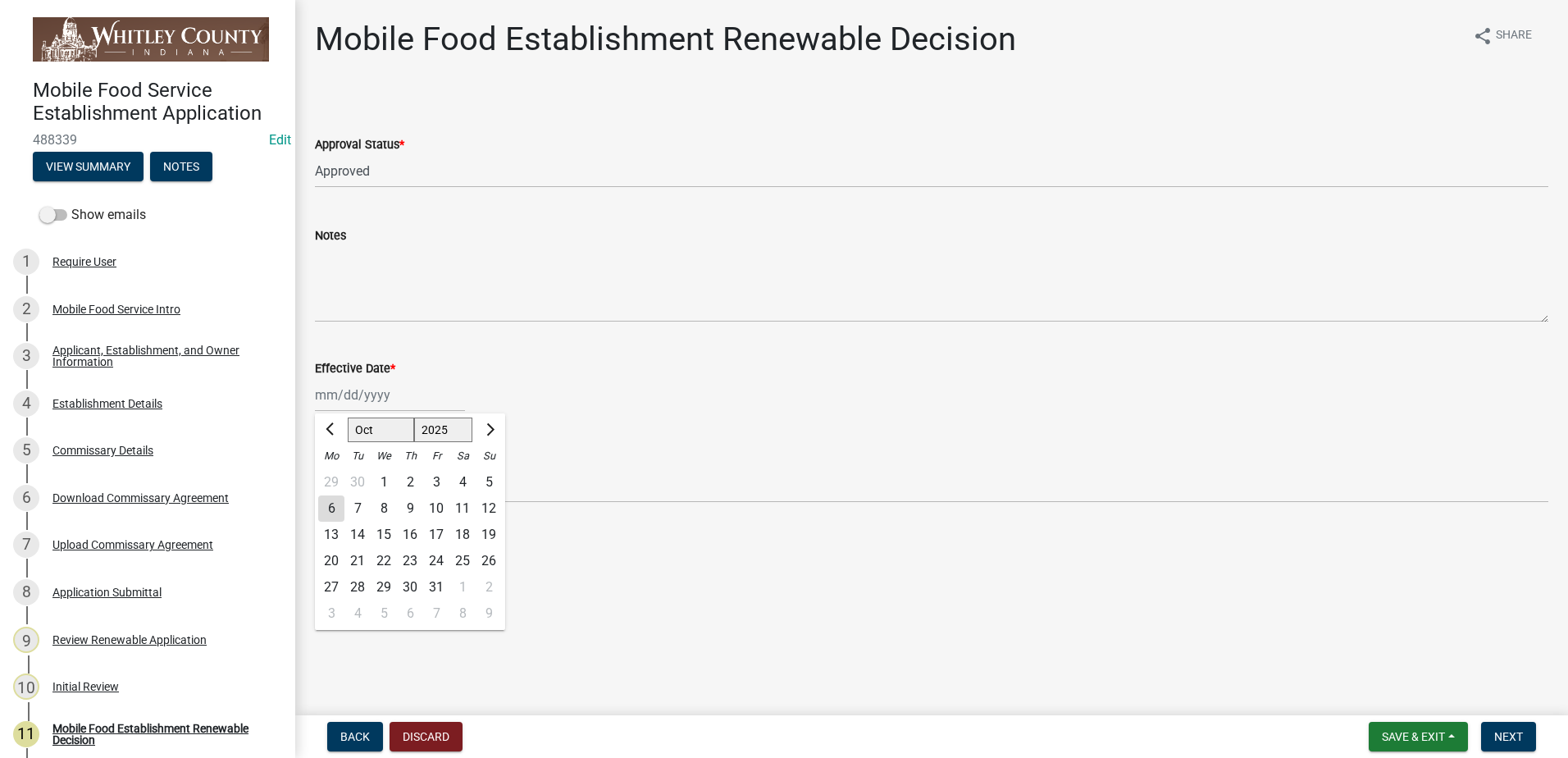
click at [330, 510] on div "6" at bounding box center [331, 508] width 26 height 26
click at [1506, 738] on span "Next" at bounding box center [1508, 736] width 29 height 13
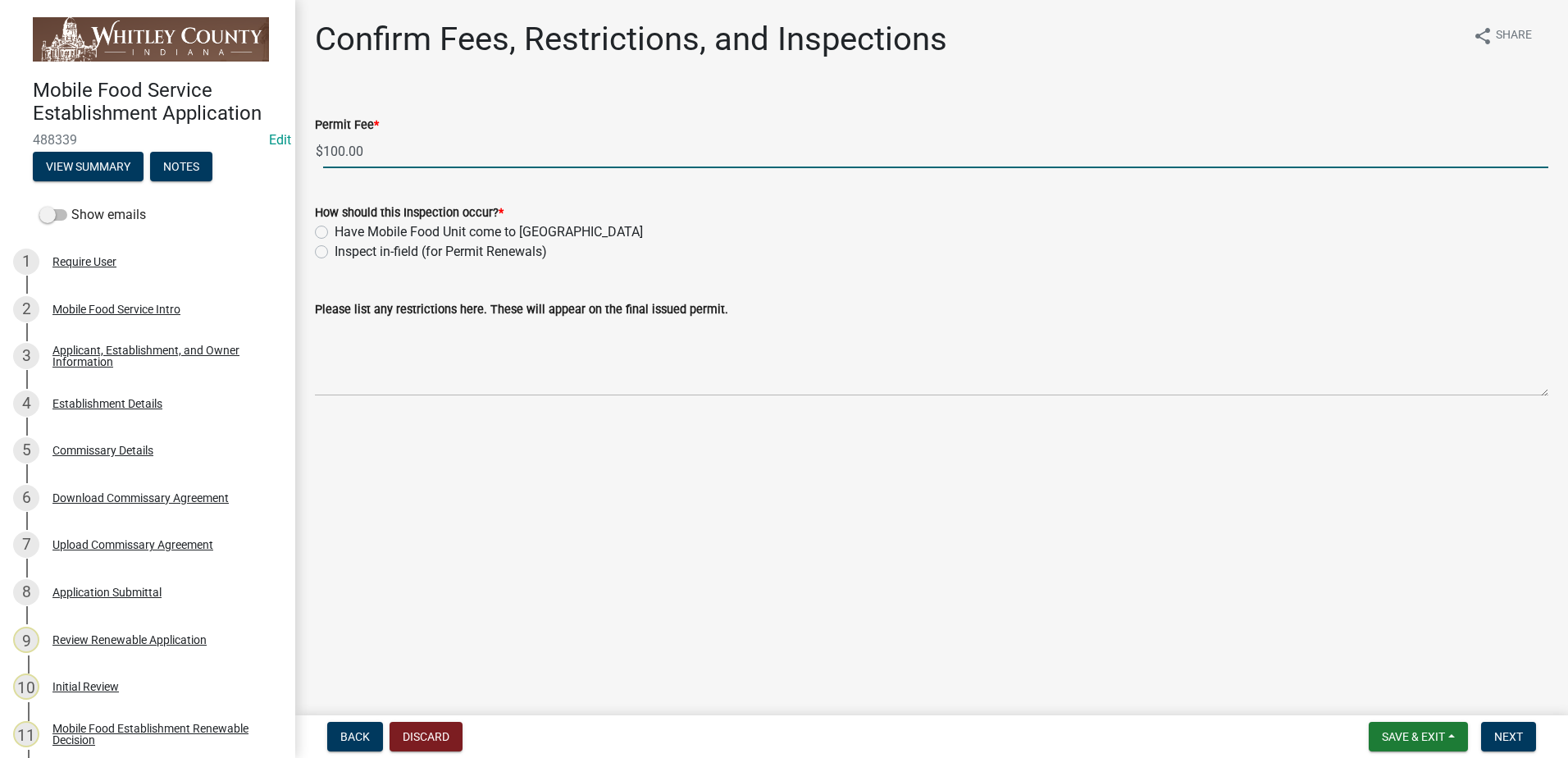
drag, startPoint x: 367, startPoint y: 151, endPoint x: 216, endPoint y: 143, distance: 151.2
click at [216, 145] on div "Mobile Food Service Establishment Application 488339 Edit View Summary Notes Sh…" at bounding box center [784, 379] width 1568 height 758
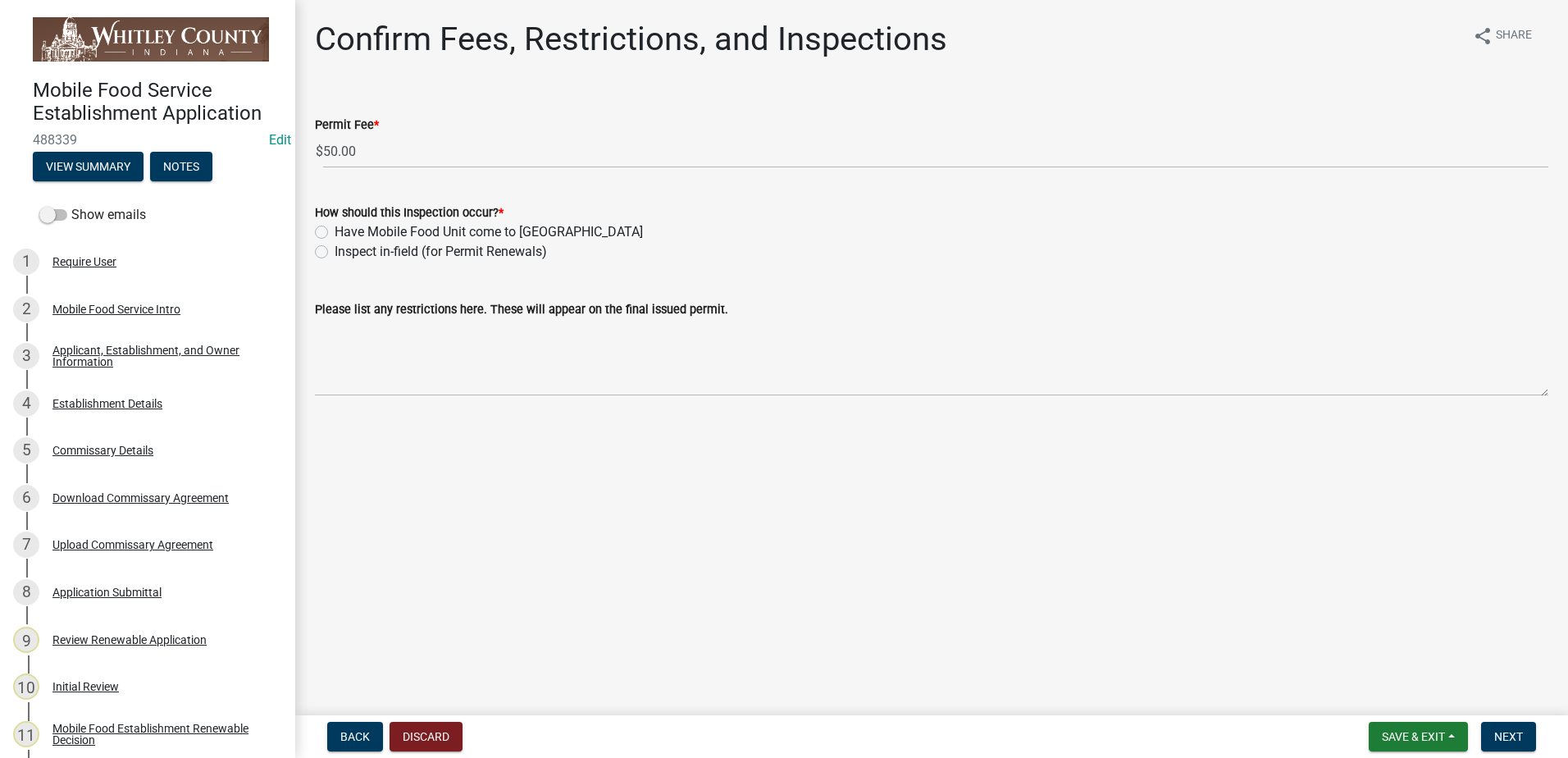
click at [334, 255] on label "Inspect in-field (for Permit Renewals)" at bounding box center [440, 251] width 212 height 19
click at [334, 253] on input "Inspect in-field (for Permit Renewals)" at bounding box center [340, 247] width 11 height 11
click at [1502, 739] on span "Next" at bounding box center [1508, 736] width 29 height 13
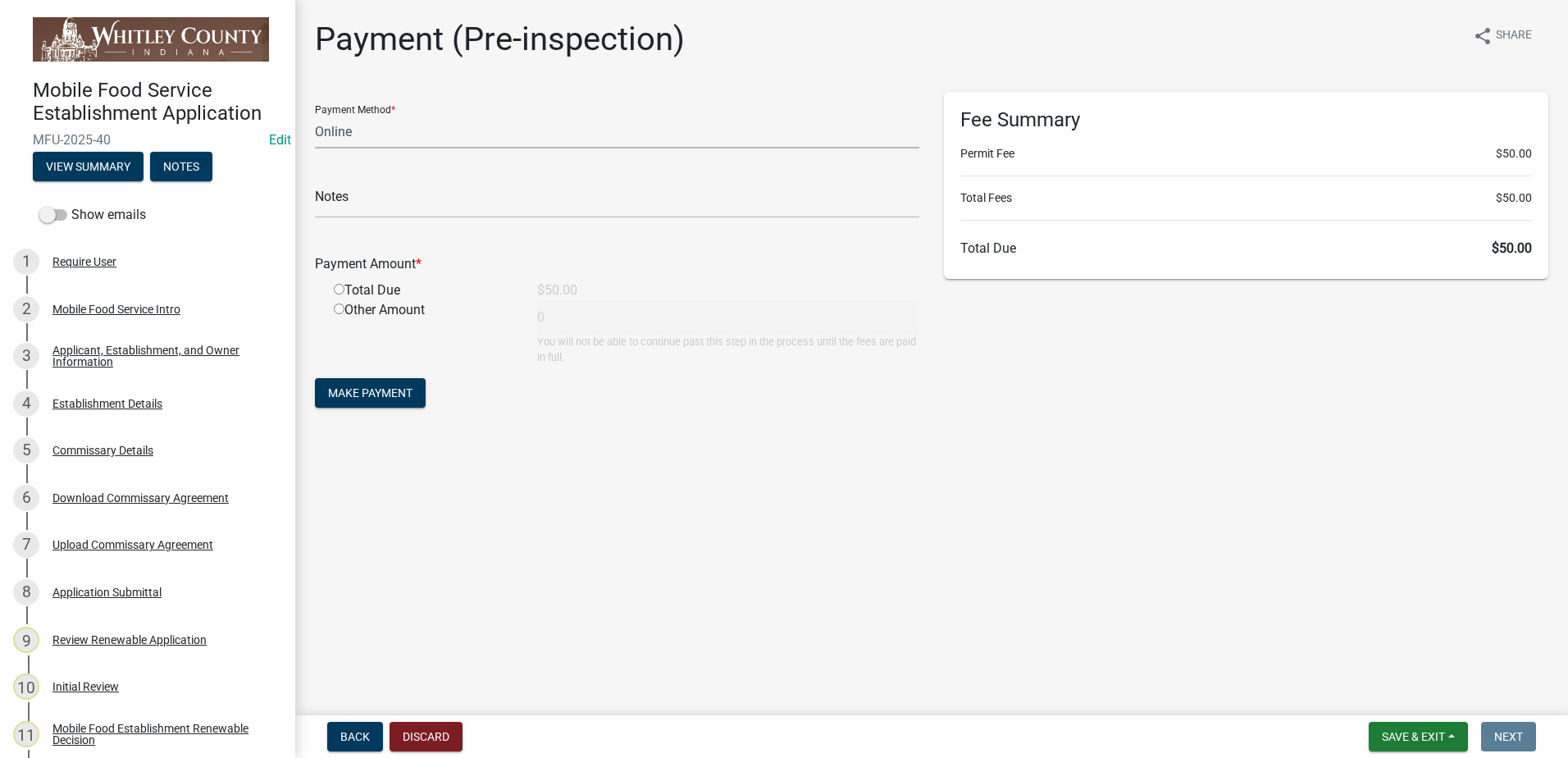
click at [348, 129] on select "Credit Card POS Check Cash Online" at bounding box center [616, 131] width 604 height 33
click at [315, 115] on select "Credit Card POS Check Cash Online" at bounding box center [616, 131] width 604 height 33
click at [355, 205] on input "text" at bounding box center [616, 201] width 604 height 33
click at [338, 287] on input "radio" at bounding box center [340, 290] width 11 height 11
click at [380, 393] on span "Make Payment" at bounding box center [369, 392] width 84 height 13
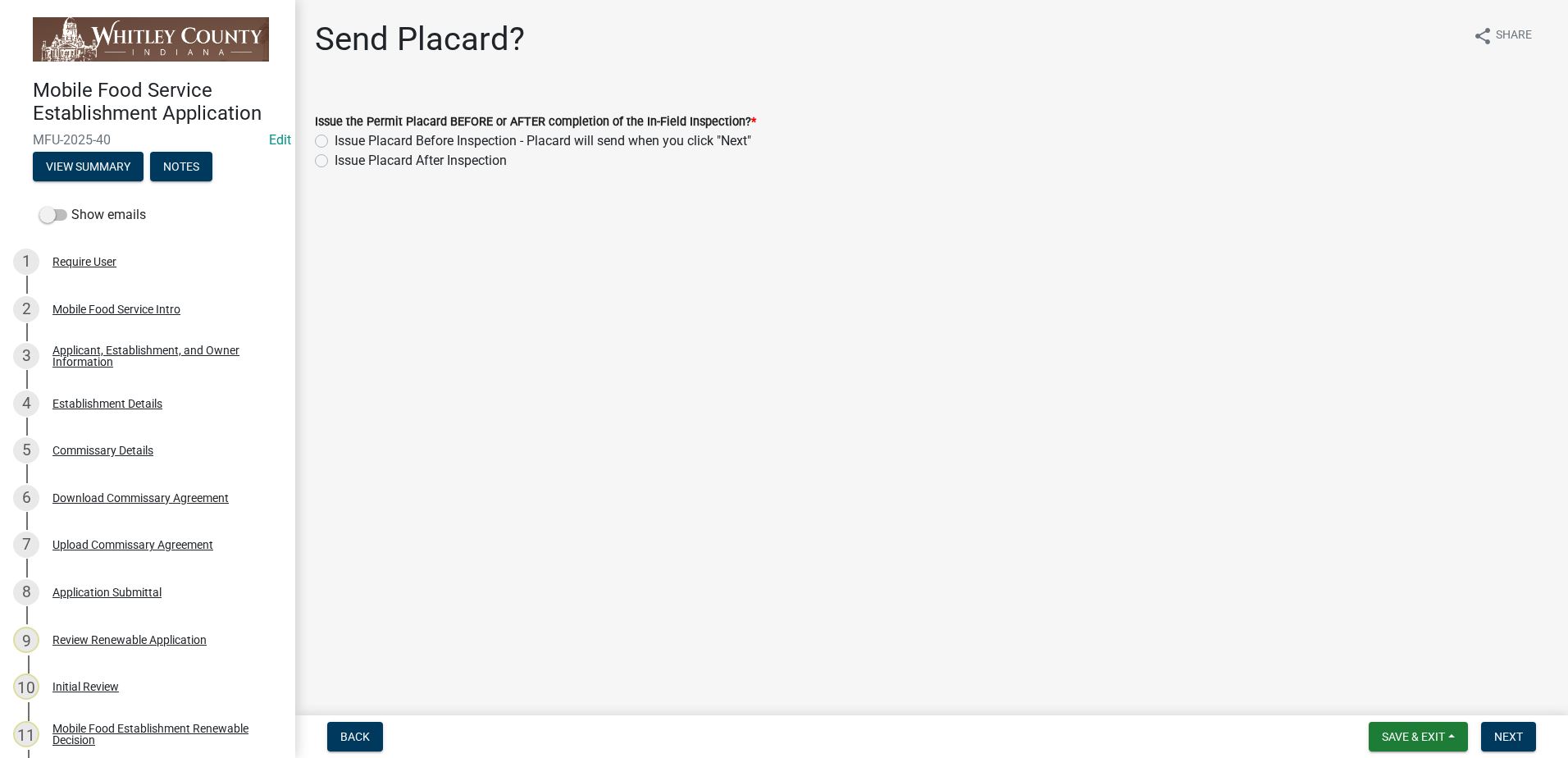
click at [329, 142] on div "Issue Placard Before Inspection - Placard will send when you click "Next"" at bounding box center [931, 141] width 1233 height 19
click at [334, 142] on label "Issue Placard Before Inspection - Placard will send when you click "Next"" at bounding box center [542, 141] width 417 height 19
click at [334, 142] on input "Issue Placard Before Inspection - Placard will send when you click "Next"" at bounding box center [340, 137] width 11 height 11
click at [1504, 733] on span "Next" at bounding box center [1508, 736] width 29 height 13
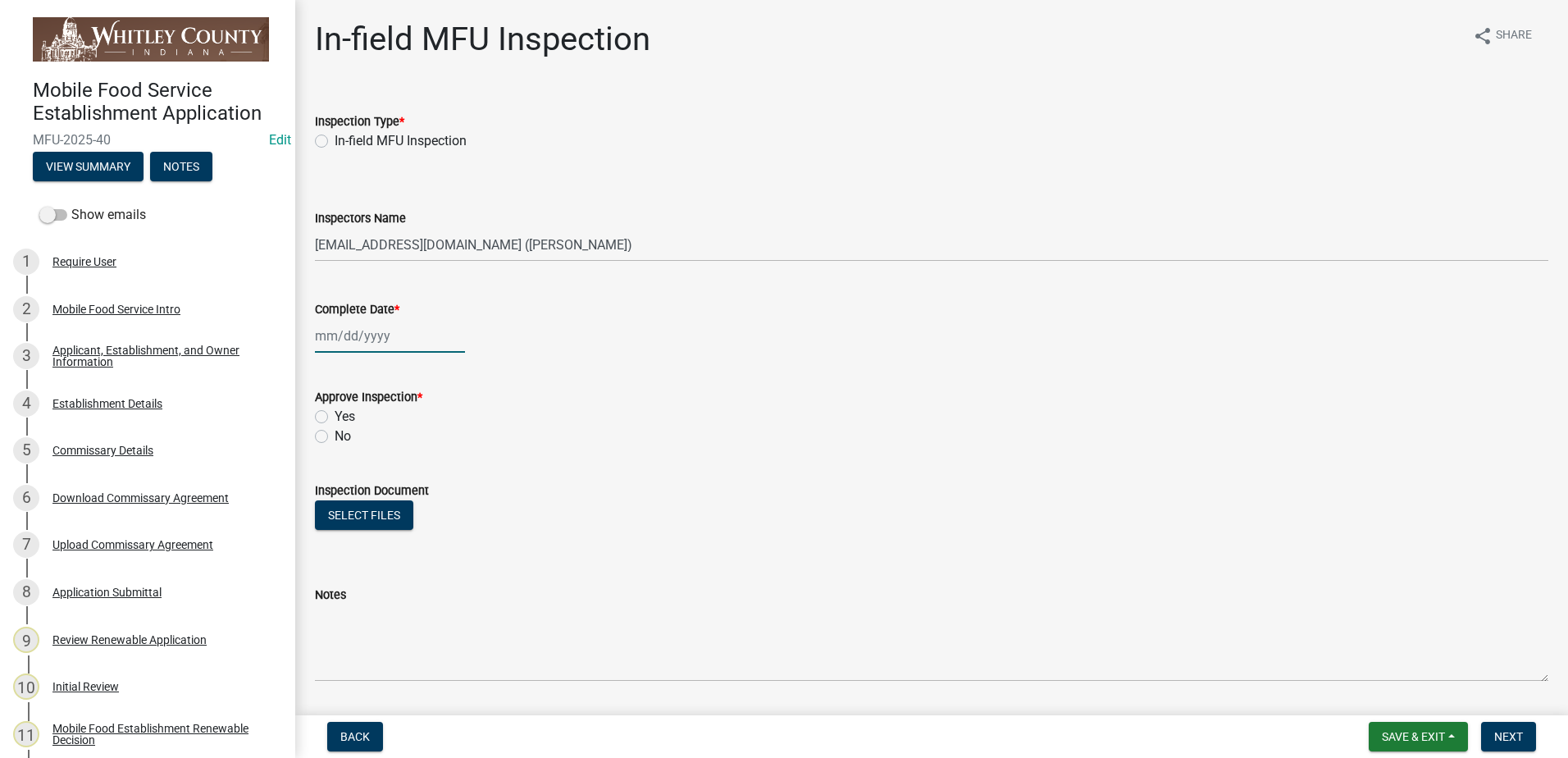
click at [365, 328] on div at bounding box center [390, 336] width 150 height 33
click at [331, 444] on div "6" at bounding box center [331, 449] width 26 height 26
click at [334, 414] on label "Yes" at bounding box center [344, 416] width 20 height 19
click at [334, 414] on input "Yes" at bounding box center [340, 412] width 11 height 11
click at [334, 140] on label "In-field MFU Inspection" at bounding box center [400, 141] width 132 height 19
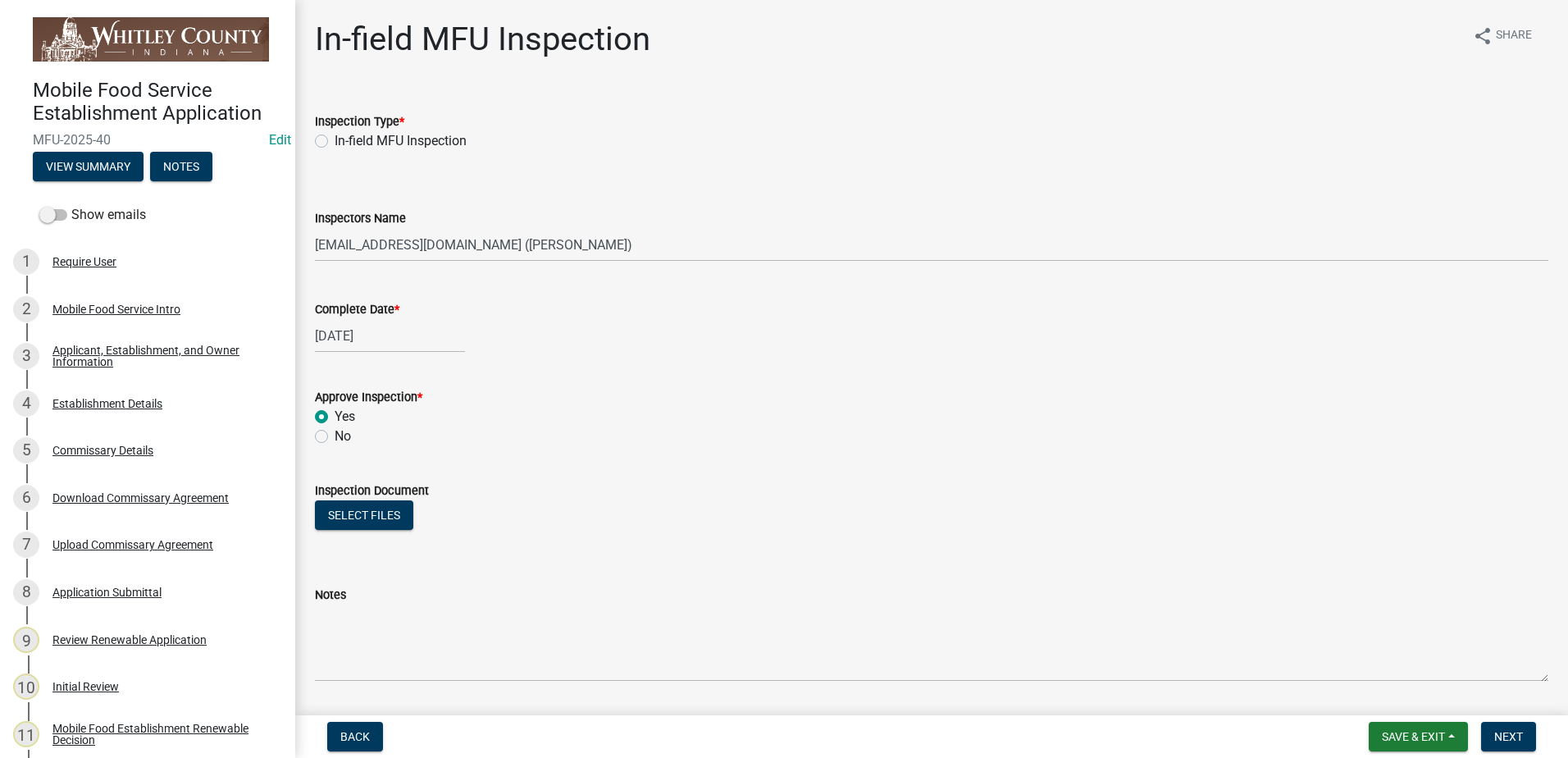
click at [334, 140] on input "In-field MFU Inspection" at bounding box center [340, 137] width 11 height 11
click at [1506, 731] on span "Next" at bounding box center [1508, 736] width 29 height 13
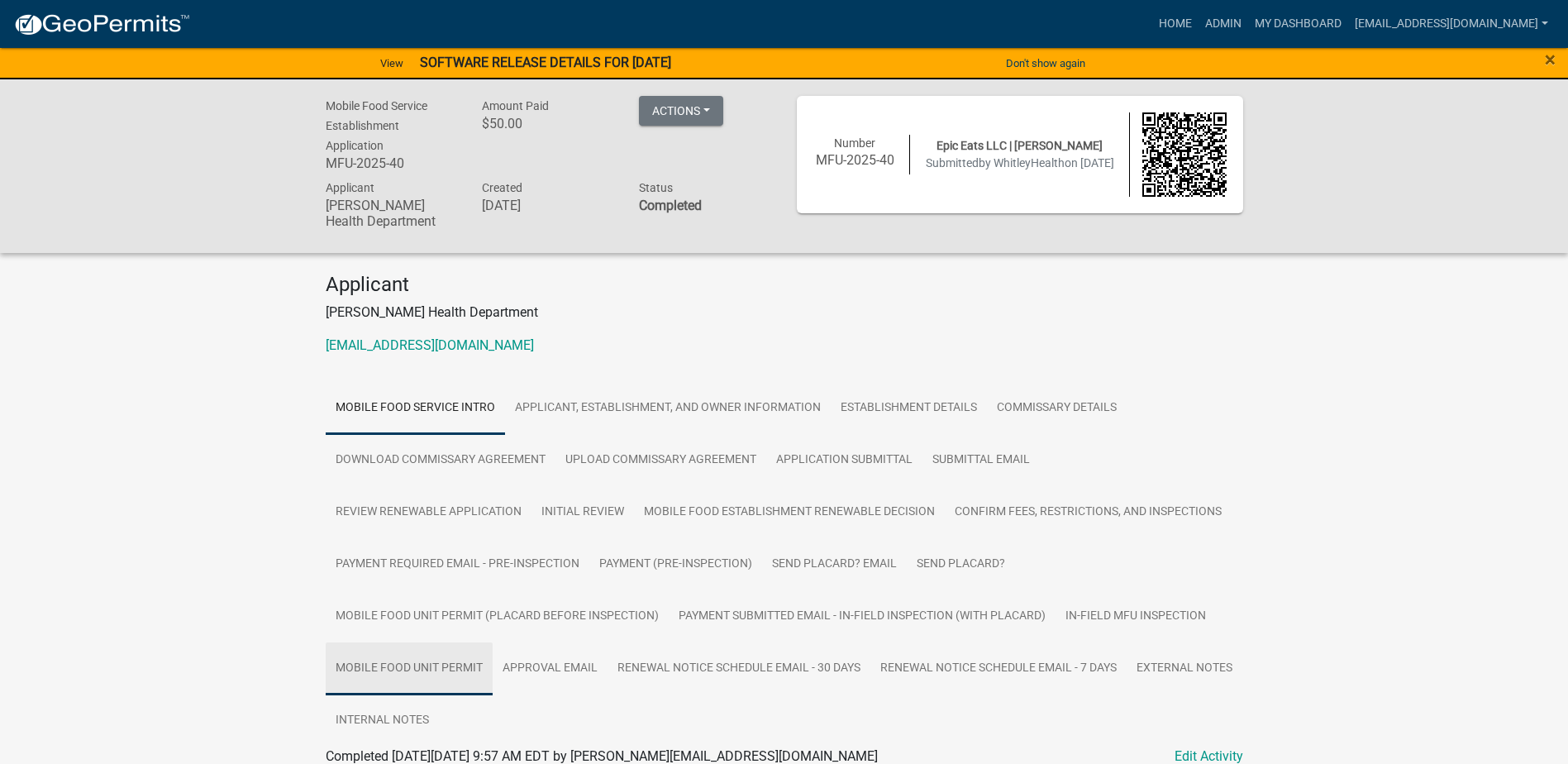
click at [424, 663] on link "Mobile Food Unit Permit" at bounding box center [409, 668] width 167 height 53
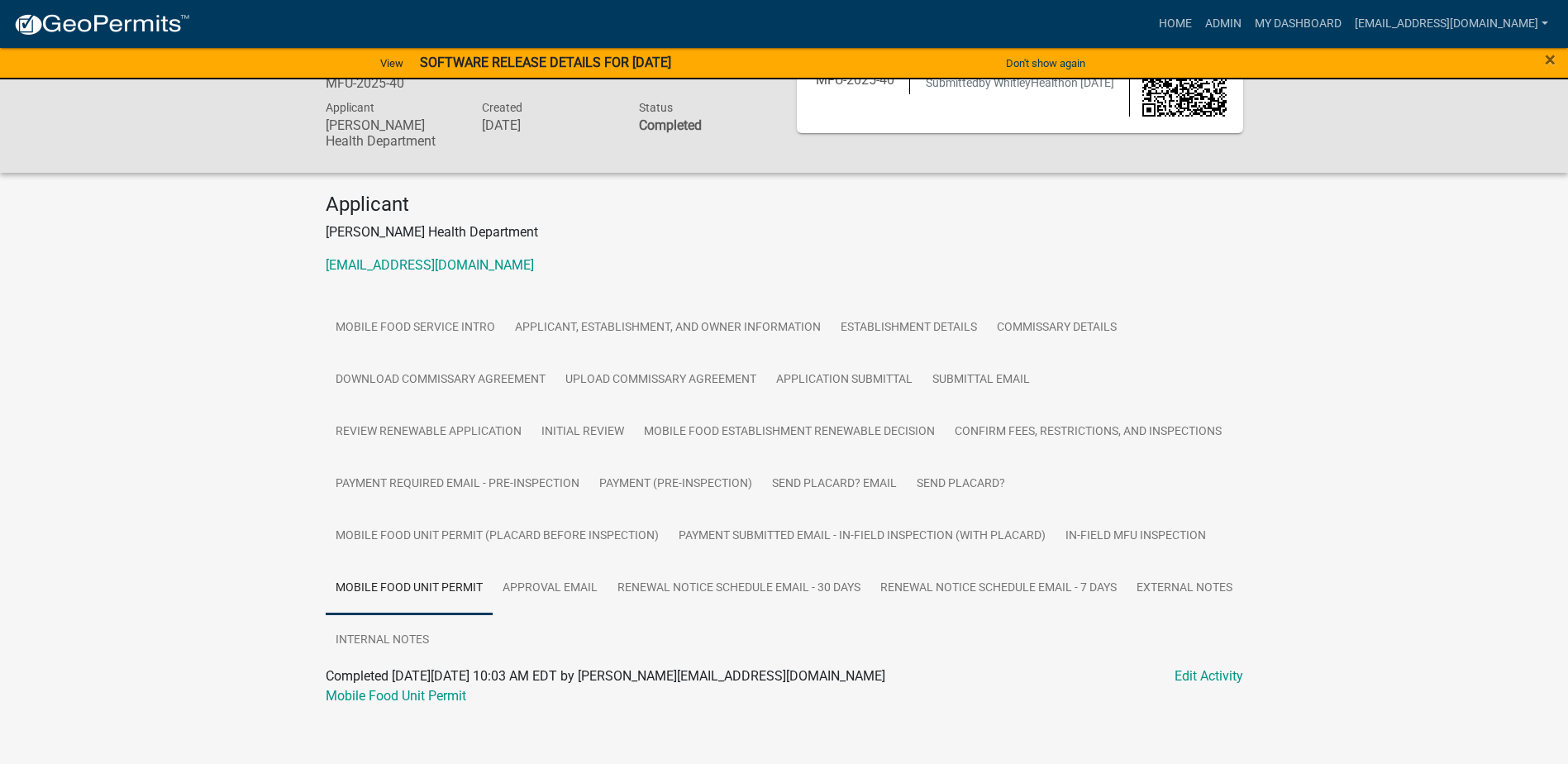
scroll to position [91, 0]
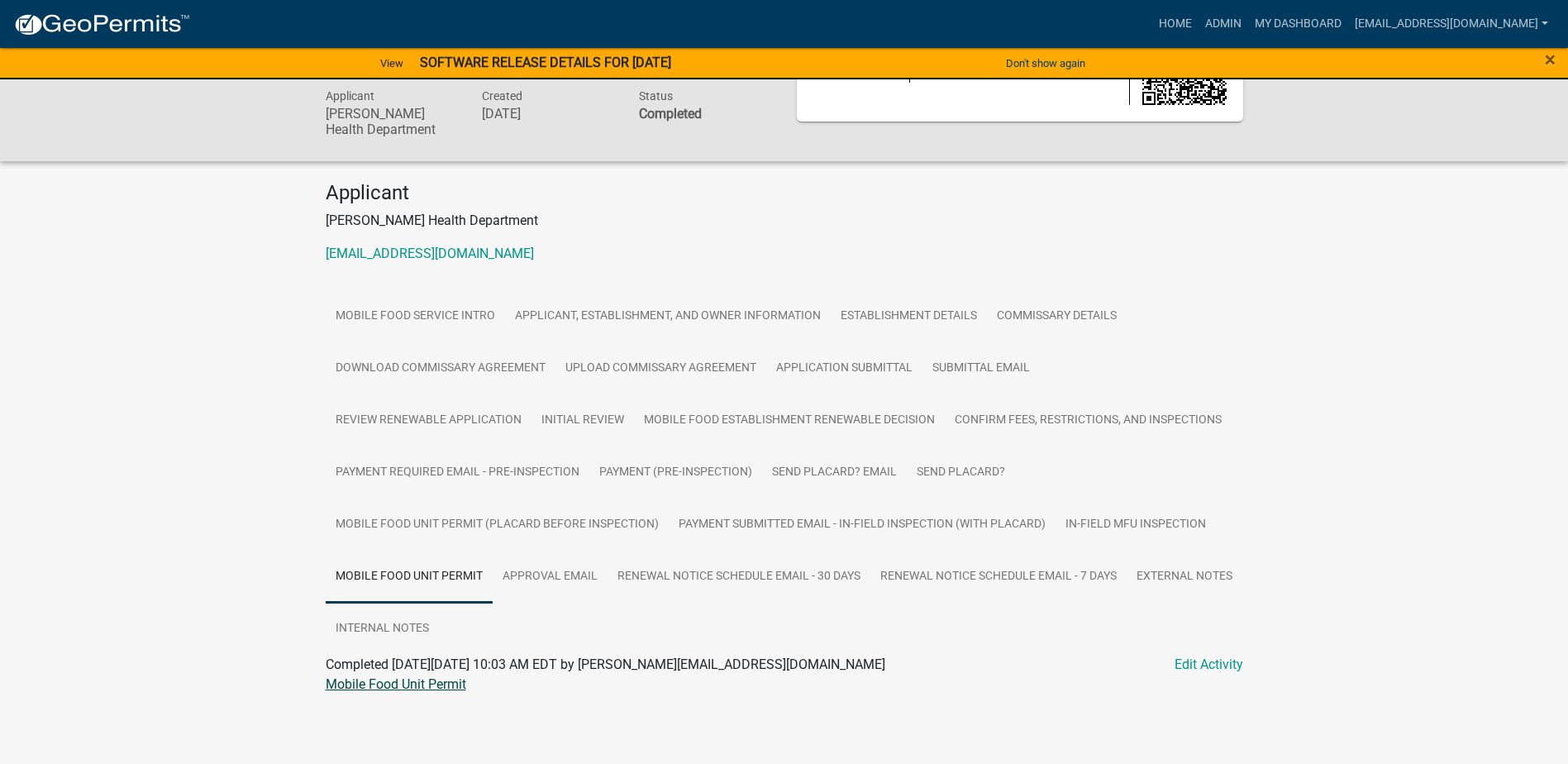
click at [421, 684] on link "Mobile Food Unit Permit" at bounding box center [395, 684] width 141 height 16
